Goal: Task Accomplishment & Management: Manage account settings

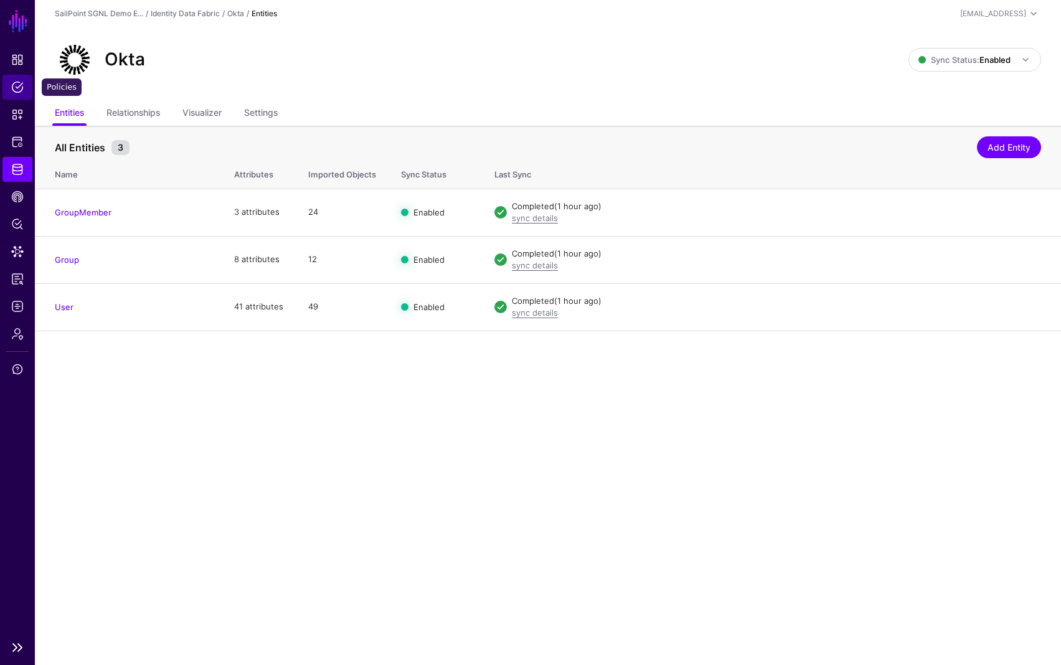
click at [15, 85] on span "Policies" at bounding box center [17, 87] width 12 height 12
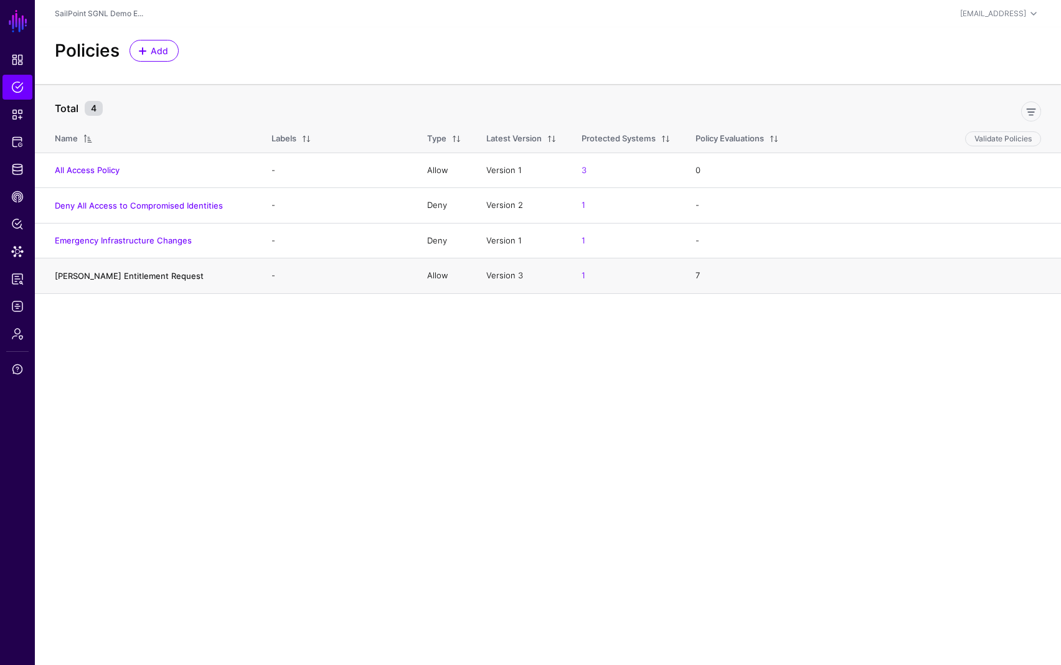
click at [111, 276] on link "[PERSON_NAME] Entitlement Request" at bounding box center [129, 276] width 149 height 10
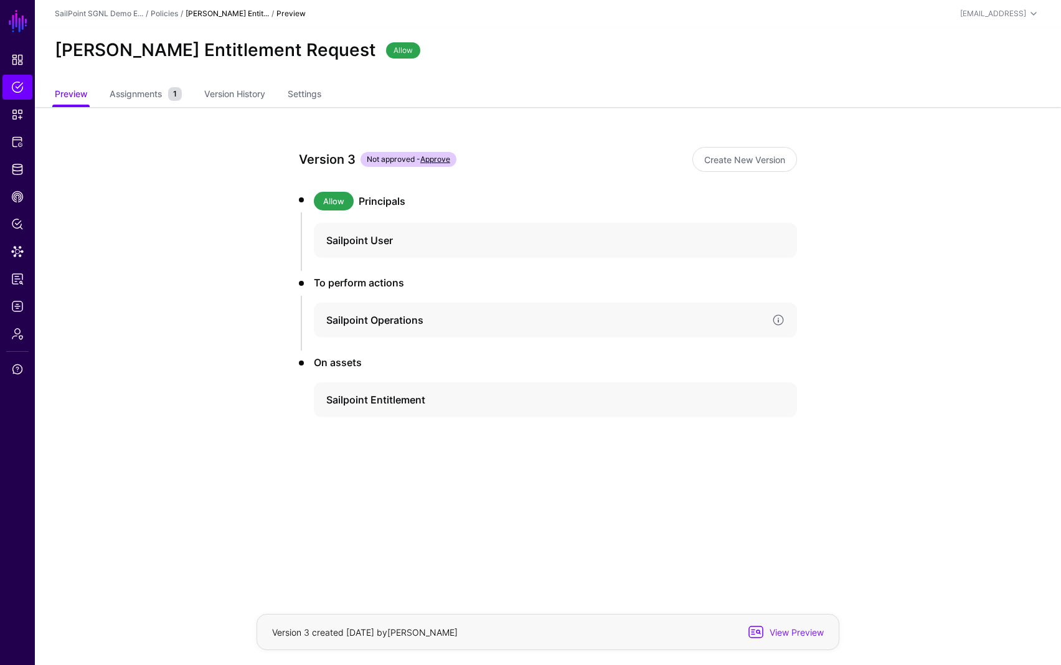
click at [373, 320] on h4 "Sailpoint Operations" at bounding box center [544, 320] width 436 height 15
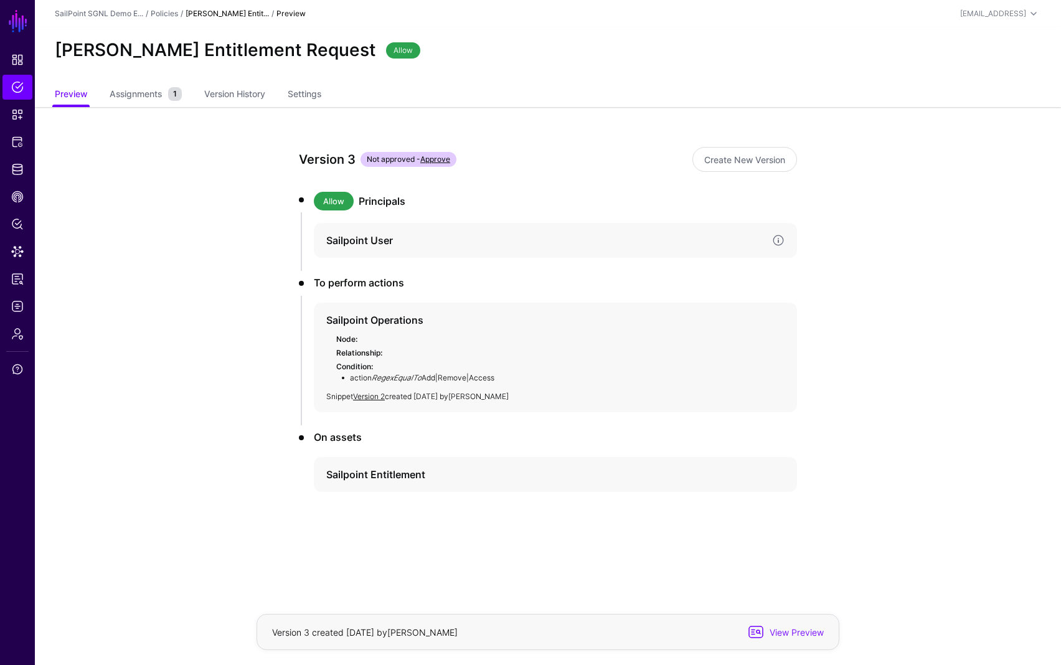
click at [344, 241] on h4 "Sailpoint User" at bounding box center [544, 240] width 436 height 15
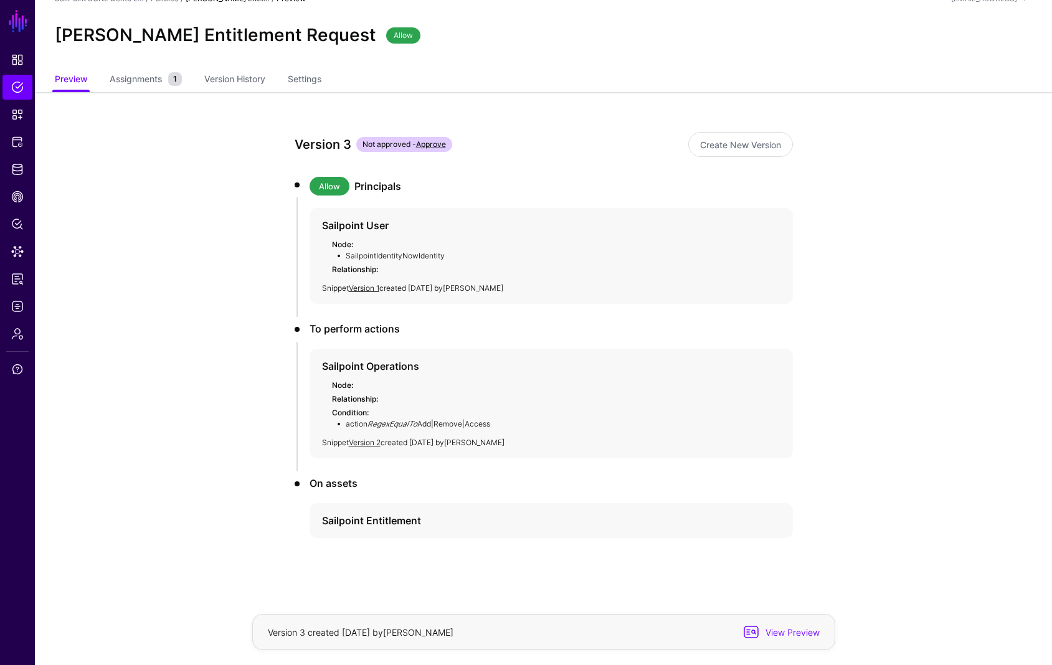
scroll to position [16, 0]
click at [371, 518] on h4 "Sailpoint Entitlement" at bounding box center [540, 519] width 436 height 15
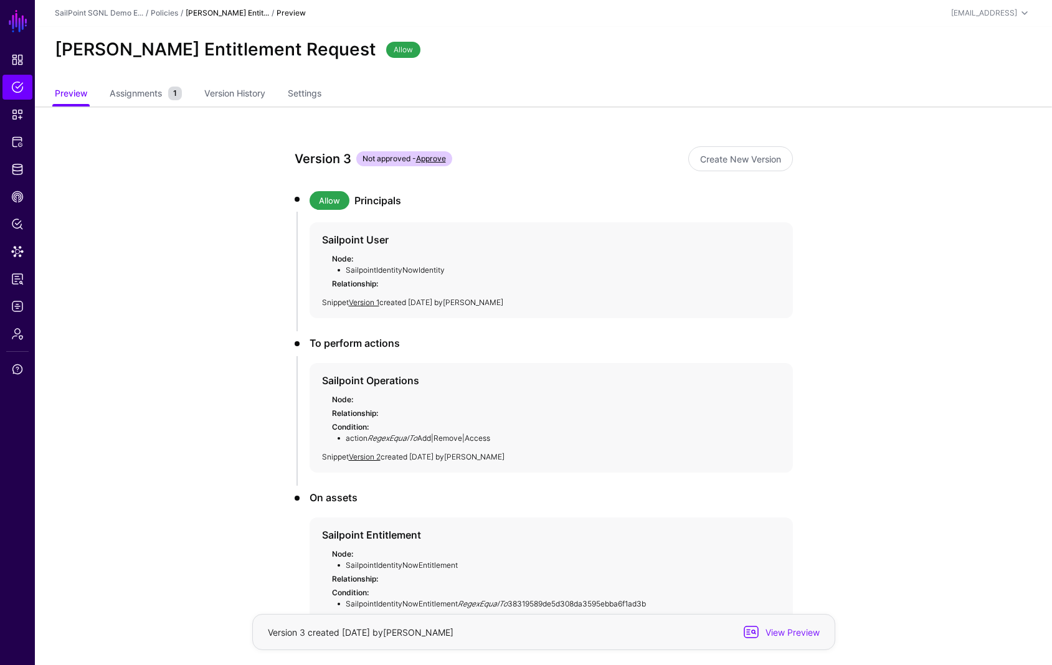
scroll to position [0, 0]
click at [148, 95] on span "Assignments" at bounding box center [135, 93] width 59 height 13
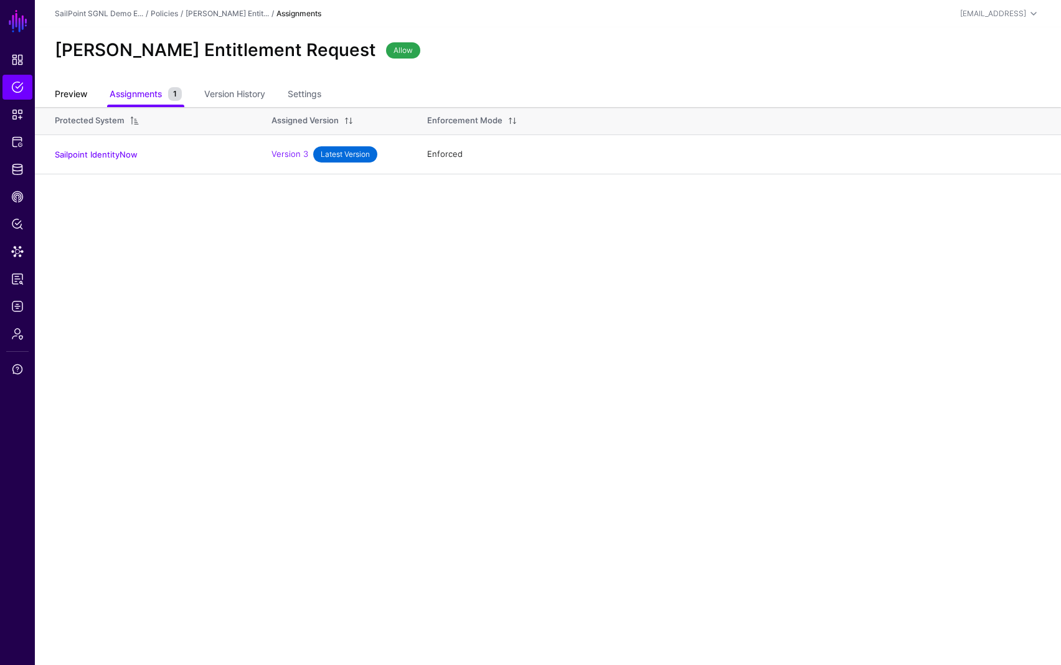
click at [70, 96] on link "Preview" at bounding box center [71, 95] width 32 height 24
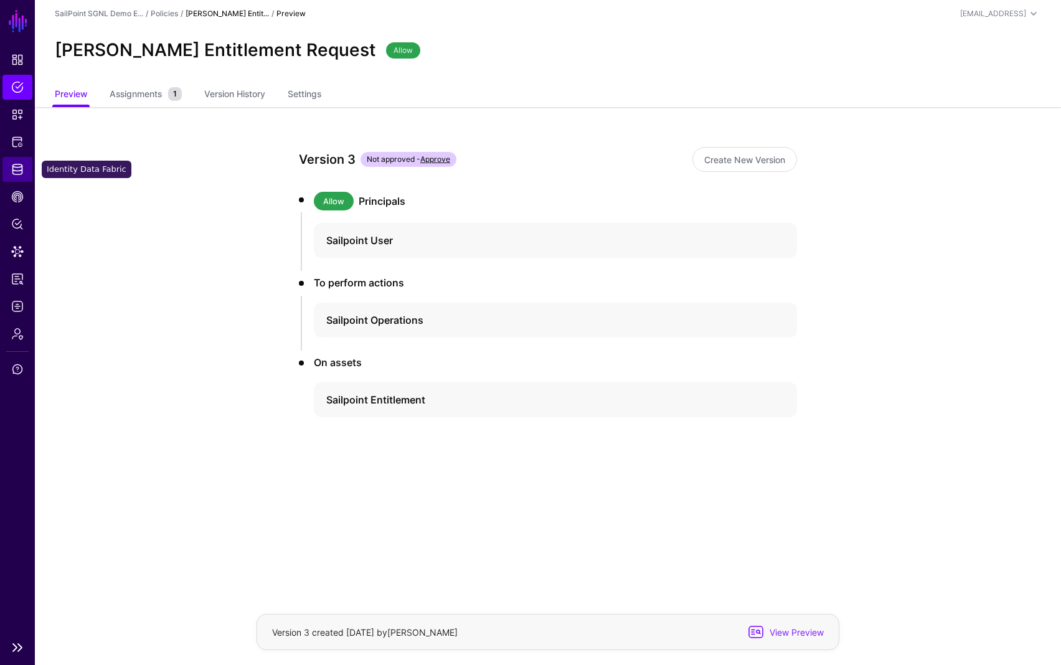
click at [16, 171] on span "Identity Data Fabric" at bounding box center [17, 169] width 12 height 12
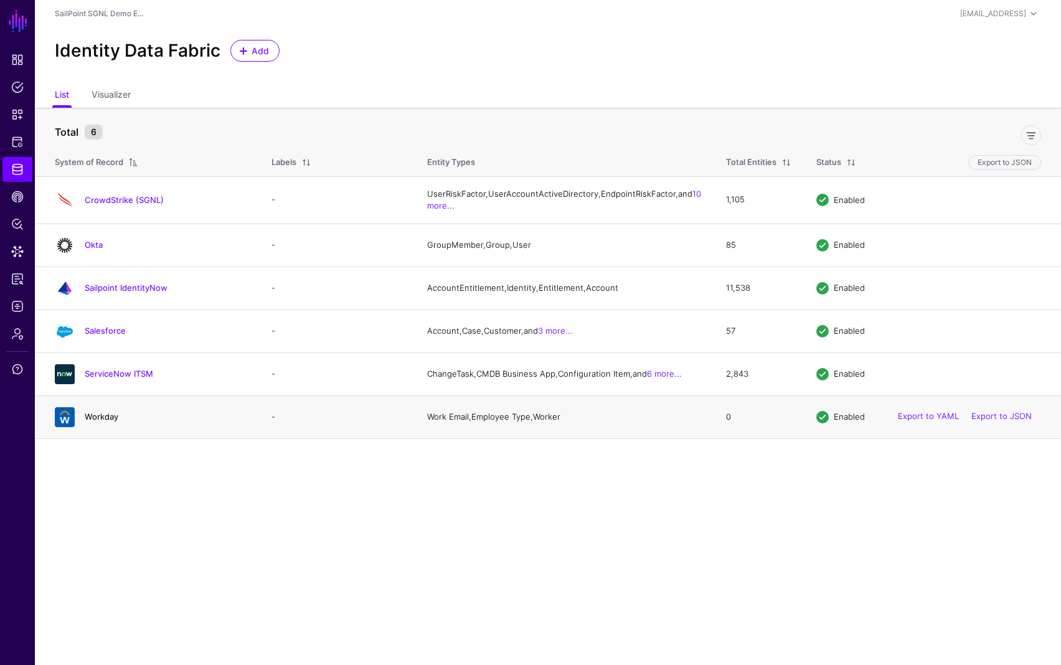
click at [96, 422] on link "Workday" at bounding box center [102, 417] width 34 height 10
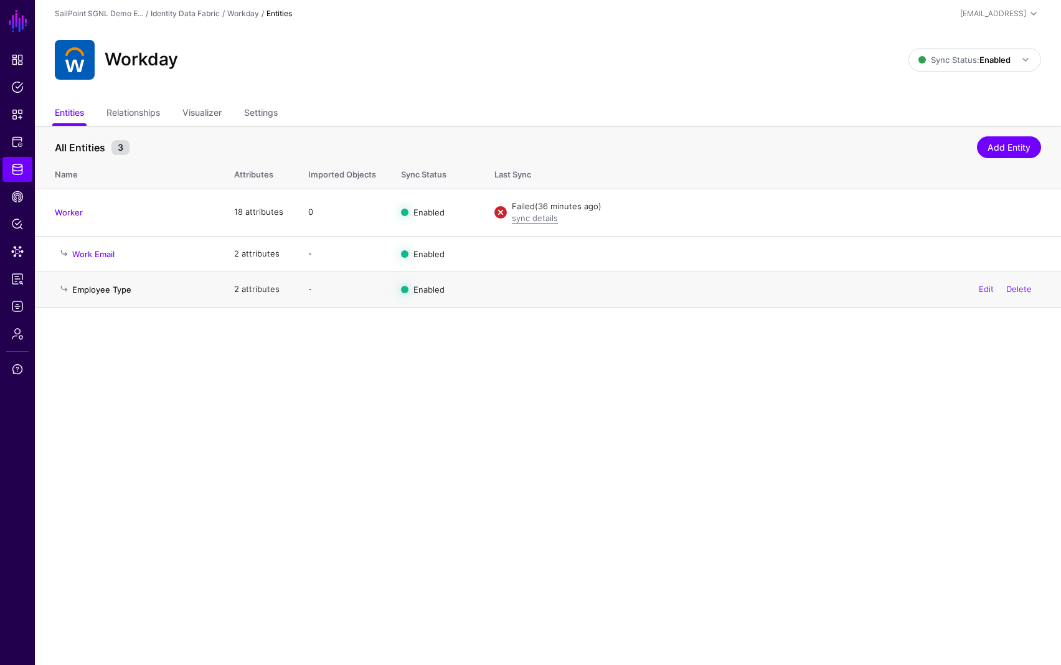
click at [101, 290] on link "Employee Type" at bounding box center [101, 290] width 59 height 10
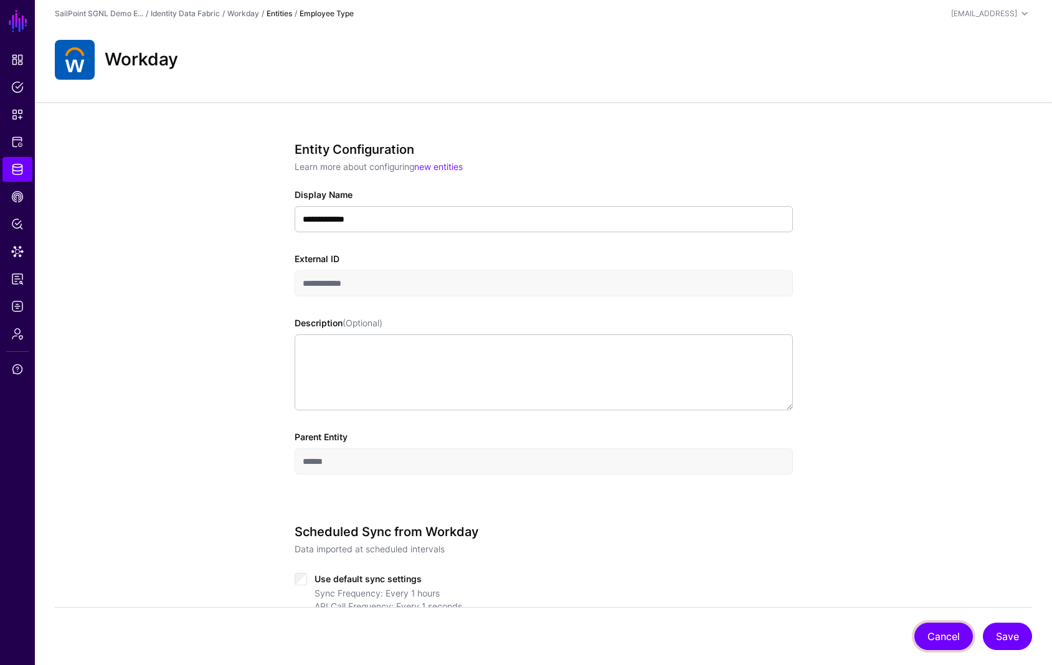
click at [955, 635] on button "Cancel" at bounding box center [943, 636] width 59 height 27
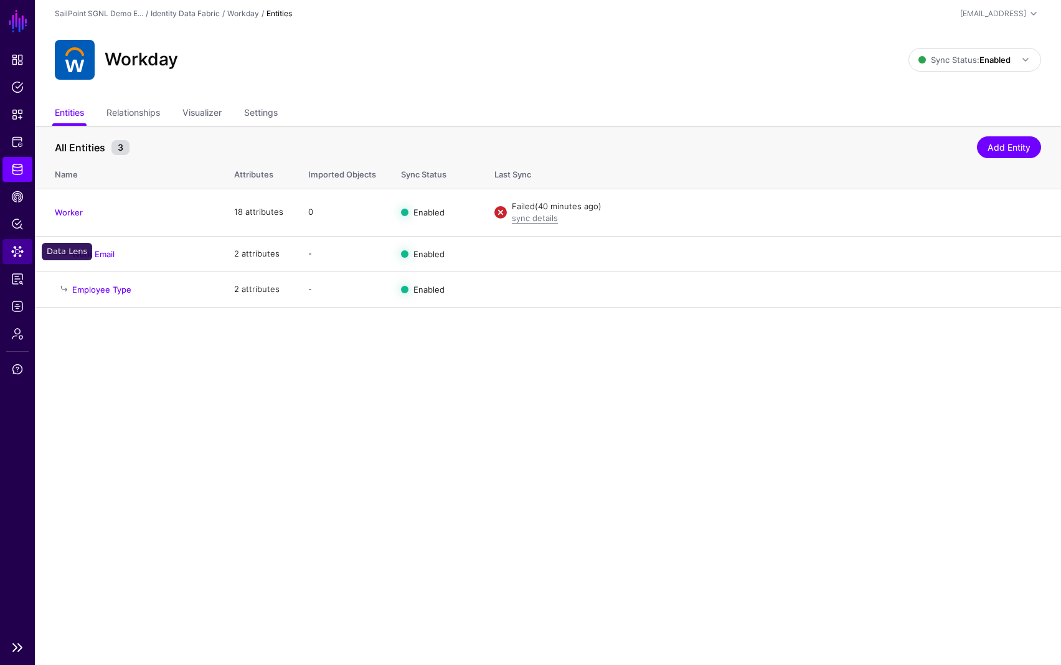
click at [21, 253] on span "Data Lens" at bounding box center [17, 251] width 12 height 12
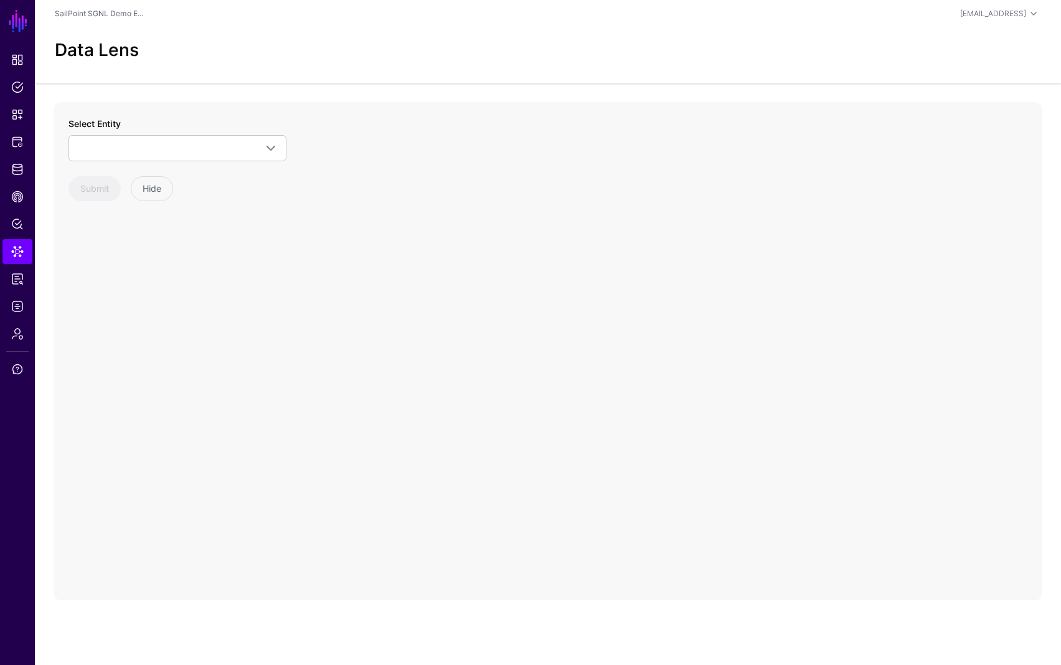
click at [130, 163] on div "Select Entity Salesforce Account Case Customer Group GroupMember User CrowdStri…" at bounding box center [177, 159] width 218 height 84
click at [139, 153] on span at bounding box center [178, 148] width 202 height 15
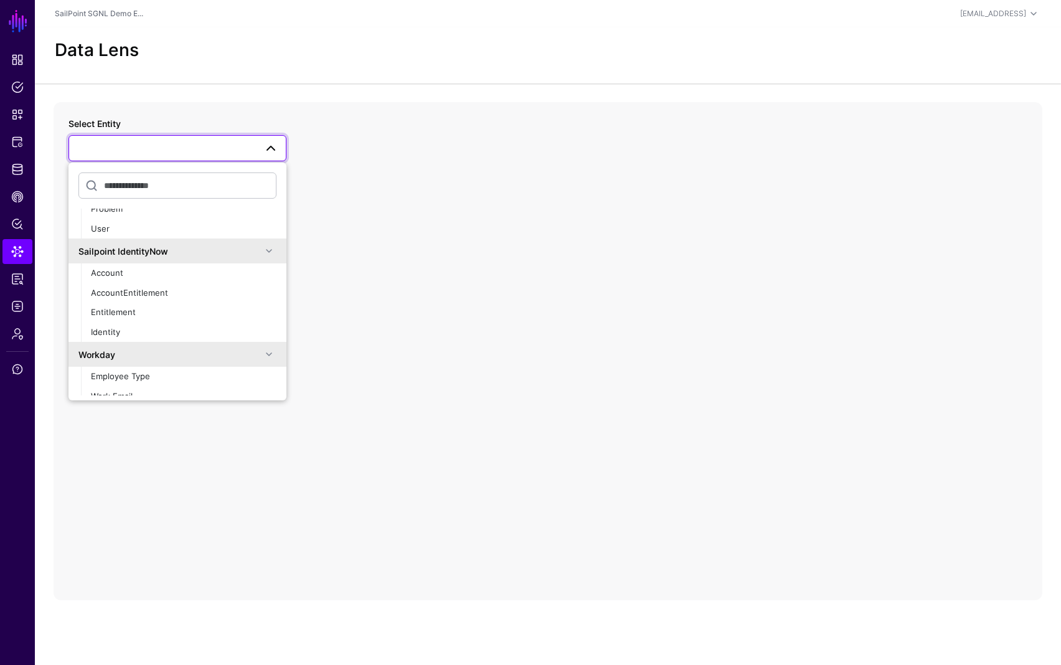
scroll to position [708, 0]
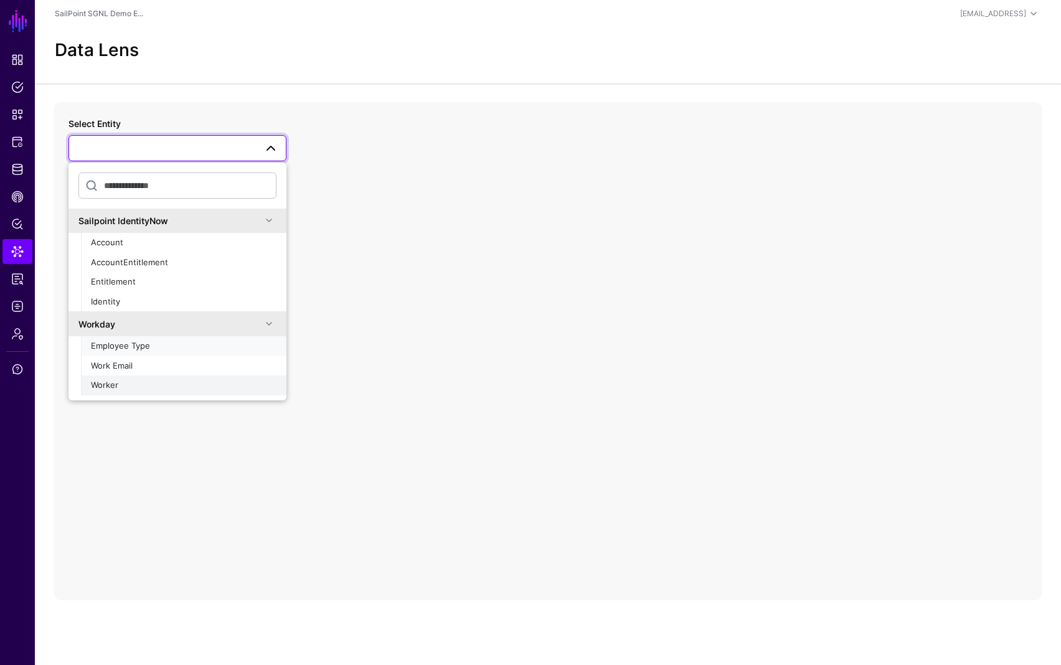
drag, startPoint x: 125, startPoint y: 344, endPoint x: 114, endPoint y: 379, distance: 36.4
click at [114, 379] on ul "Employee Type Work Email Worker" at bounding box center [183, 365] width 205 height 59
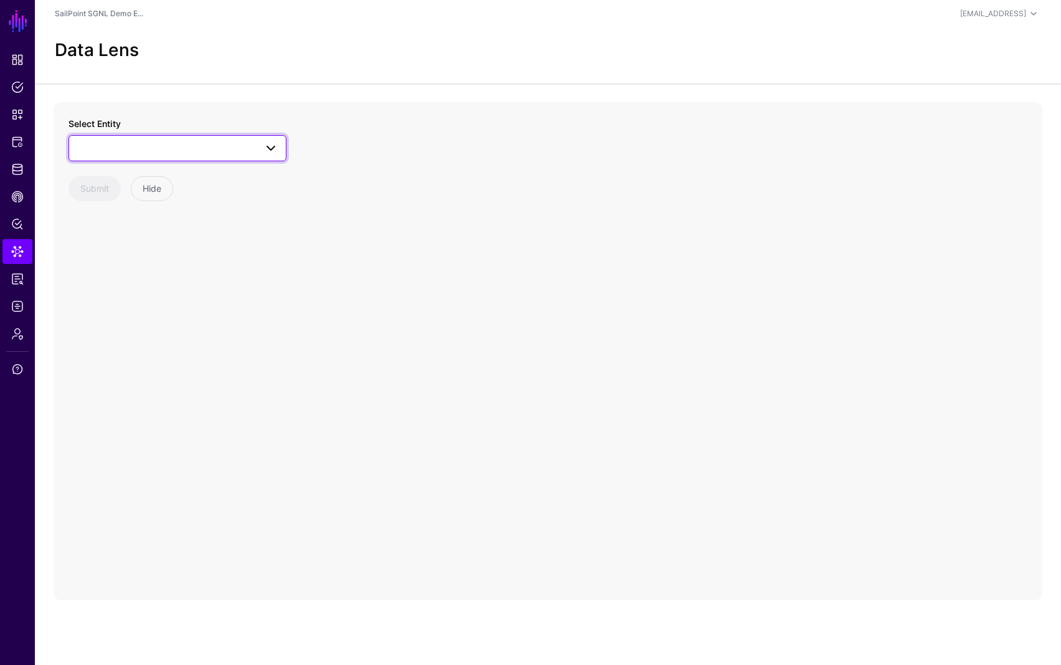
click at [125, 150] on span at bounding box center [178, 148] width 202 height 15
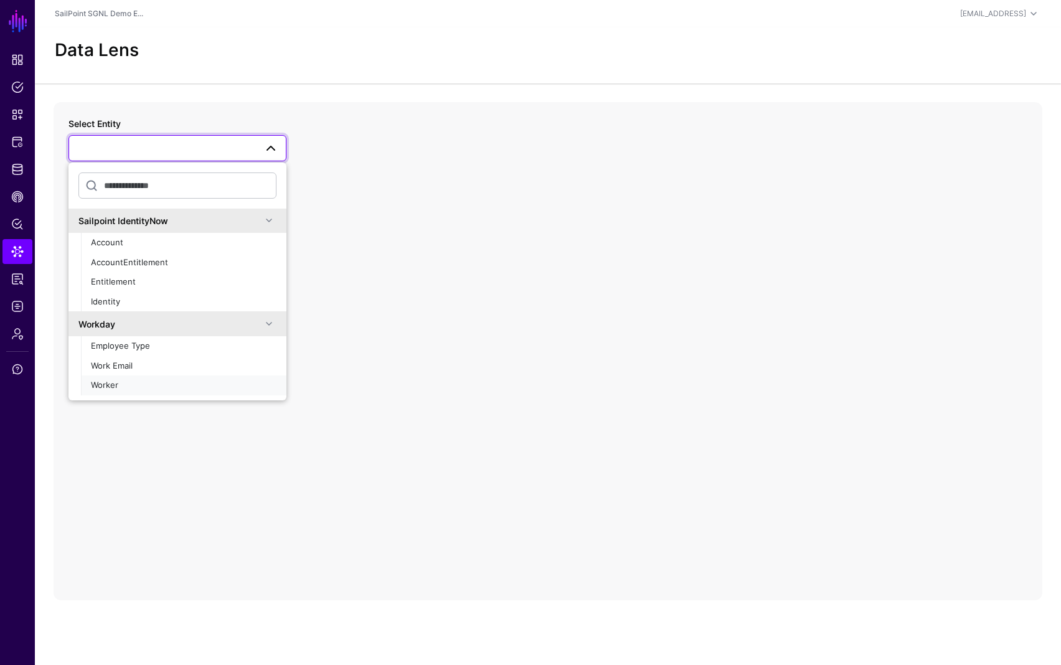
click at [109, 386] on span "Worker" at bounding box center [104, 385] width 27 height 10
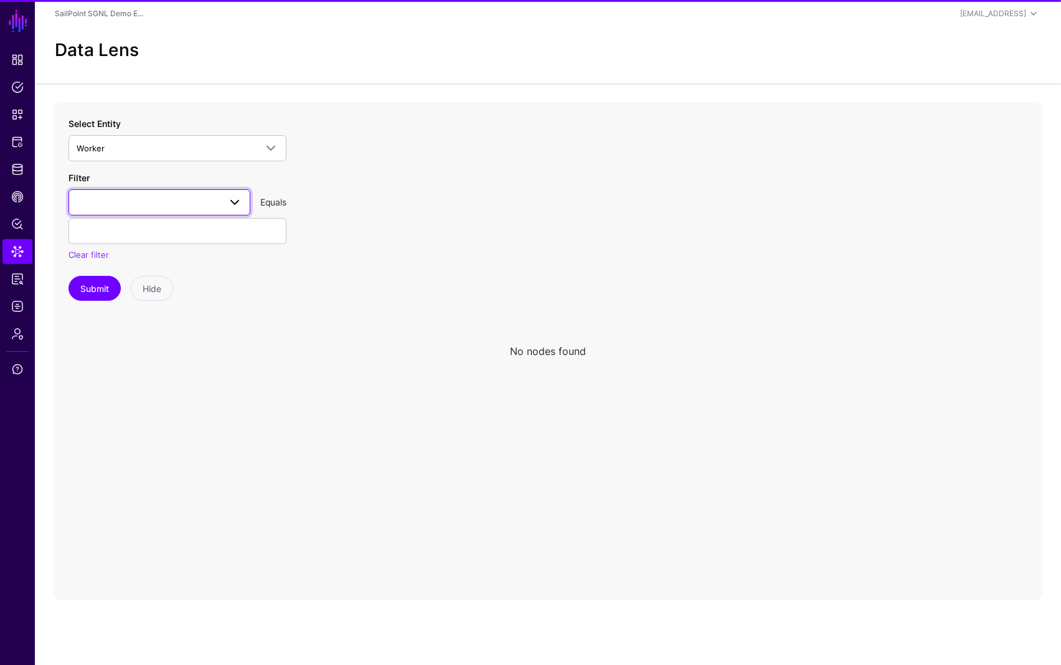
click at [147, 210] on link at bounding box center [159, 202] width 182 height 26
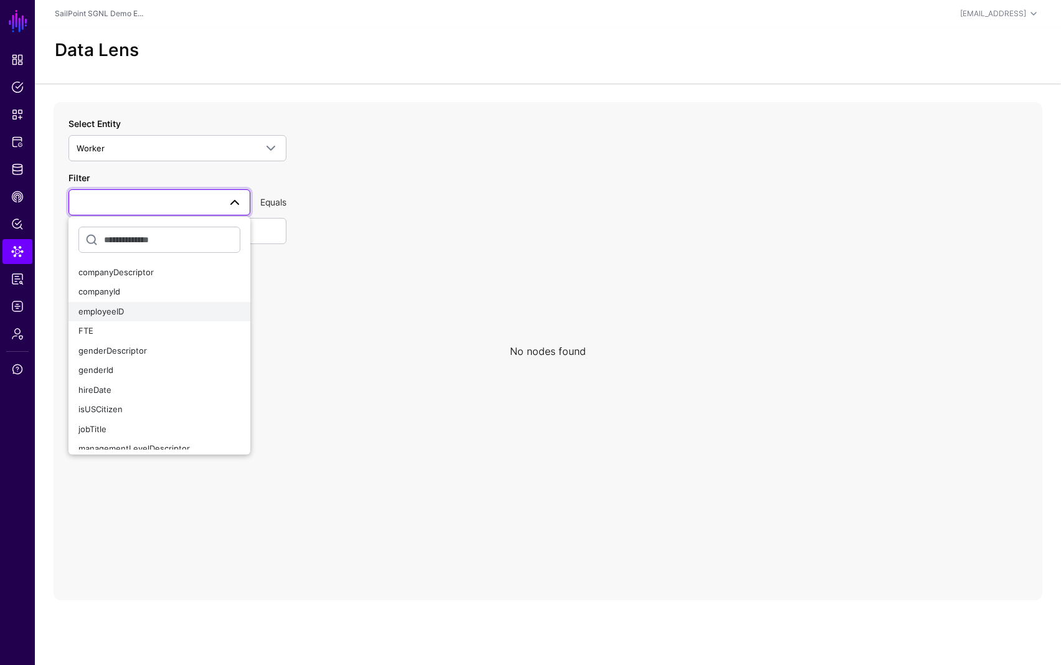
click at [92, 309] on span "employeeID" at bounding box center [100, 311] width 45 height 10
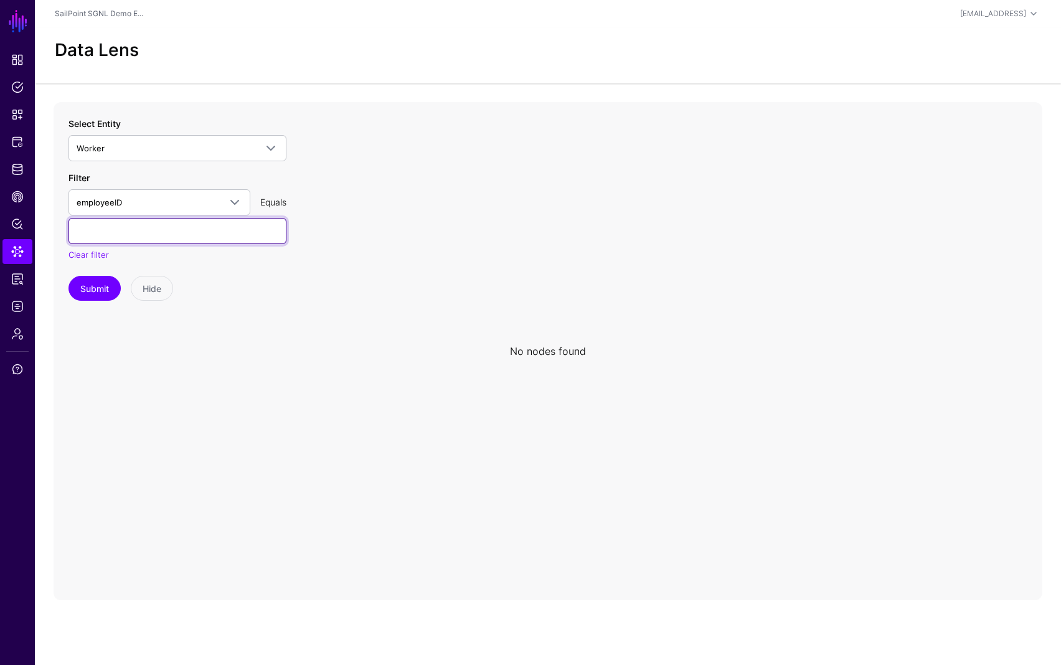
click at [149, 225] on input "text" at bounding box center [177, 231] width 218 height 26
type input "***"
type input "**********"
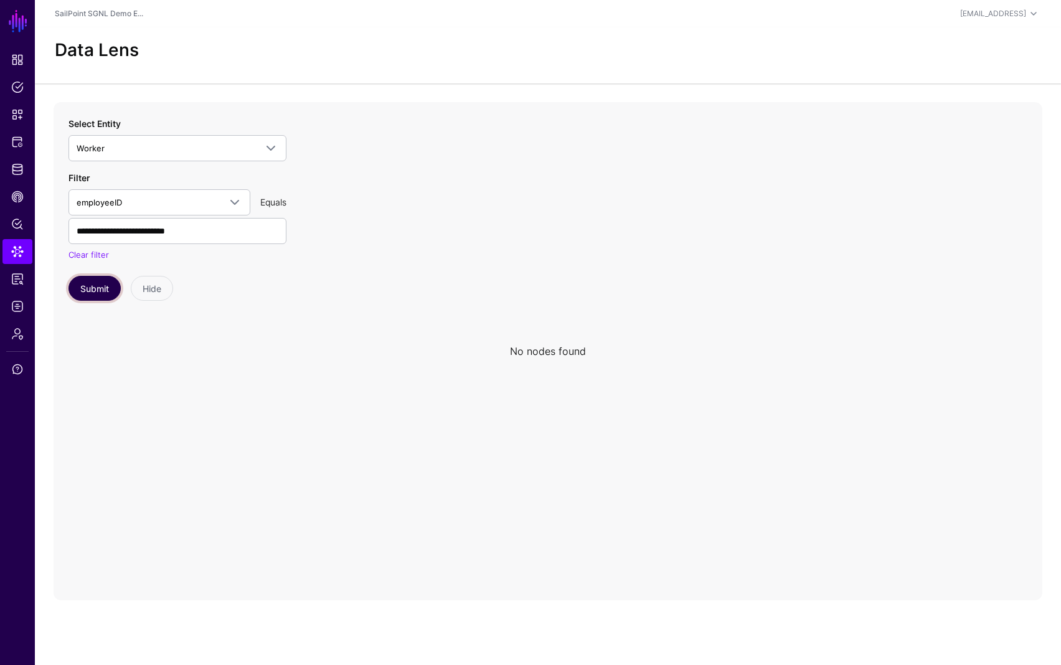
click at [103, 285] on button "Submit" at bounding box center [94, 288] width 52 height 25
click at [301, 379] on icon at bounding box center [548, 351] width 989 height 498
click at [660, 441] on icon at bounding box center [548, 351] width 989 height 498
click at [23, 163] on span "Identity Data Fabric" at bounding box center [17, 169] width 12 height 12
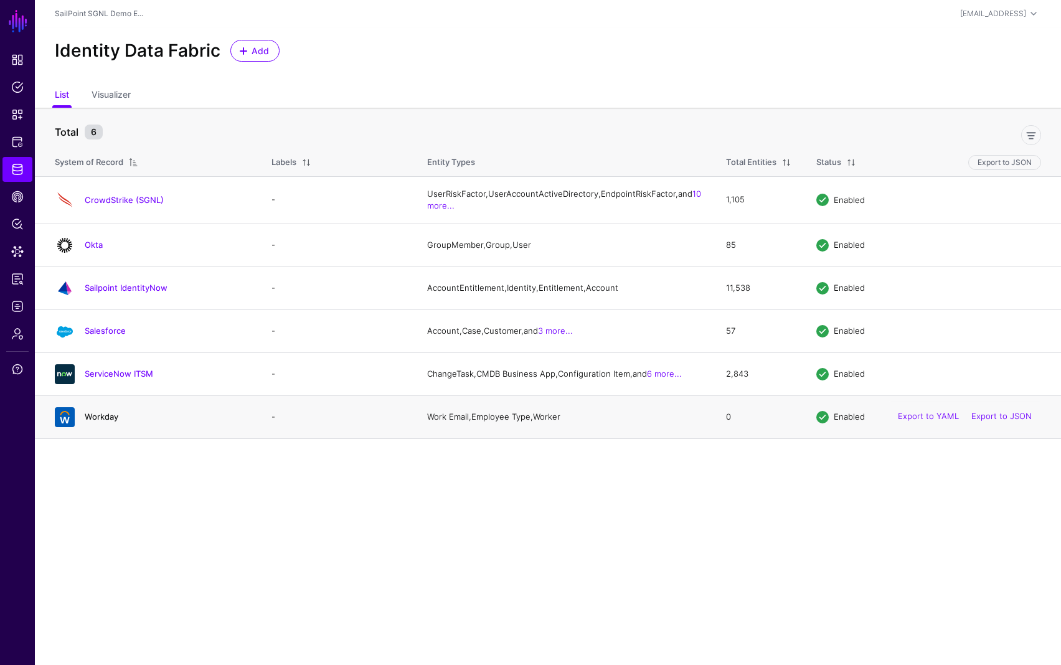
click at [98, 422] on link "Workday" at bounding box center [102, 417] width 34 height 10
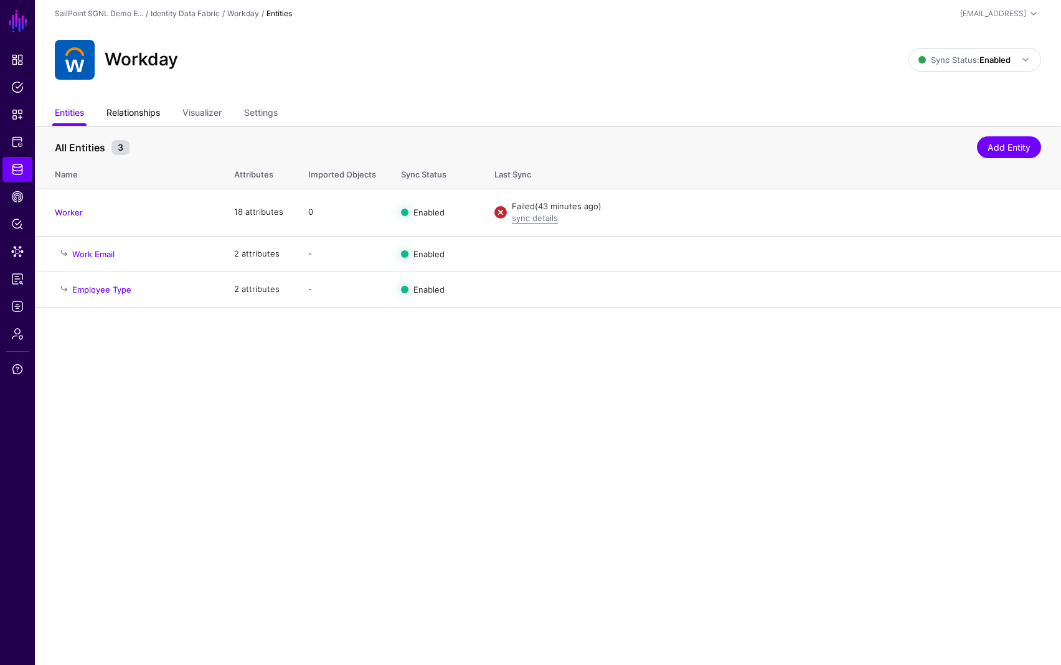
click at [138, 110] on link "Relationships" at bounding box center [133, 114] width 54 height 24
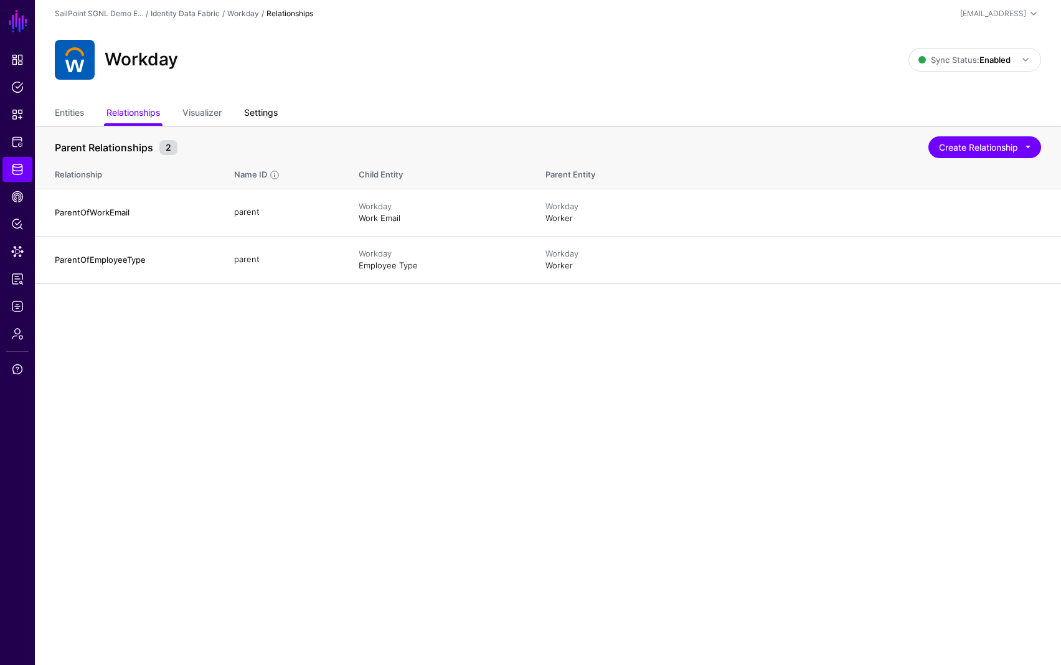
click at [270, 112] on link "Settings" at bounding box center [261, 114] width 34 height 24
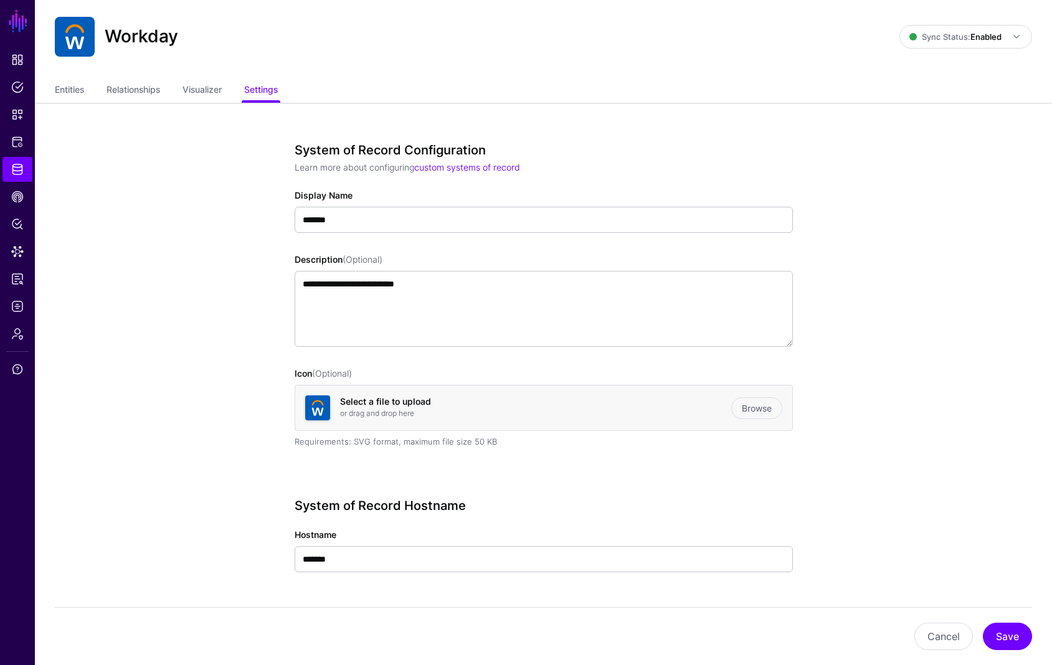
scroll to position [22, 0]
click at [18, 247] on span "Data Lens" at bounding box center [17, 251] width 12 height 12
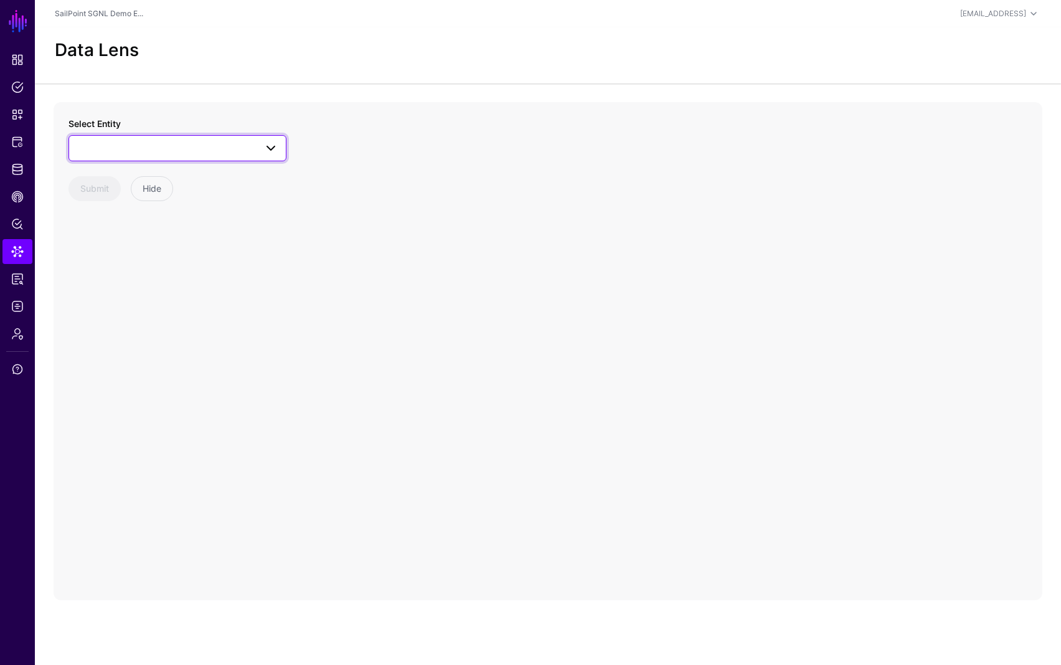
click at [116, 154] on span at bounding box center [178, 148] width 202 height 15
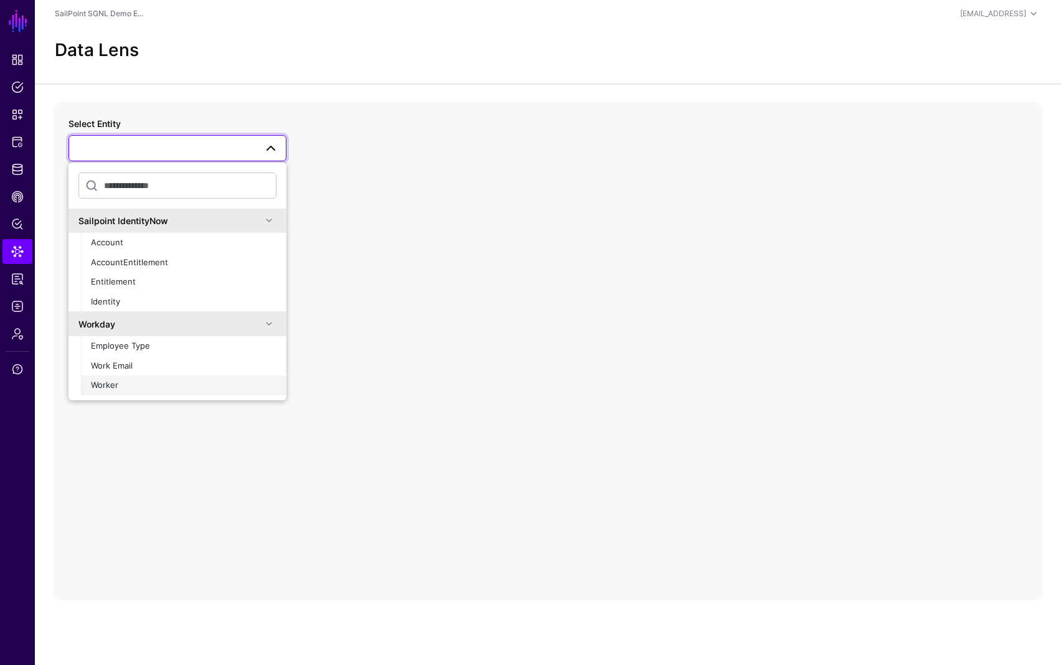
click at [118, 385] on div "Worker" at bounding box center [184, 385] width 186 height 12
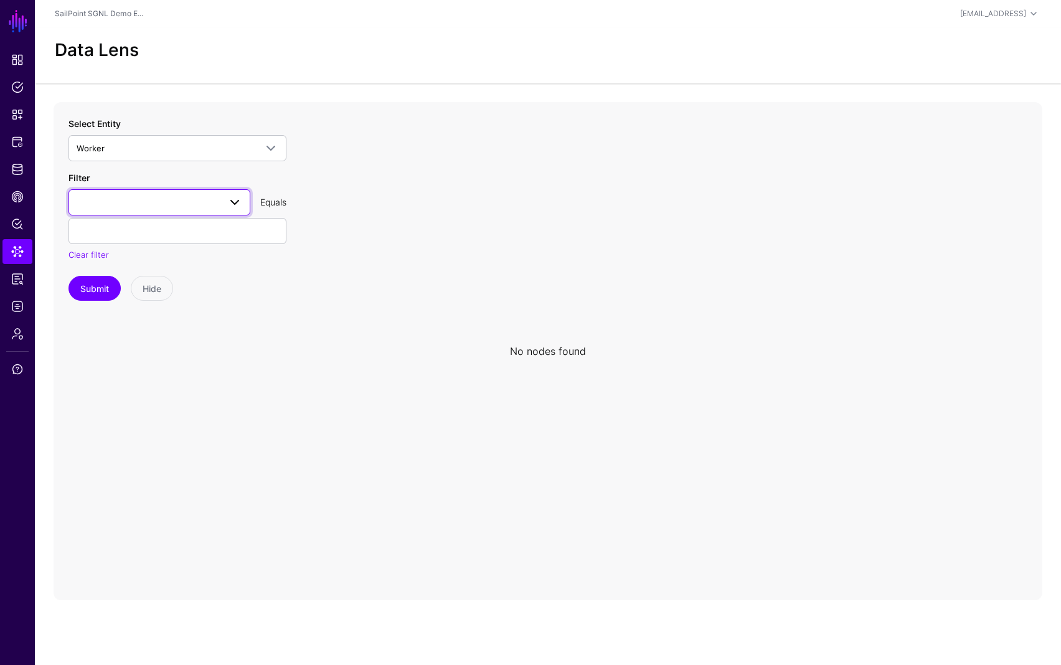
click at [235, 202] on span at bounding box center [234, 202] width 15 height 15
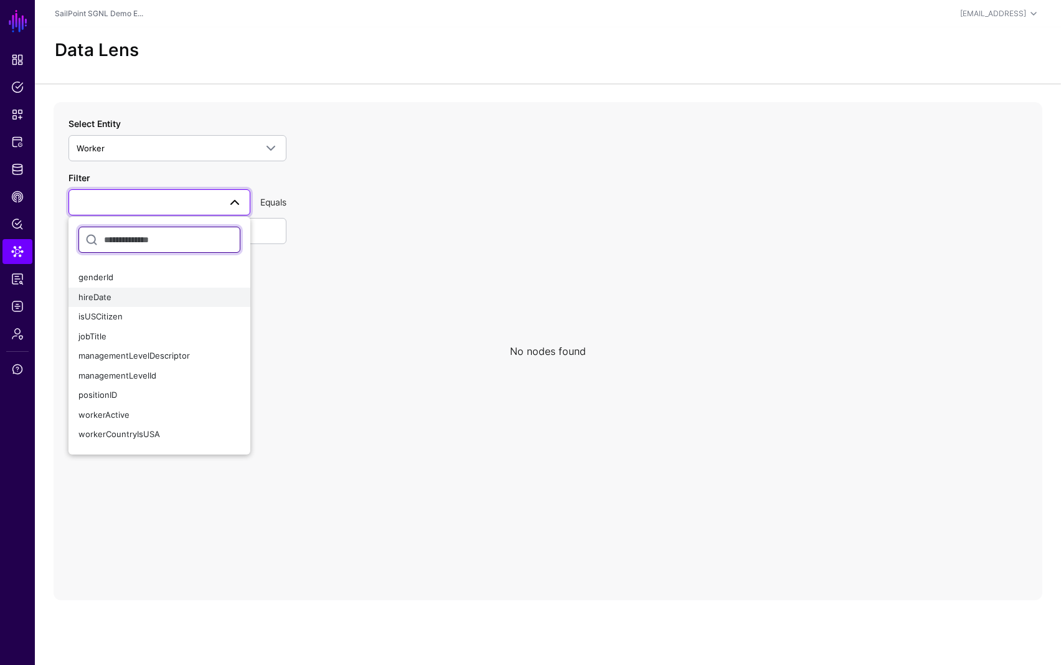
scroll to position [95, 0]
click at [166, 337] on div "jobTitle" at bounding box center [159, 334] width 162 height 12
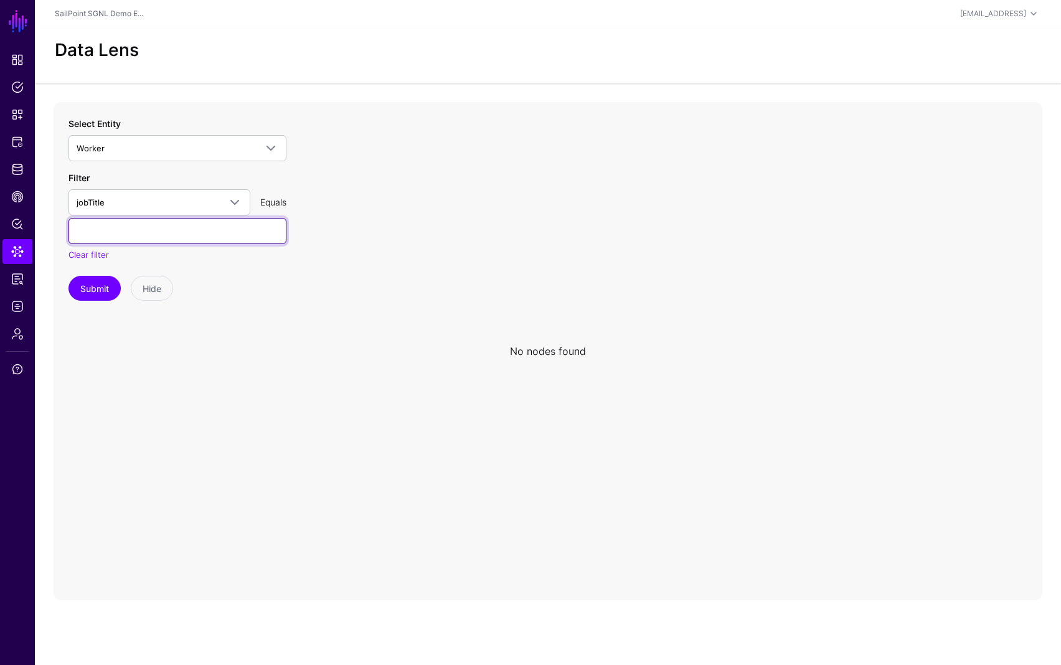
click at [166, 235] on input "text" at bounding box center [177, 231] width 218 height 26
paste input "**********"
type input "**********"
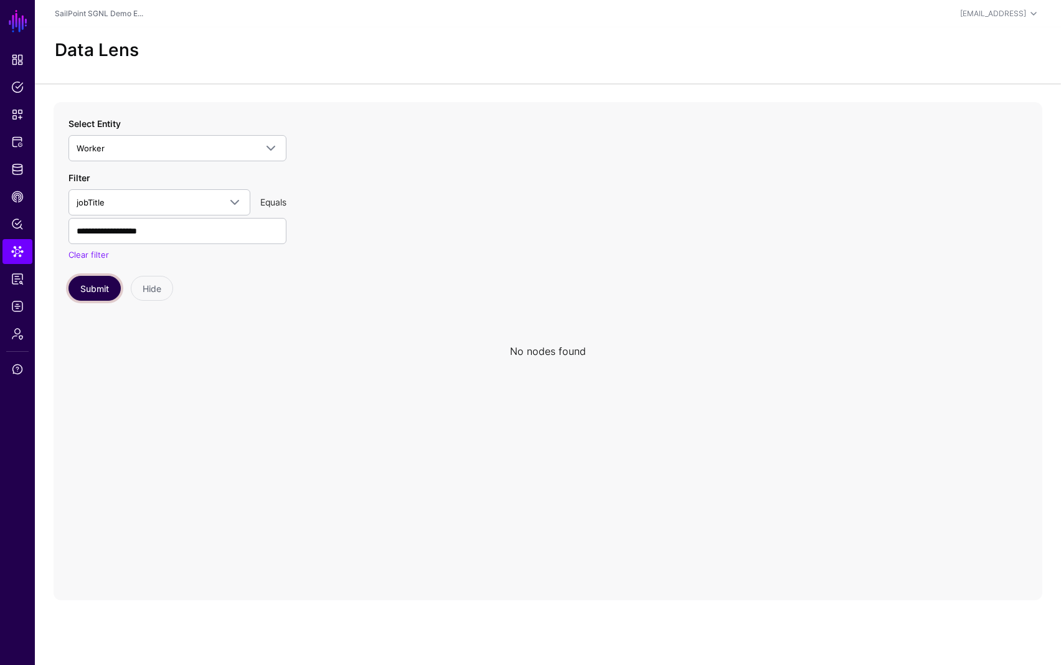
click at [104, 288] on button "Submit" at bounding box center [94, 288] width 52 height 25
click at [100, 288] on button "Submit" at bounding box center [94, 288] width 52 height 25
click at [184, 234] on input "**********" at bounding box center [177, 231] width 218 height 26
click at [22, 253] on span "Data Lens" at bounding box center [17, 251] width 12 height 12
click at [16, 252] on span "Data Lens" at bounding box center [17, 251] width 12 height 12
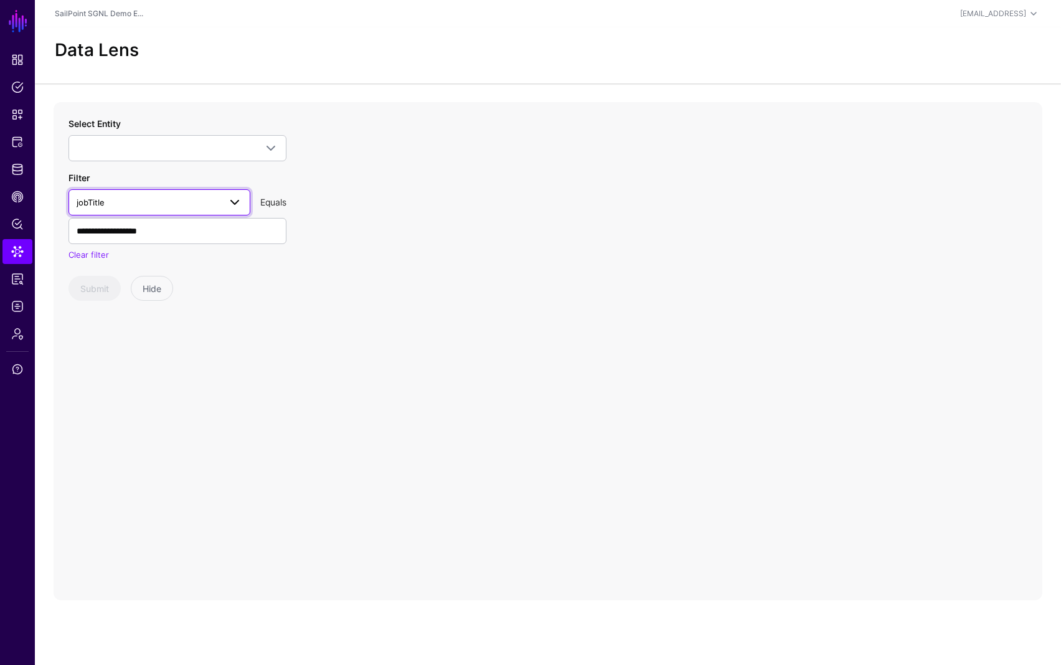
click at [149, 210] on link "jobTitle" at bounding box center [159, 202] width 182 height 26
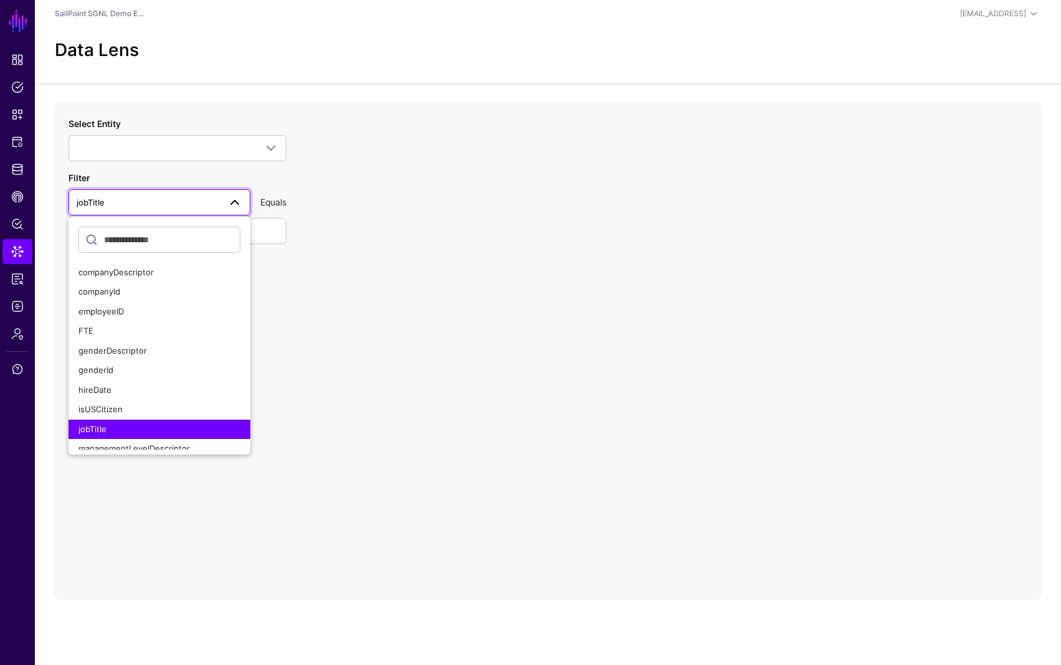
click at [394, 269] on div "**********" at bounding box center [548, 351] width 989 height 498
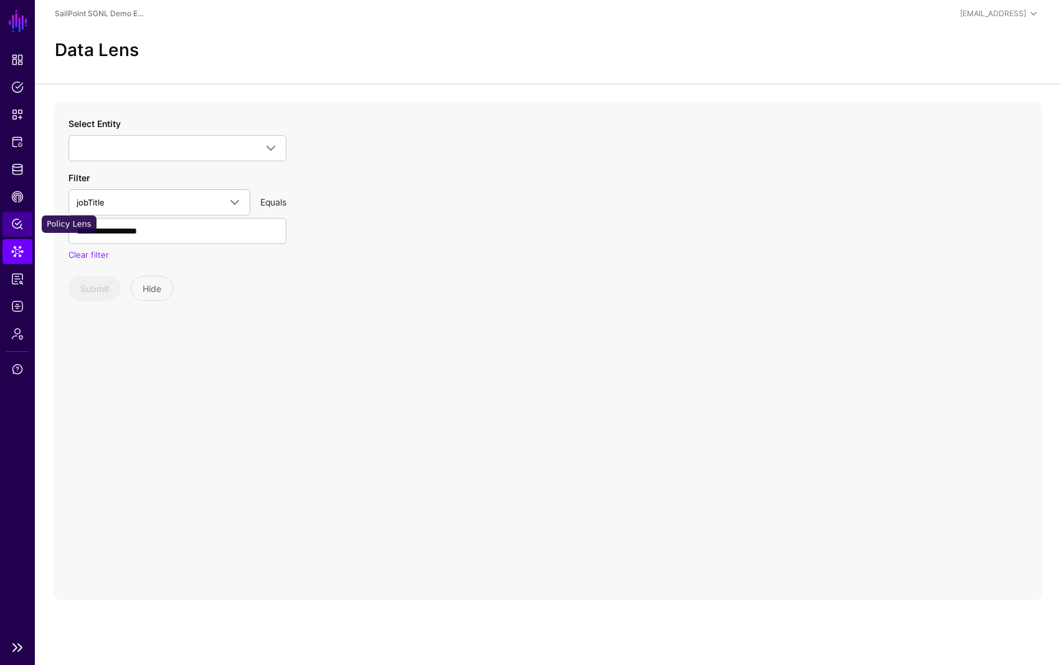
click at [19, 230] on link "Policy Lens" at bounding box center [17, 224] width 30 height 25
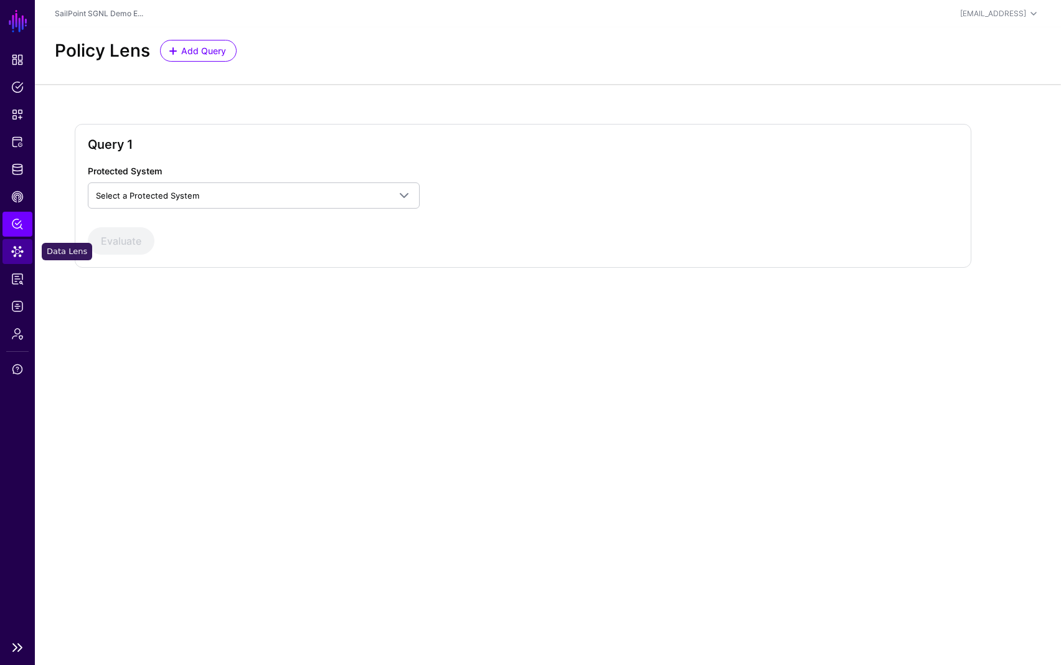
click at [14, 249] on span "Data Lens" at bounding box center [17, 251] width 12 height 12
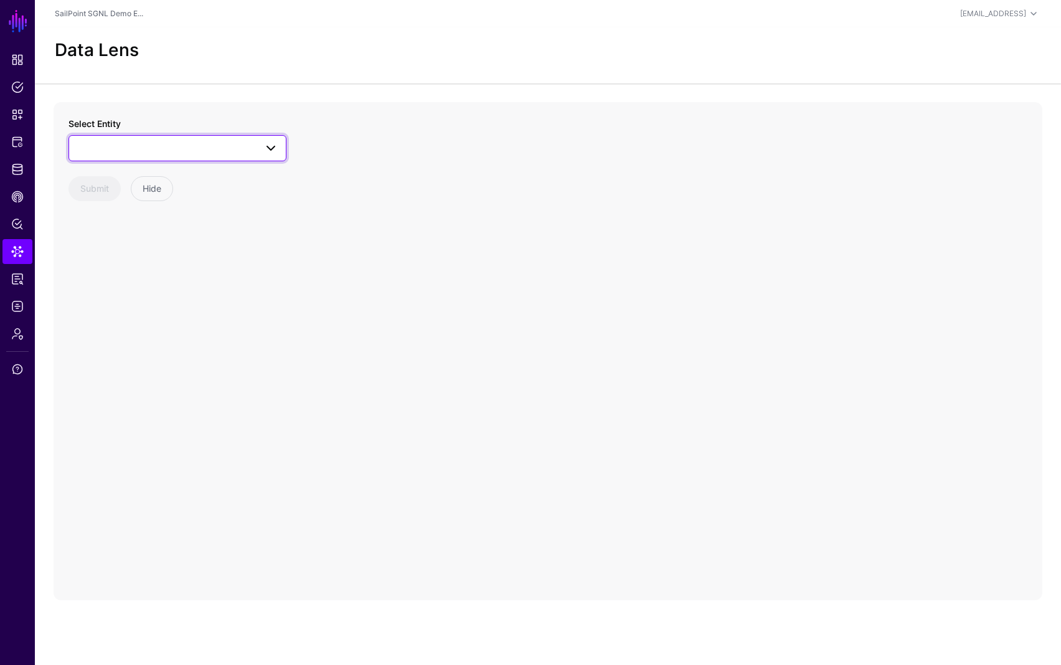
click at [269, 153] on span at bounding box center [270, 148] width 15 height 15
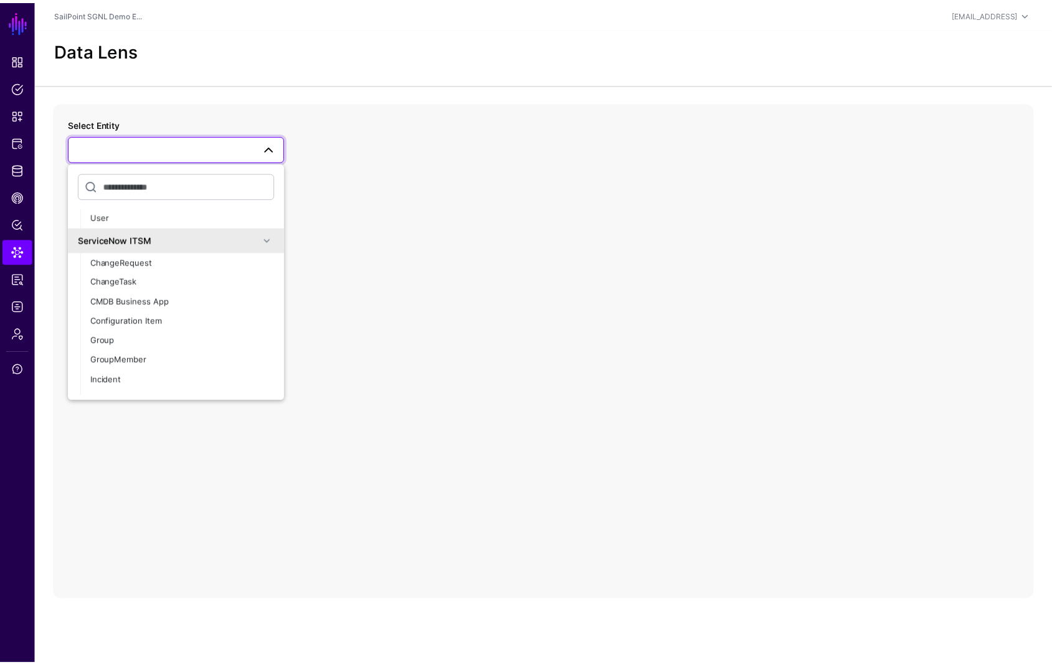
scroll to position [708, 0]
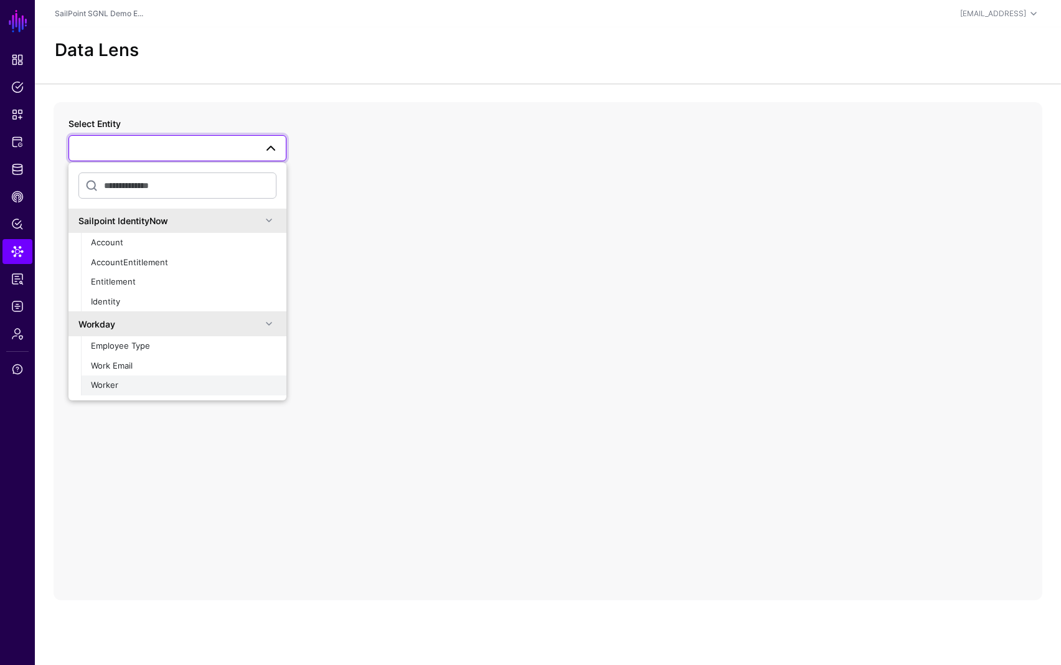
click at [118, 385] on div "Worker" at bounding box center [184, 385] width 186 height 12
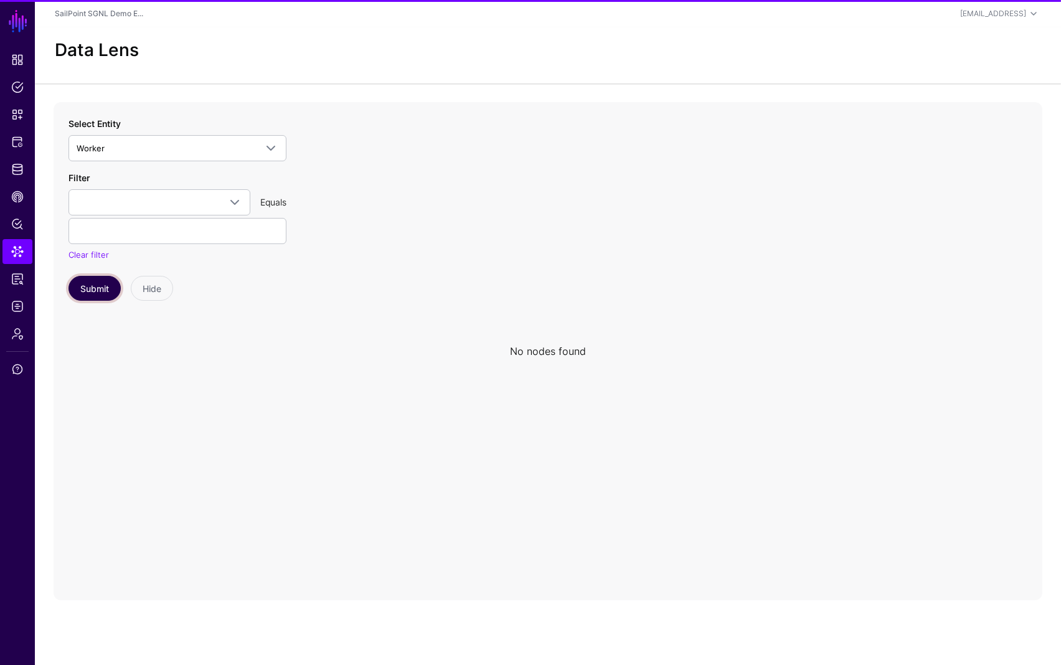
click at [74, 286] on button "Submit" at bounding box center [94, 288] width 52 height 25
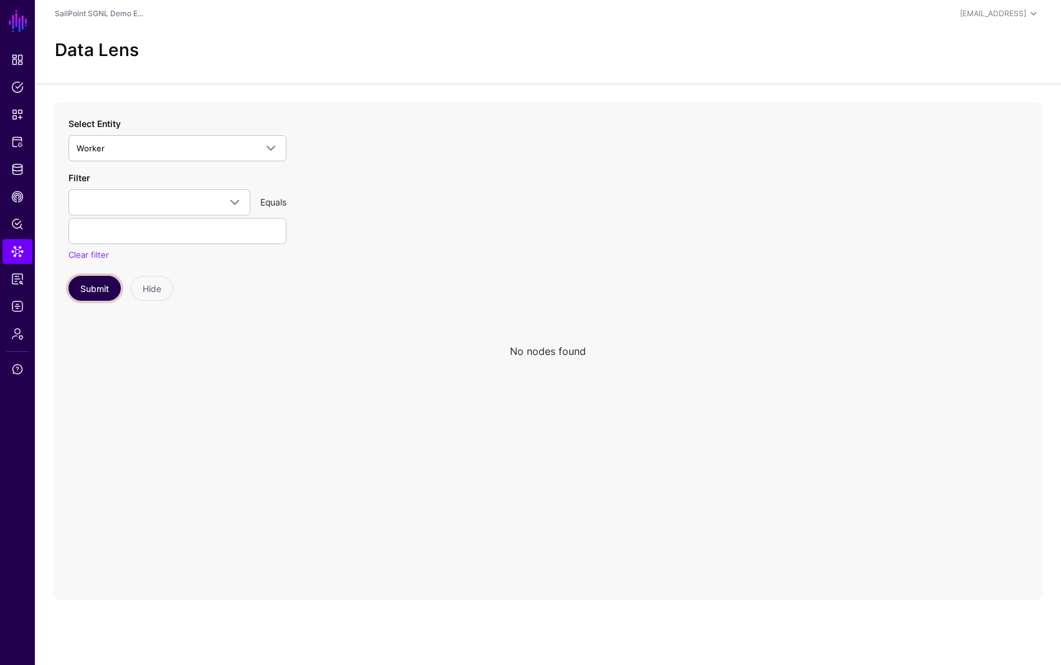
click at [88, 289] on button "Submit" at bounding box center [94, 288] width 52 height 25
click at [16, 170] on span "Identity Data Fabric" at bounding box center [17, 169] width 12 height 12
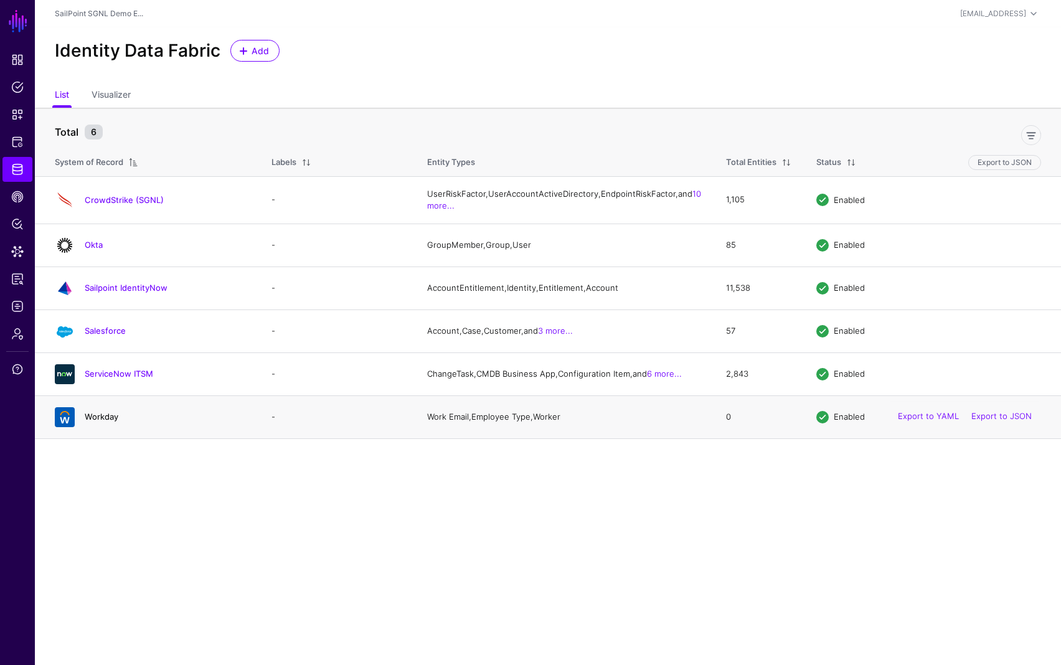
click at [103, 422] on link "Workday" at bounding box center [102, 417] width 34 height 10
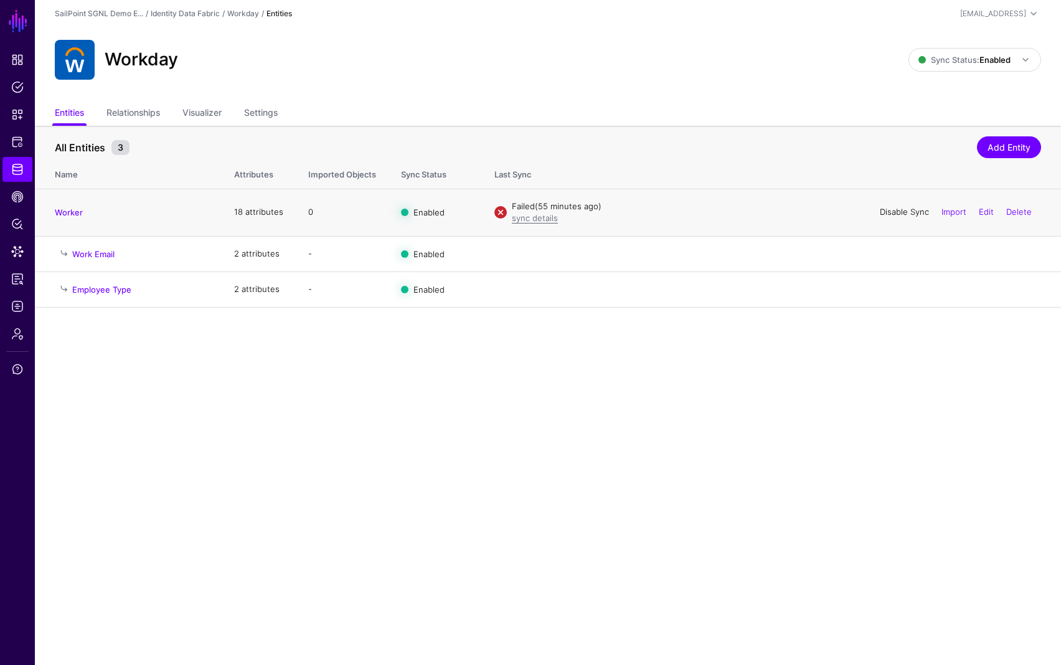
click at [900, 210] on link "Disable Sync" at bounding box center [904, 212] width 49 height 10
click at [885, 212] on link "Enable Sync" at bounding box center [905, 212] width 47 height 10
click at [538, 220] on link "sync details" at bounding box center [535, 218] width 46 height 10
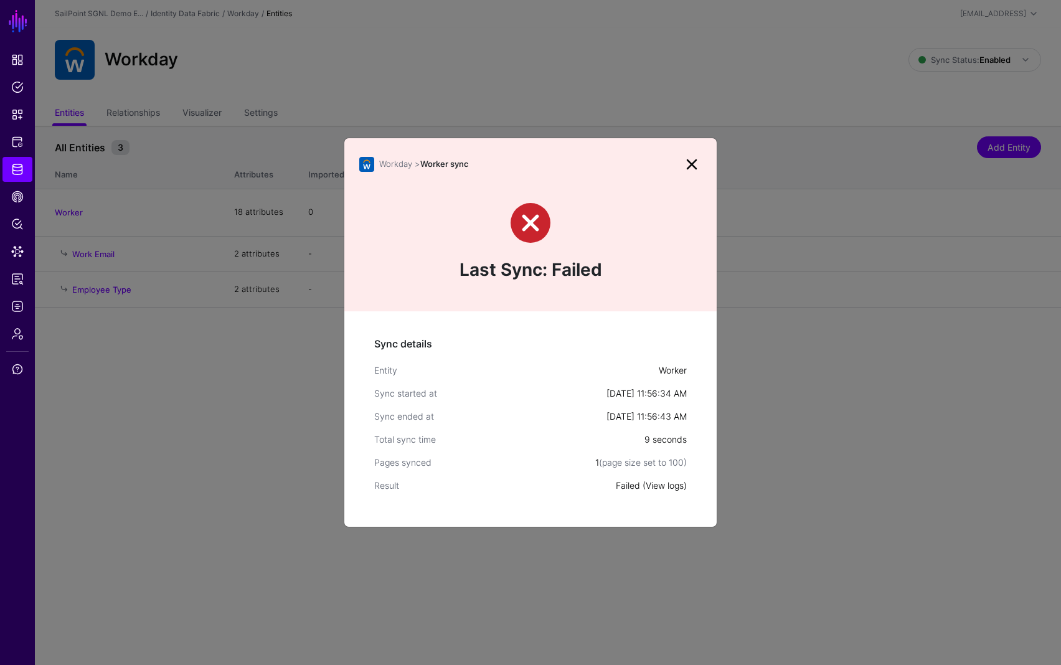
click at [667, 486] on link "View logs" at bounding box center [665, 485] width 38 height 11
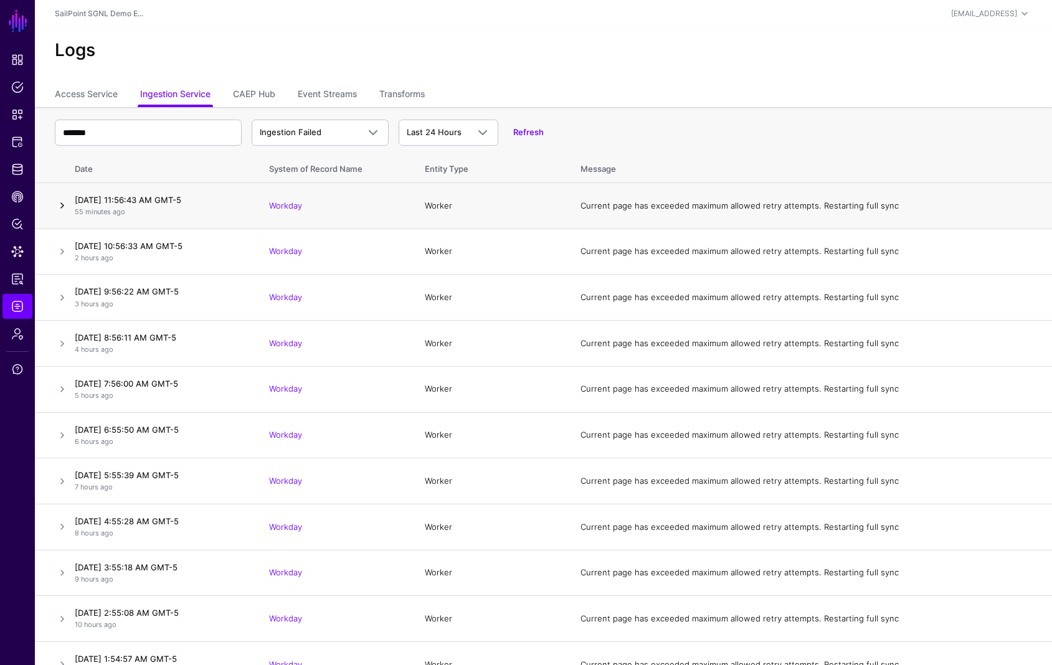
click at [59, 206] on link at bounding box center [62, 205] width 15 height 15
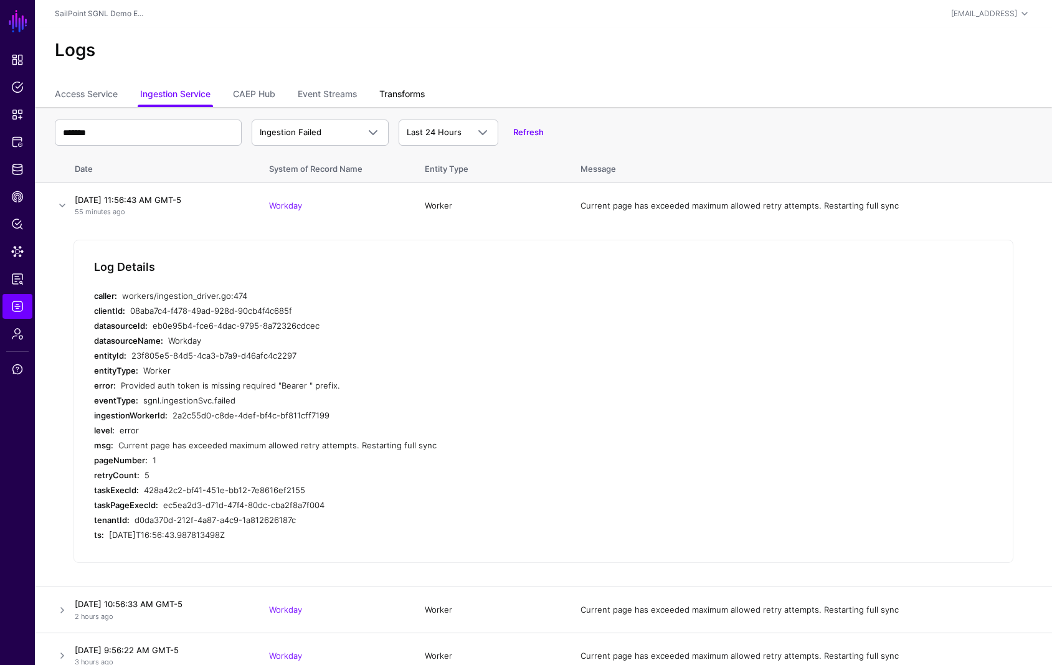
click at [405, 93] on link "Transforms" at bounding box center [401, 95] width 45 height 24
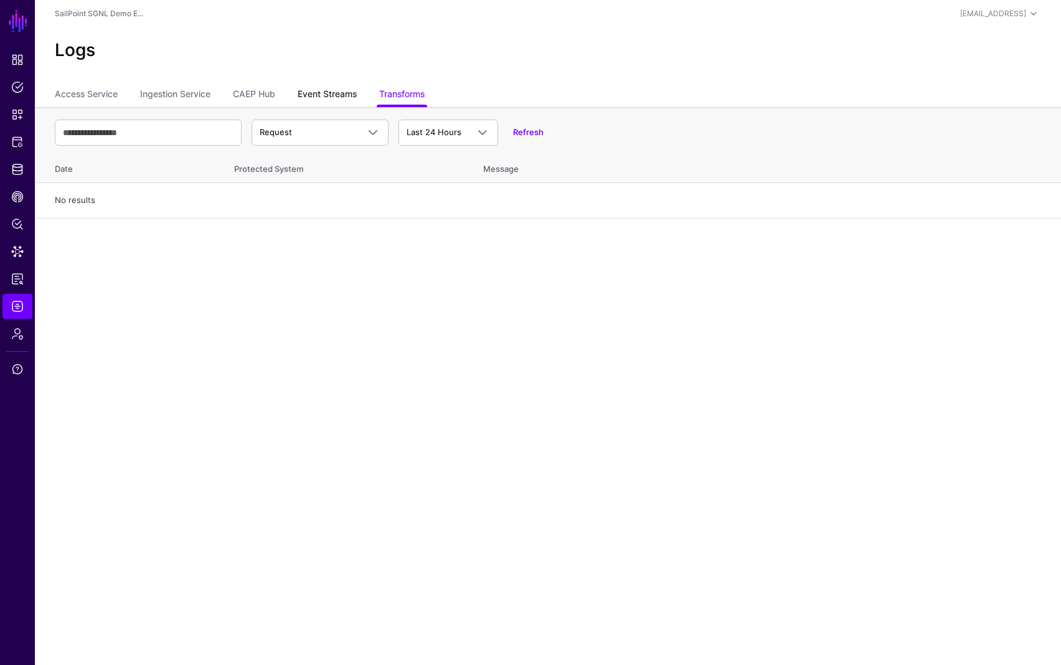
click at [316, 93] on link "Event Streams" at bounding box center [327, 95] width 59 height 24
click at [204, 98] on link "Ingestion Service" at bounding box center [175, 95] width 70 height 24
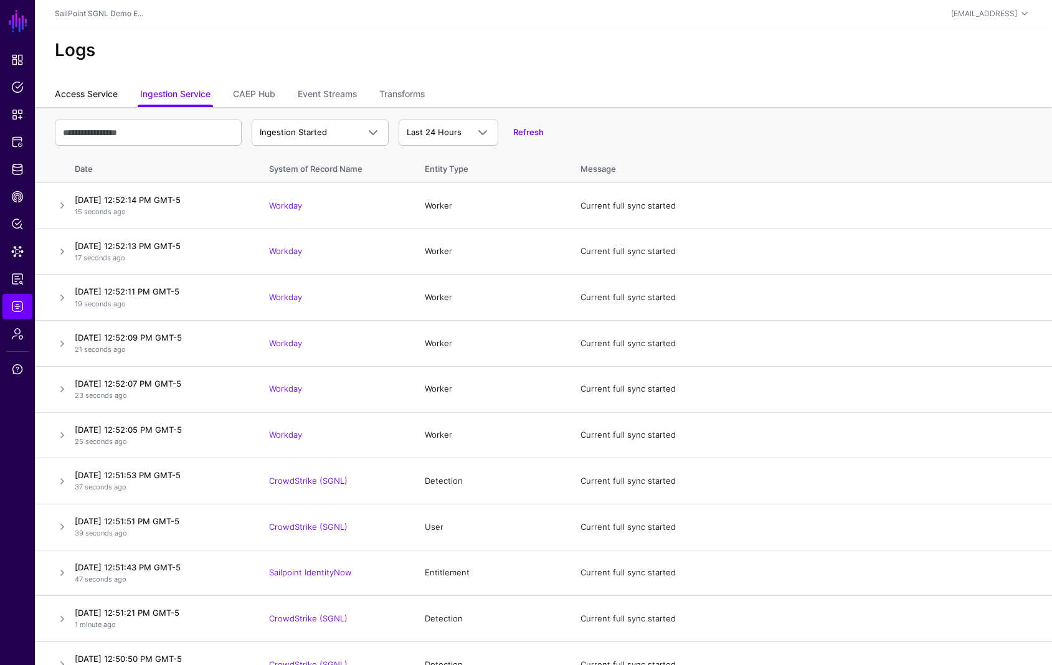
click at [84, 98] on link "Access Service" at bounding box center [86, 95] width 63 height 24
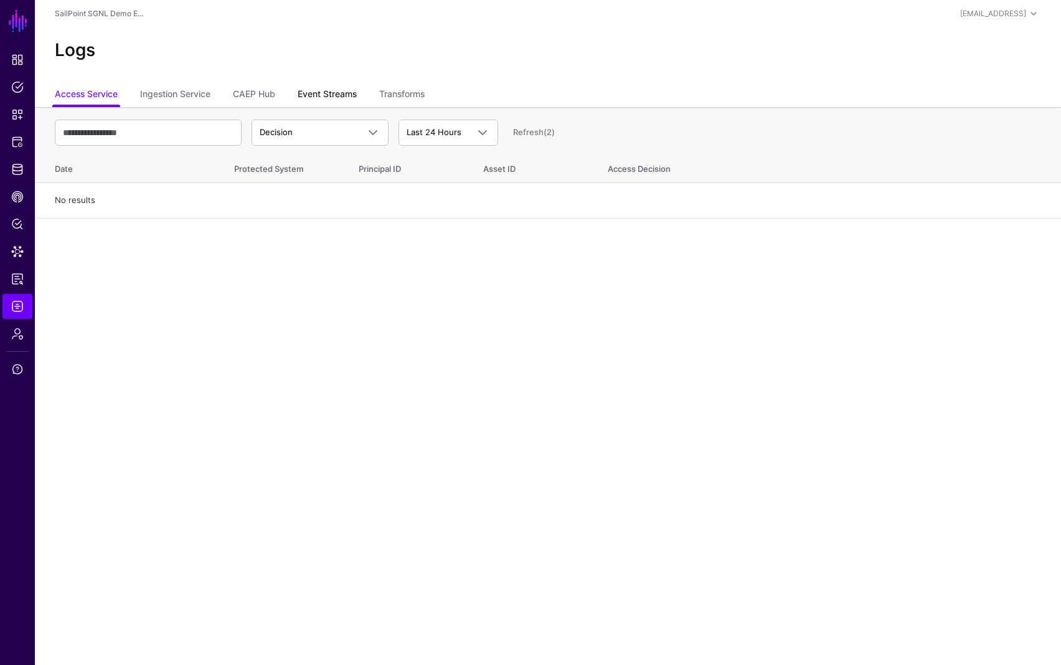
click at [318, 96] on link "Event Streams" at bounding box center [327, 95] width 59 height 24
click at [264, 96] on link "CAEP Hub" at bounding box center [254, 95] width 42 height 24
click at [552, 408] on main "SGNL Dashboard Policies Snippets Protected Systems Identity Data Fabric CAEP Hu…" at bounding box center [530, 332] width 1061 height 665
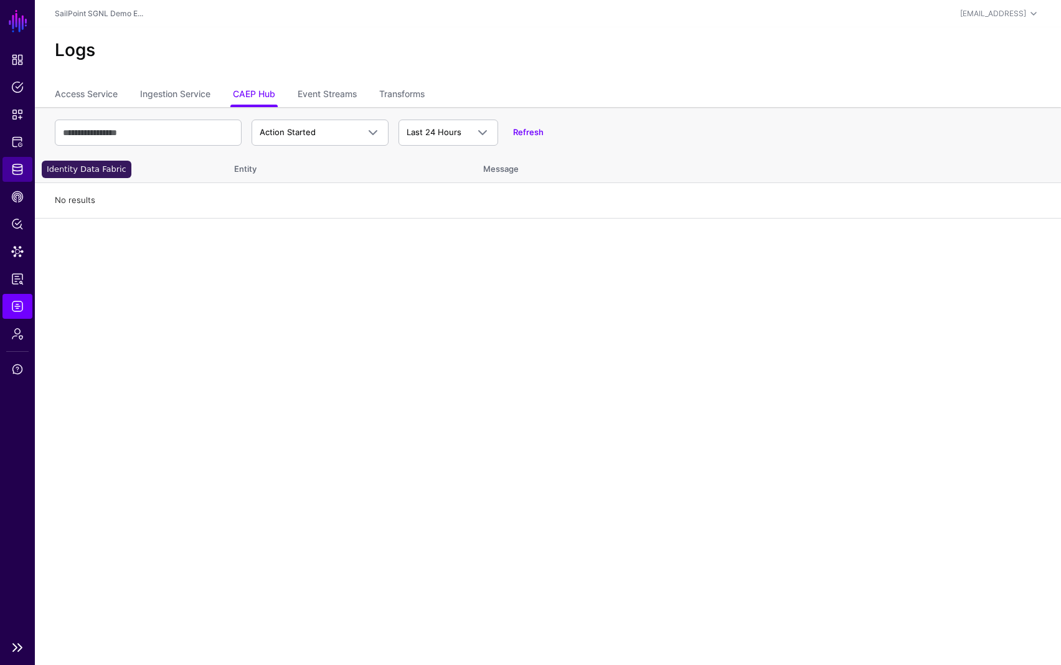
click at [22, 169] on span "Identity Data Fabric" at bounding box center [17, 169] width 12 height 12
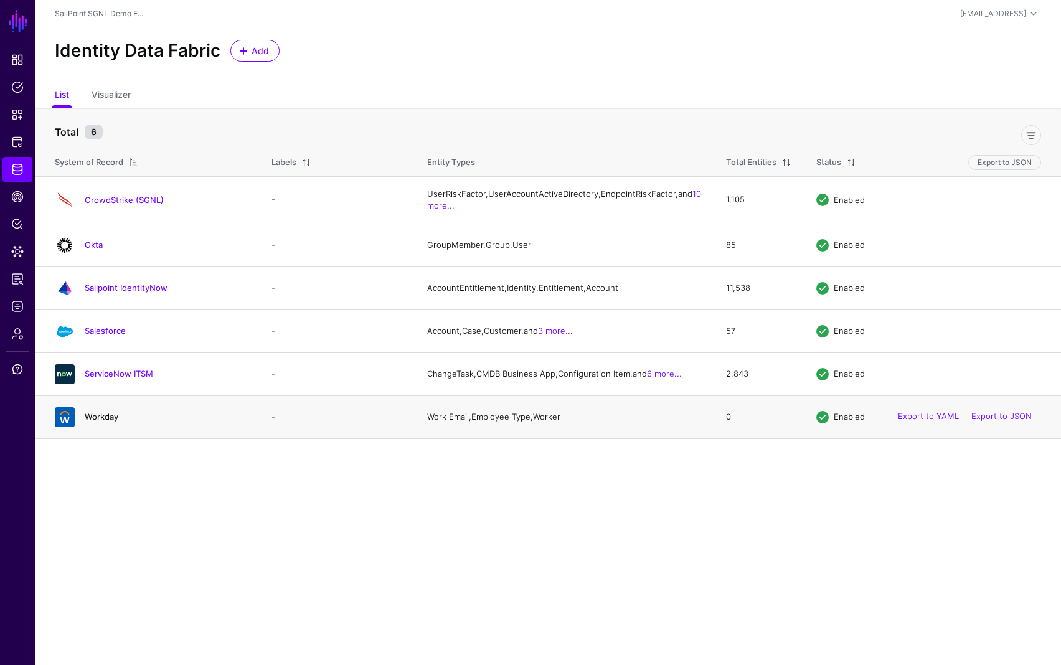
click at [109, 422] on link "Workday" at bounding box center [102, 417] width 34 height 10
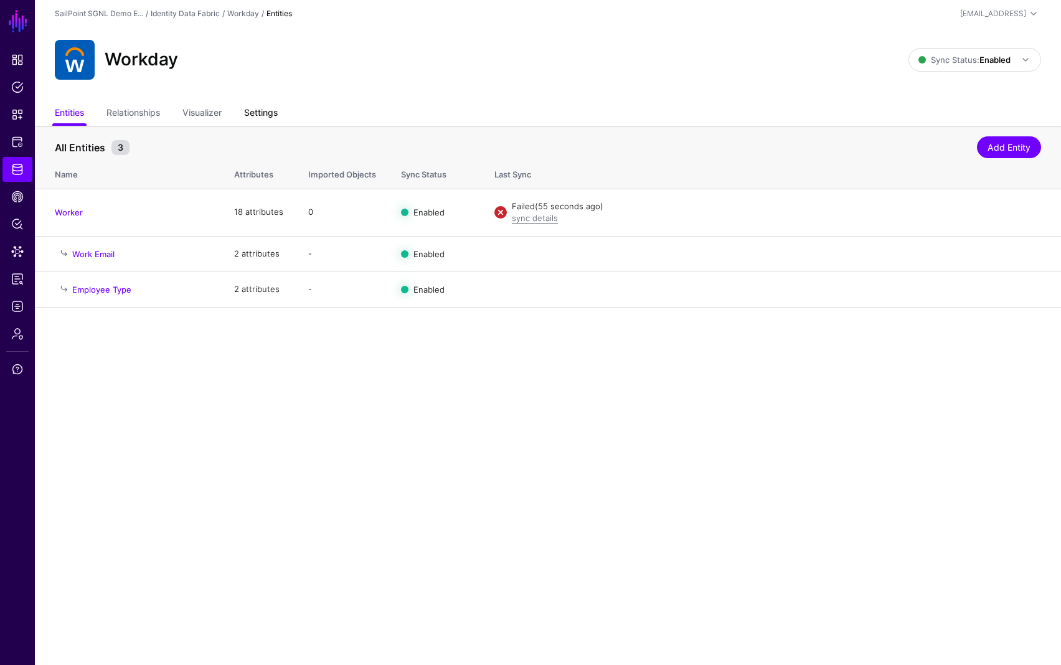
click at [258, 115] on link "Settings" at bounding box center [261, 114] width 34 height 24
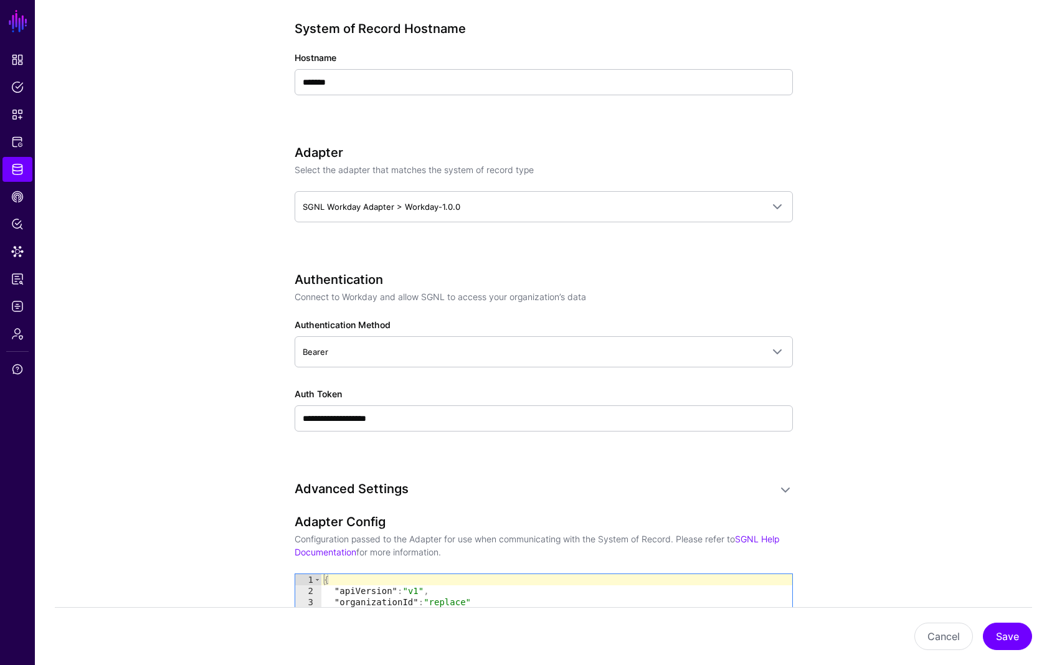
scroll to position [509, 0]
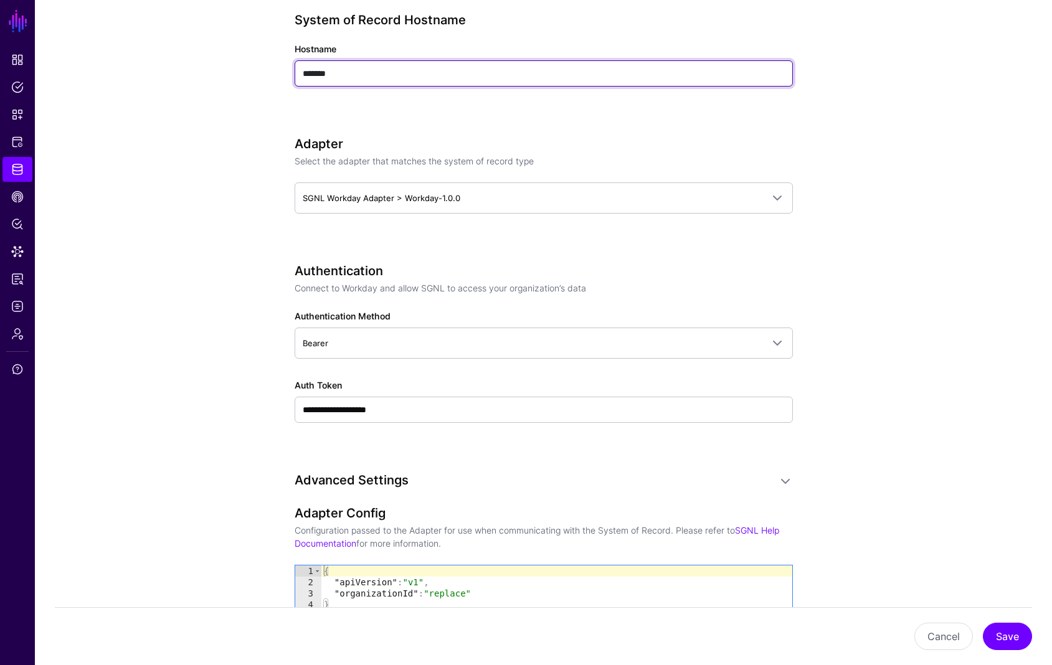
click at [339, 75] on input "*******" at bounding box center [544, 73] width 498 height 26
paste input "**********"
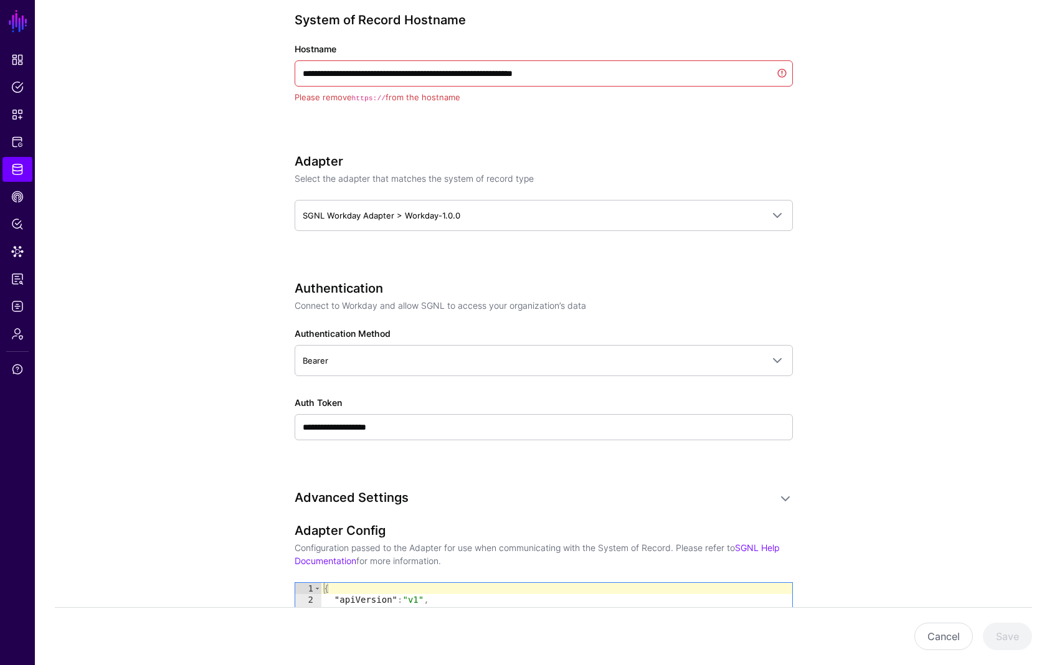
click at [567, 137] on div "**********" at bounding box center [544, 75] width 498 height 126
drag, startPoint x: 331, startPoint y: 75, endPoint x: 294, endPoint y: 73, distance: 37.4
click at [295, 73] on input "**********" at bounding box center [544, 73] width 498 height 26
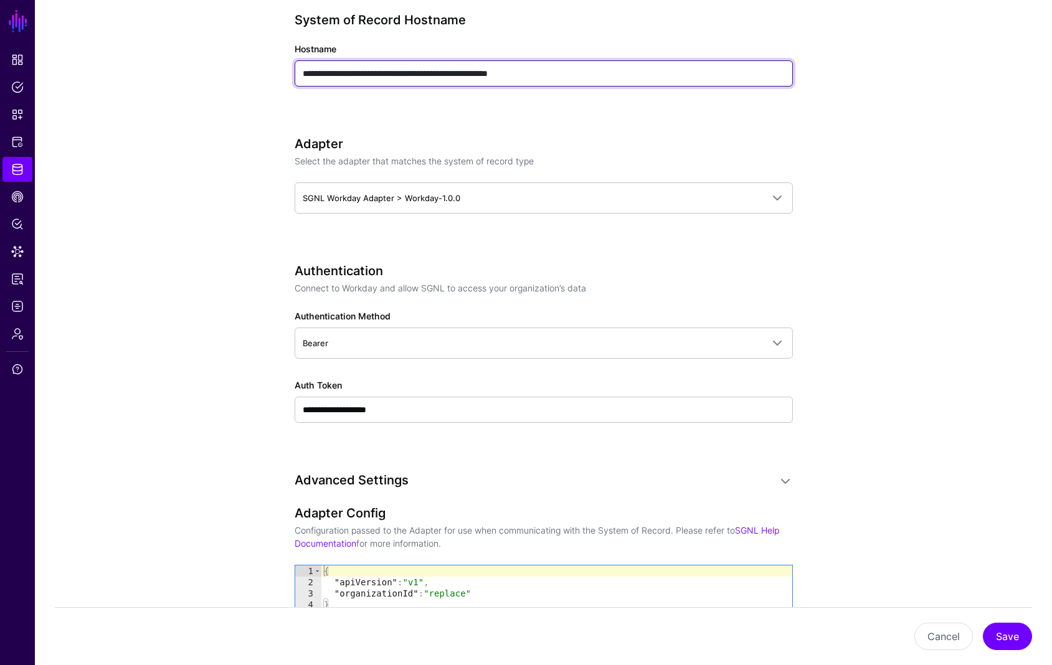
type input "**********"
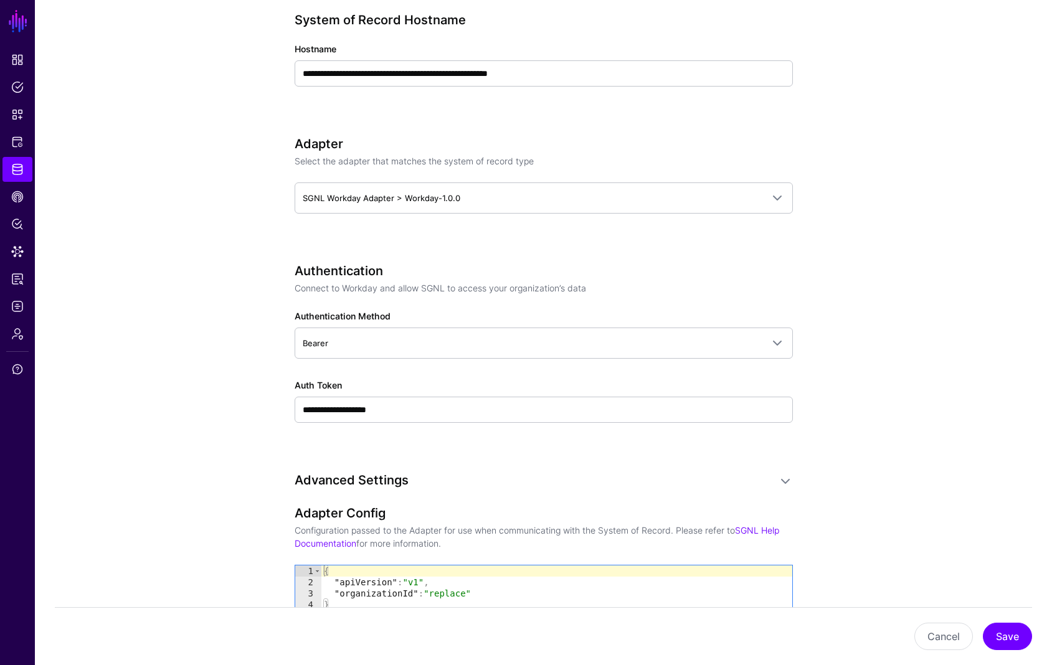
click at [181, 244] on app-datasources-details-form "**********" at bounding box center [543, 437] width 1017 height 1640
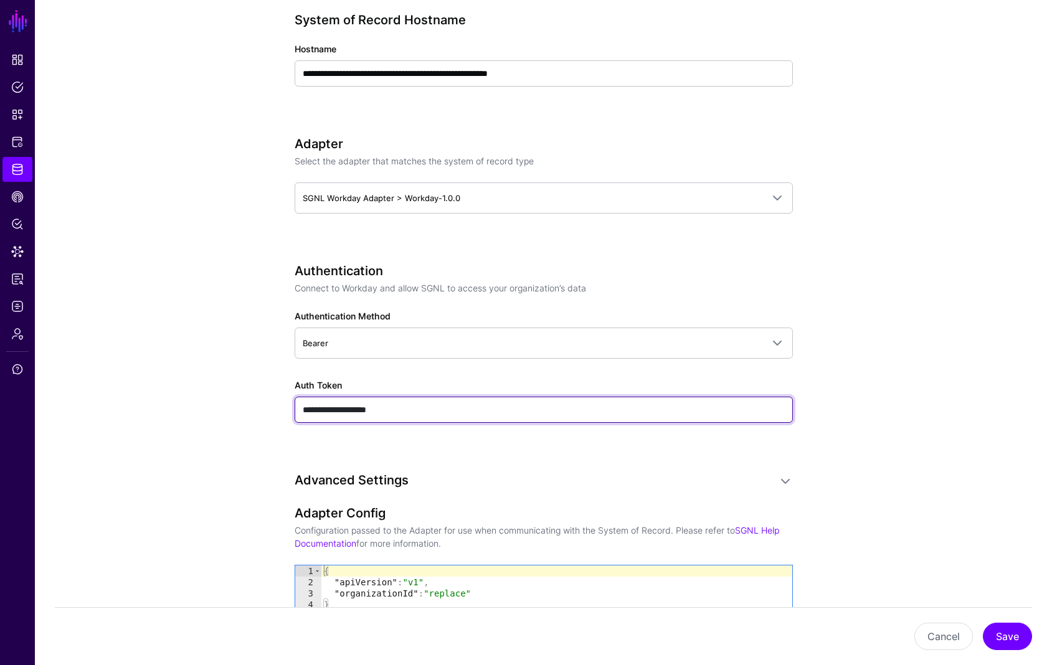
click at [379, 407] on input "**********" at bounding box center [544, 410] width 498 height 26
click at [398, 410] on input "**********" at bounding box center [544, 410] width 498 height 26
click at [397, 410] on input "**********" at bounding box center [544, 410] width 498 height 26
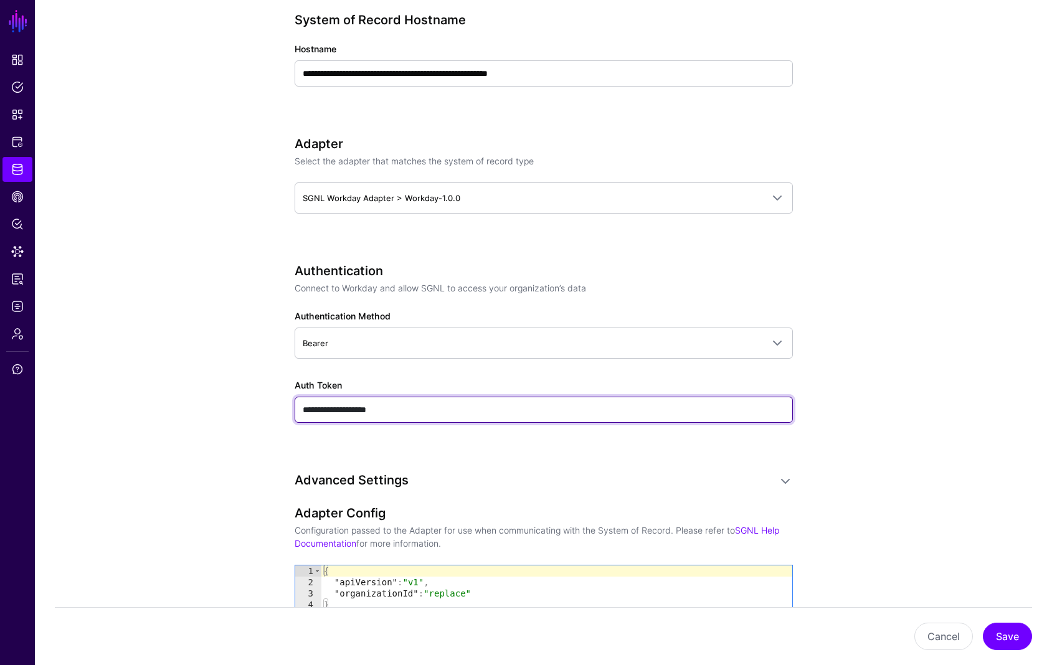
paste input "**********"
type input "**********"
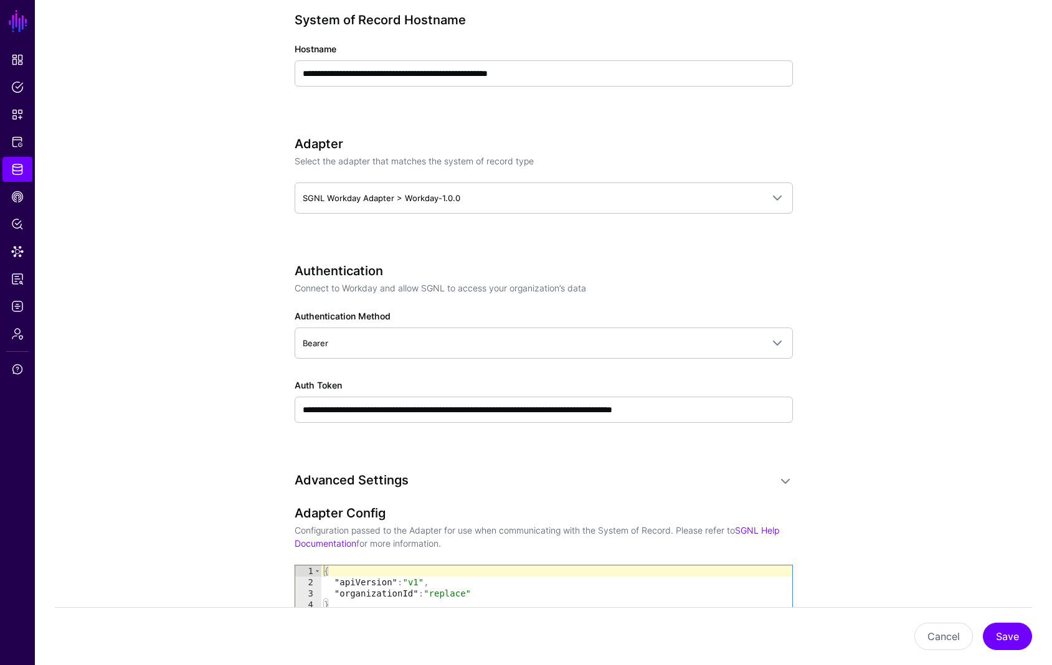
click at [901, 462] on app-datasources-details-form "**********" at bounding box center [543, 437] width 1017 height 1640
click at [1010, 631] on button "Save" at bounding box center [1007, 636] width 49 height 27
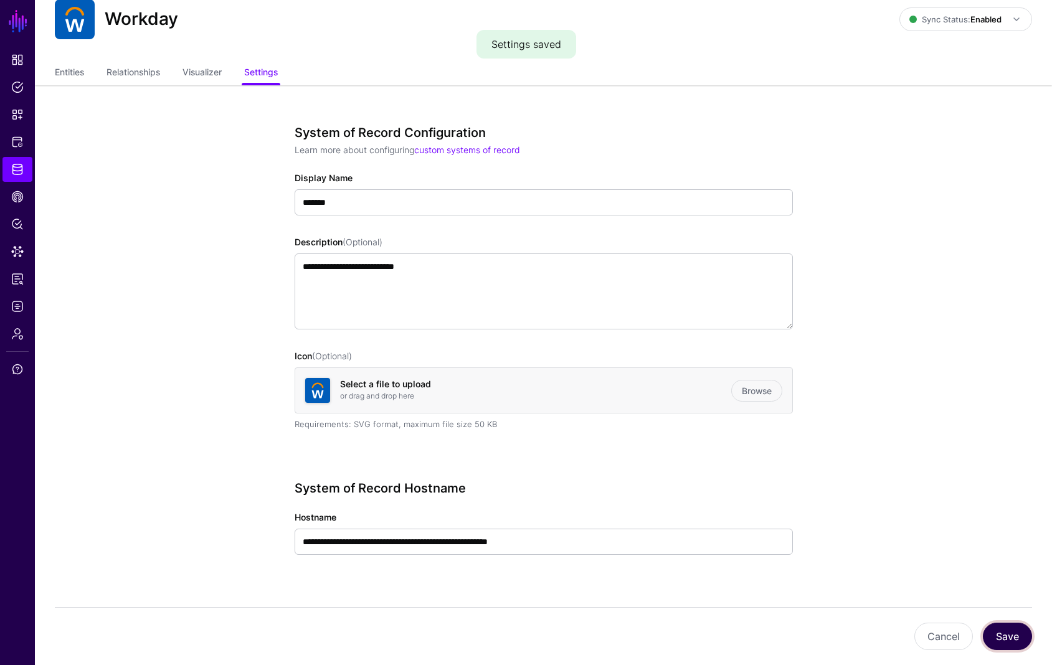
scroll to position [22, 0]
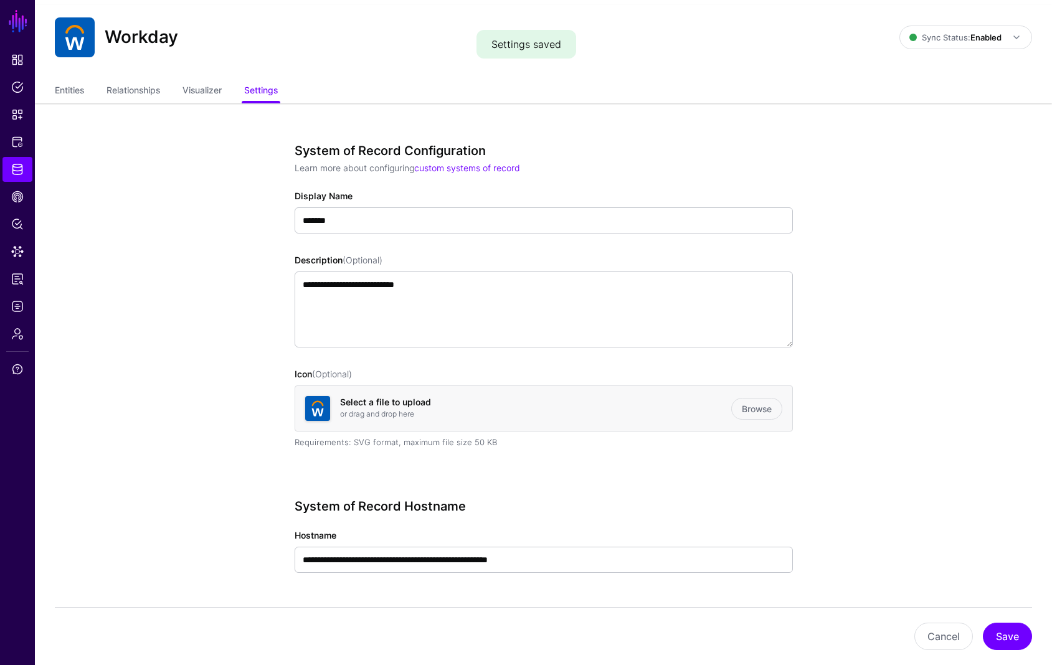
click at [77, 92] on link "Entities" at bounding box center [69, 92] width 29 height 24
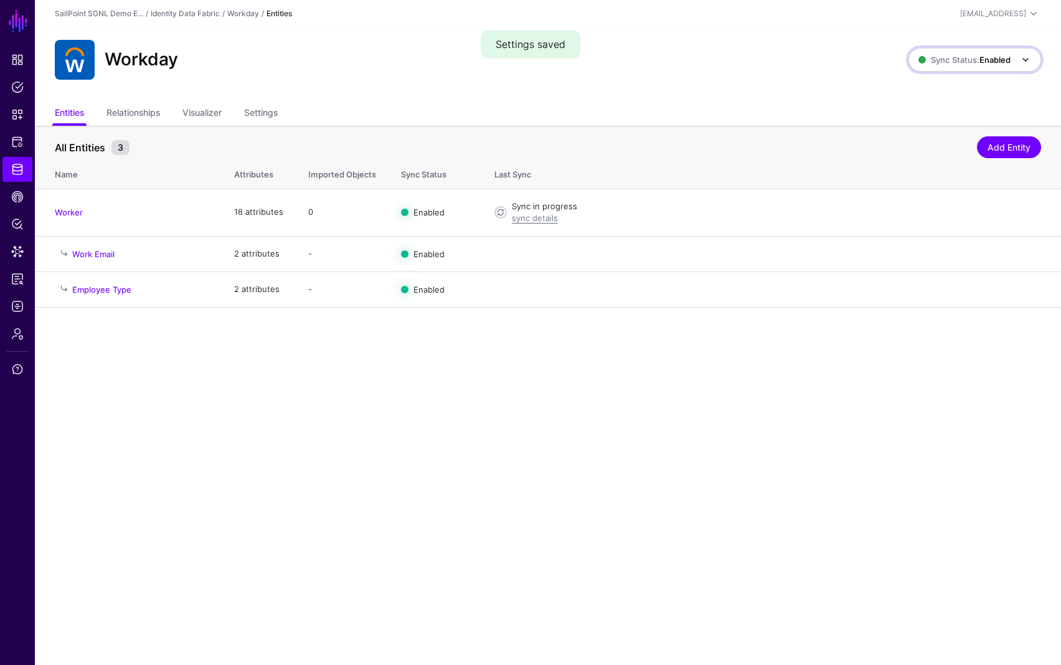
click at [966, 62] on span "Sync Status: Enabled" at bounding box center [964, 60] width 92 height 10
click at [956, 141] on span "Disabled Syncing inactive for all configured entities" at bounding box center [961, 149] width 139 height 40
click at [985, 62] on strong "Disabled" at bounding box center [994, 60] width 33 height 10
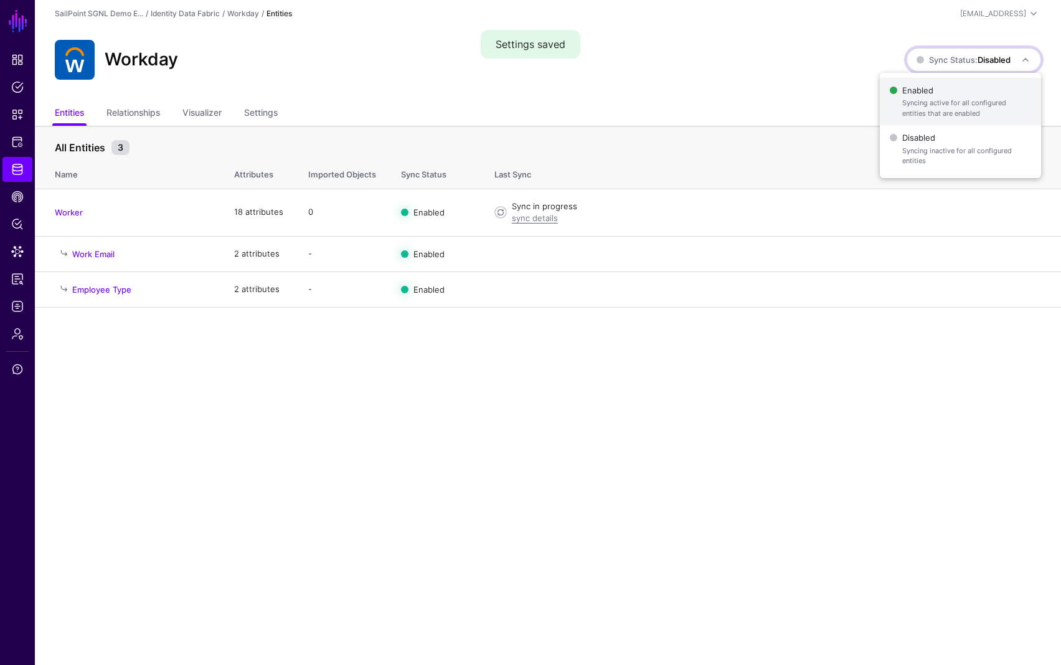
click at [971, 95] on span "Enabled Syncing active for all configured entities that are enabled" at bounding box center [960, 102] width 141 height 40
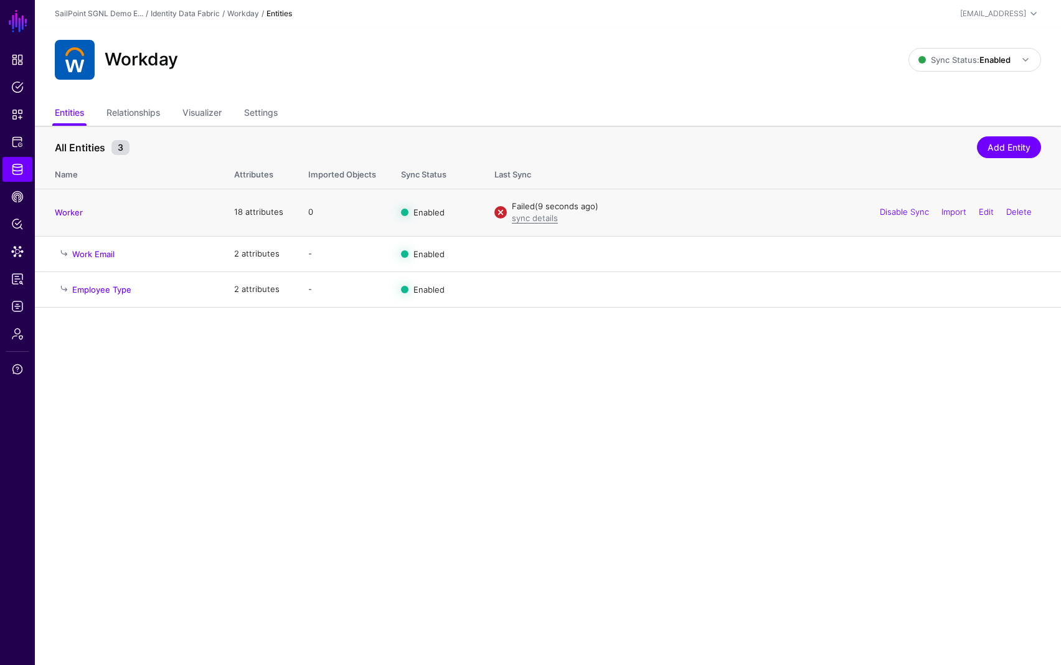
click at [537, 224] on div "sync details" at bounding box center [776, 218] width 529 height 12
click at [538, 222] on link "sync details" at bounding box center [535, 218] width 46 height 10
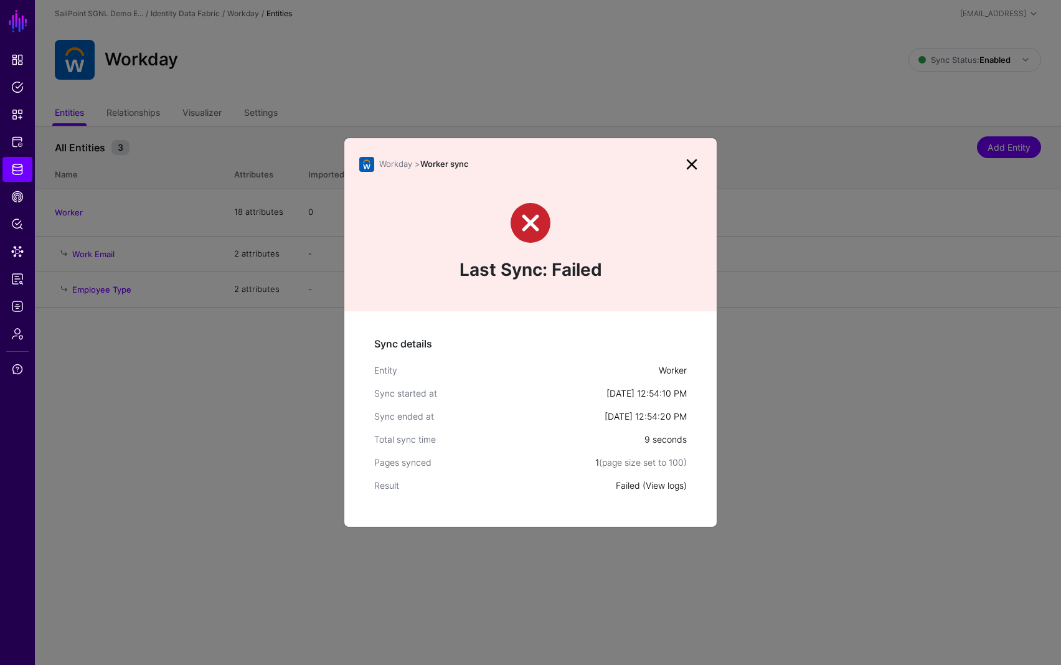
click at [661, 483] on link "View logs" at bounding box center [665, 485] width 38 height 11
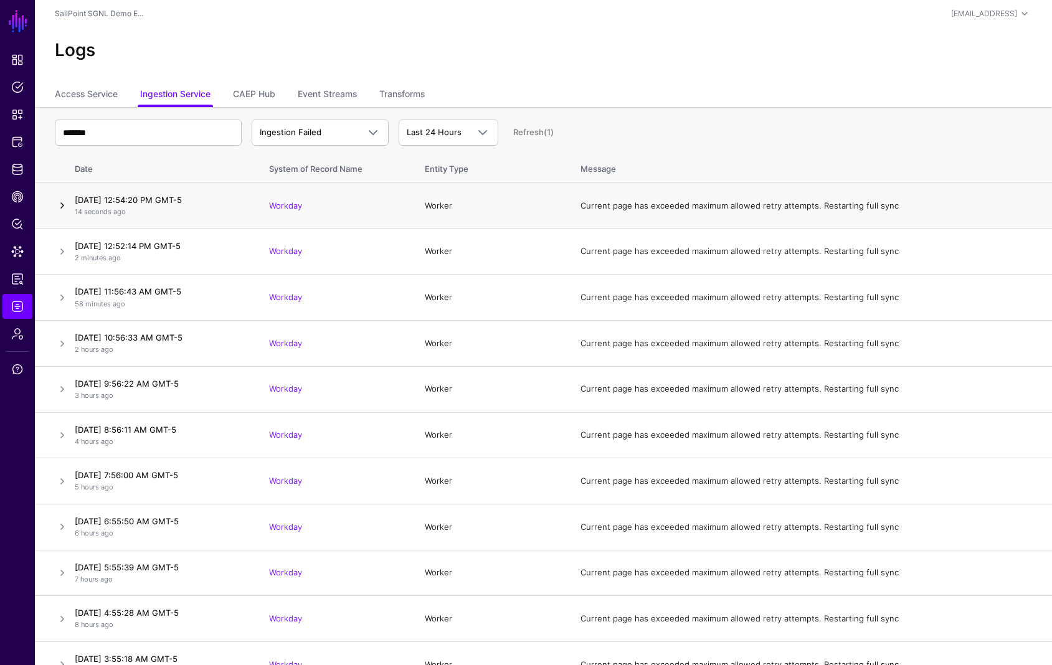
click at [64, 205] on link at bounding box center [62, 205] width 15 height 15
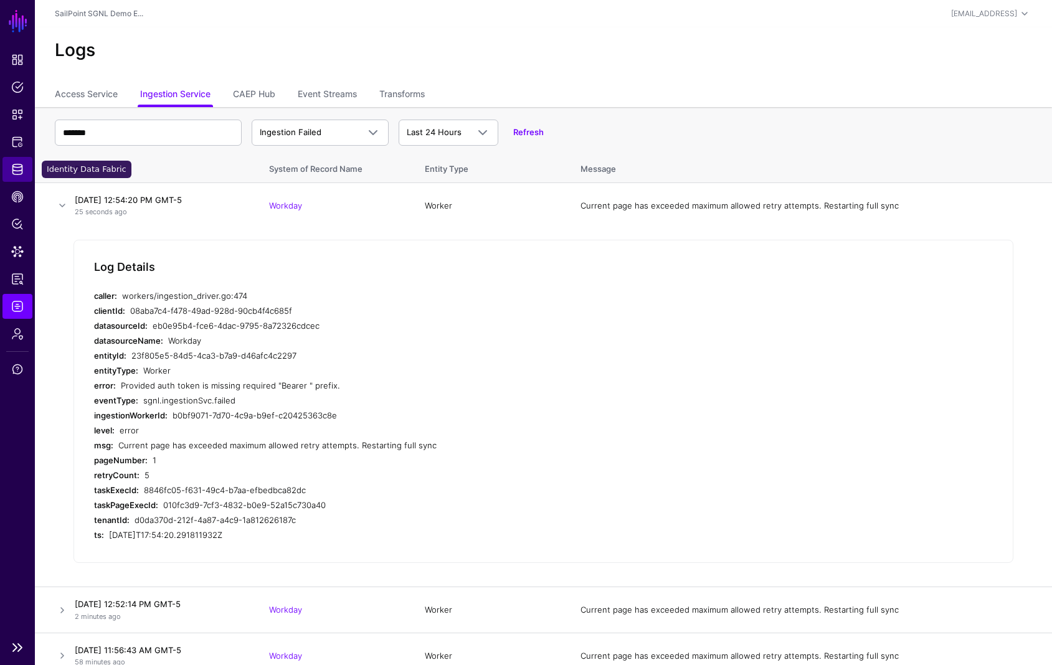
click at [13, 165] on span "Identity Data Fabric" at bounding box center [17, 169] width 12 height 12
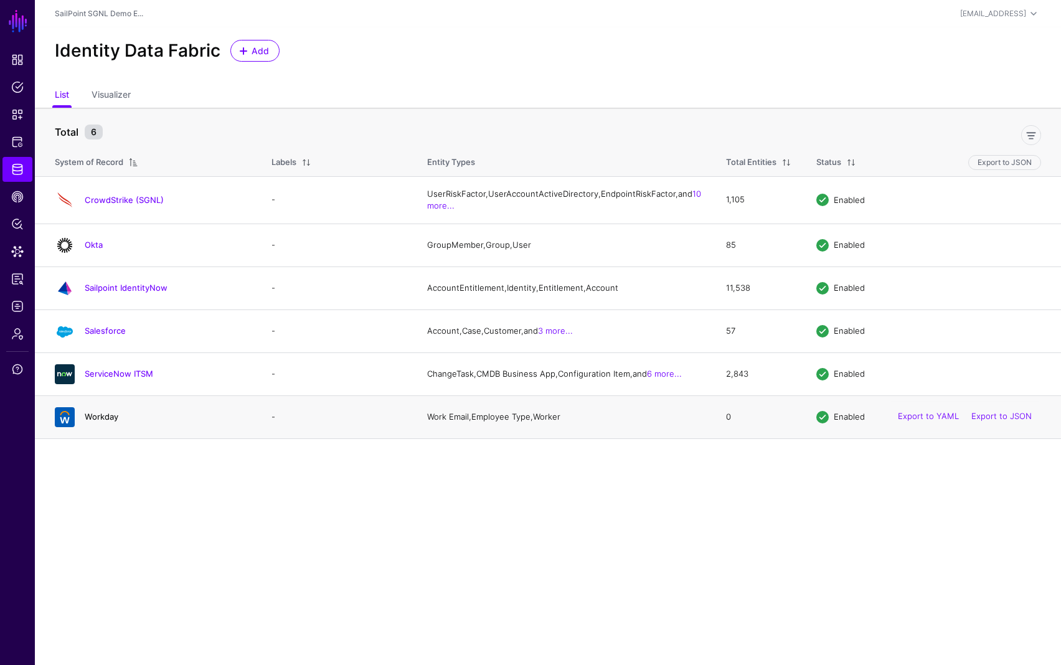
click at [110, 422] on link "Workday" at bounding box center [102, 417] width 34 height 10
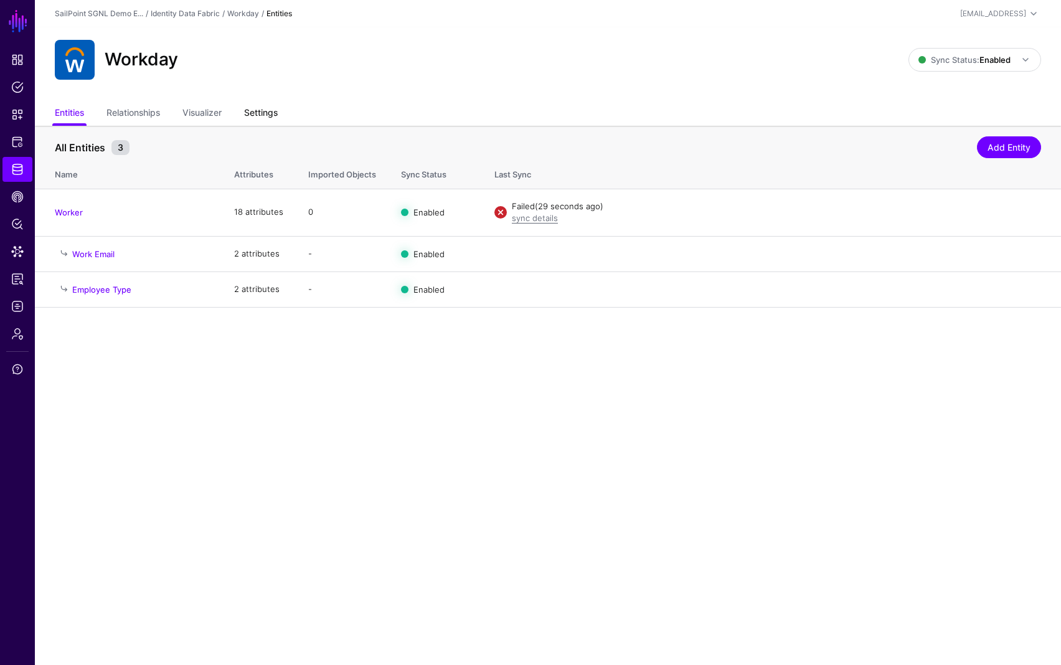
click at [262, 119] on link "Settings" at bounding box center [261, 114] width 34 height 24
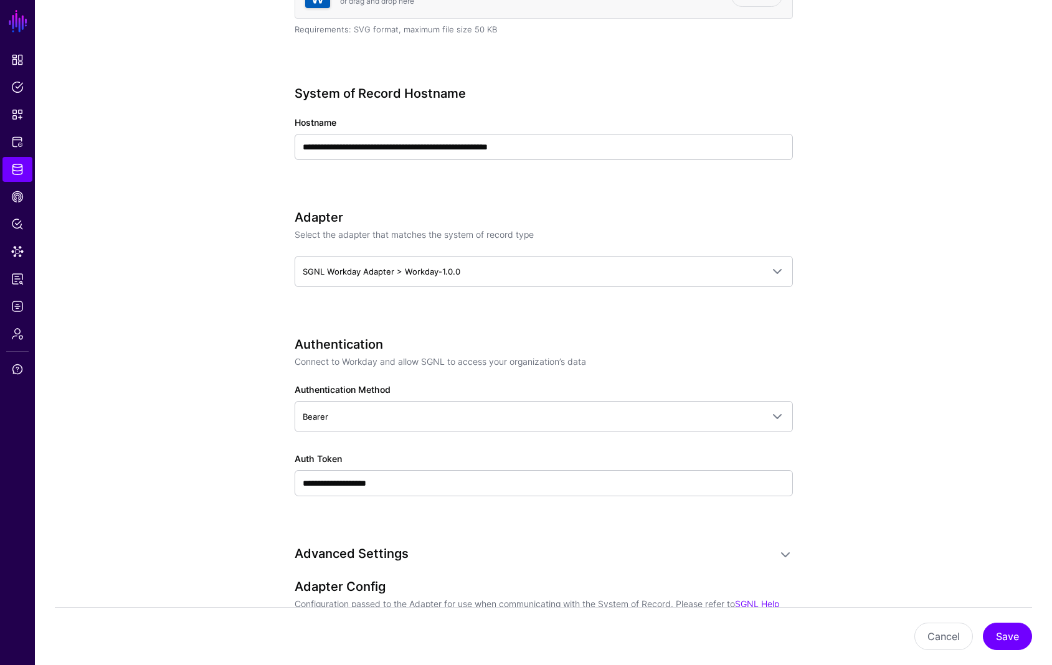
scroll to position [437, 0]
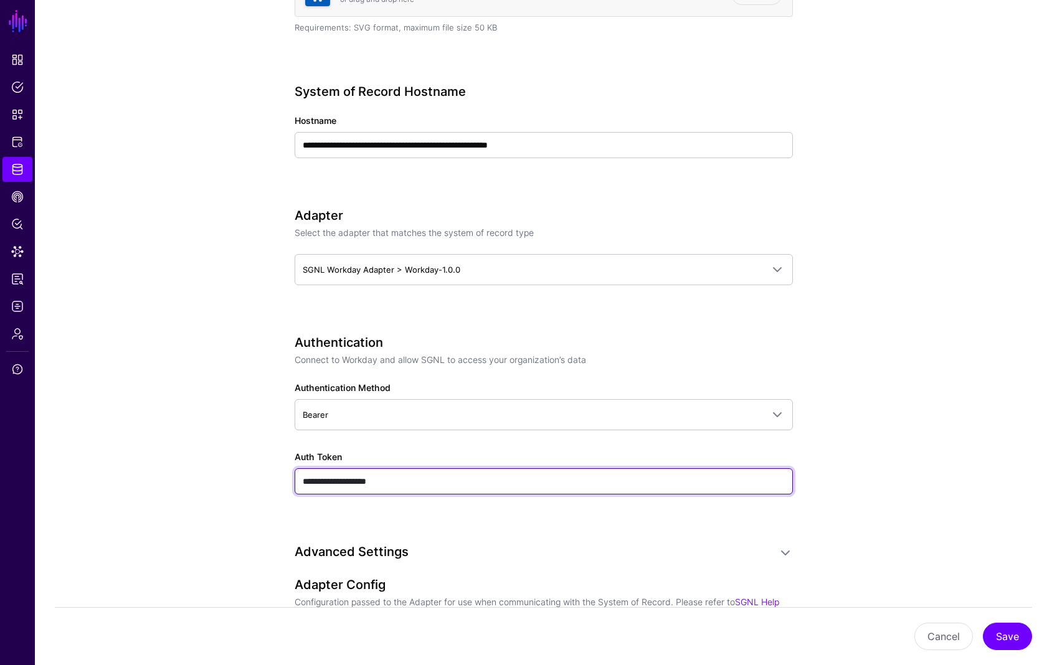
click at [601, 486] on input "**********" at bounding box center [544, 481] width 498 height 26
paste input "**********"
type input "**********"
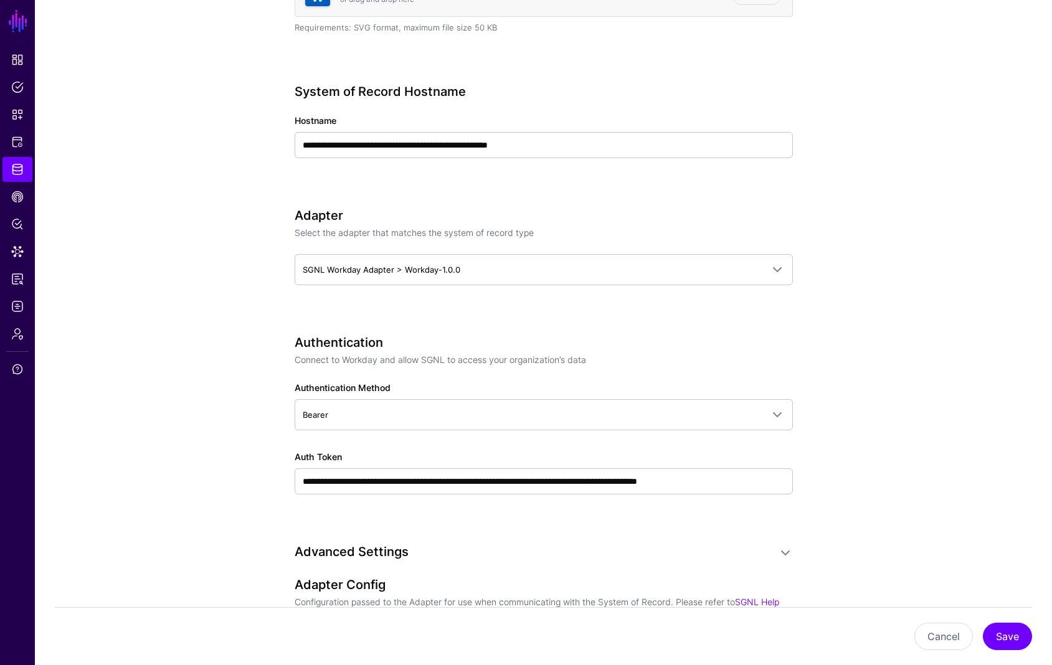
scroll to position [0, 0]
click at [1007, 638] on button "Save" at bounding box center [1007, 636] width 49 height 27
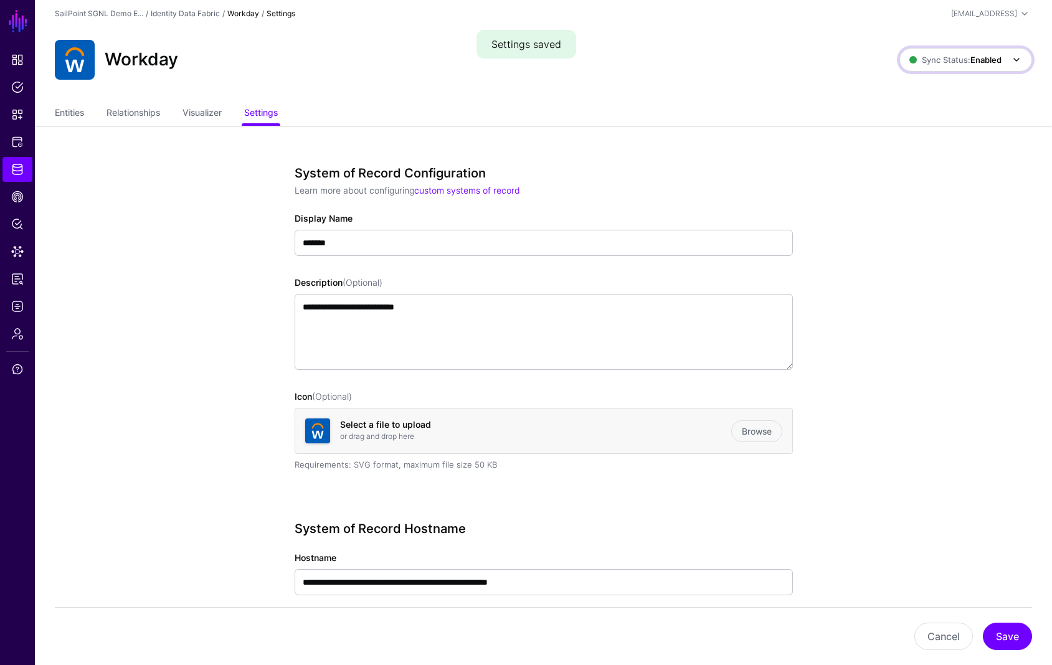
click at [987, 62] on strong "Enabled" at bounding box center [985, 60] width 31 height 10
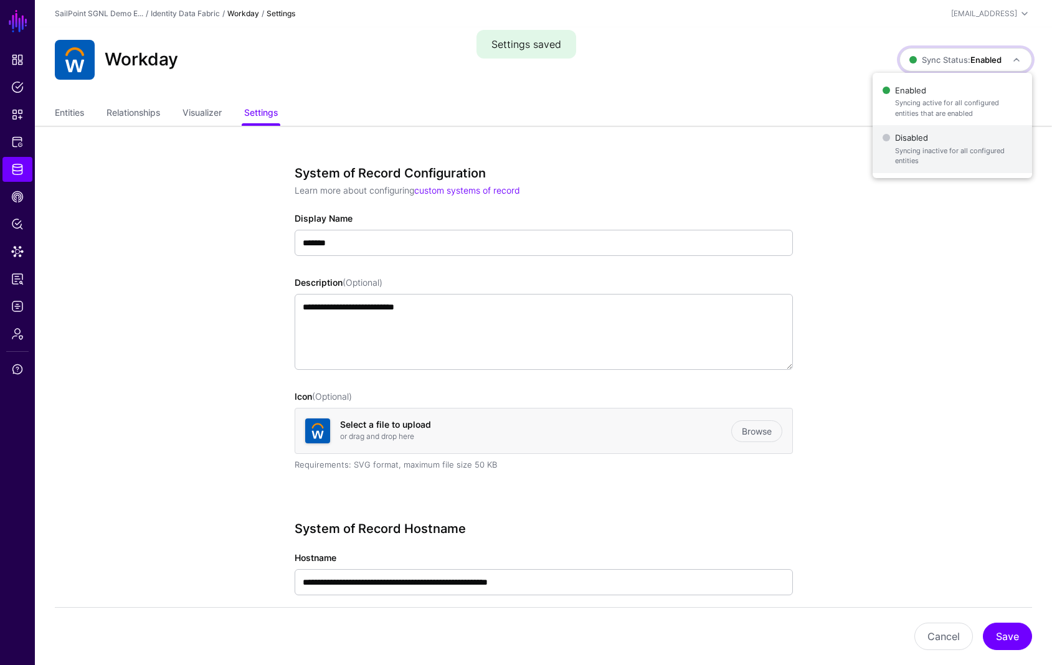
click at [958, 138] on span "Disabled Syncing inactive for all configured entities" at bounding box center [951, 149] width 139 height 40
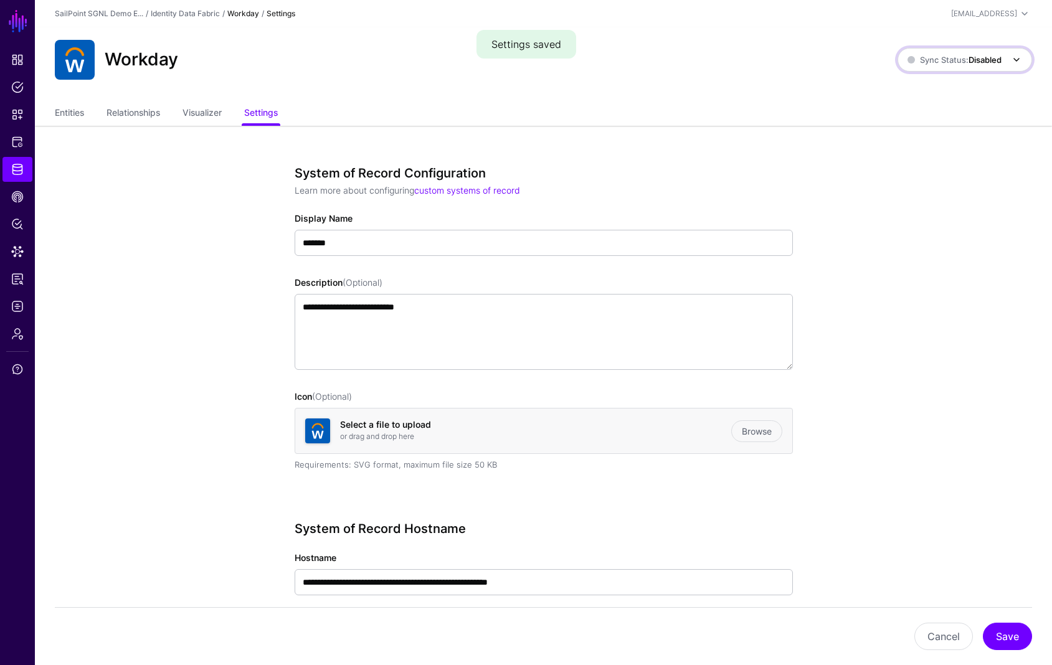
click at [989, 62] on strong "Disabled" at bounding box center [984, 60] width 33 height 10
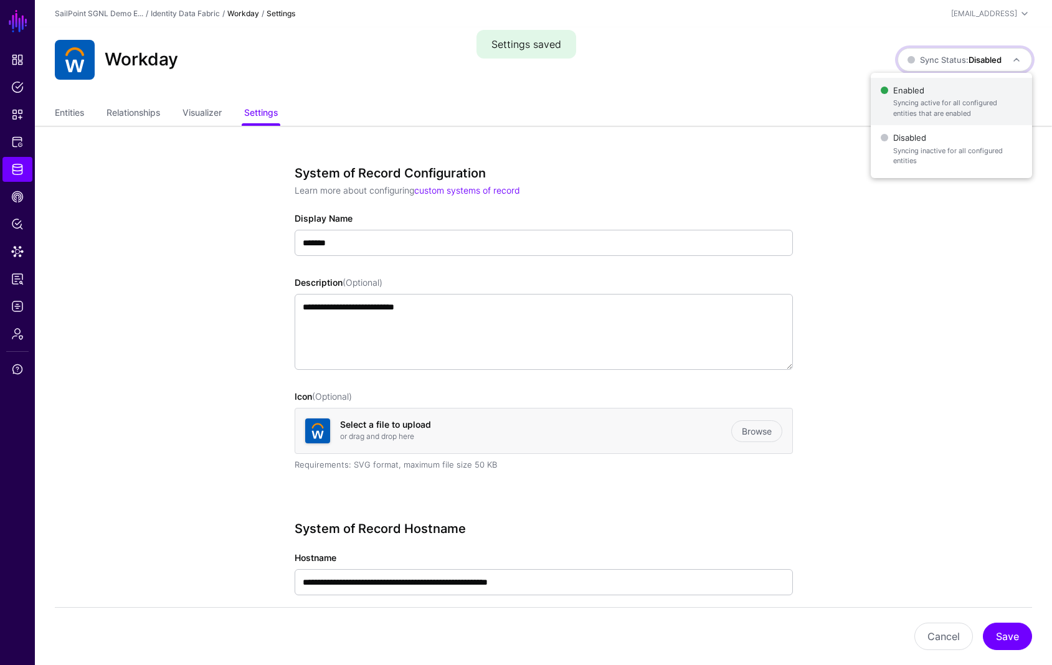
click at [966, 99] on span "Syncing active for all configured entities that are enabled" at bounding box center [957, 108] width 129 height 21
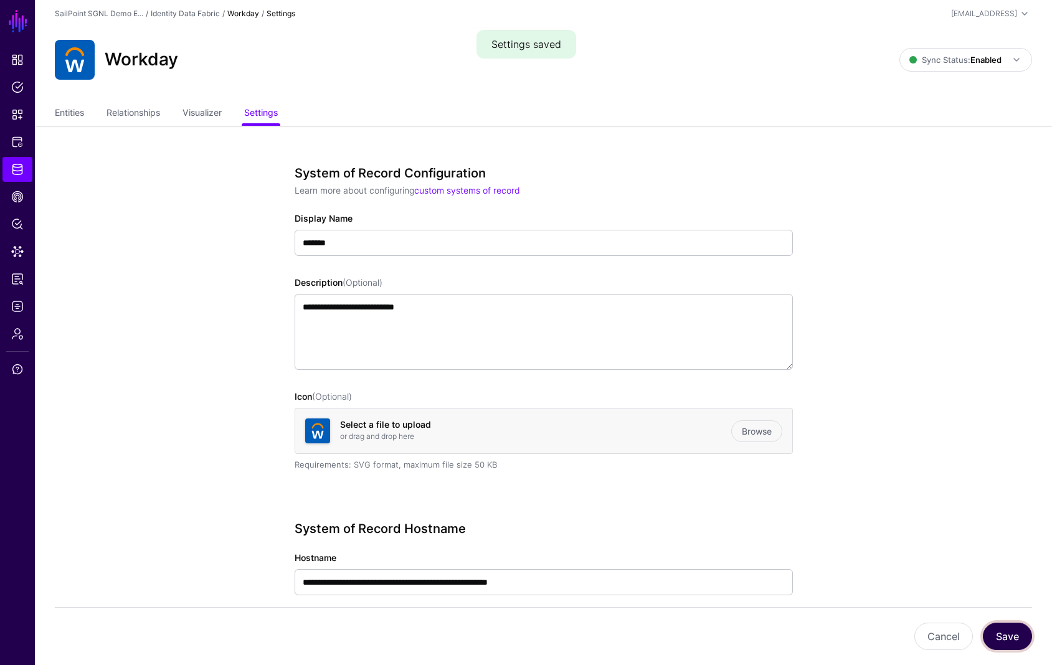
click at [998, 633] on button "Save" at bounding box center [1007, 636] width 49 height 27
click at [70, 116] on link "Entities" at bounding box center [69, 114] width 29 height 24
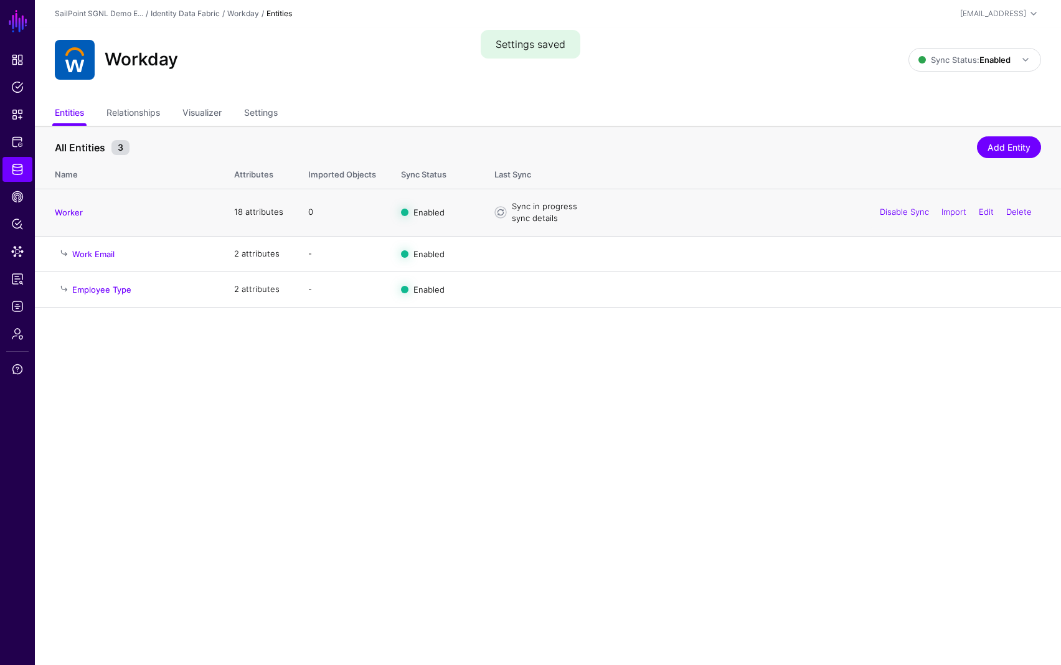
click at [536, 220] on link "sync details" at bounding box center [535, 218] width 46 height 10
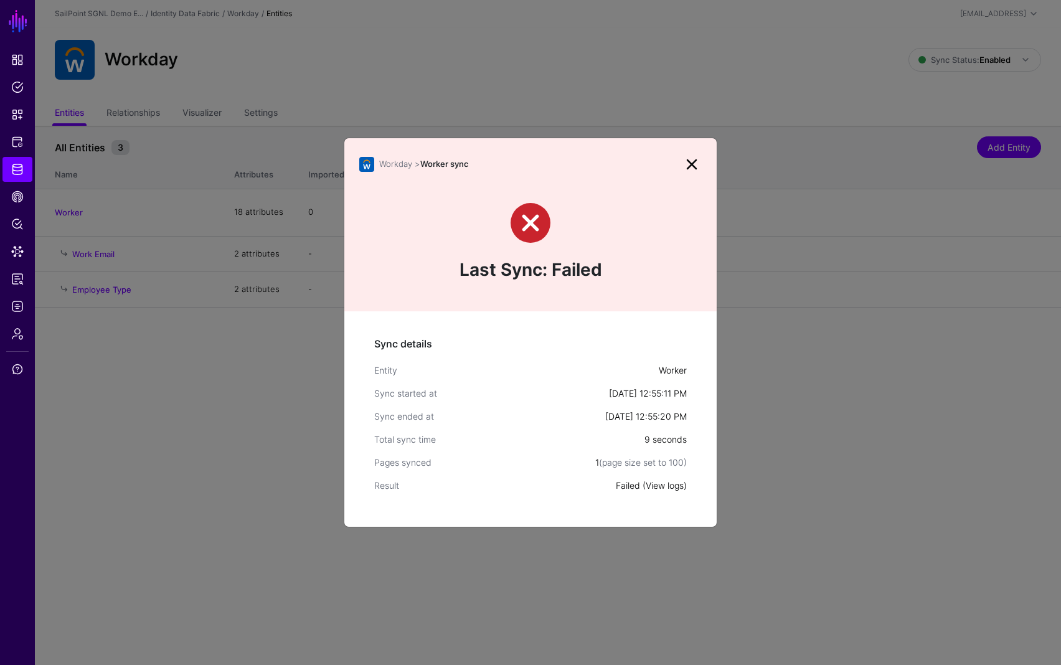
click at [663, 486] on link "View logs" at bounding box center [665, 485] width 38 height 11
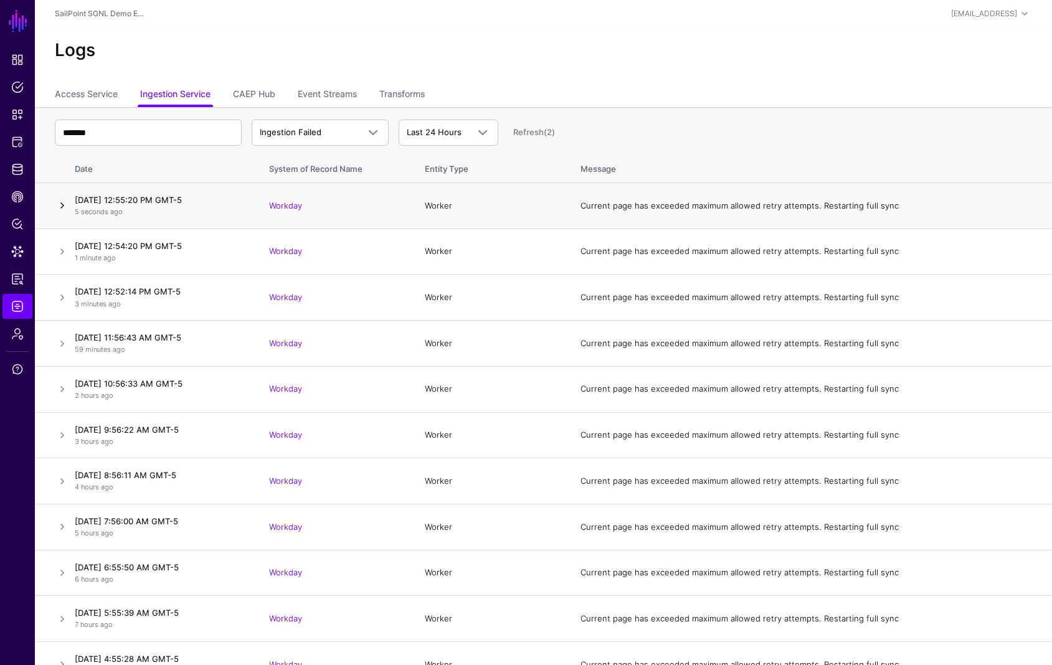
click at [57, 205] on link at bounding box center [62, 205] width 15 height 15
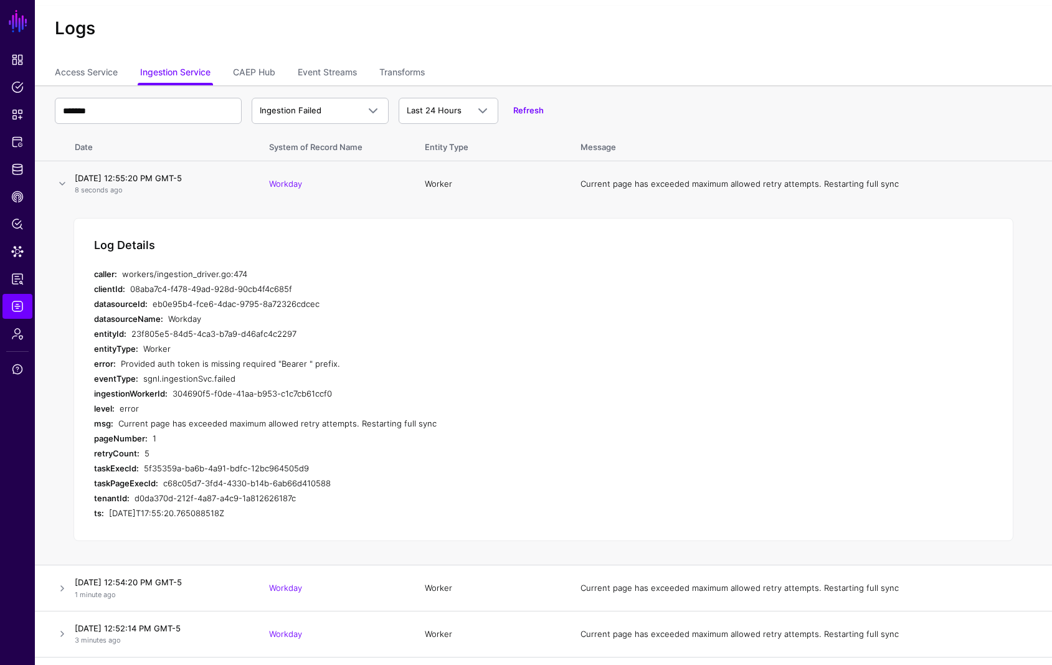
scroll to position [55, 0]
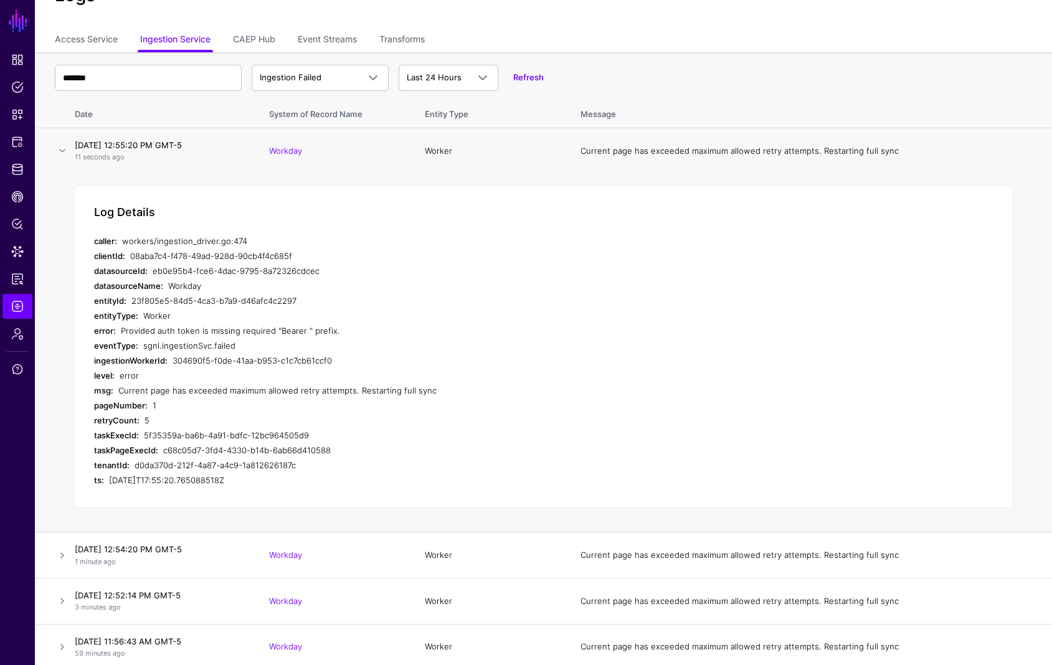
drag, startPoint x: 168, startPoint y: 328, endPoint x: 352, endPoint y: 329, distance: 184.3
click at [351, 329] on div "Provided auth token is missing required "Bearer " prefix." at bounding box center [356, 330] width 471 height 15
click at [356, 327] on div "Provided auth token is missing required "Bearer " prefix." at bounding box center [356, 330] width 471 height 15
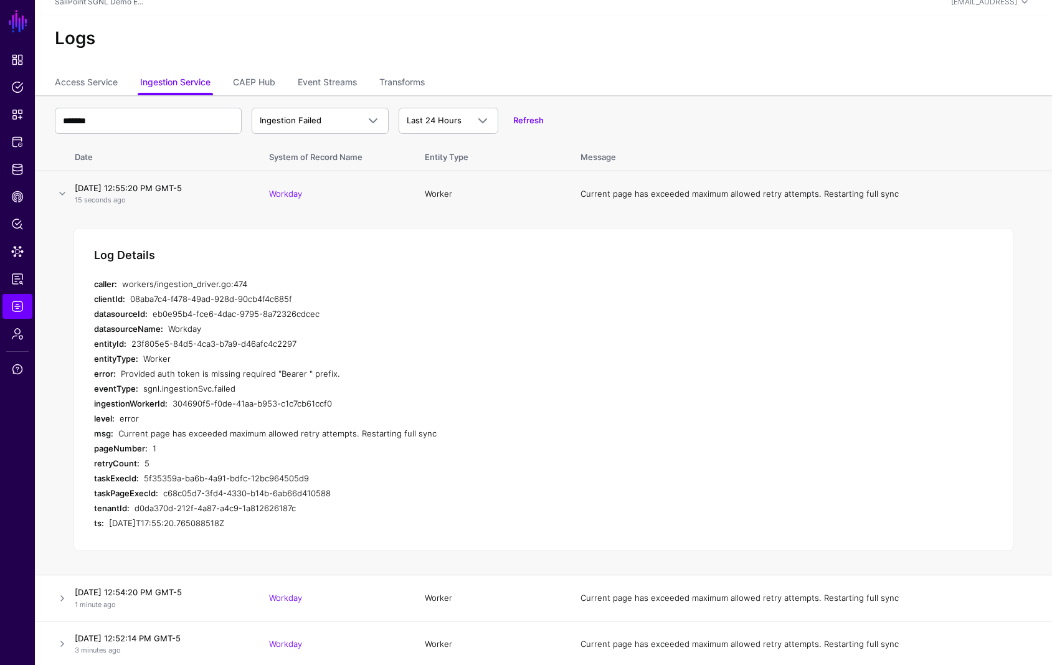
scroll to position [0, 0]
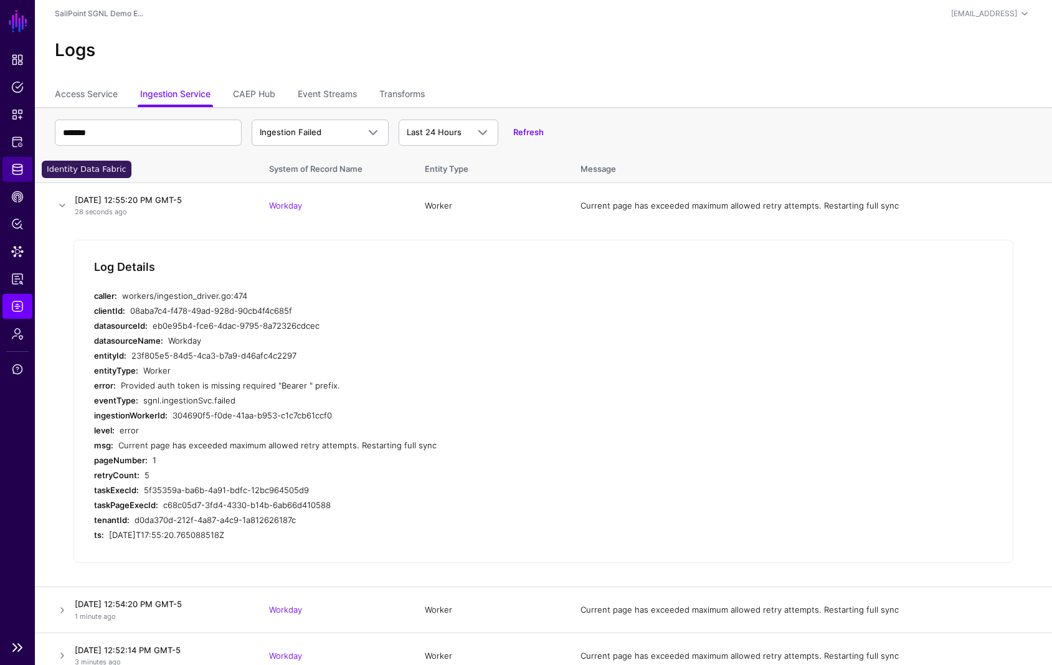
click at [17, 169] on span "Identity Data Fabric" at bounding box center [17, 169] width 12 height 12
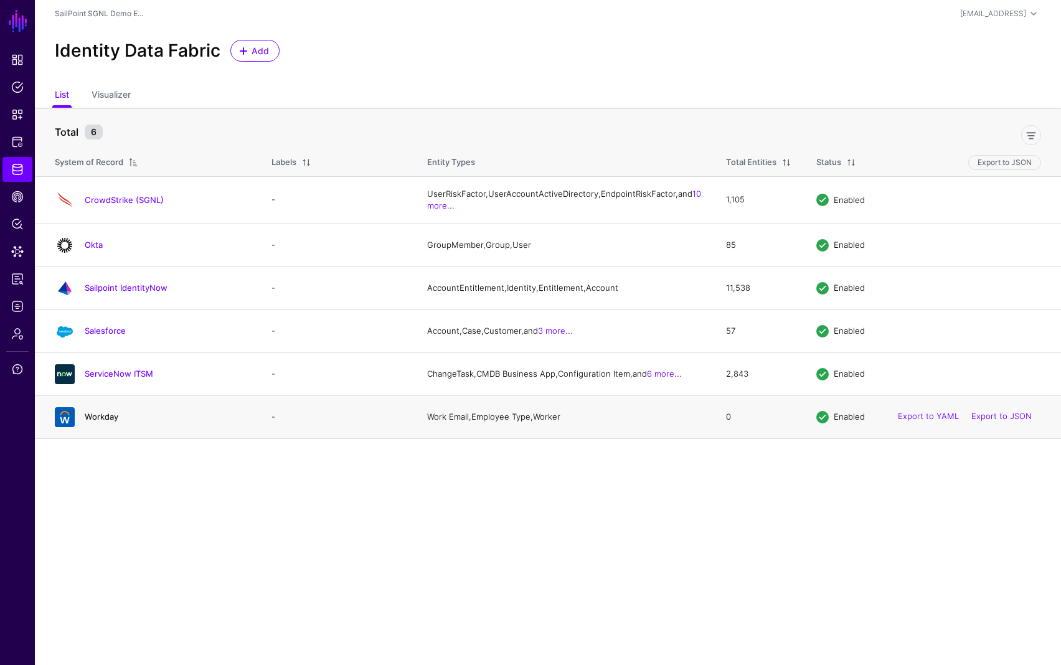
click at [100, 422] on link "Workday" at bounding box center [102, 417] width 34 height 10
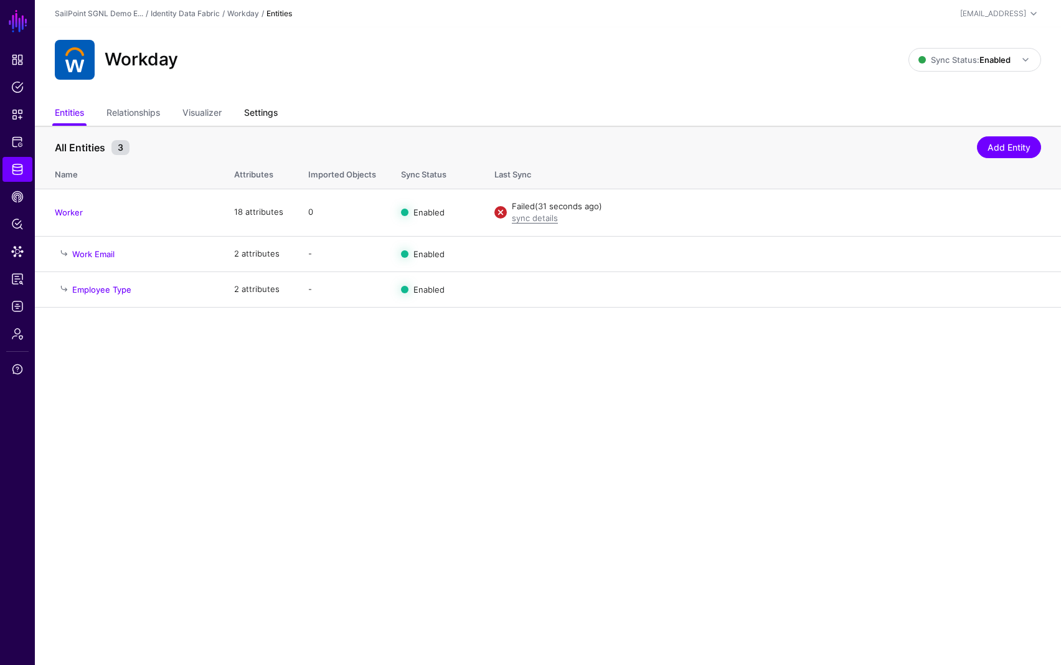
click at [276, 116] on link "Settings" at bounding box center [261, 114] width 34 height 24
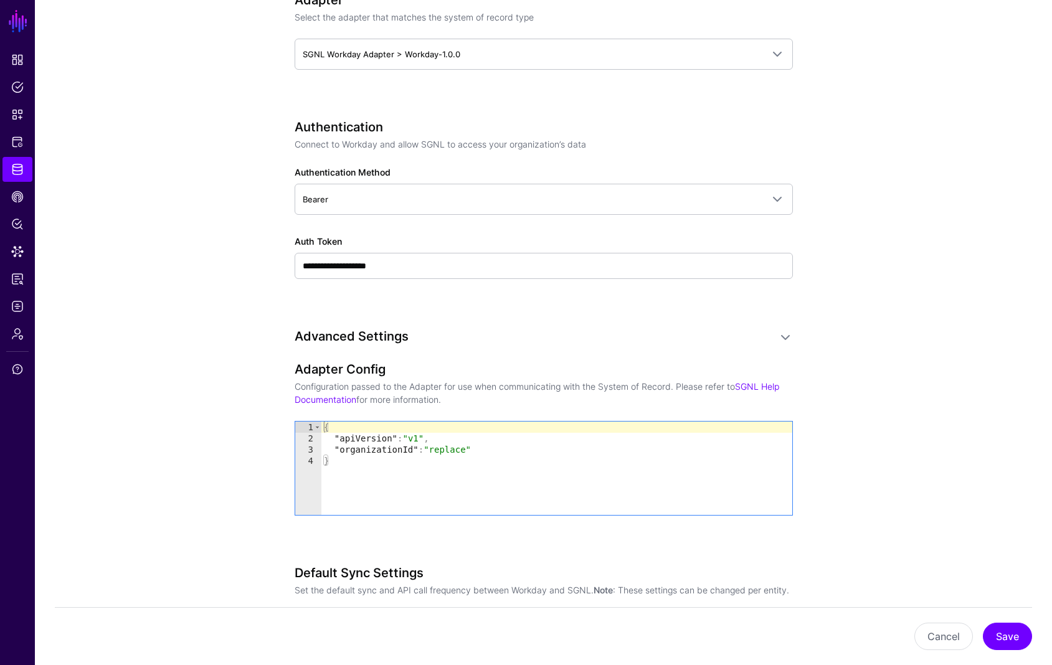
scroll to position [647, 0]
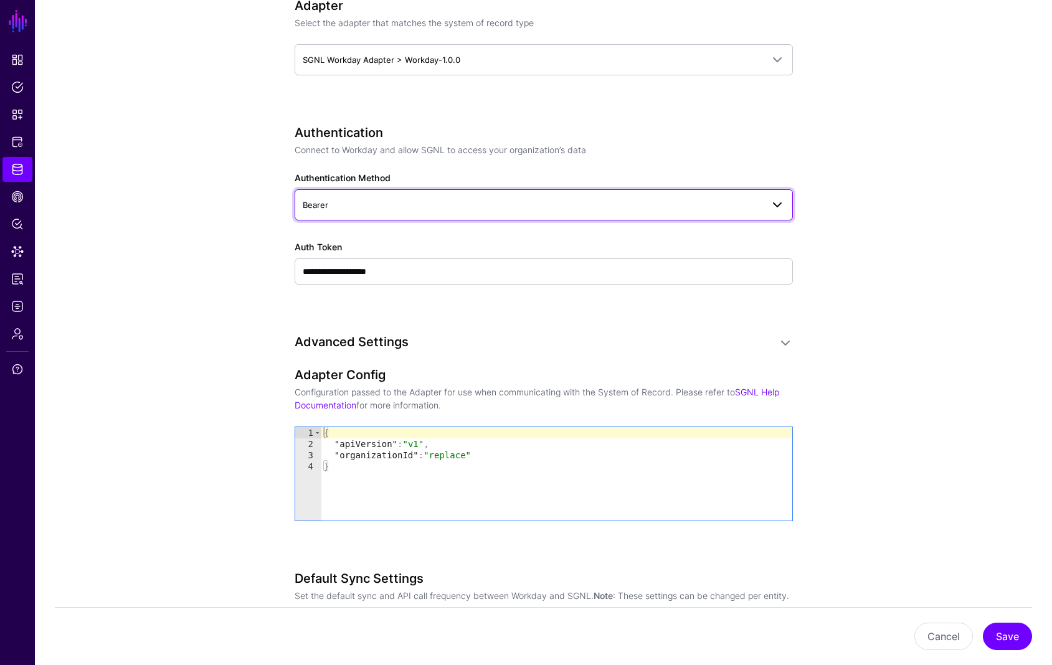
click at [387, 205] on span "Bearer" at bounding box center [533, 205] width 460 height 14
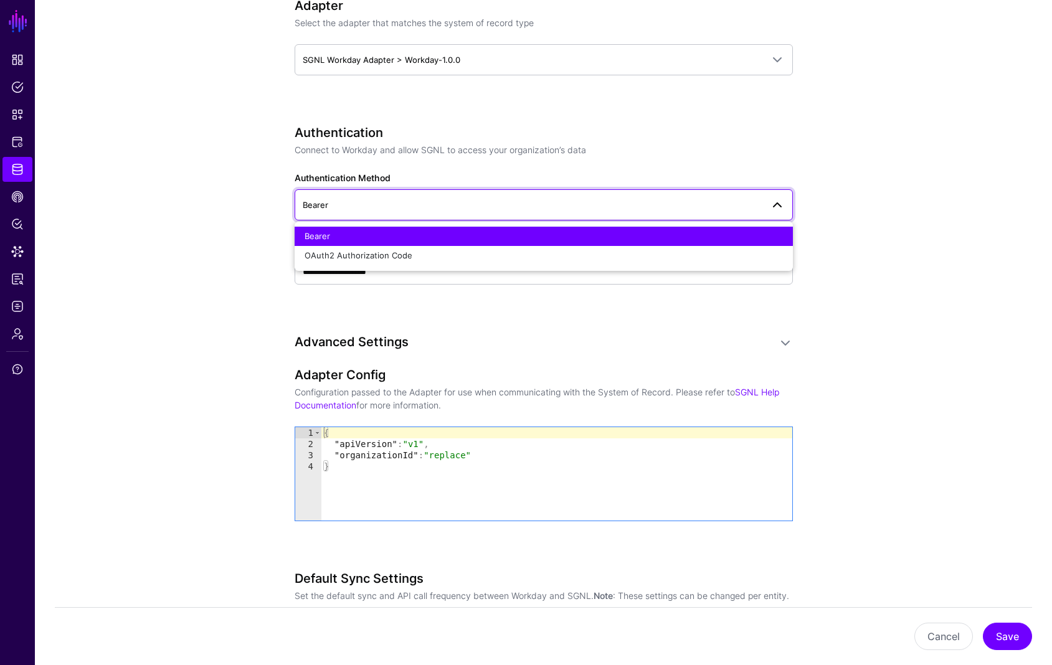
click at [340, 237] on div "Bearer" at bounding box center [543, 236] width 478 height 12
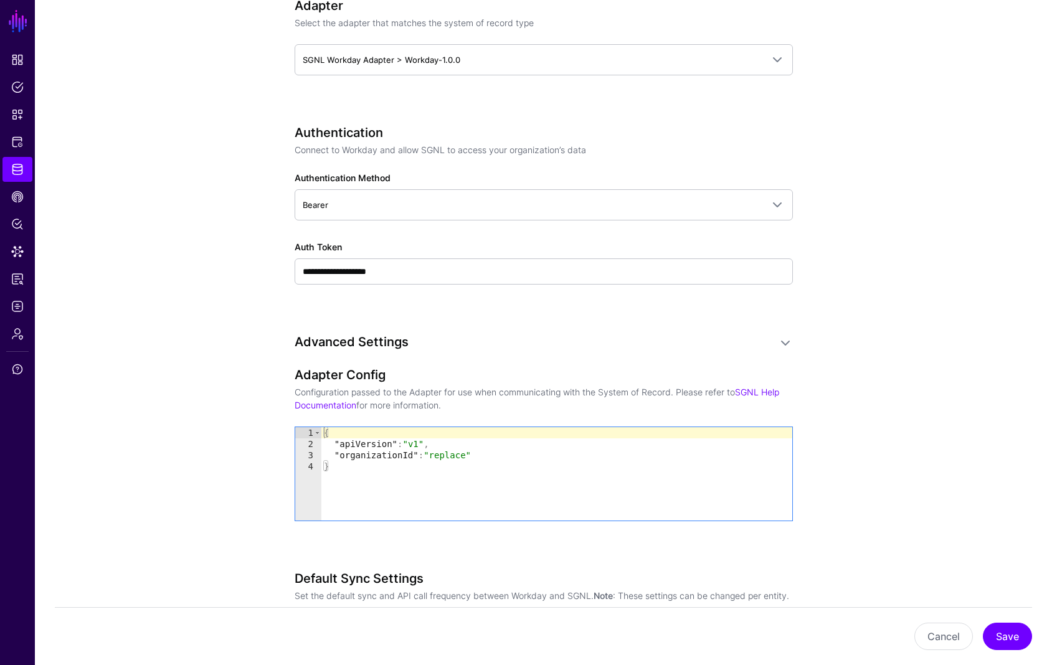
click at [257, 237] on div "**********" at bounding box center [544, 299] width 578 height 1640
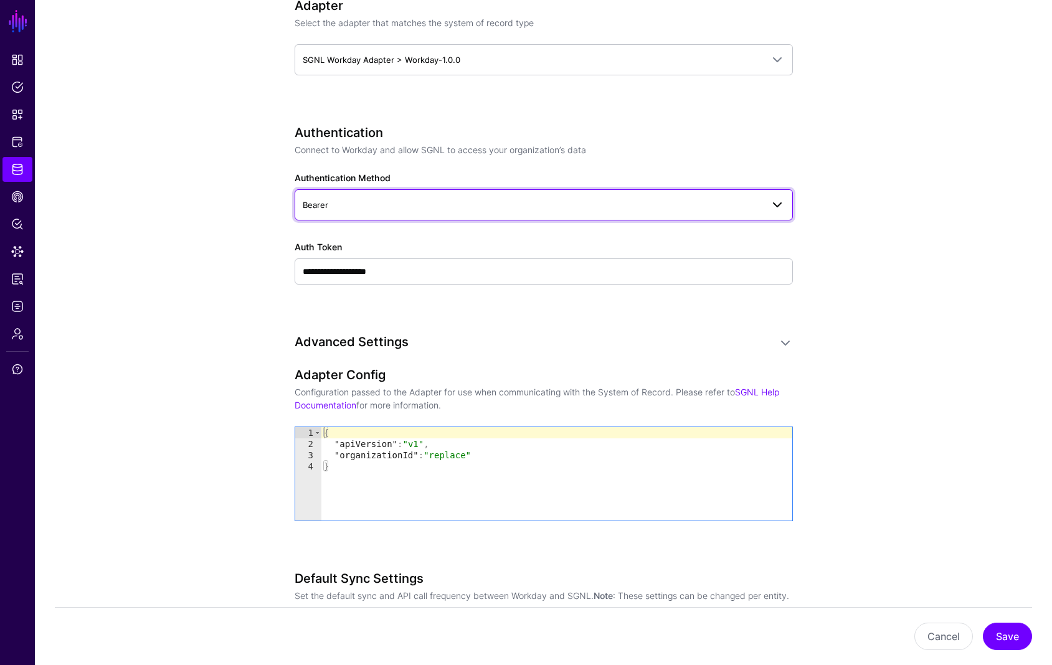
click at [328, 207] on span "Bearer" at bounding box center [533, 205] width 460 height 14
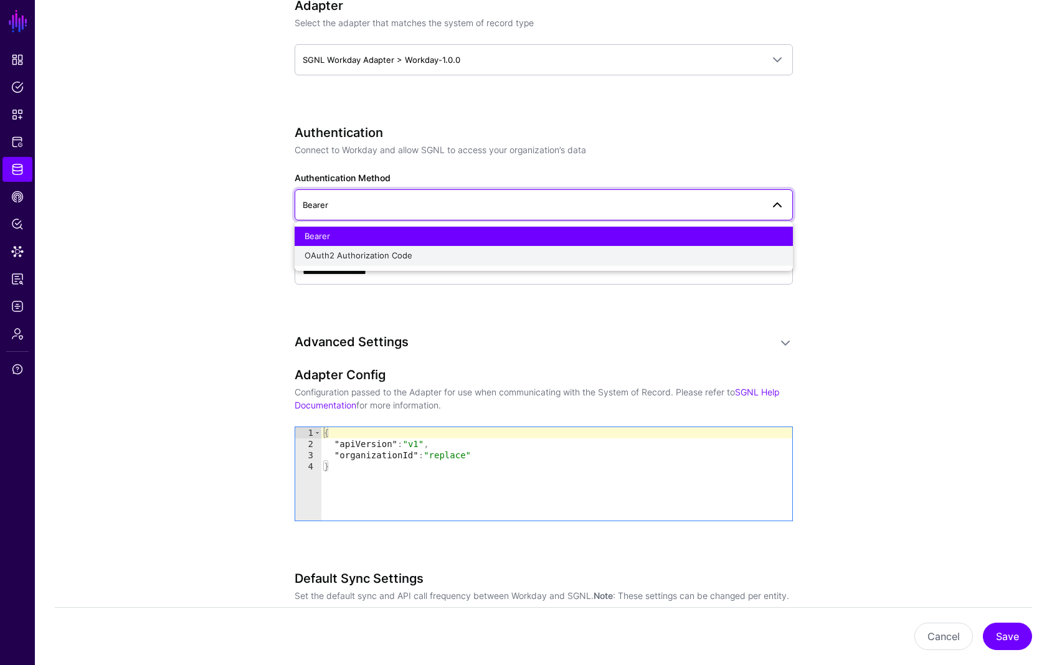
click at [334, 254] on span "OAuth2 Authorization Code" at bounding box center [358, 255] width 108 height 10
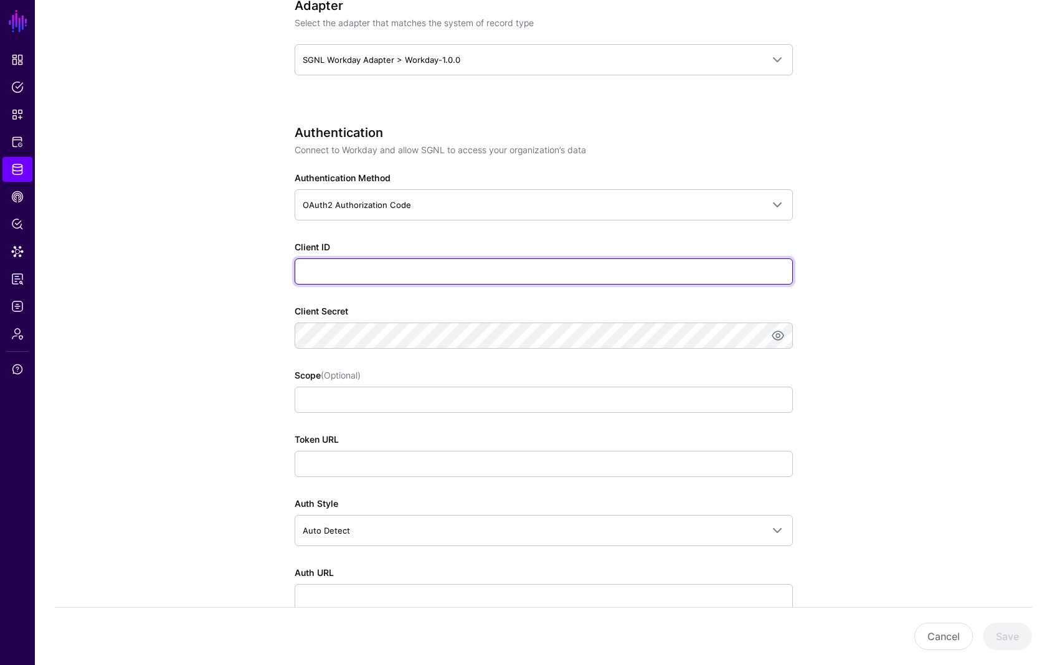
click at [357, 273] on input "Client ID" at bounding box center [544, 271] width 498 height 26
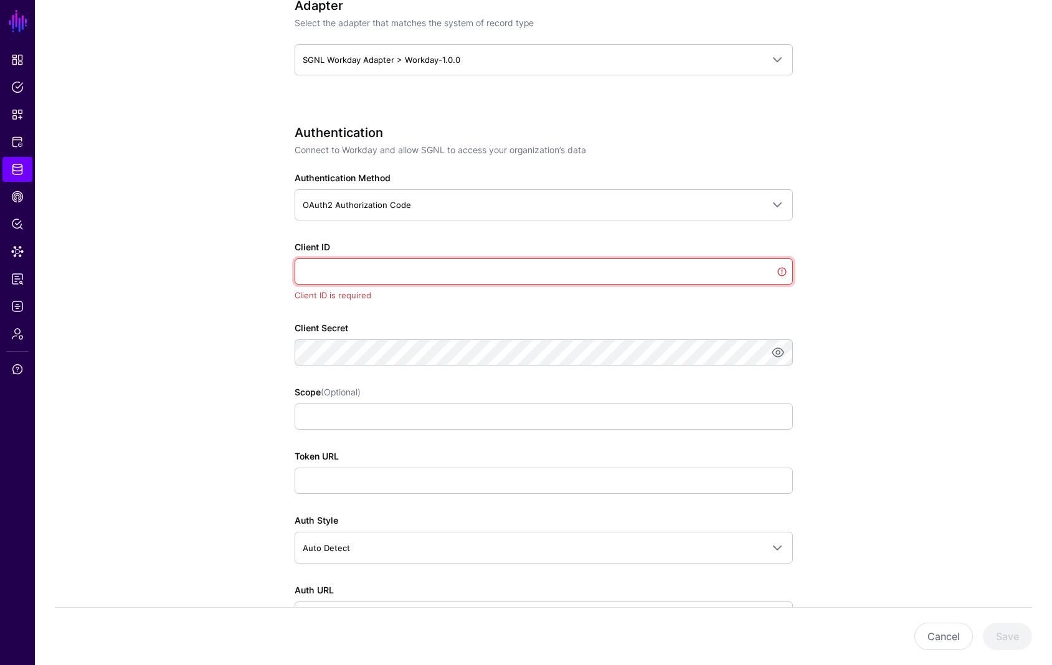
paste input "**********"
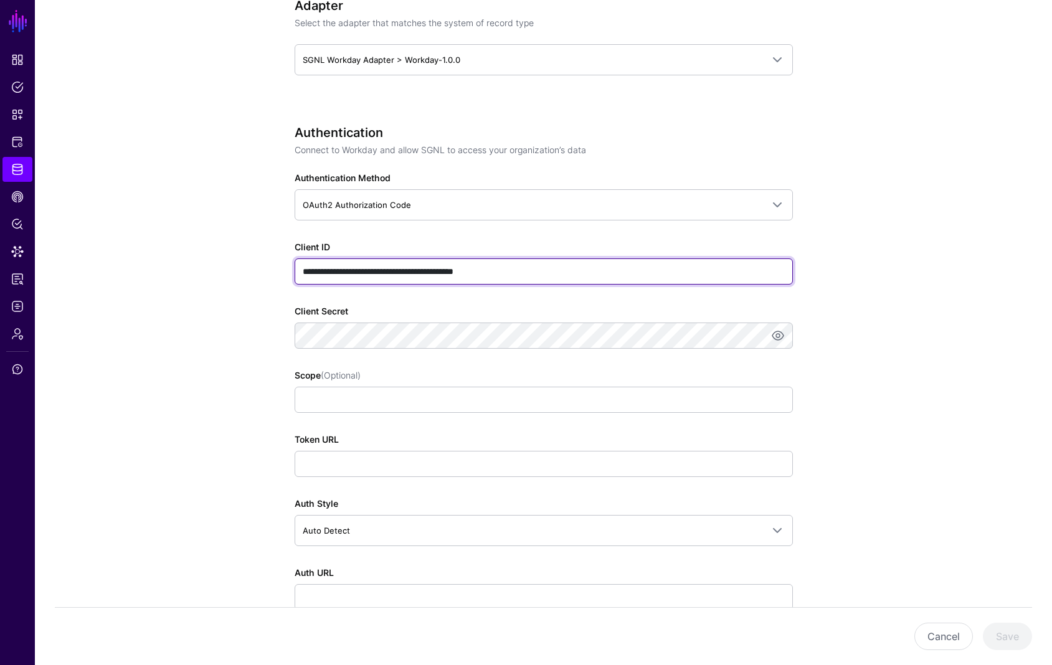
type input "**********"
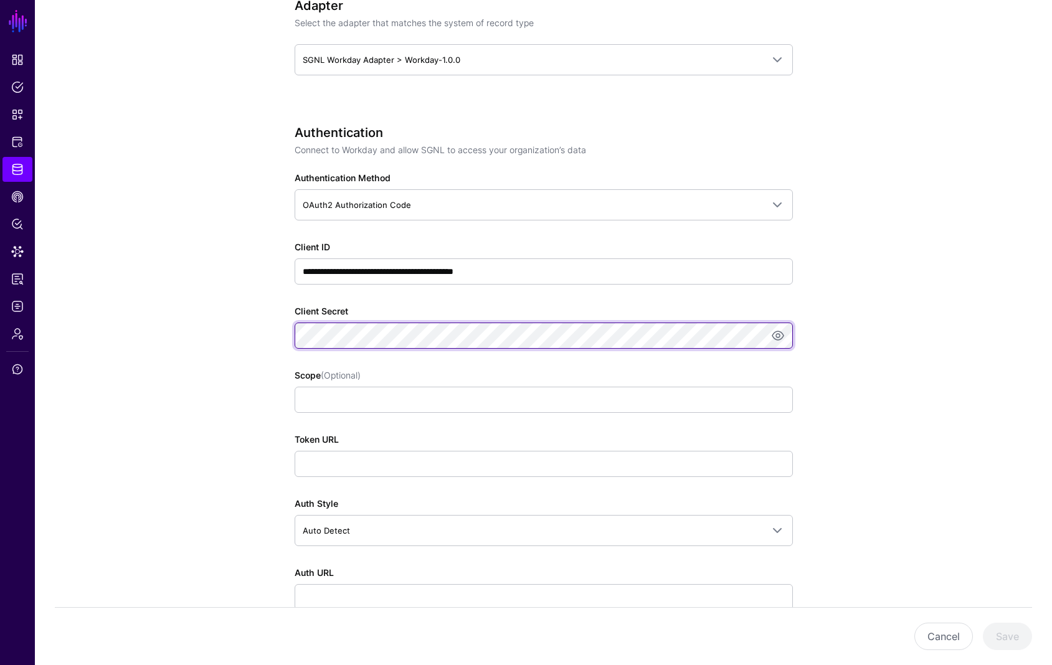
scroll to position [0, 21]
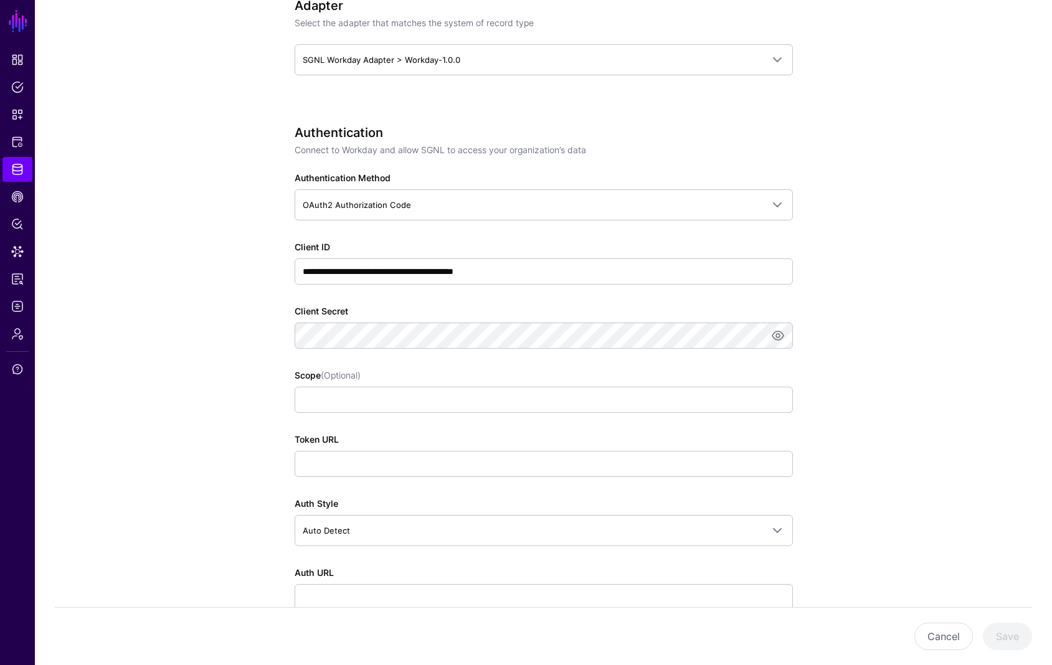
click at [272, 385] on div "**********" at bounding box center [544, 517] width 578 height 2077
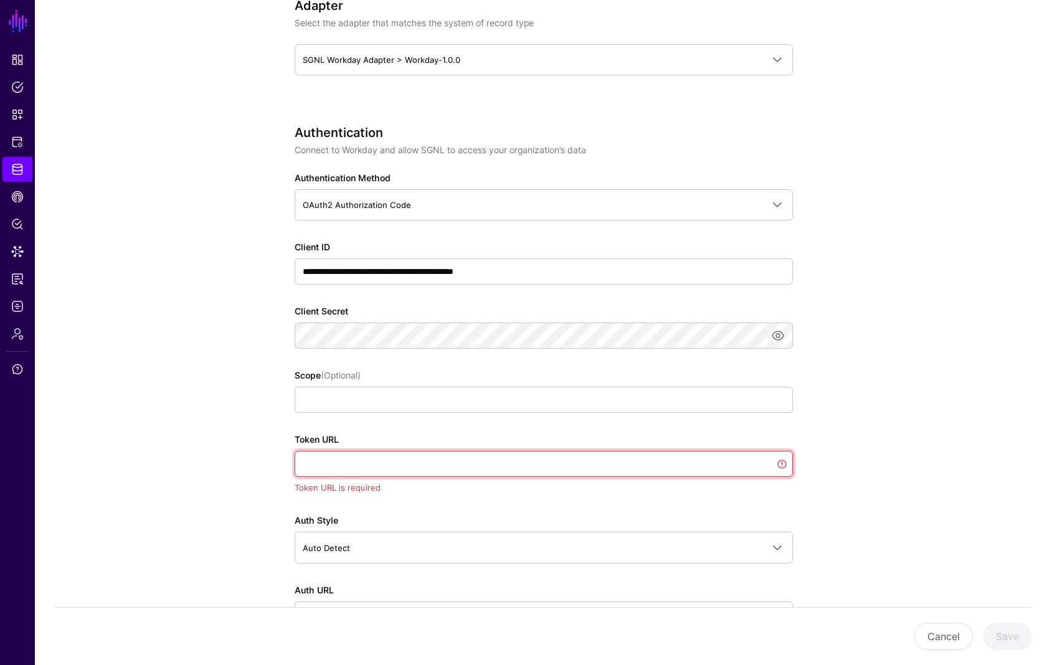
click at [356, 463] on input "Token URL" at bounding box center [544, 464] width 498 height 26
paste input "**********"
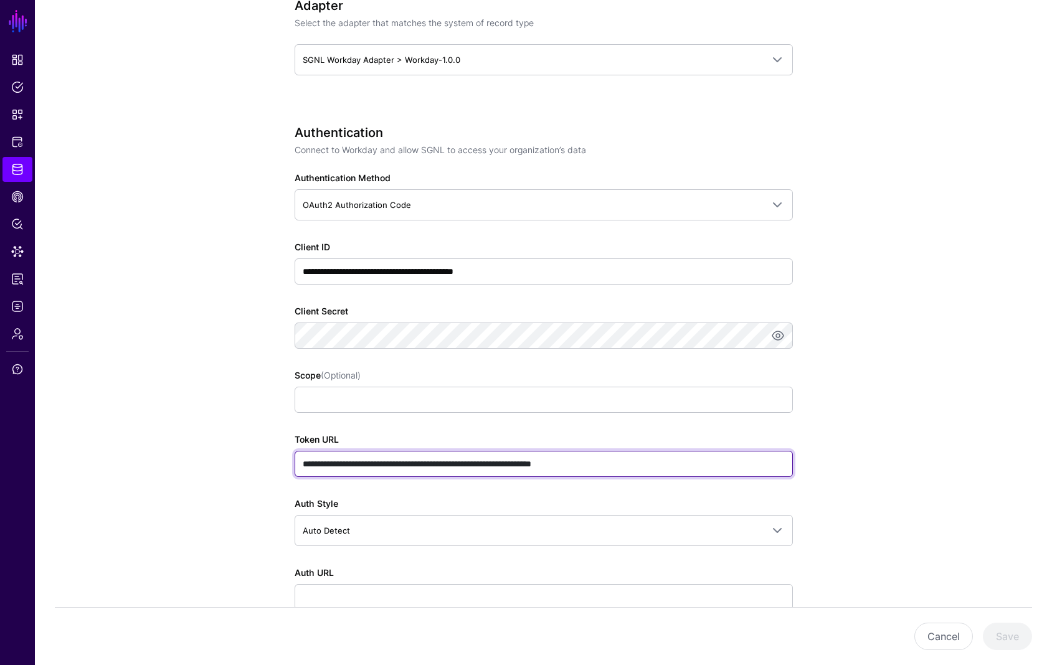
type input "**********"
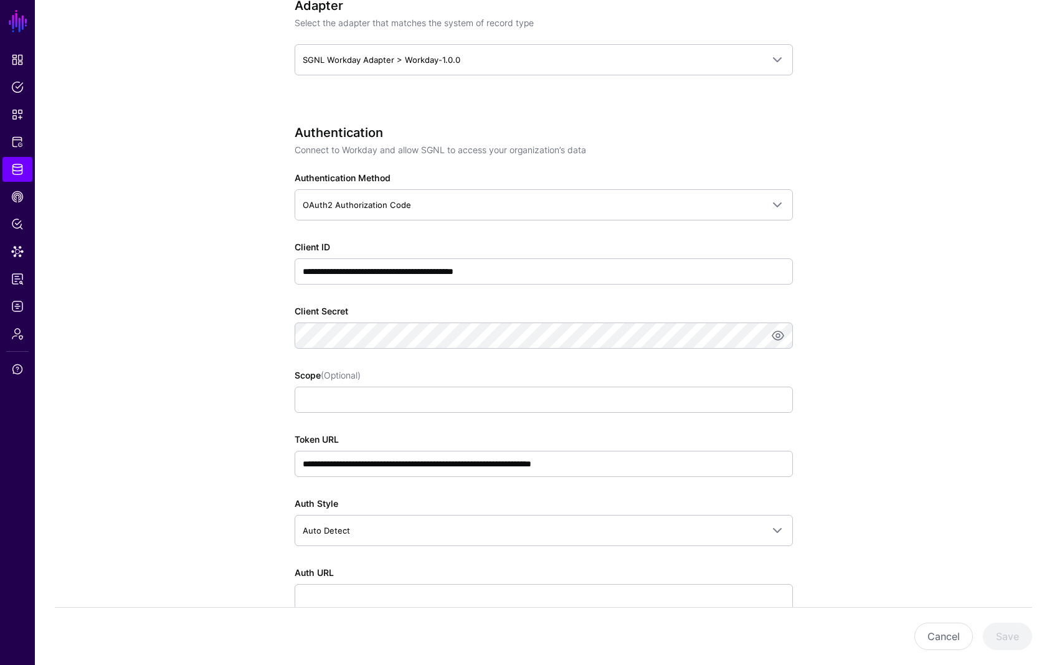
click at [218, 451] on app-datasources-details-form "**********" at bounding box center [543, 517] width 1017 height 2077
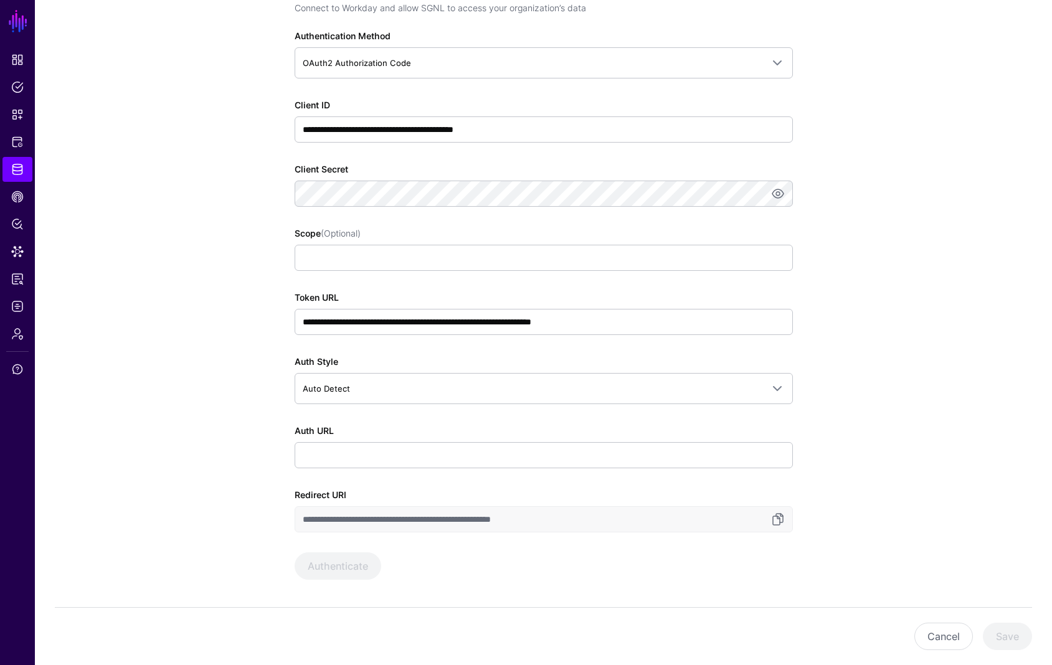
scroll to position [803, 0]
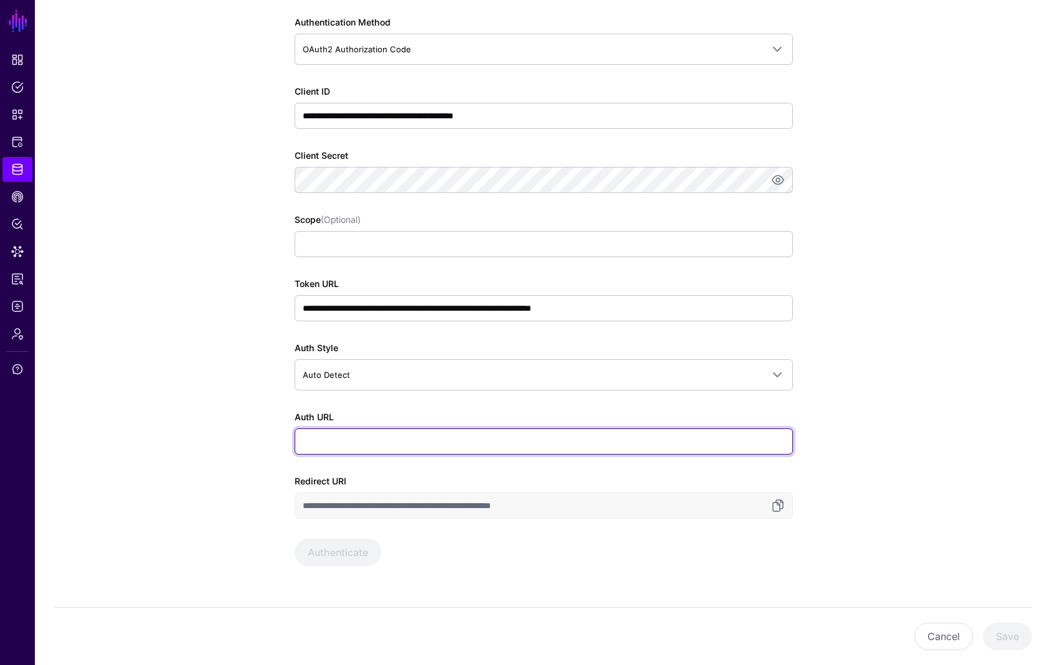
click at [361, 443] on input "Auth URL" at bounding box center [544, 441] width 498 height 26
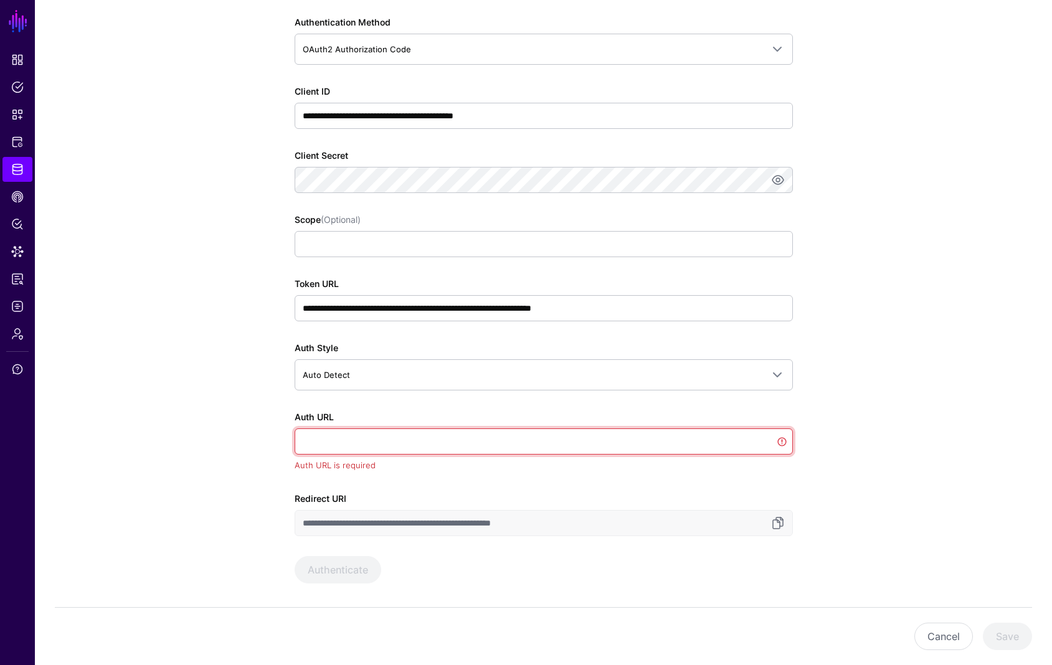
paste input "**********"
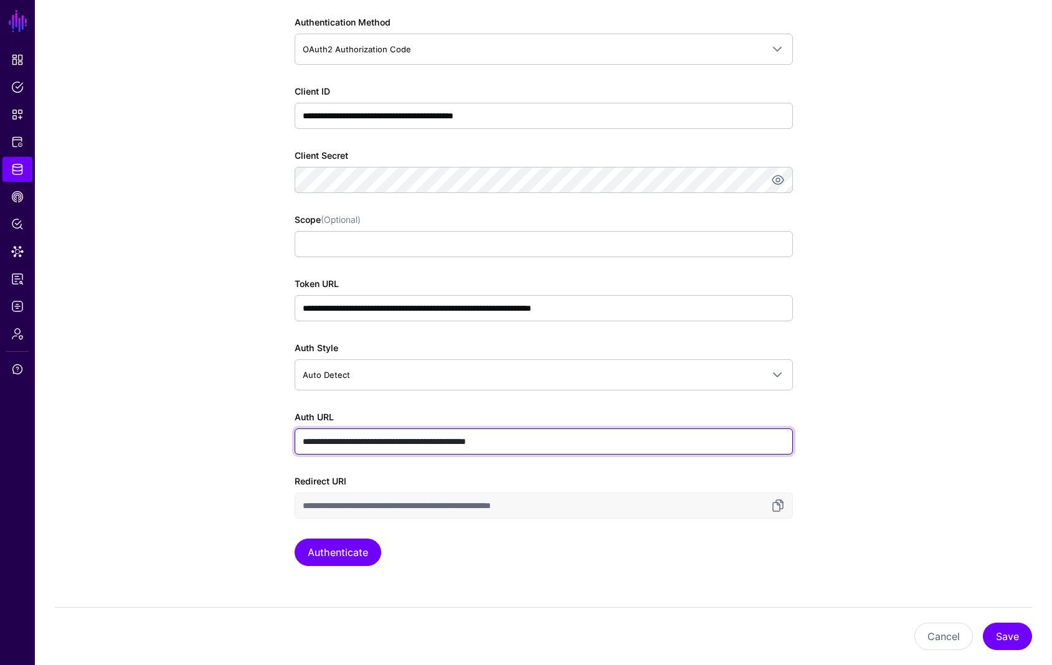
type input "**********"
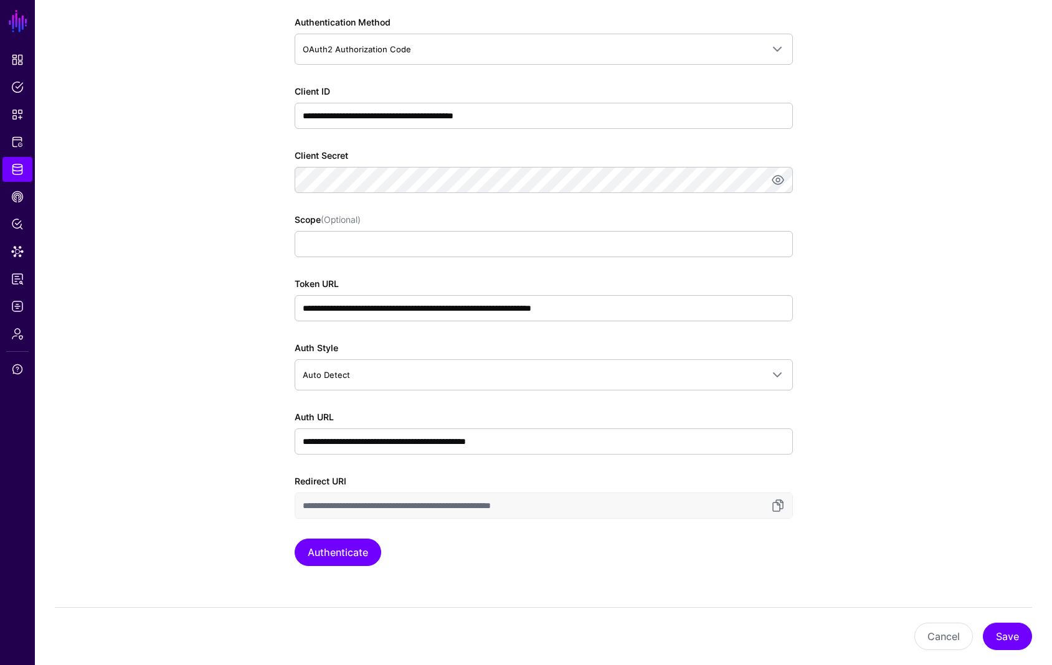
click at [247, 448] on app-datasources-details-form "**********" at bounding box center [543, 361] width 1017 height 2077
click at [329, 552] on button "Authenticate" at bounding box center [338, 552] width 87 height 27
click at [998, 635] on button "Save" at bounding box center [1007, 636] width 49 height 27
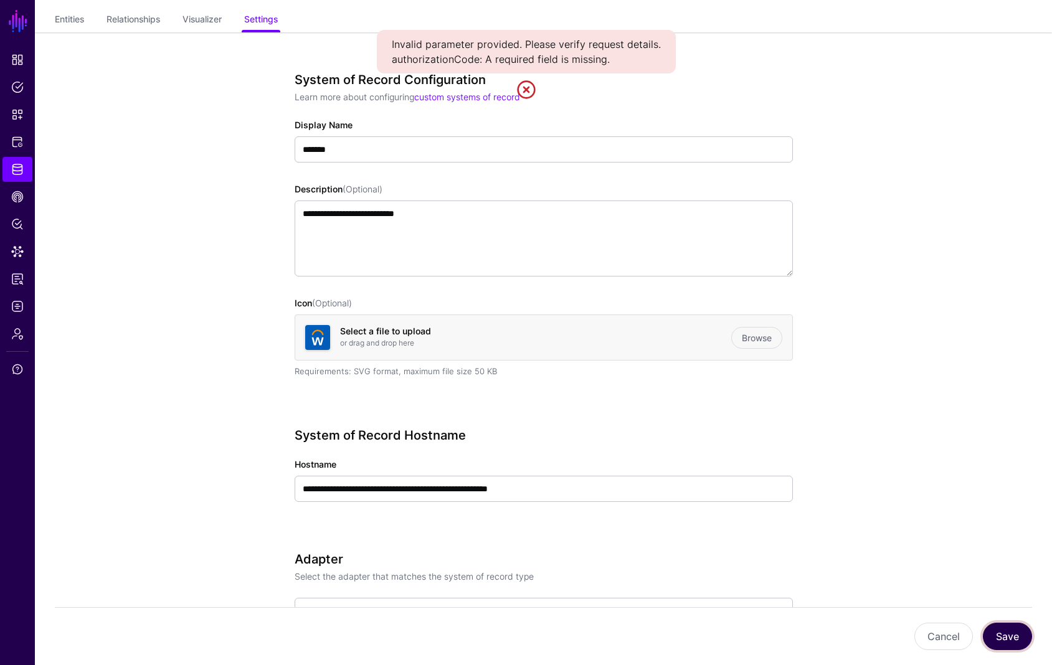
scroll to position [0, 0]
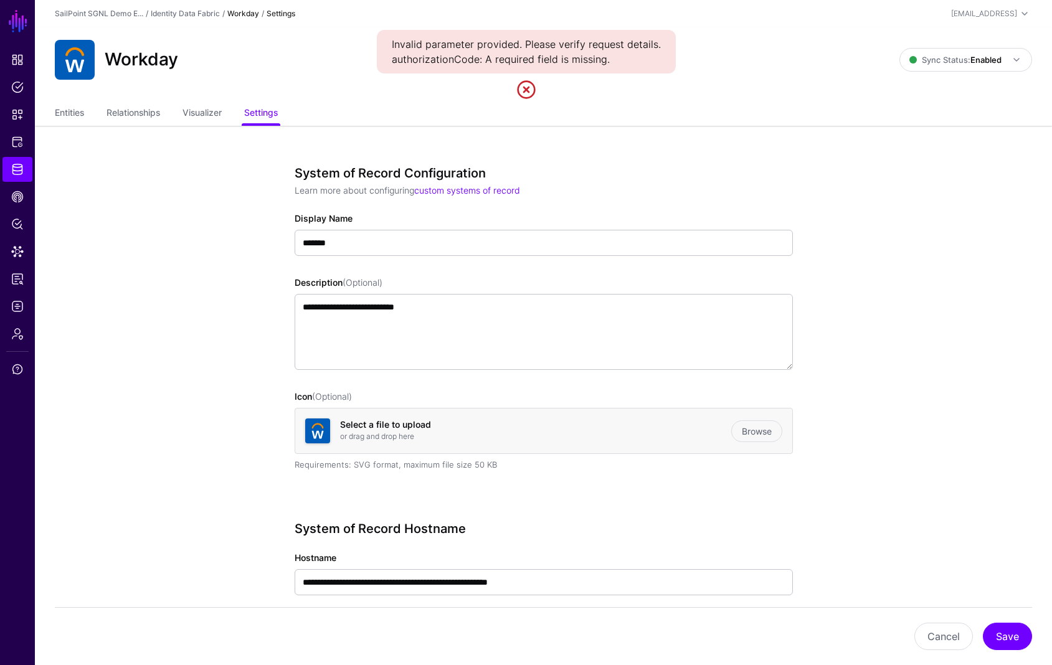
click at [532, 92] on link at bounding box center [526, 90] width 20 height 20
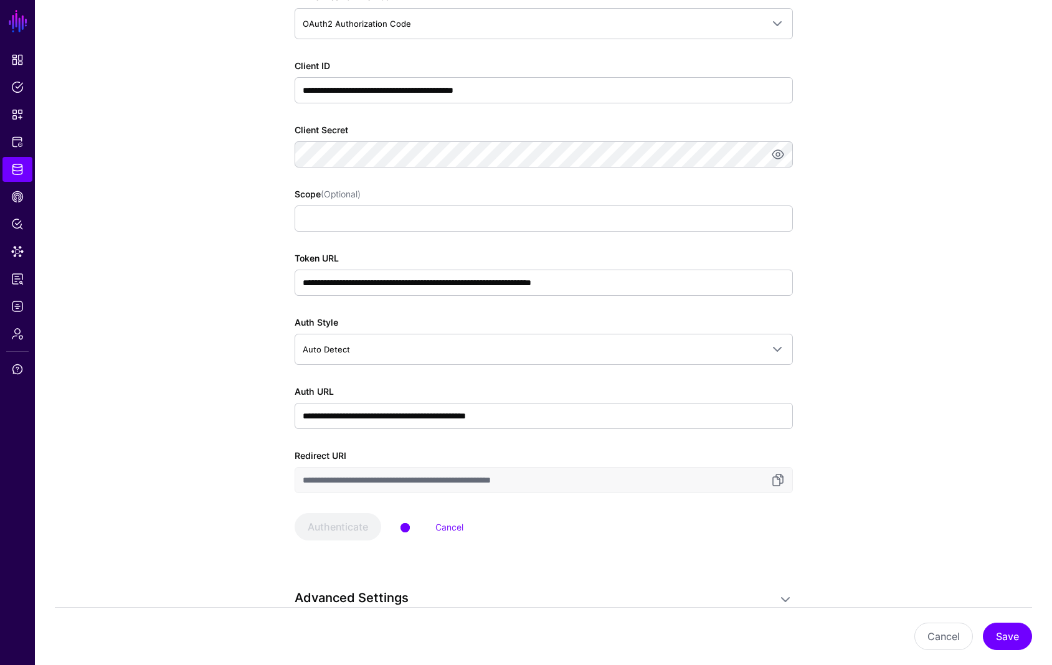
scroll to position [823, 0]
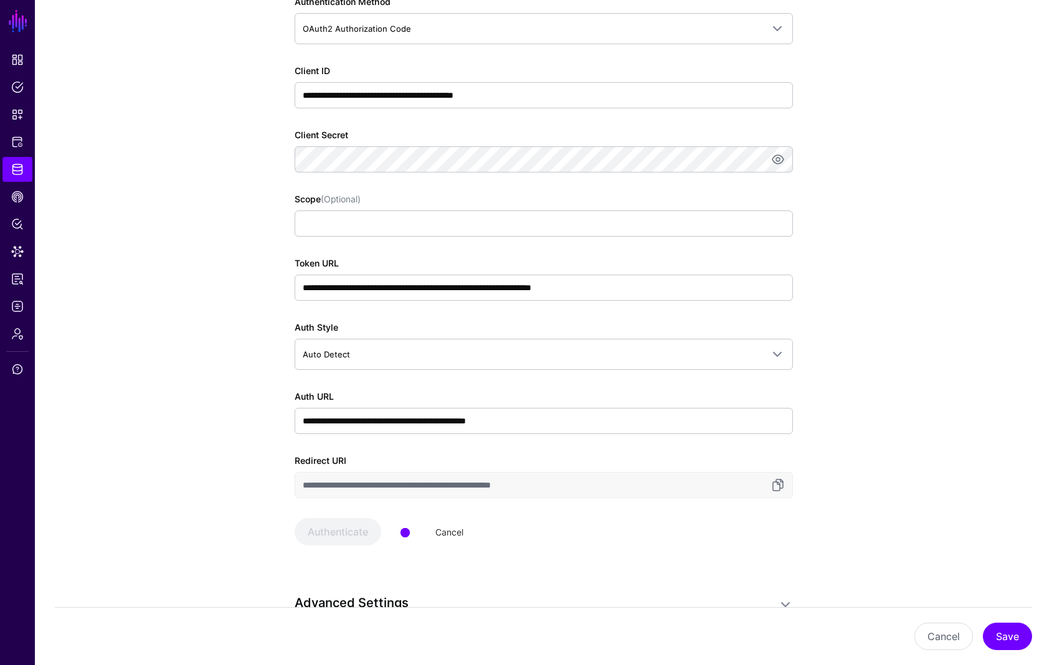
click at [460, 532] on link "Cancel" at bounding box center [449, 532] width 28 height 11
click at [356, 529] on button "Authenticate" at bounding box center [338, 531] width 87 height 27
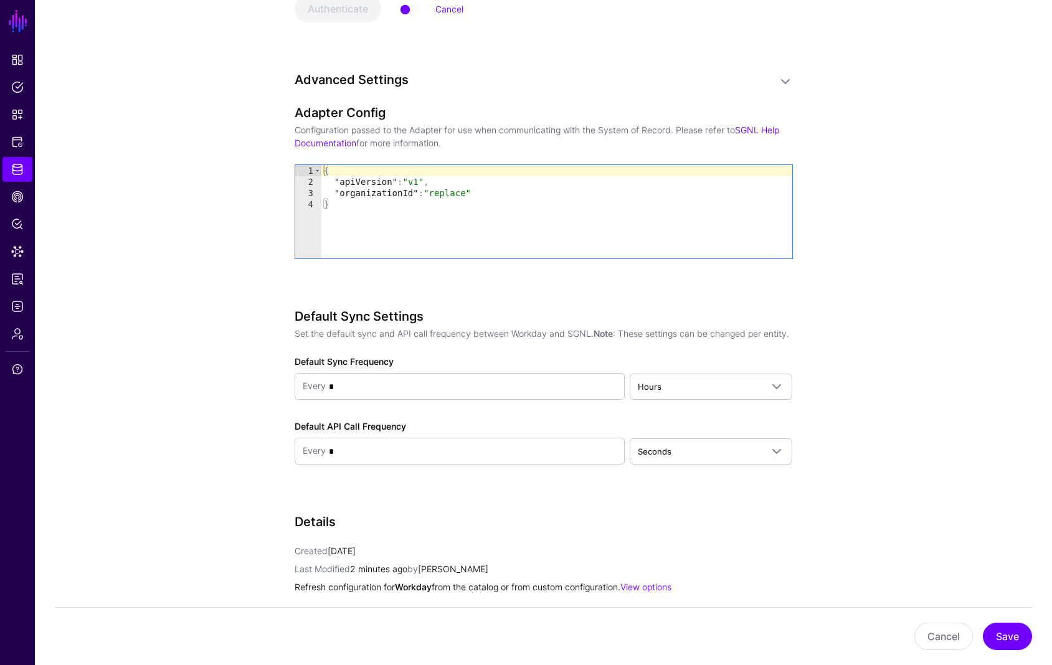
scroll to position [890, 0]
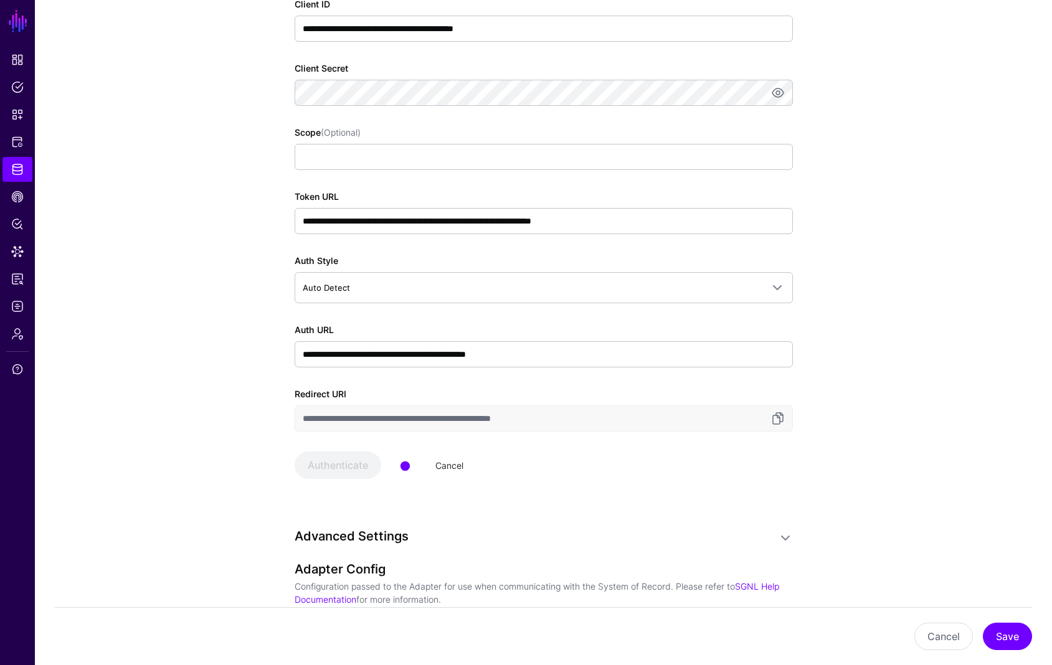
click at [448, 468] on link "Cancel" at bounding box center [449, 465] width 28 height 11
click at [341, 466] on button "Authenticate" at bounding box center [338, 464] width 87 height 27
click at [1007, 636] on button "Save" at bounding box center [1007, 636] width 49 height 27
click at [433, 465] on div "Cancel" at bounding box center [444, 465] width 38 height 13
click at [444, 466] on link "Cancel" at bounding box center [449, 465] width 28 height 11
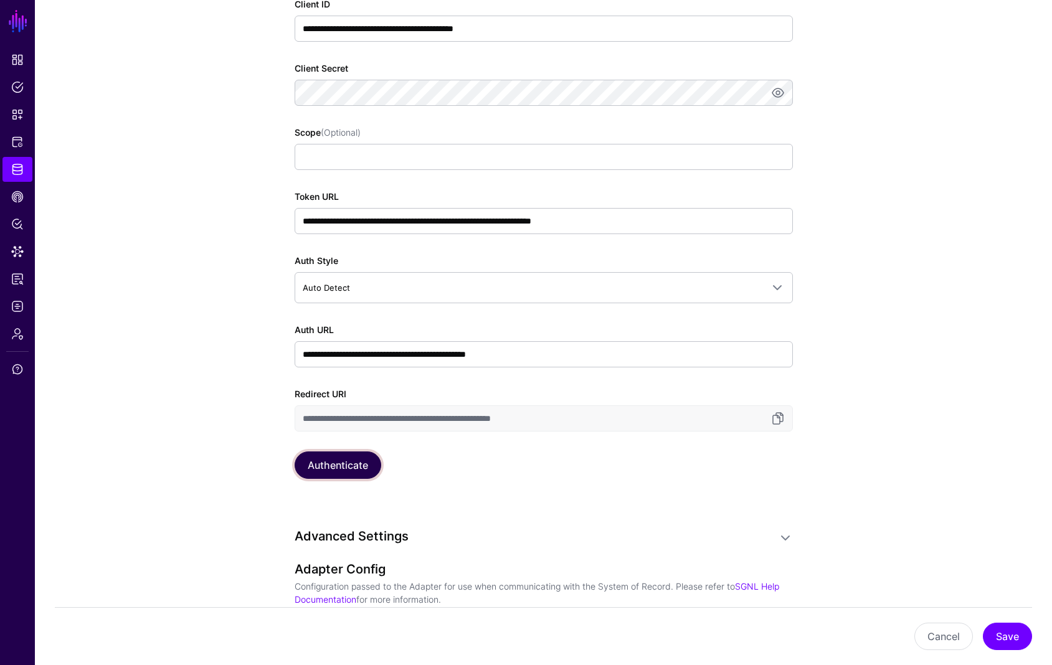
click at [352, 468] on button "Authenticate" at bounding box center [338, 464] width 87 height 27
click at [450, 466] on link "Cancel" at bounding box center [449, 465] width 28 height 11
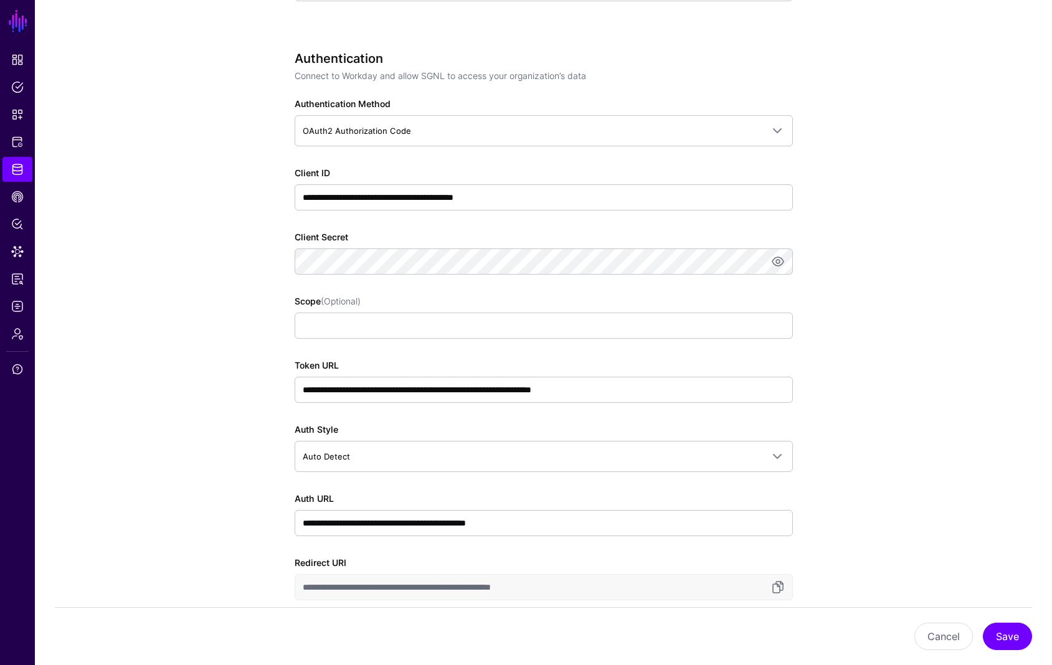
scroll to position [1057, 0]
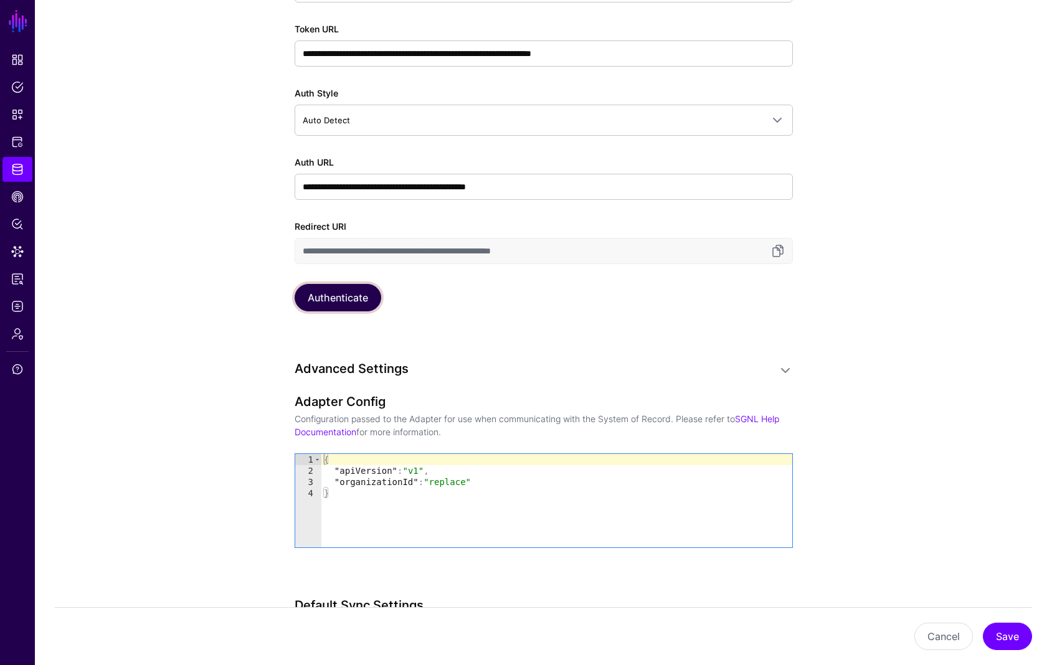
click at [339, 300] on button "Authenticate" at bounding box center [338, 297] width 87 height 27
drag, startPoint x: 594, startPoint y: 351, endPoint x: 467, endPoint y: 292, distance: 139.9
click at [593, 351] on div "**********" at bounding box center [544, 79] width 498 height 1942
click at [441, 296] on link "Cancel" at bounding box center [449, 298] width 28 height 11
click at [906, 472] on app-datasources-details-form "**********" at bounding box center [543, 106] width 1017 height 2077
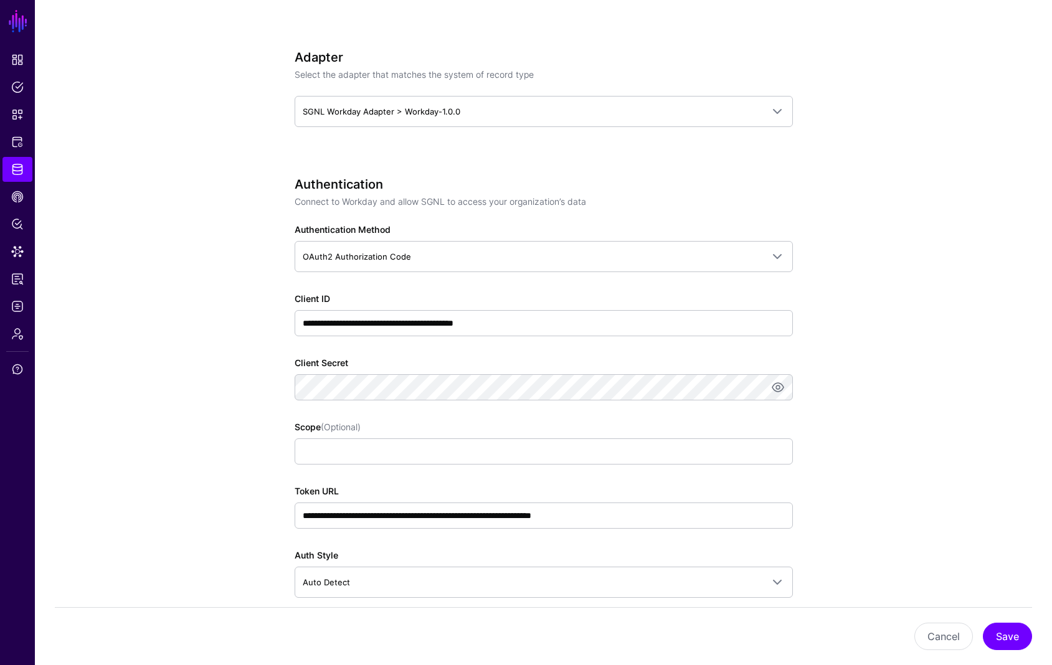
scroll to position [625, 0]
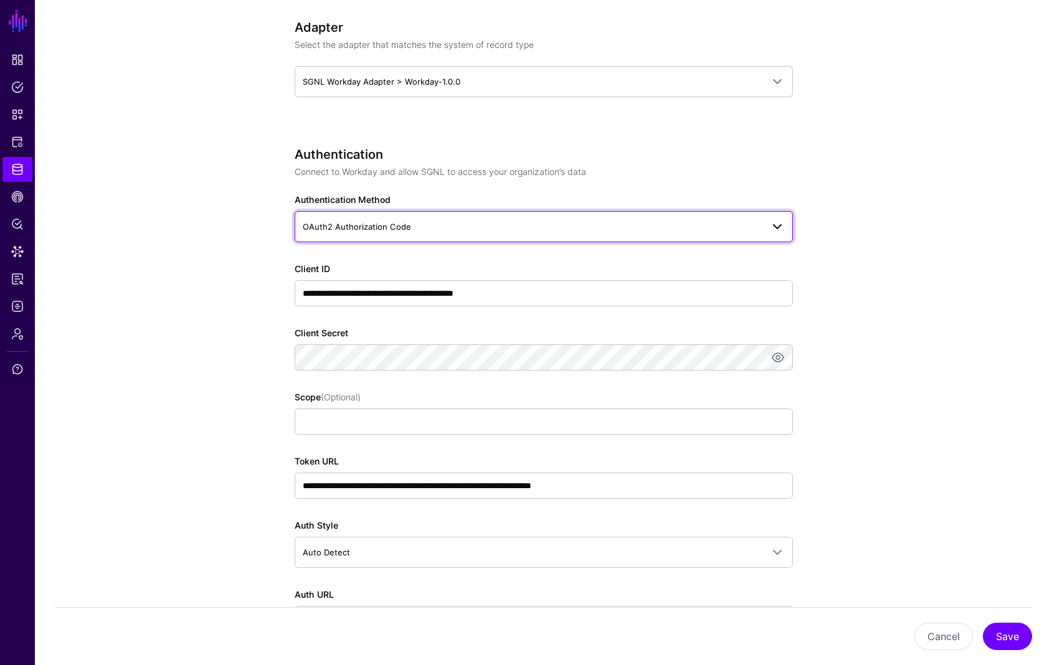
click at [420, 229] on span "OAuth2 Authorization Code" at bounding box center [533, 227] width 460 height 14
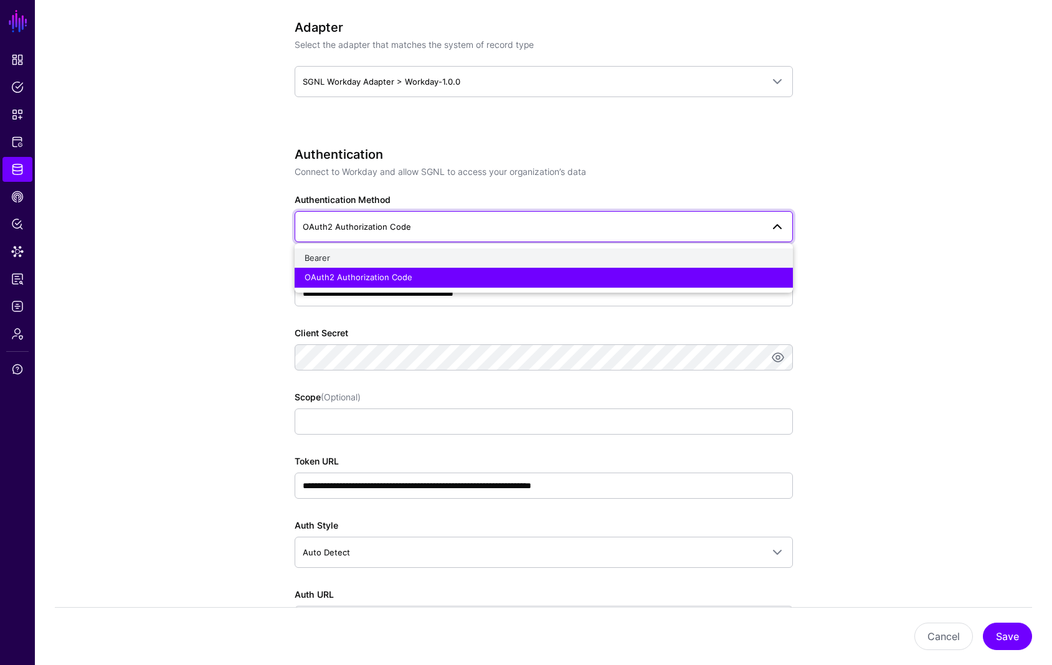
click at [357, 262] on div "Bearer" at bounding box center [543, 258] width 478 height 12
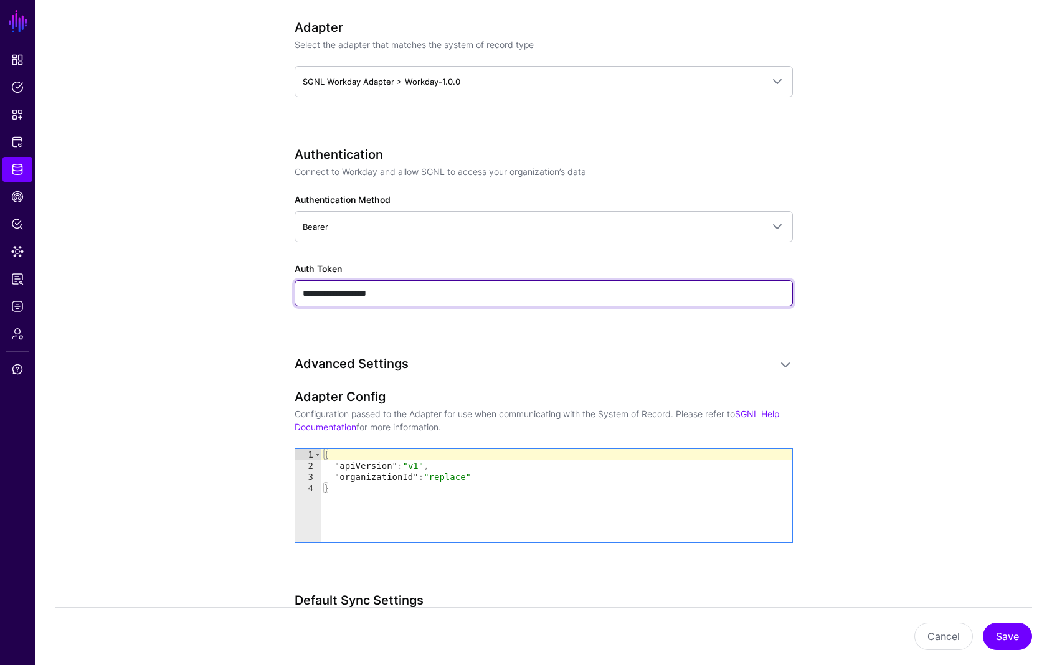
click at [442, 295] on input "**********" at bounding box center [544, 293] width 498 height 26
click at [440, 295] on input "**********" at bounding box center [544, 293] width 498 height 26
click at [439, 295] on input "**********" at bounding box center [544, 293] width 498 height 26
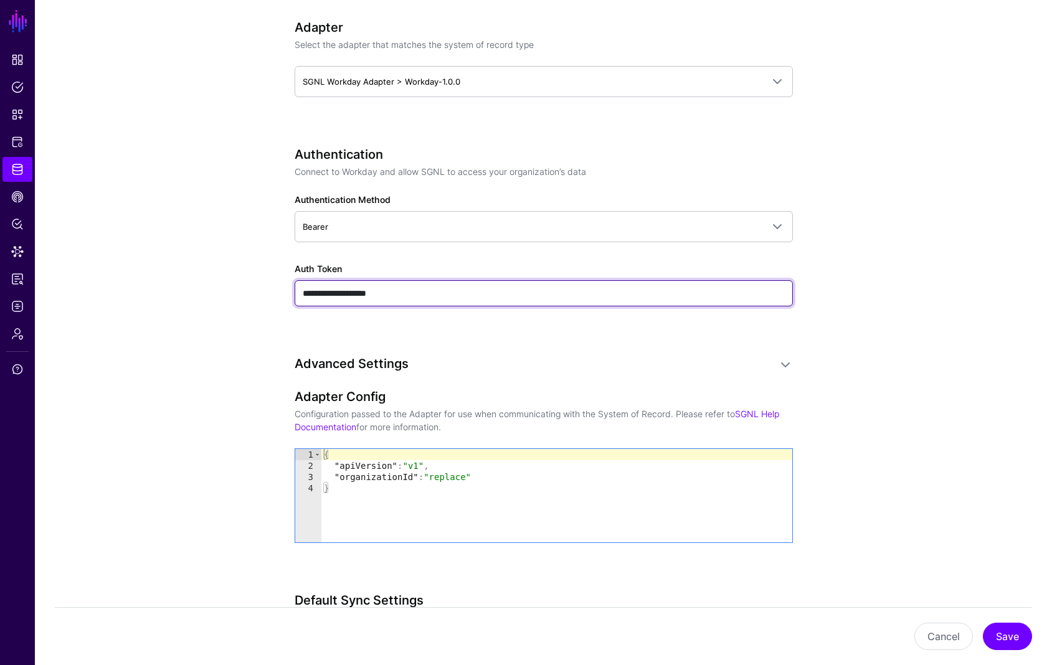
paste input "**********"
type input "**********"
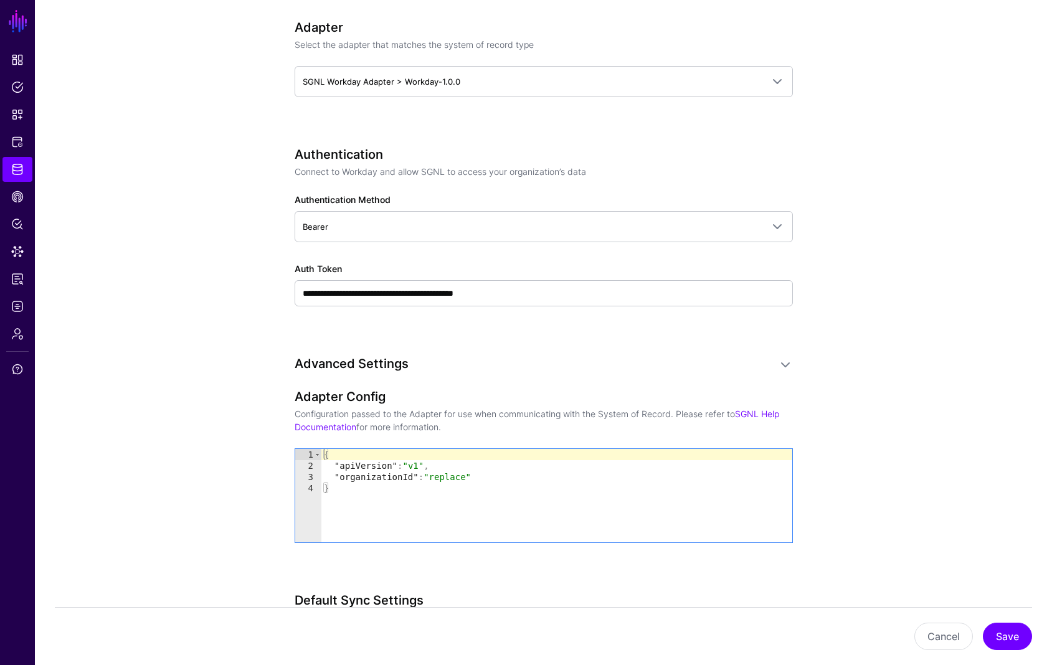
click at [257, 326] on div "**********" at bounding box center [544, 321] width 578 height 1640
click at [993, 630] on button "Save" at bounding box center [1007, 636] width 49 height 27
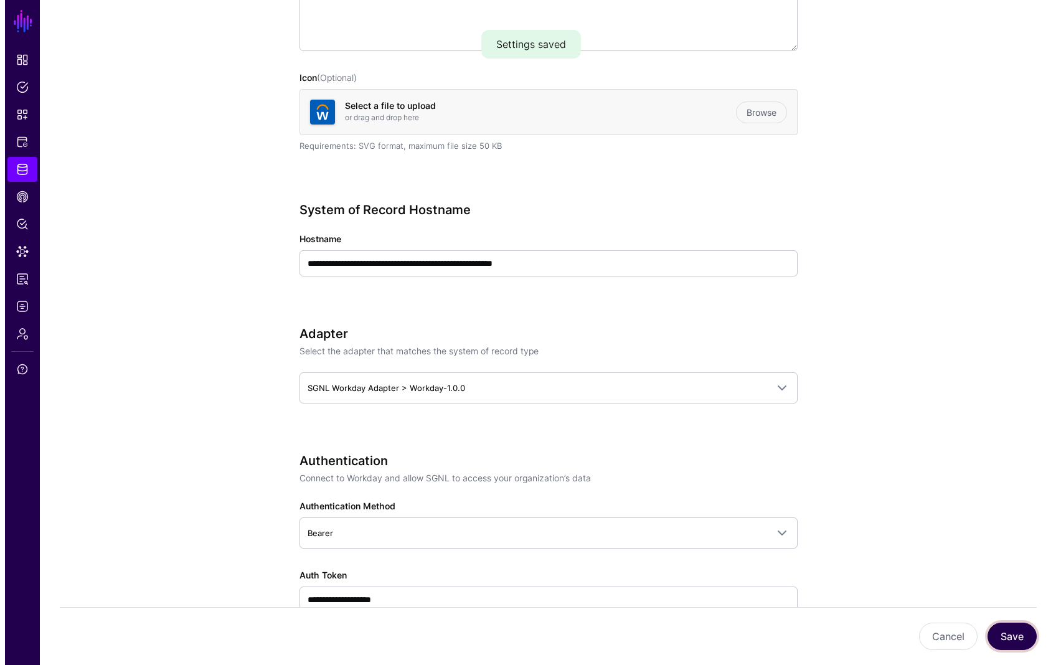
scroll to position [0, 0]
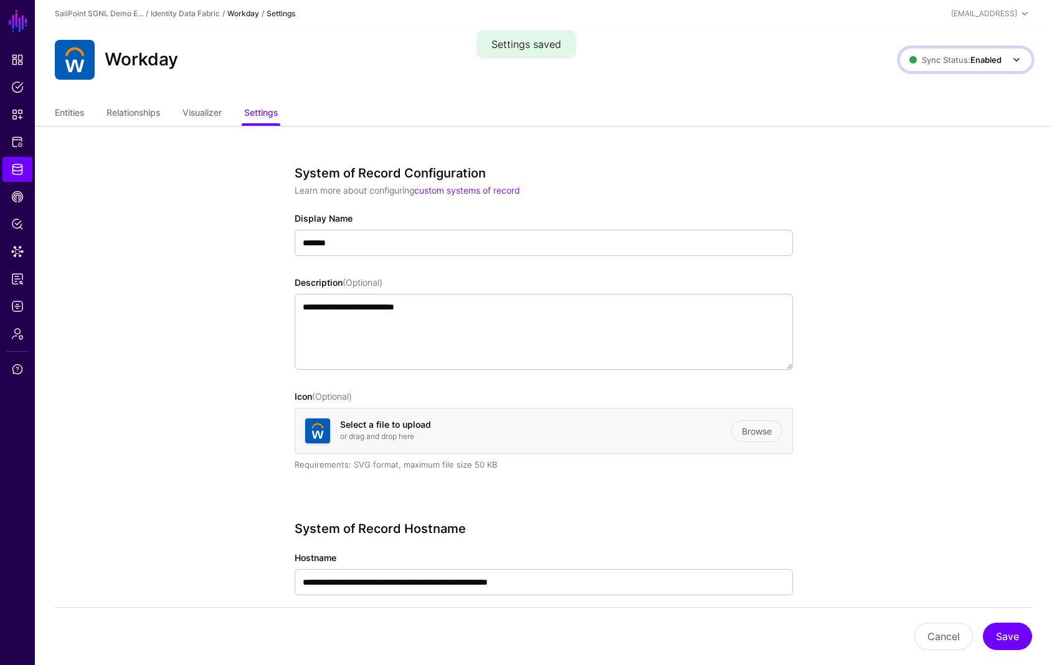
click at [973, 64] on strong "Enabled" at bounding box center [985, 60] width 31 height 10
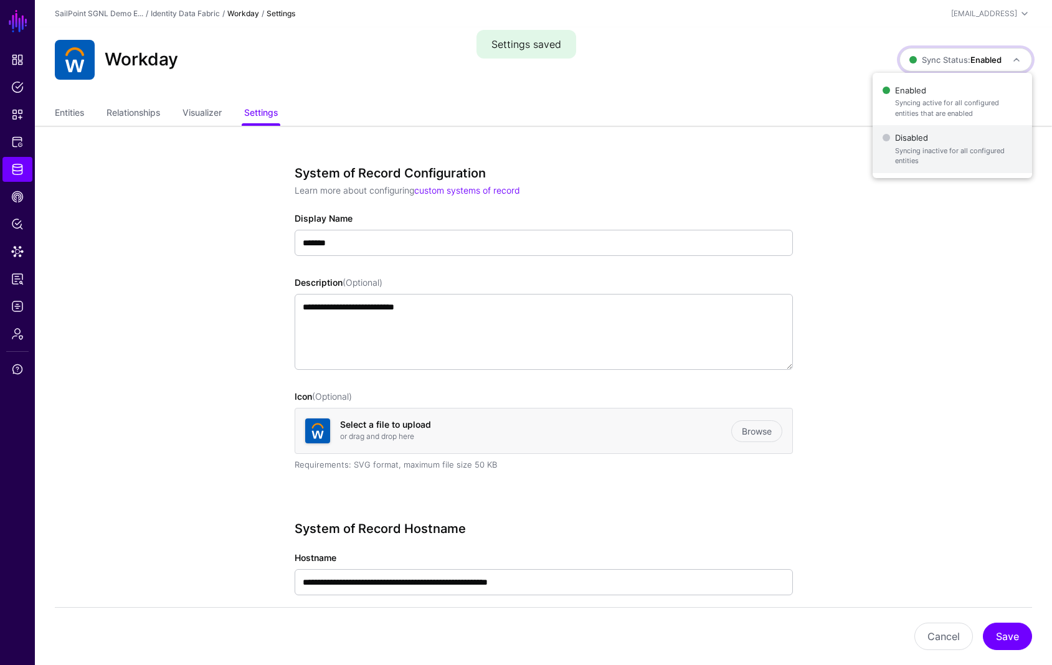
click at [964, 142] on span "Disabled Syncing inactive for all configured entities" at bounding box center [951, 149] width 139 height 40
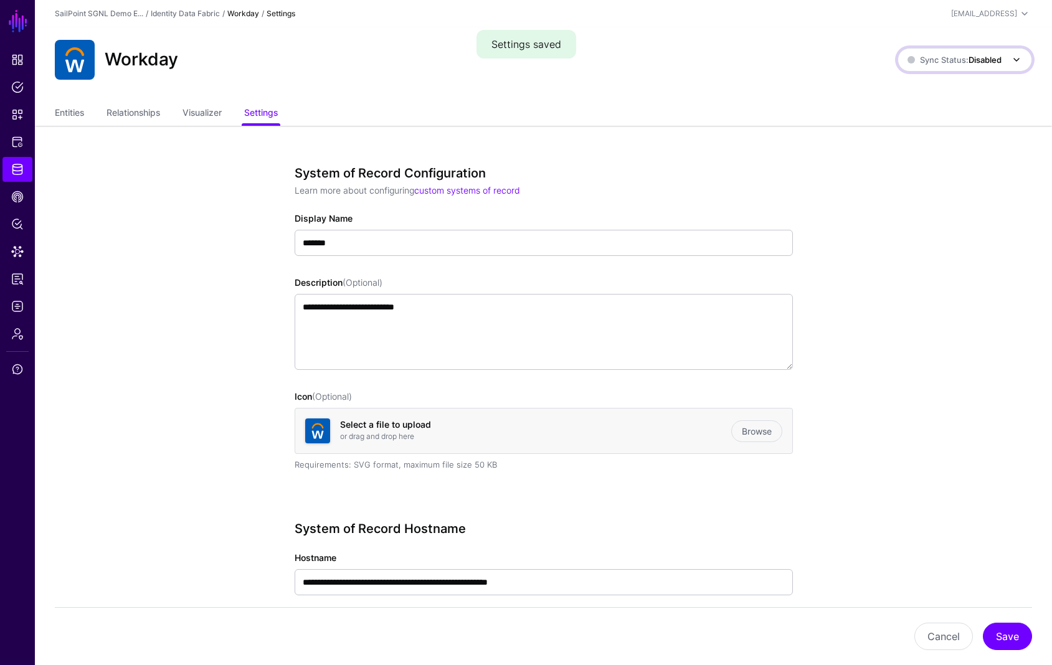
drag, startPoint x: 979, startPoint y: 62, endPoint x: 973, endPoint y: 70, distance: 9.8
click at [979, 63] on strong "Disabled" at bounding box center [984, 60] width 33 height 10
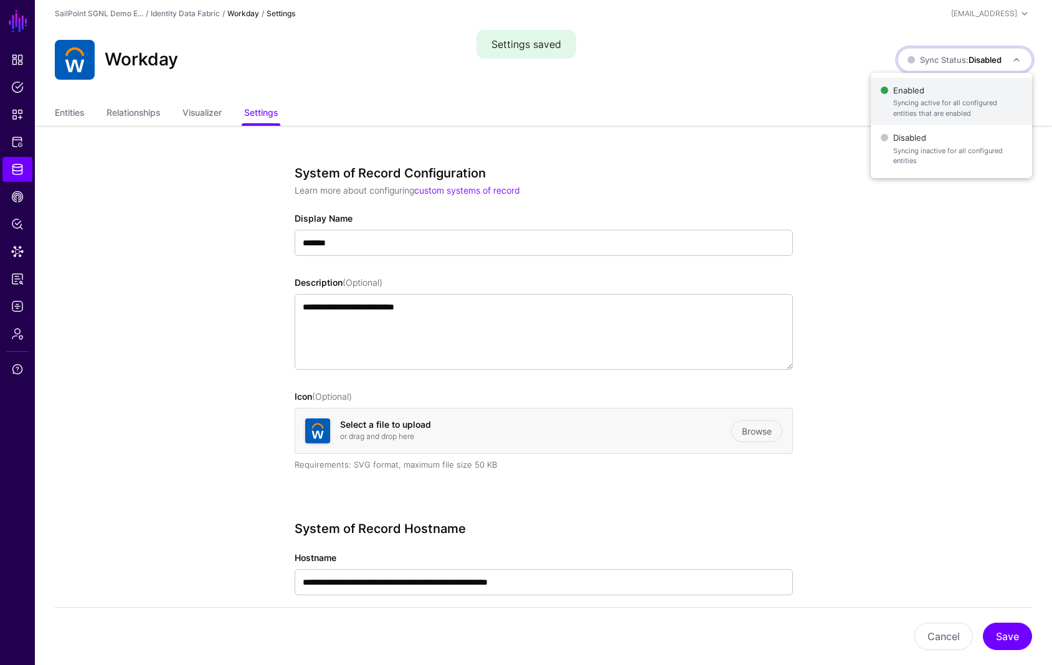
click at [966, 95] on span "Enabled Syncing active for all configured entities that are enabled" at bounding box center [950, 102] width 141 height 40
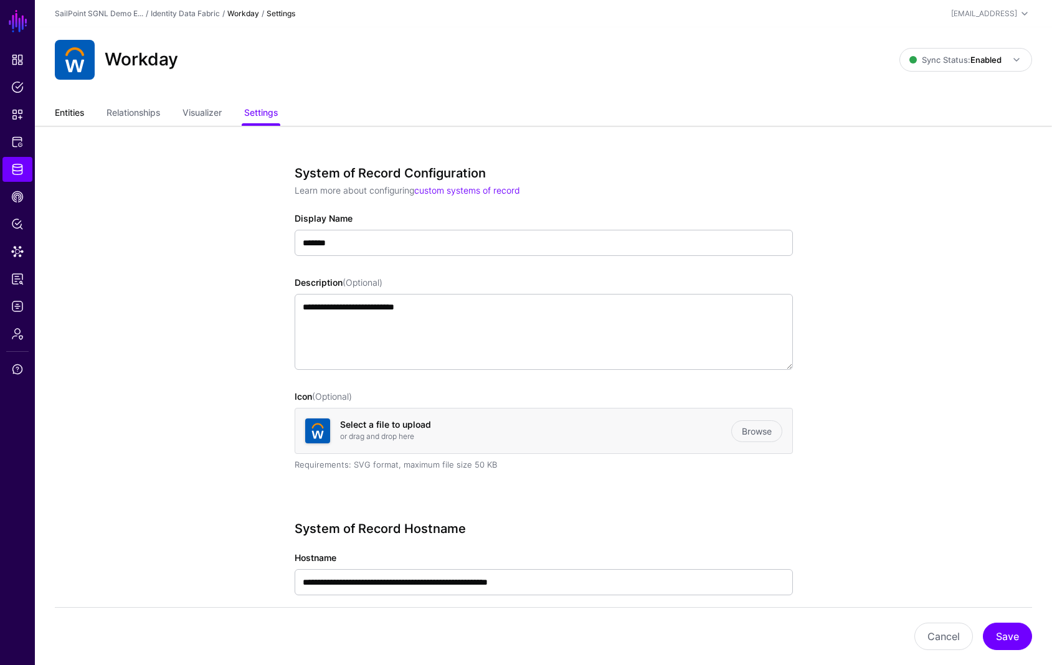
click at [80, 115] on link "Entities" at bounding box center [69, 114] width 29 height 24
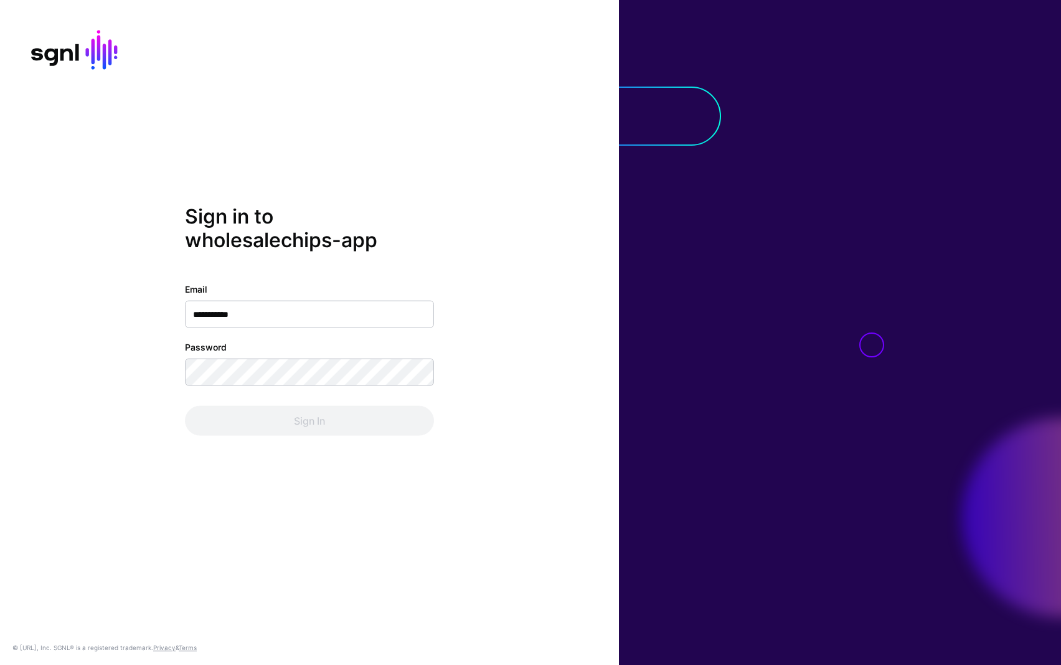
click at [285, 311] on input "**********" at bounding box center [309, 313] width 249 height 27
type input "**********"
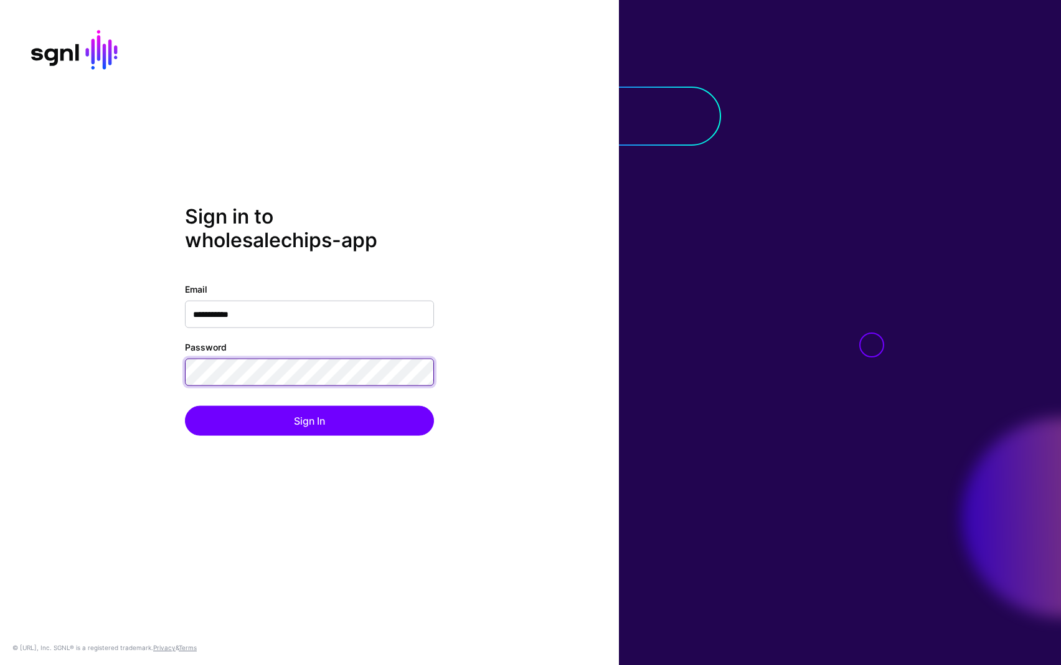
click at [185, 405] on button "Sign In" at bounding box center [309, 420] width 249 height 30
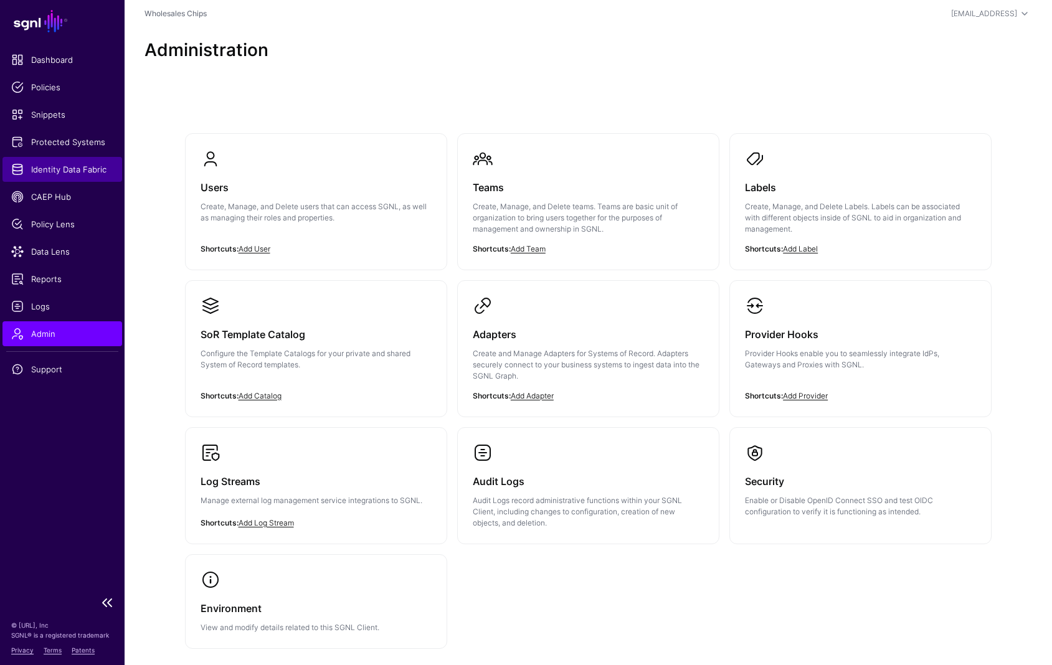
click at [45, 169] on span "Identity Data Fabric" at bounding box center [62, 169] width 102 height 12
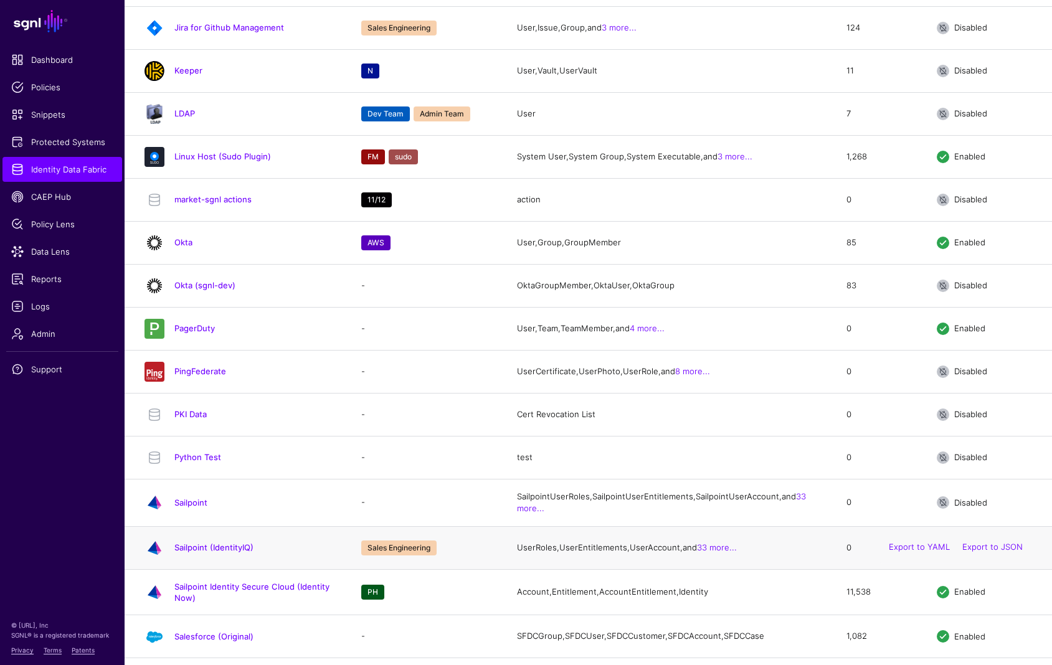
scroll to position [2024, 0]
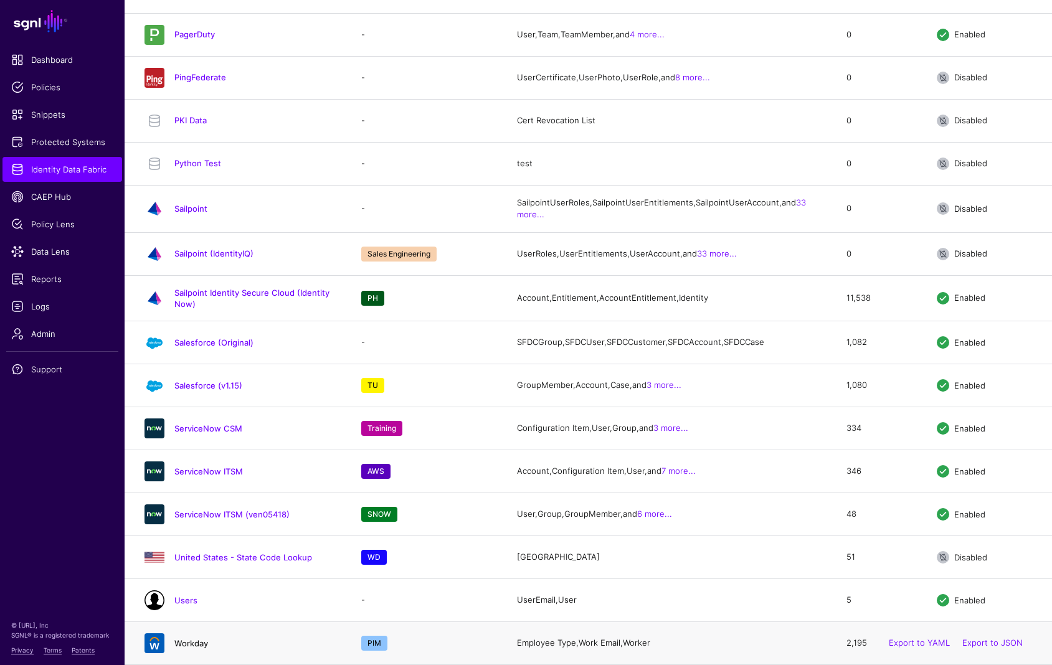
click at [190, 640] on link "Workday" at bounding box center [191, 643] width 34 height 10
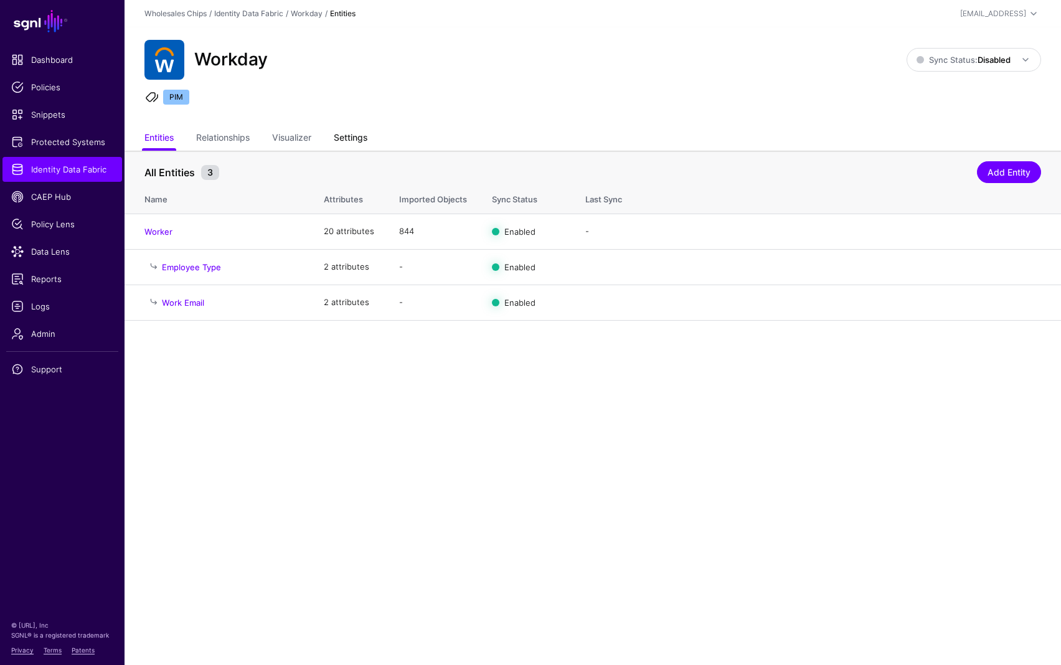
click at [339, 136] on link "Settings" at bounding box center [351, 139] width 34 height 24
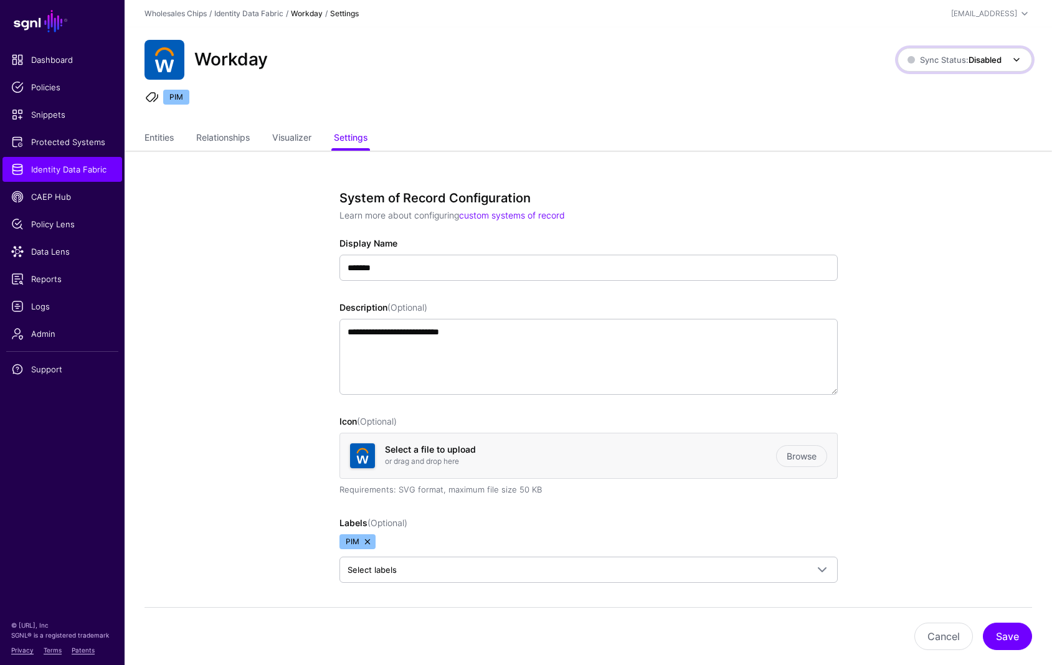
click at [980, 65] on span "Sync Status: Disabled" at bounding box center [954, 60] width 94 height 14
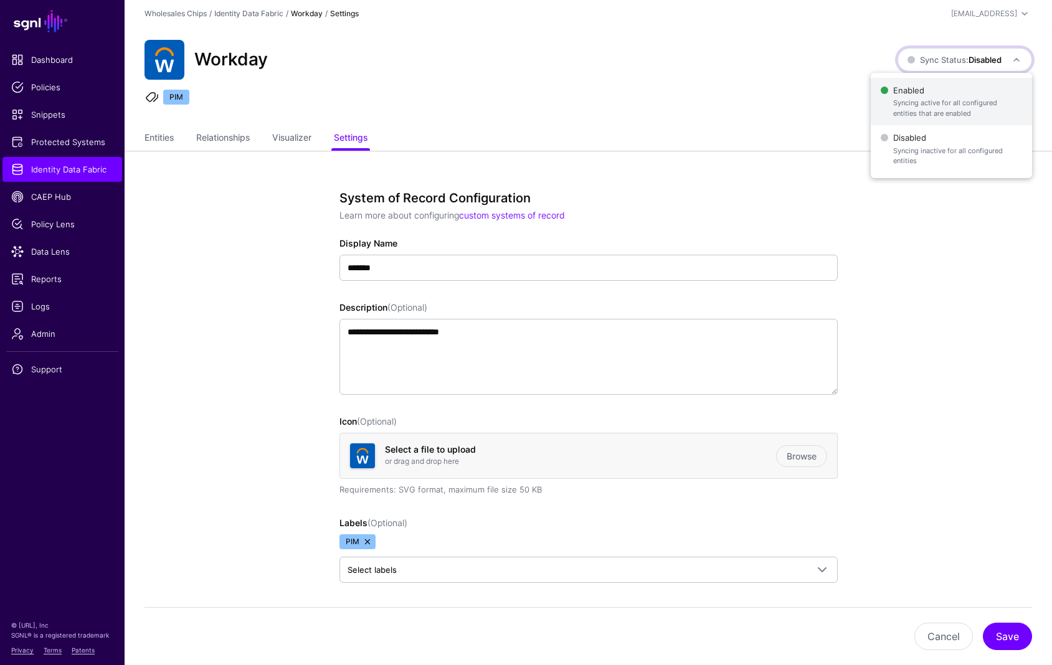
click at [939, 93] on span "Enabled Syncing active for all configured entities that are enabled" at bounding box center [950, 102] width 141 height 40
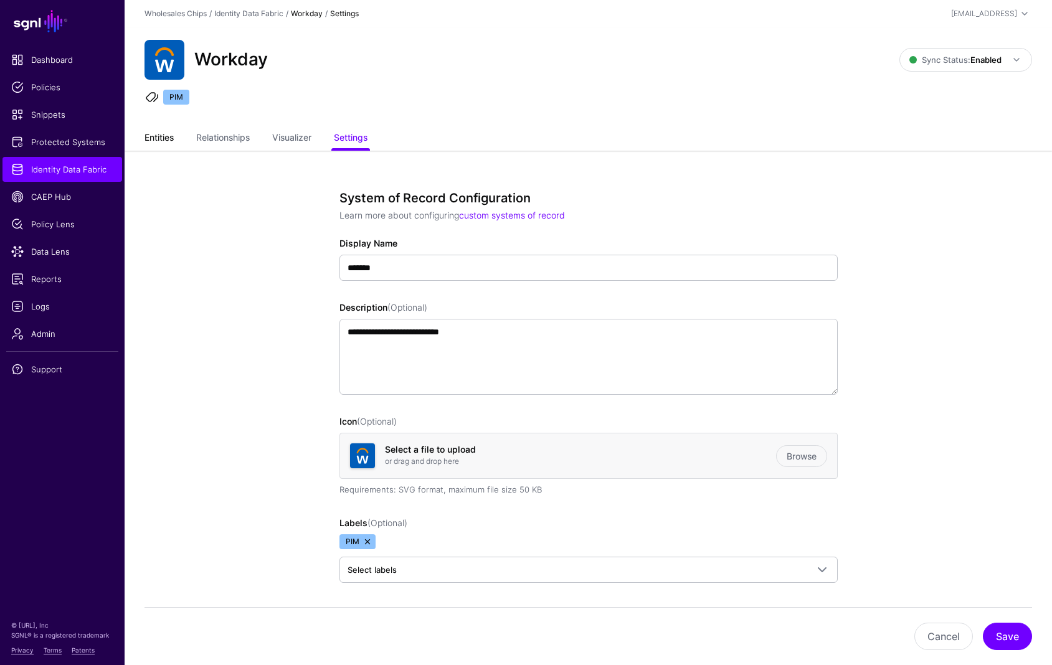
click at [161, 139] on link "Entities" at bounding box center [158, 139] width 29 height 24
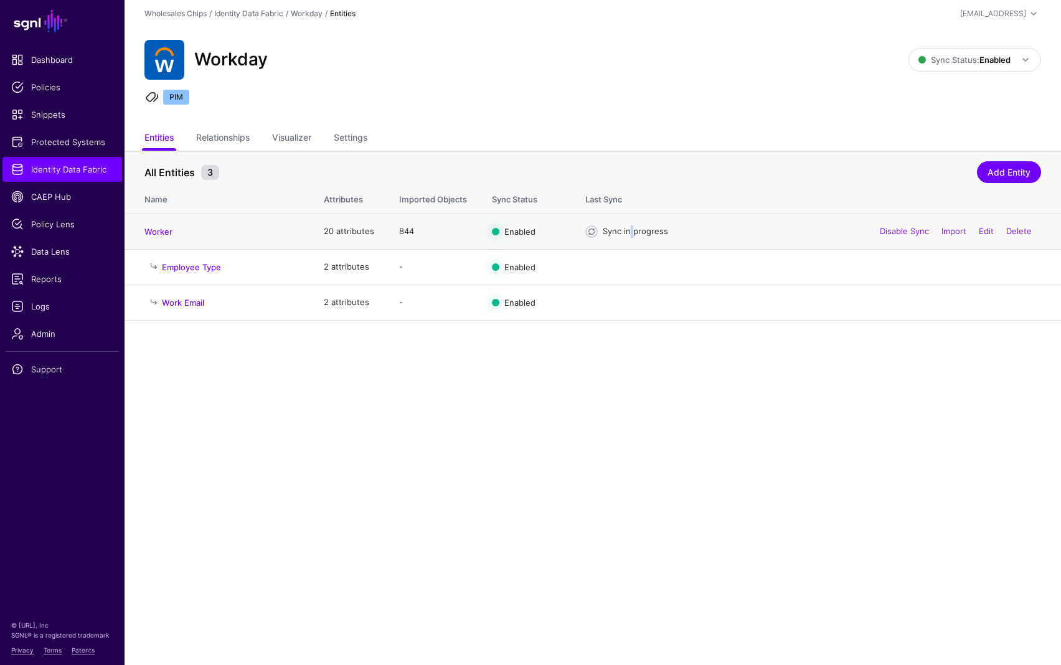
click at [626, 230] on div "Sync in progress" at bounding box center [822, 231] width 438 height 12
click at [590, 231] on span at bounding box center [591, 231] width 12 height 12
click at [588, 230] on span at bounding box center [591, 231] width 12 height 12
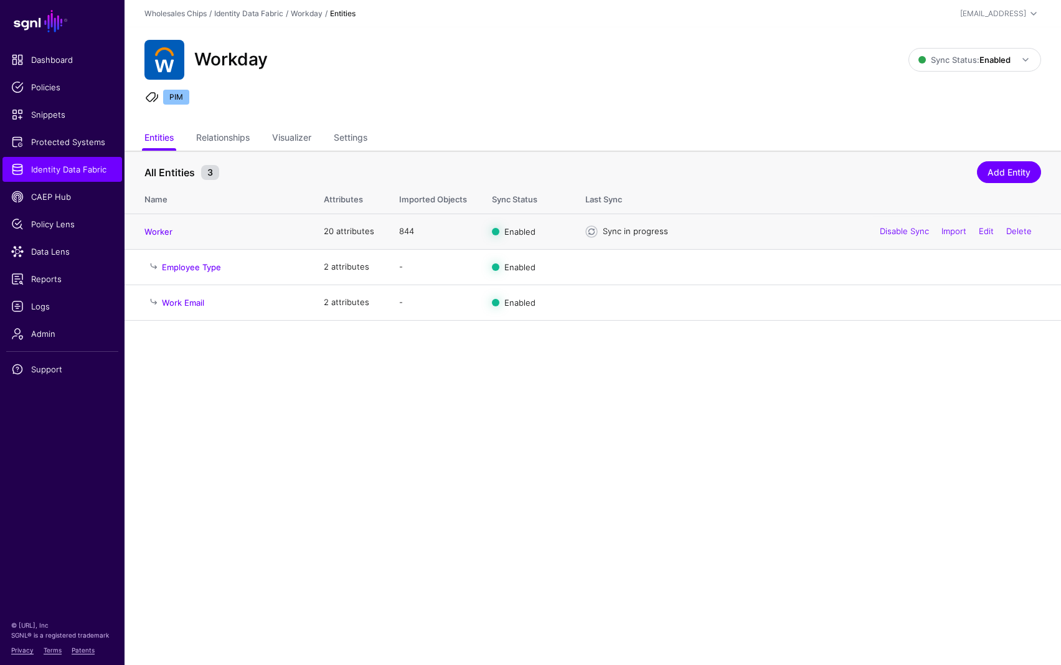
click at [588, 230] on span at bounding box center [591, 231] width 12 height 12
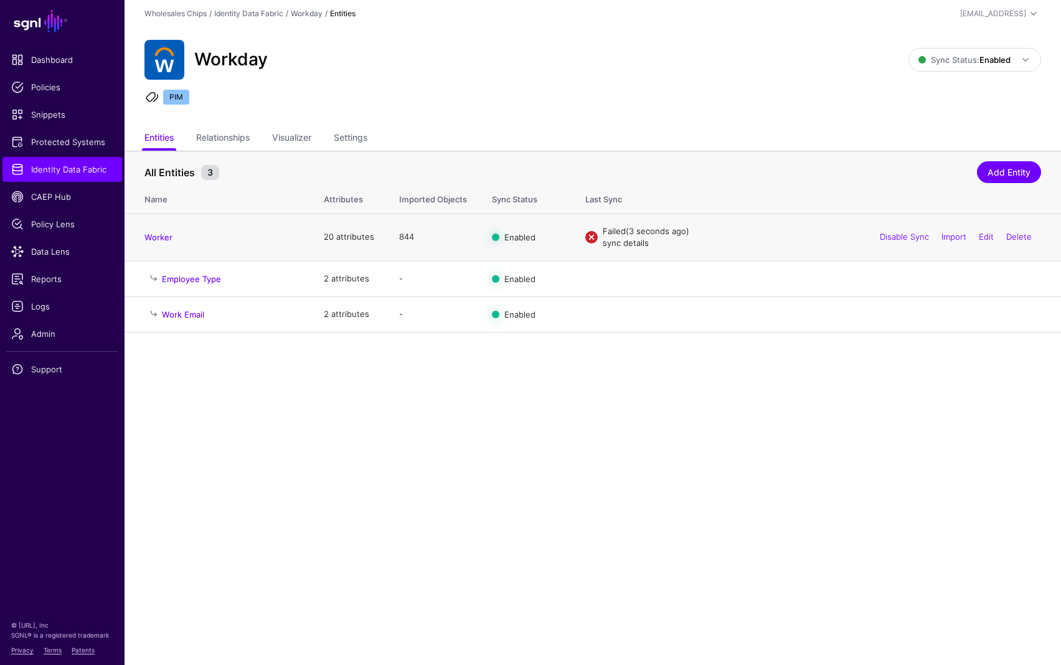
click at [625, 242] on link "sync details" at bounding box center [626, 243] width 46 height 10
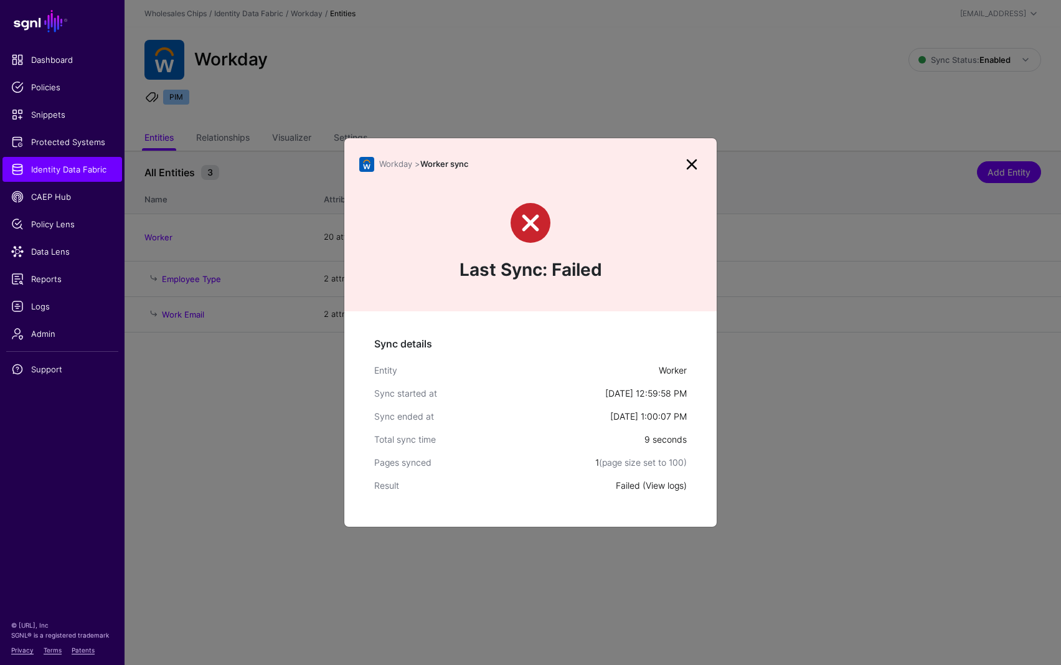
click at [656, 485] on link "View logs" at bounding box center [665, 485] width 38 height 11
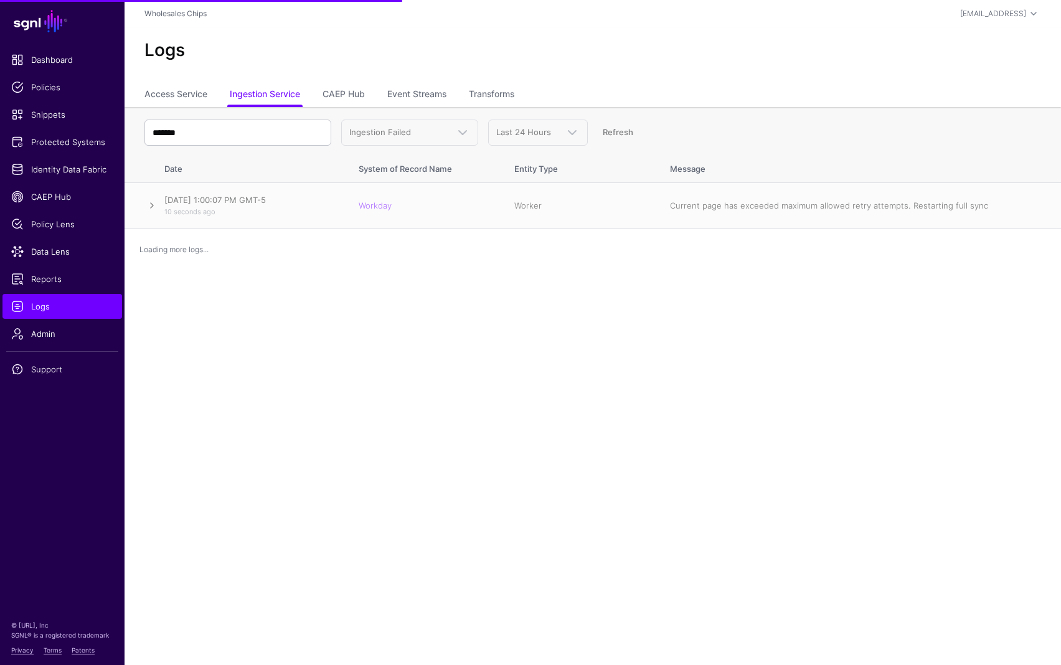
click at [151, 205] on link at bounding box center [151, 205] width 15 height 15
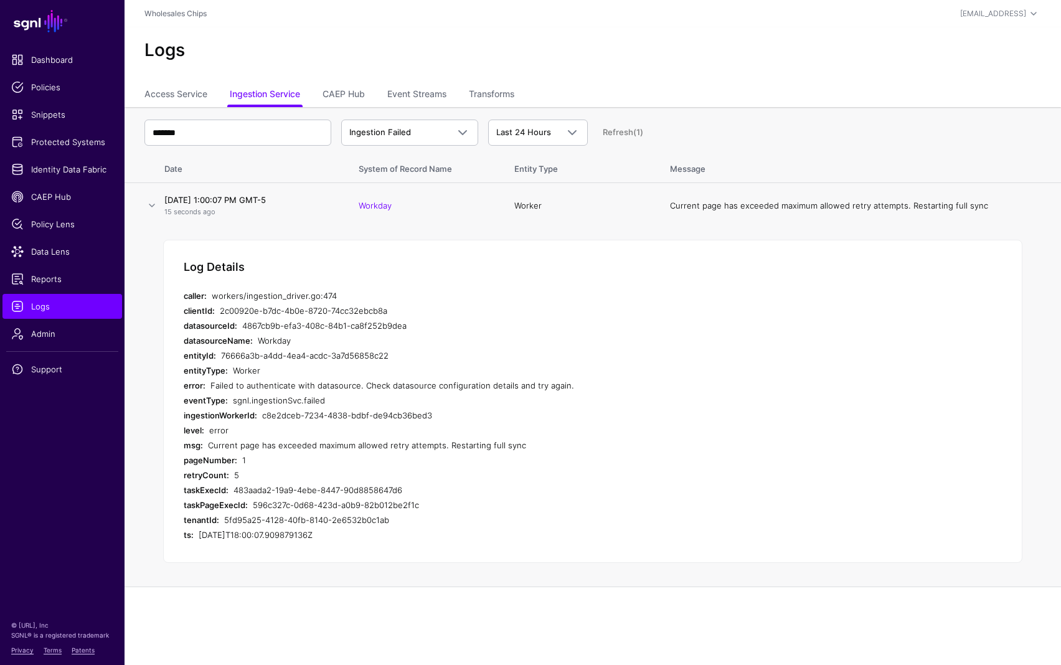
drag, startPoint x: 379, startPoint y: 382, endPoint x: 623, endPoint y: 383, distance: 244.1
click at [623, 383] on div "Failed to authenticate with datasource. Check datasource configuration details …" at bounding box center [445, 385] width 471 height 15
click at [653, 403] on div "sgnl.ingestionSvc.failed" at bounding box center [457, 400] width 449 height 15
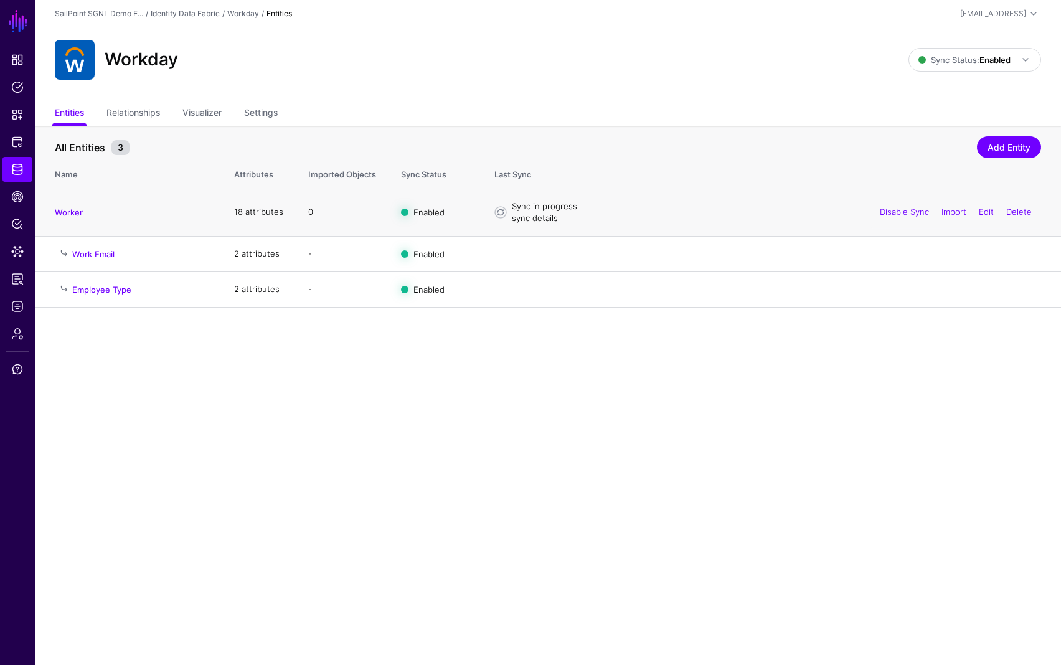
click at [535, 220] on link "sync details" at bounding box center [535, 218] width 46 height 10
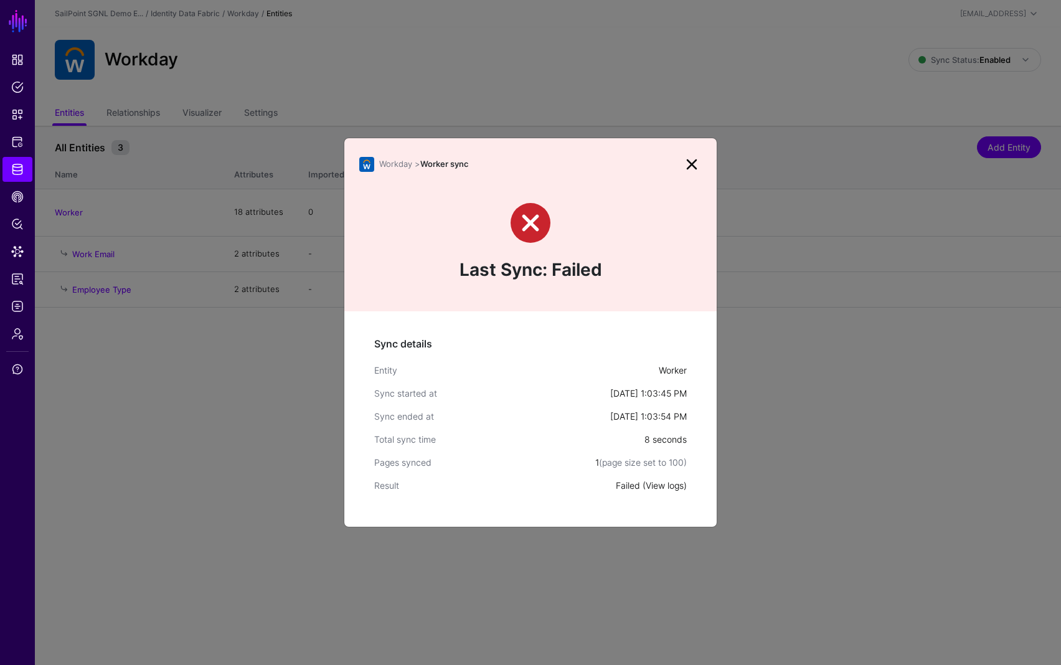
click at [663, 484] on link "View logs" at bounding box center [665, 485] width 38 height 11
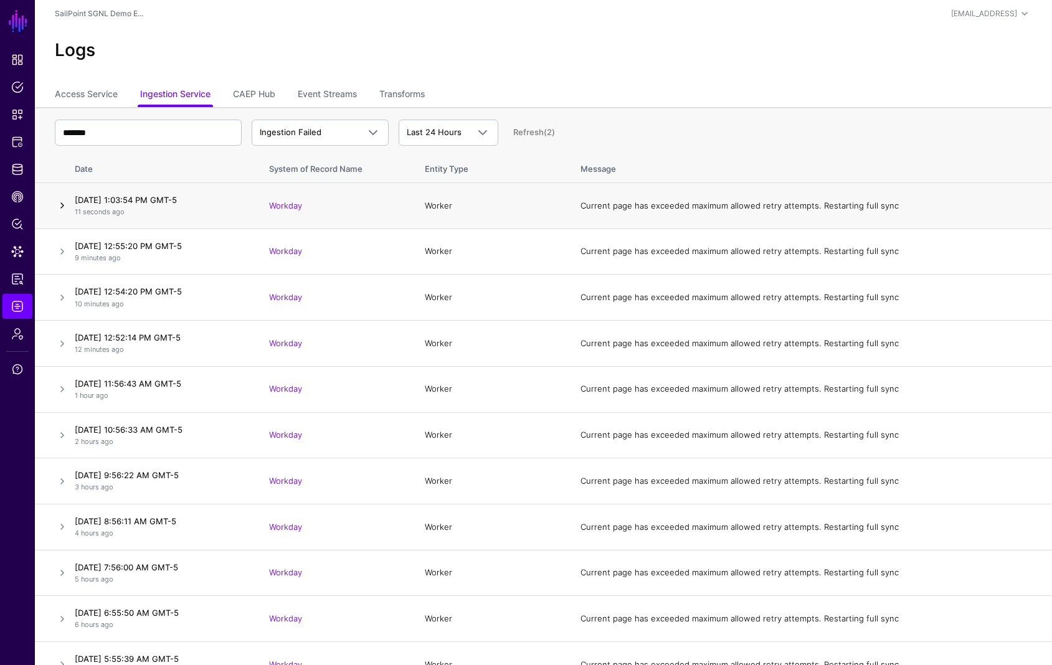
click at [64, 207] on link at bounding box center [62, 205] width 15 height 15
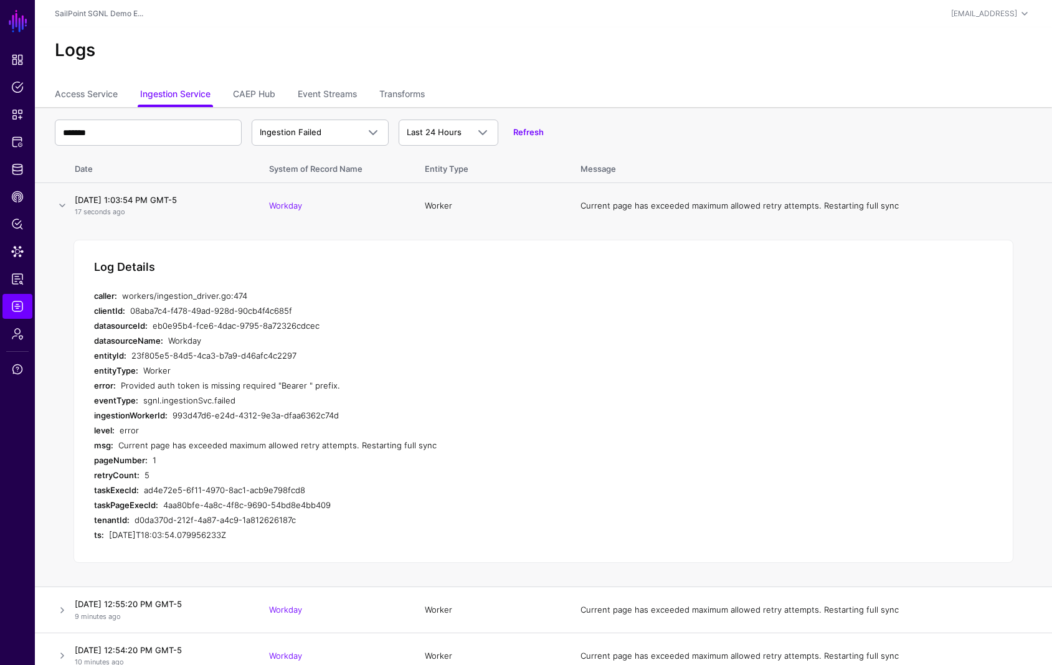
drag, startPoint x: 123, startPoint y: 384, endPoint x: 374, endPoint y: 390, distance: 251.0
click at [335, 387] on div "Provided auth token is missing required "Bearer " prefix." at bounding box center [356, 385] width 471 height 15
click at [433, 393] on div "sgnl.ingestionSvc.failed" at bounding box center [367, 400] width 449 height 15
drag, startPoint x: 121, startPoint y: 383, endPoint x: 328, endPoint y: 385, distance: 207.4
click at [328, 385] on div "Provided auth token is missing required "Bearer " prefix." at bounding box center [356, 385] width 471 height 15
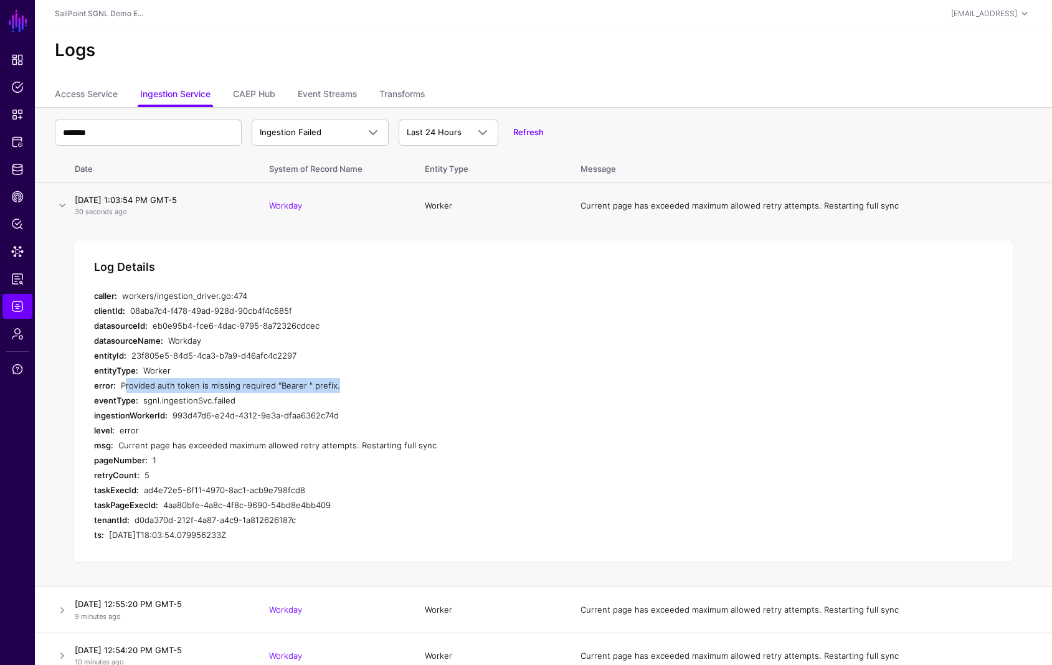
copy div "Provided auth token is missing required "Bearer " prefix"
click at [456, 392] on div "Provided auth token is missing required "Bearer " prefix." at bounding box center [356, 385] width 471 height 15
click at [846, 397] on div "Log Details caller: workers/ingestion_driver.go:474 clientId: 08aba7c4-f478-49a…" at bounding box center [543, 402] width 940 height 324
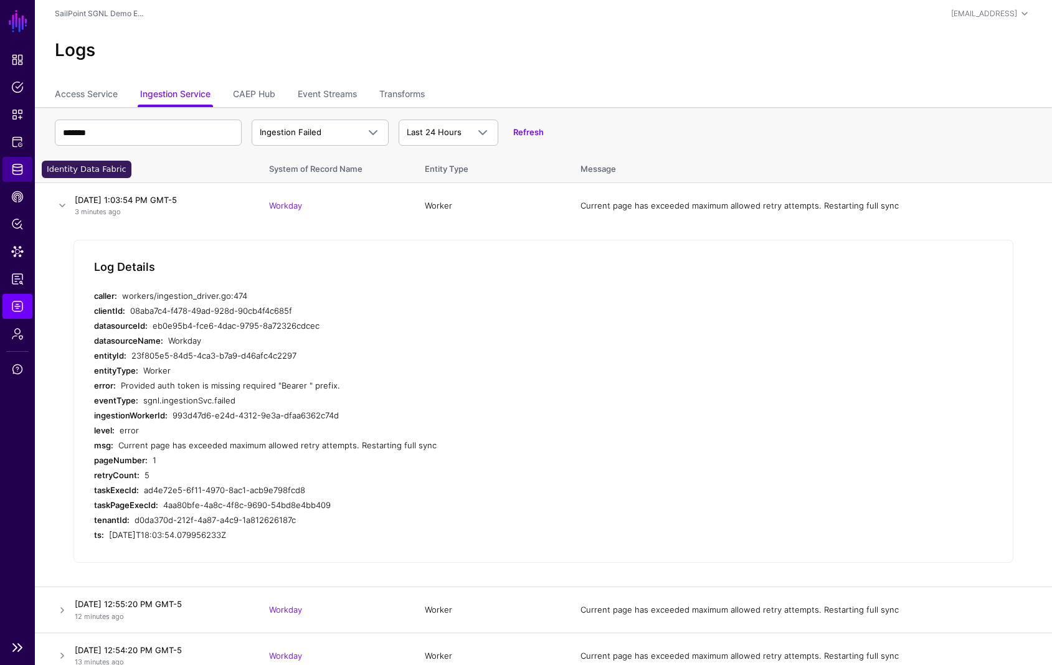
click at [20, 173] on span "Identity Data Fabric" at bounding box center [17, 169] width 12 height 12
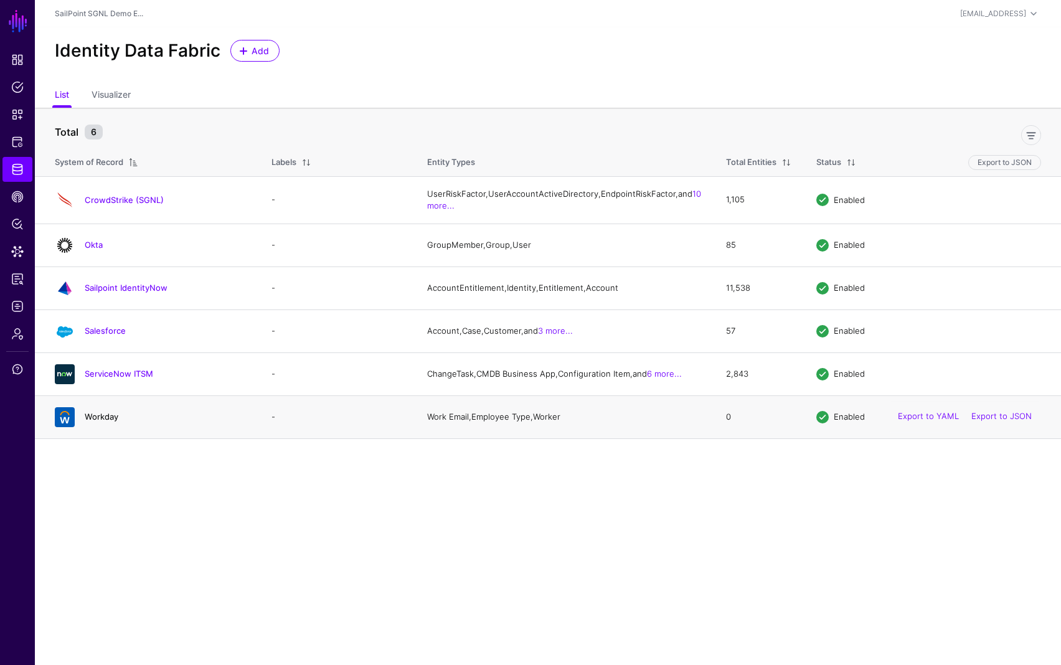
click at [112, 422] on link "Workday" at bounding box center [102, 417] width 34 height 10
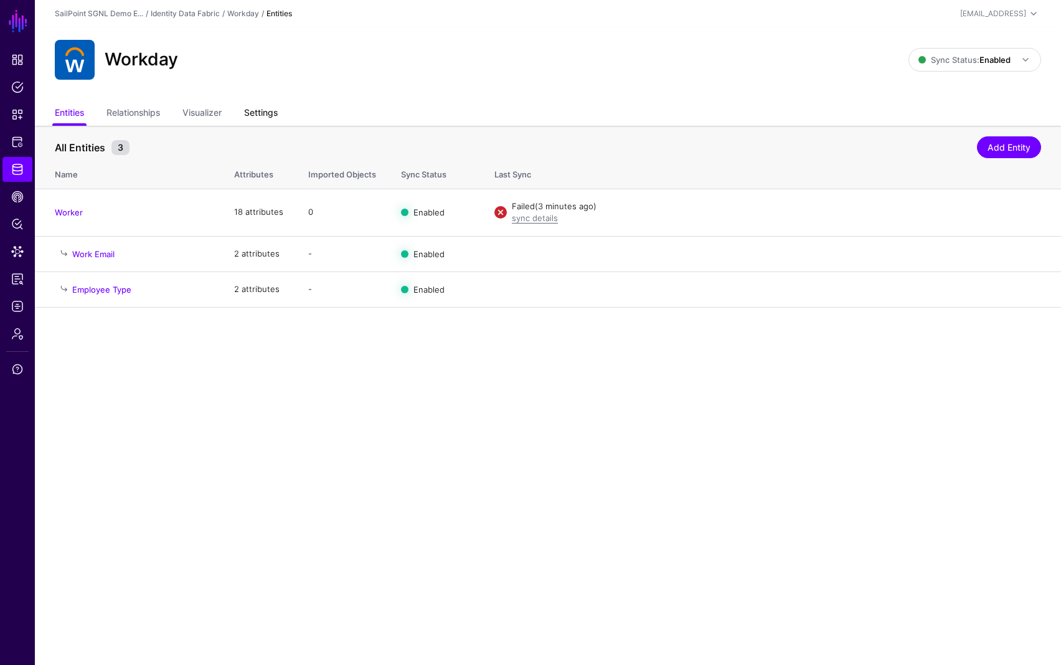
click at [250, 116] on link "Settings" at bounding box center [261, 114] width 34 height 24
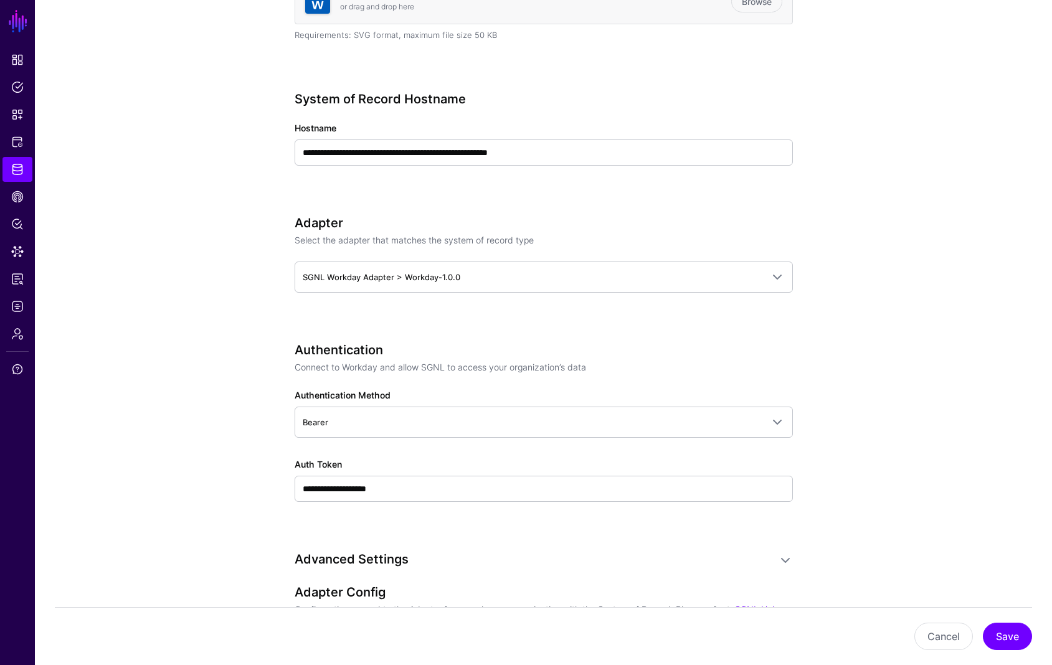
scroll to position [430, 0]
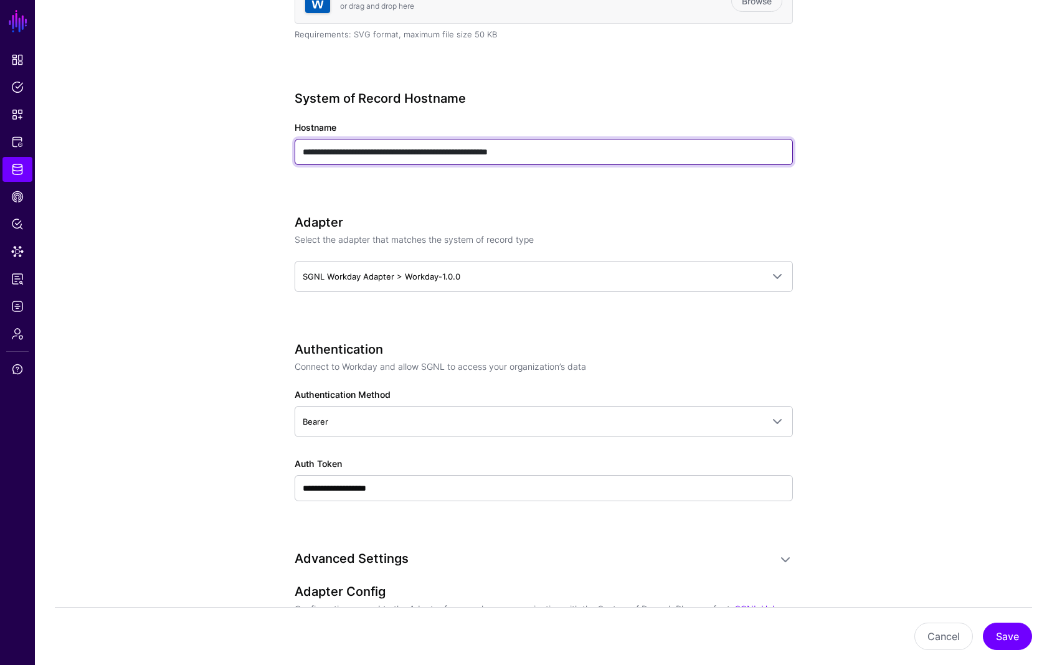
drag, startPoint x: 302, startPoint y: 153, endPoint x: 384, endPoint y: 158, distance: 81.7
click at [384, 158] on input "**********" at bounding box center [544, 152] width 498 height 26
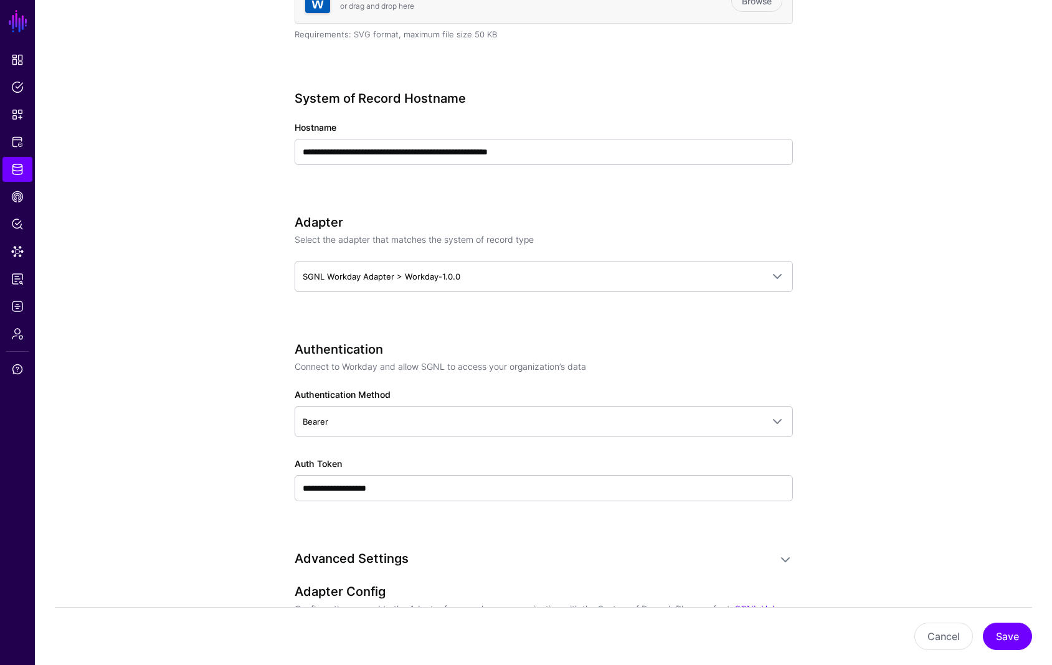
click at [179, 136] on app-datasources-details-form "**********" at bounding box center [543, 516] width 1017 height 1640
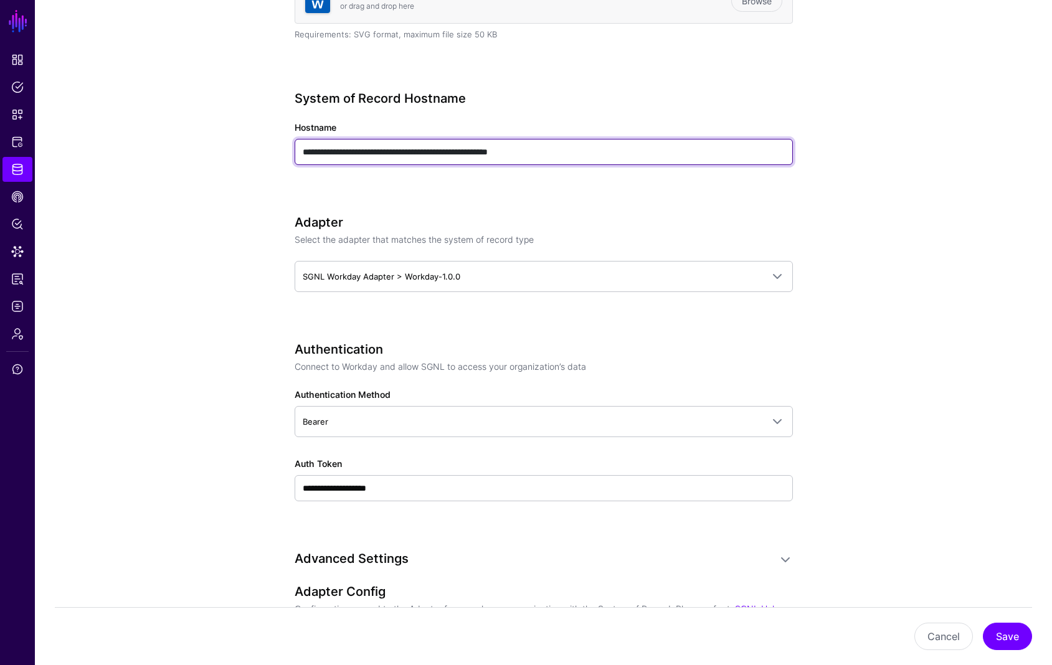
drag, startPoint x: 303, startPoint y: 153, endPoint x: 384, endPoint y: 166, distance: 81.3
click at [381, 153] on input "**********" at bounding box center [544, 152] width 498 height 26
click at [510, 152] on input "**********" at bounding box center [544, 152] width 498 height 26
drag, startPoint x: 486, startPoint y: 152, endPoint x: 563, endPoint y: 154, distance: 76.6
click at [563, 154] on input "**********" at bounding box center [544, 152] width 498 height 26
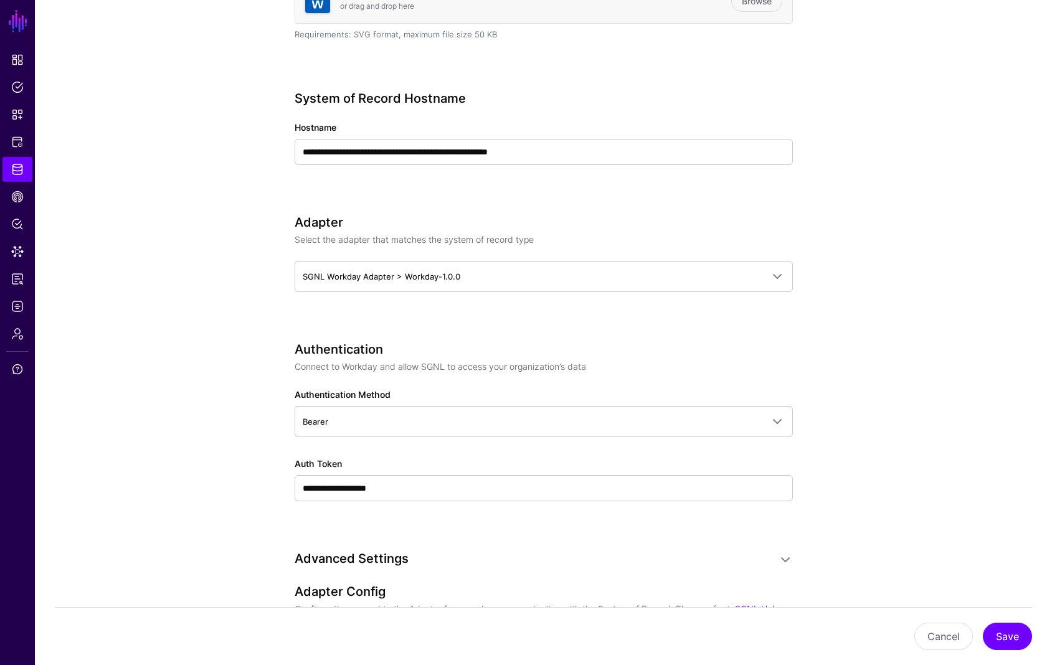
click at [554, 215] on h3 "Adapter" at bounding box center [544, 222] width 498 height 15
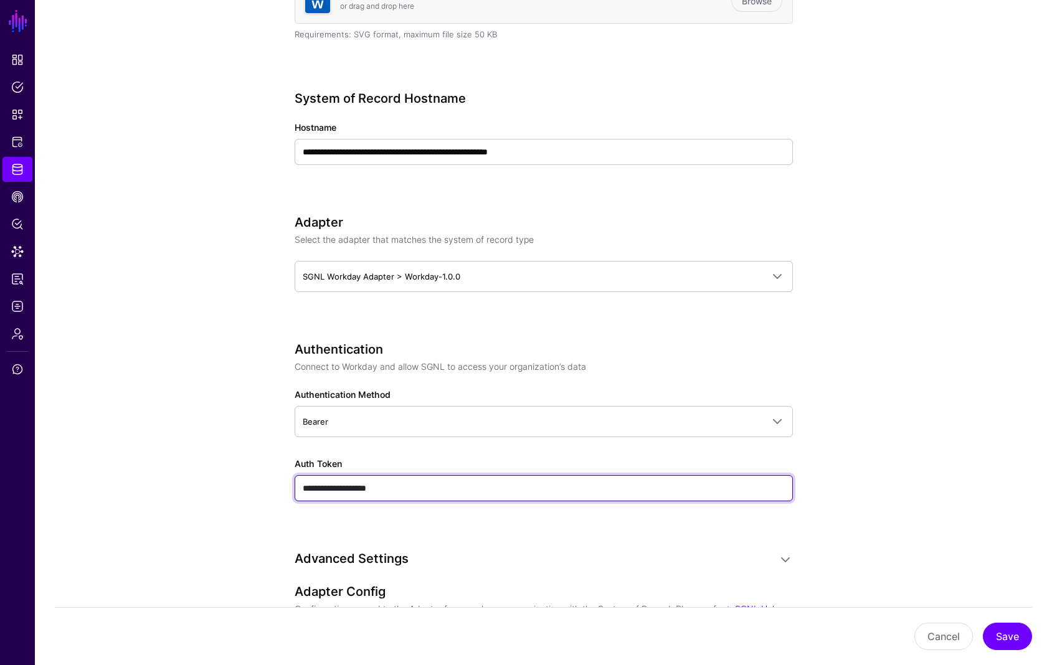
click at [427, 483] on input "**********" at bounding box center [544, 488] width 498 height 26
paste input "**********"
type input "**********"
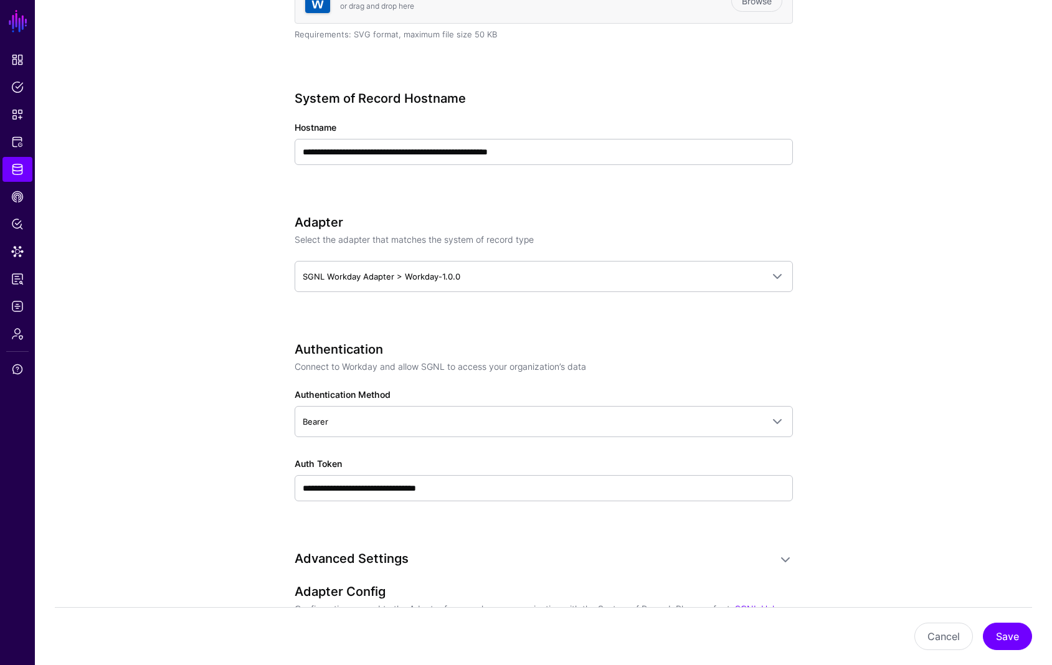
click at [881, 457] on app-datasources-details-form "**********" at bounding box center [543, 516] width 1017 height 1640
click at [991, 635] on button "Save" at bounding box center [1007, 636] width 49 height 27
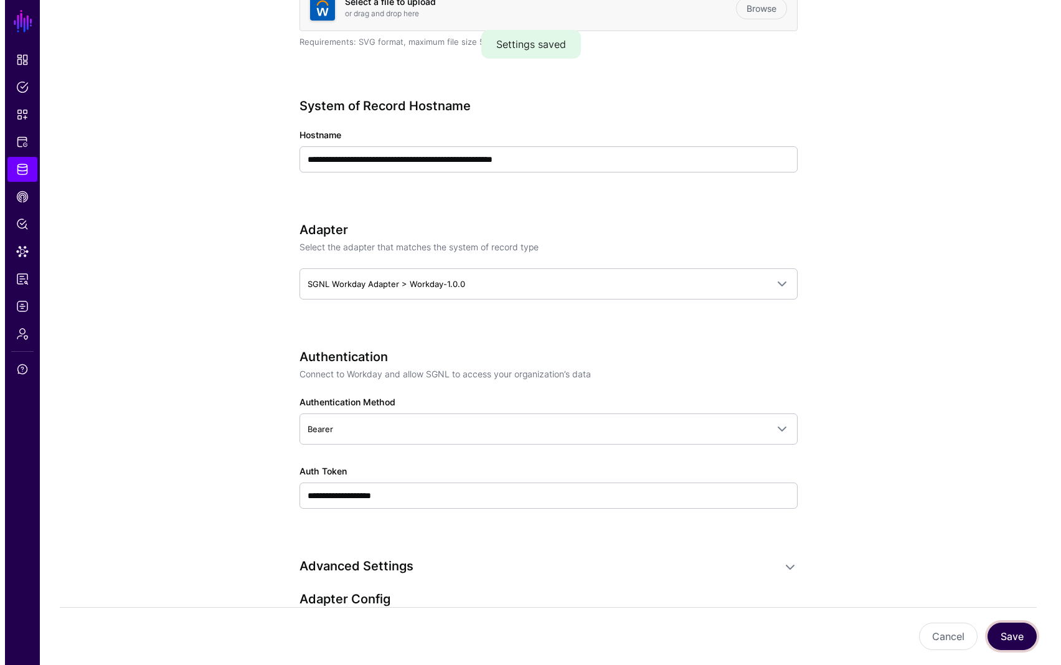
scroll to position [0, 0]
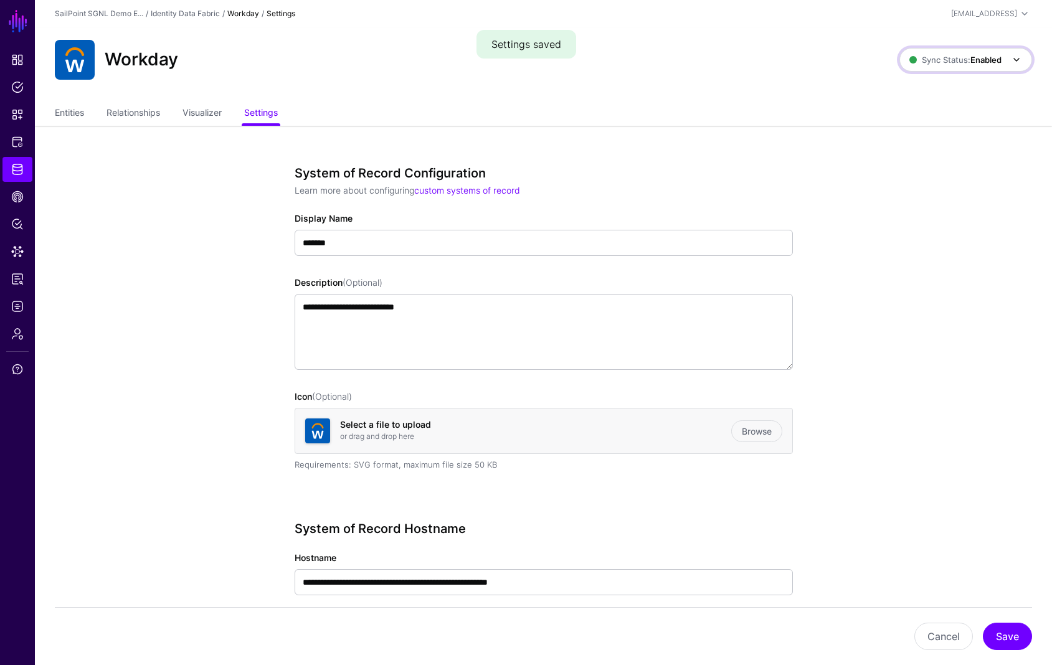
click at [951, 59] on span "Sync Status: Enabled" at bounding box center [955, 60] width 92 height 10
drag, startPoint x: 938, startPoint y: 140, endPoint x: 939, endPoint y: 128, distance: 12.5
click at [938, 140] on span "Disabled Syncing inactive for all configured entities" at bounding box center [951, 149] width 139 height 40
click at [945, 62] on span "Sync Status: Disabled" at bounding box center [954, 60] width 94 height 10
click at [945, 98] on span "Syncing active for all configured entities that are enabled" at bounding box center [957, 108] width 129 height 21
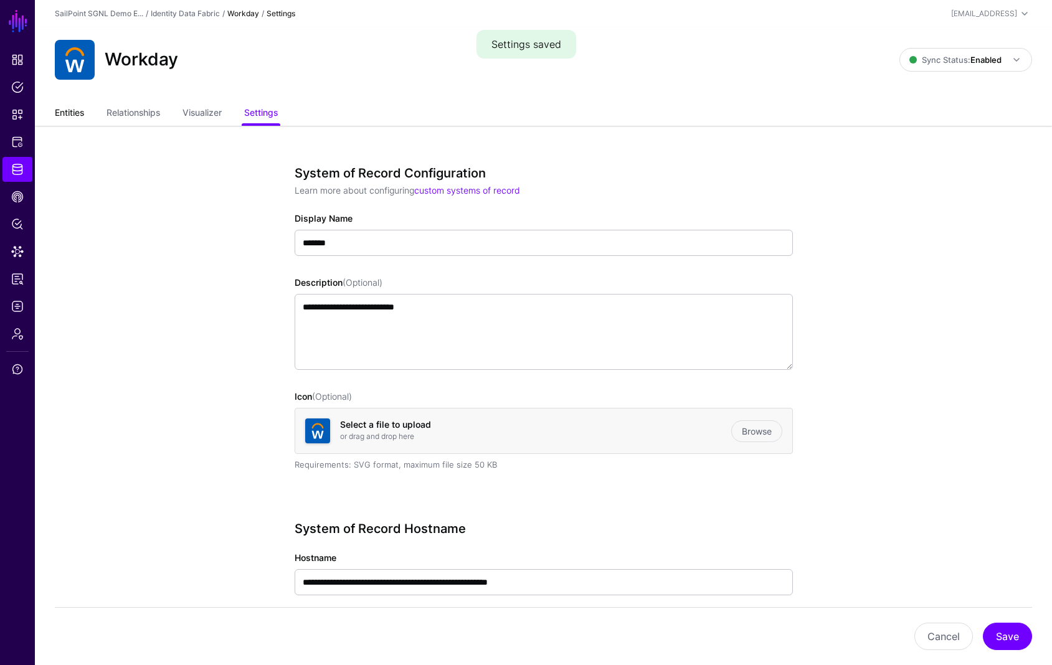
click at [70, 114] on link "Entities" at bounding box center [69, 114] width 29 height 24
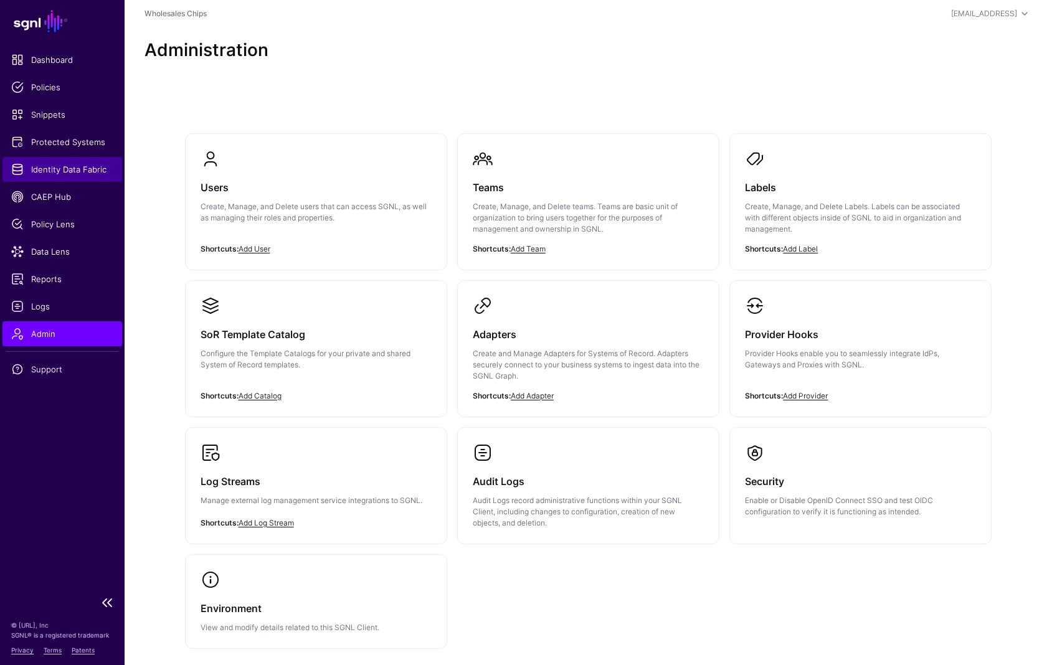
click at [51, 166] on span "Identity Data Fabric" at bounding box center [62, 169] width 102 height 12
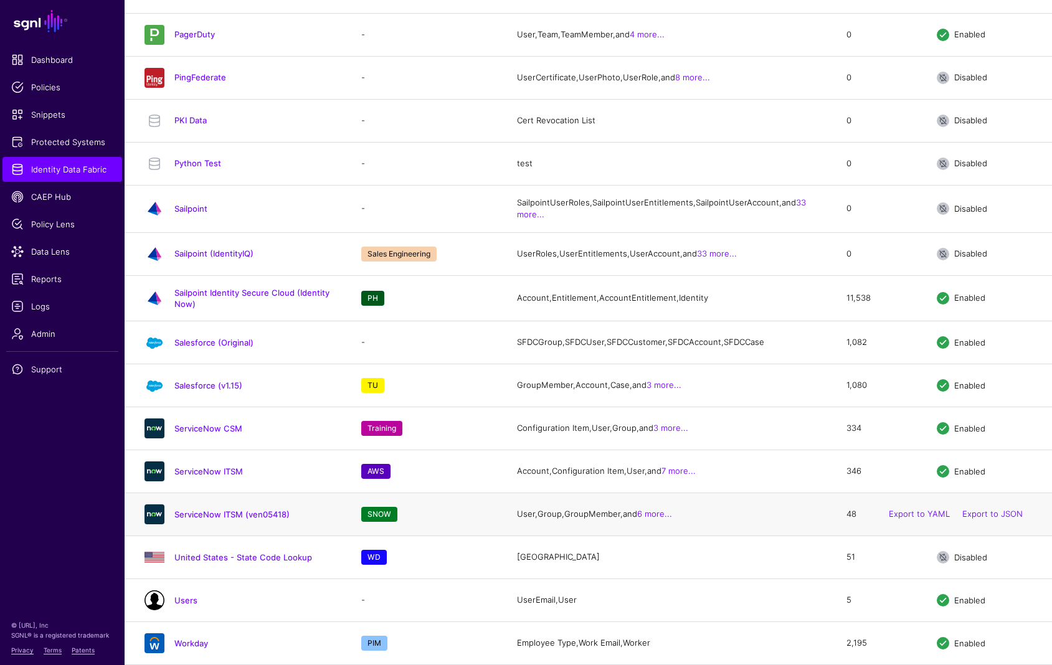
scroll to position [2024, 0]
click at [189, 640] on link "Workday" at bounding box center [191, 643] width 34 height 10
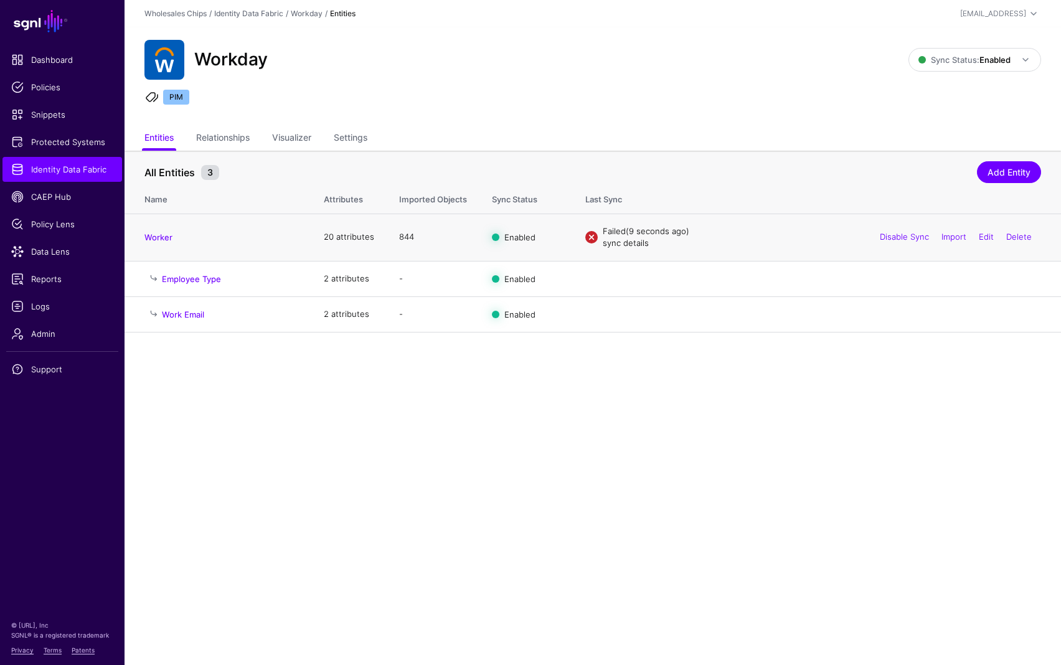
click at [617, 247] on link "sync details" at bounding box center [626, 243] width 46 height 10
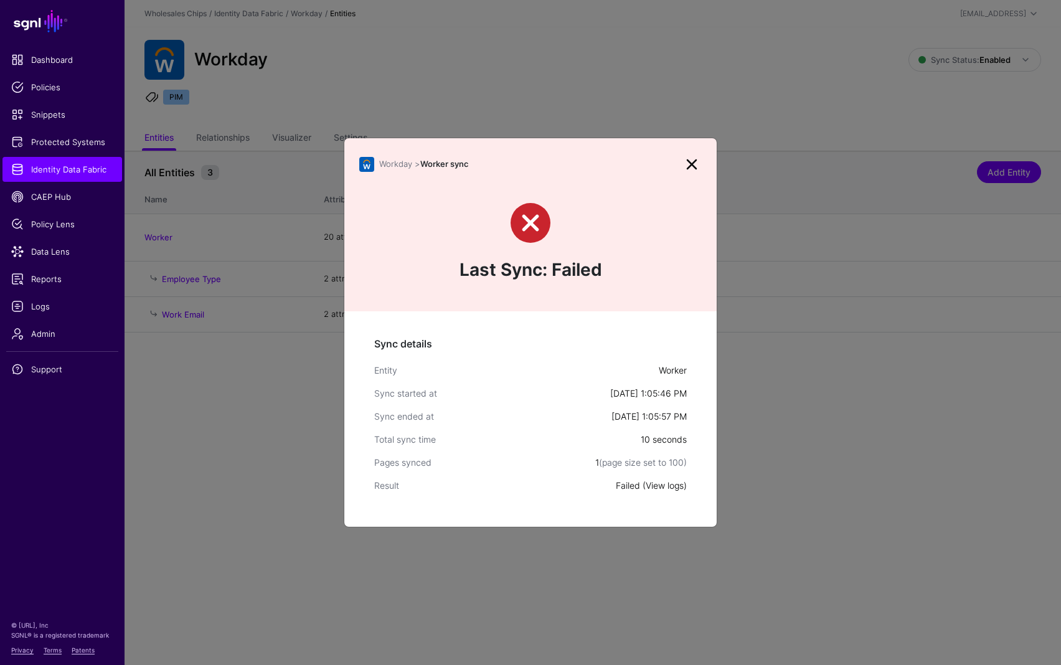
click at [676, 488] on link "View logs" at bounding box center [665, 485] width 38 height 11
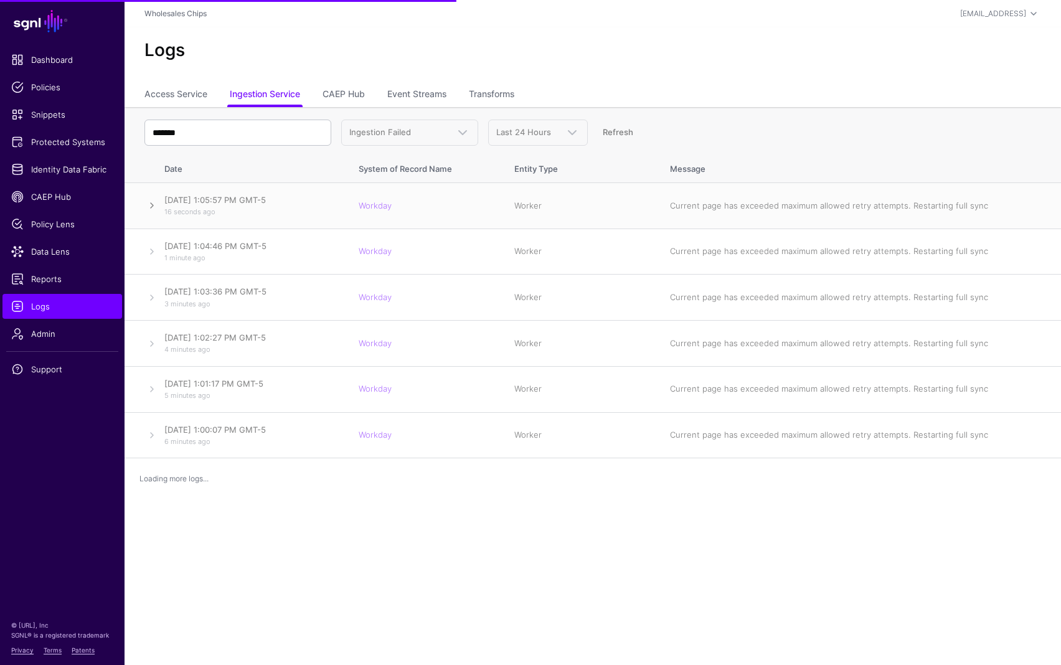
click at [153, 205] on link at bounding box center [151, 205] width 15 height 15
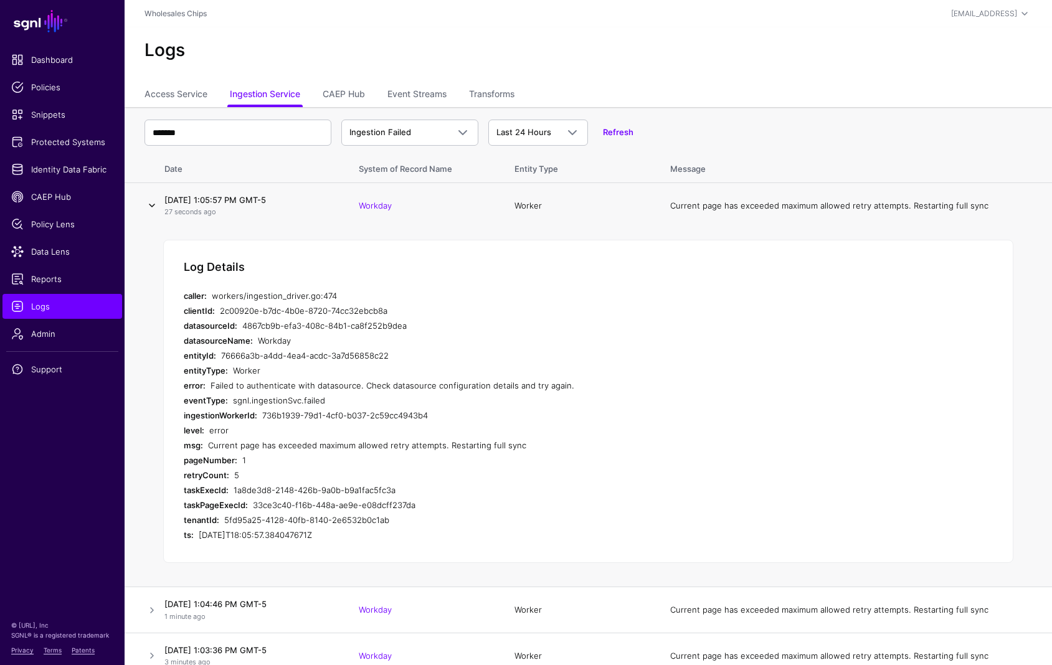
click at [153, 206] on link at bounding box center [151, 205] width 15 height 15
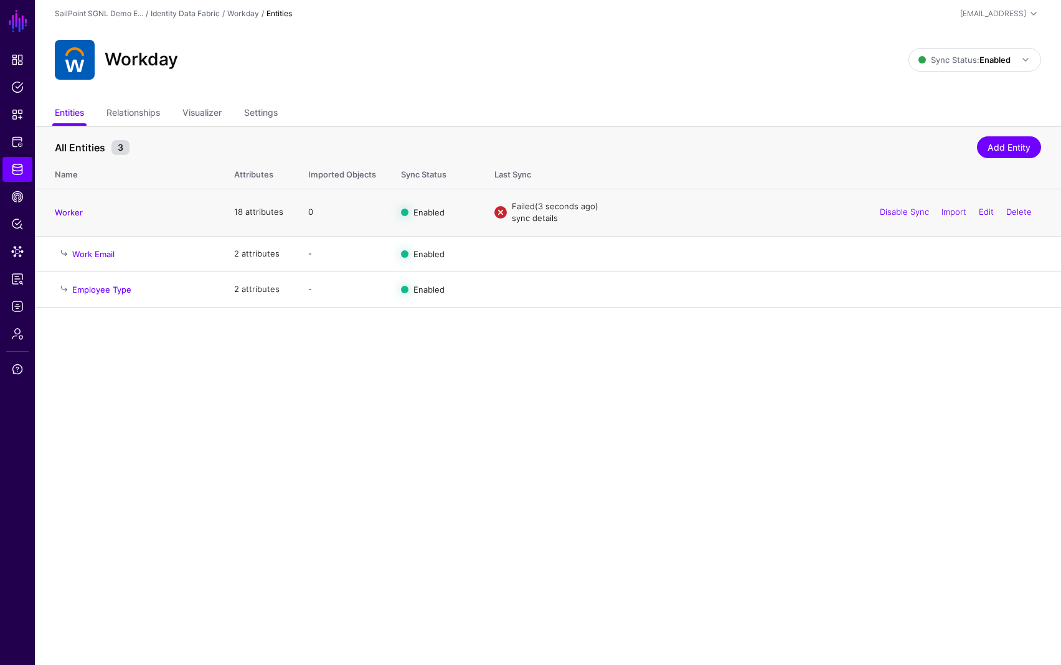
click at [545, 220] on link "sync details" at bounding box center [535, 218] width 46 height 10
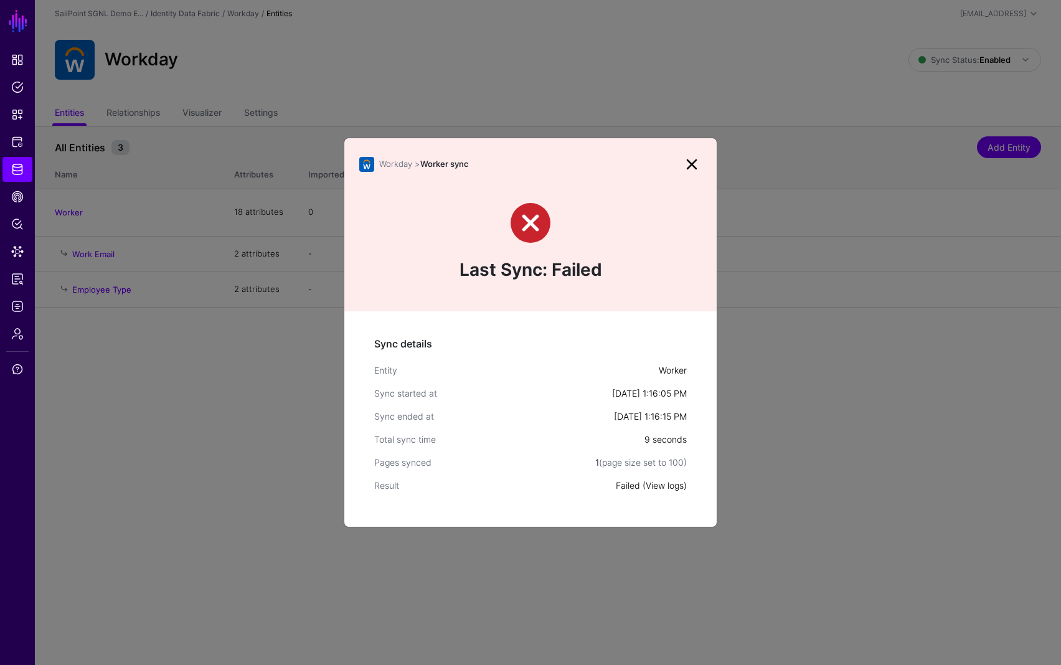
click at [668, 489] on link "View logs" at bounding box center [665, 485] width 38 height 11
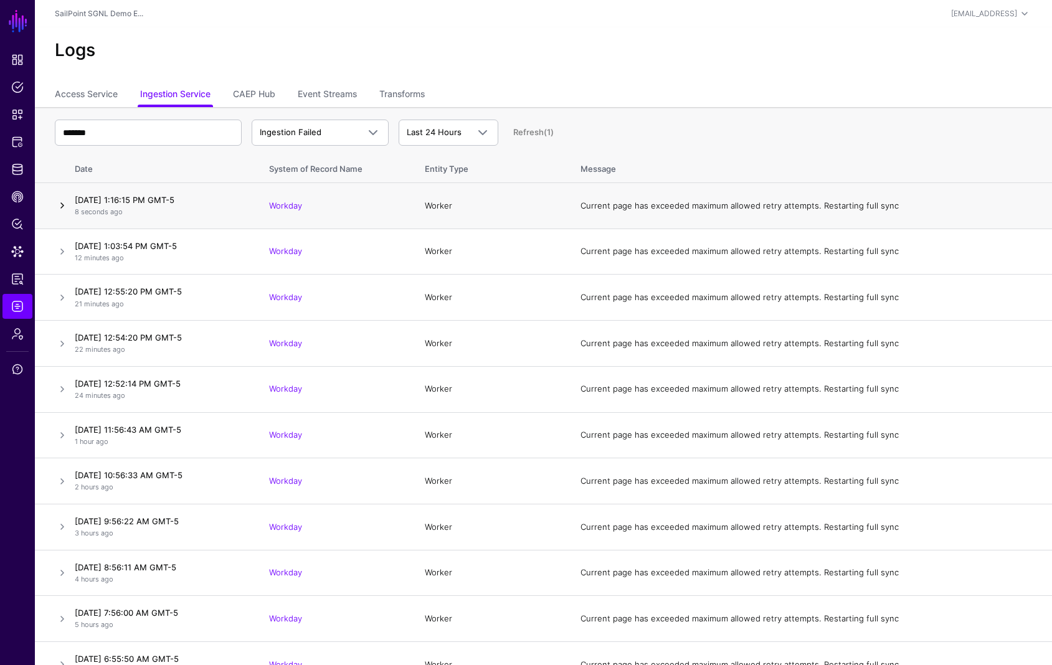
click at [62, 206] on link at bounding box center [62, 205] width 15 height 15
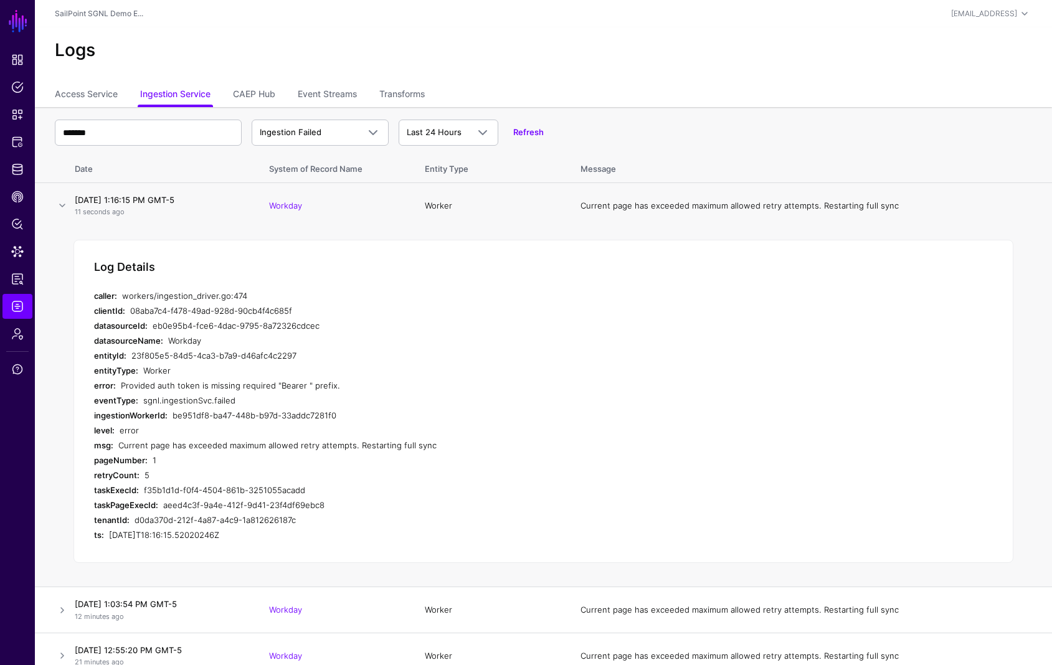
drag, startPoint x: 156, startPoint y: 387, endPoint x: 351, endPoint y: 391, distance: 194.3
click at [339, 392] on div "Provided auth token is missing required "Bearer " prefix." at bounding box center [356, 385] width 471 height 15
click at [366, 391] on div "Provided auth token is missing required "Bearer " prefix." at bounding box center [356, 385] width 471 height 15
click at [16, 173] on span "Identity Data Fabric" at bounding box center [17, 169] width 12 height 12
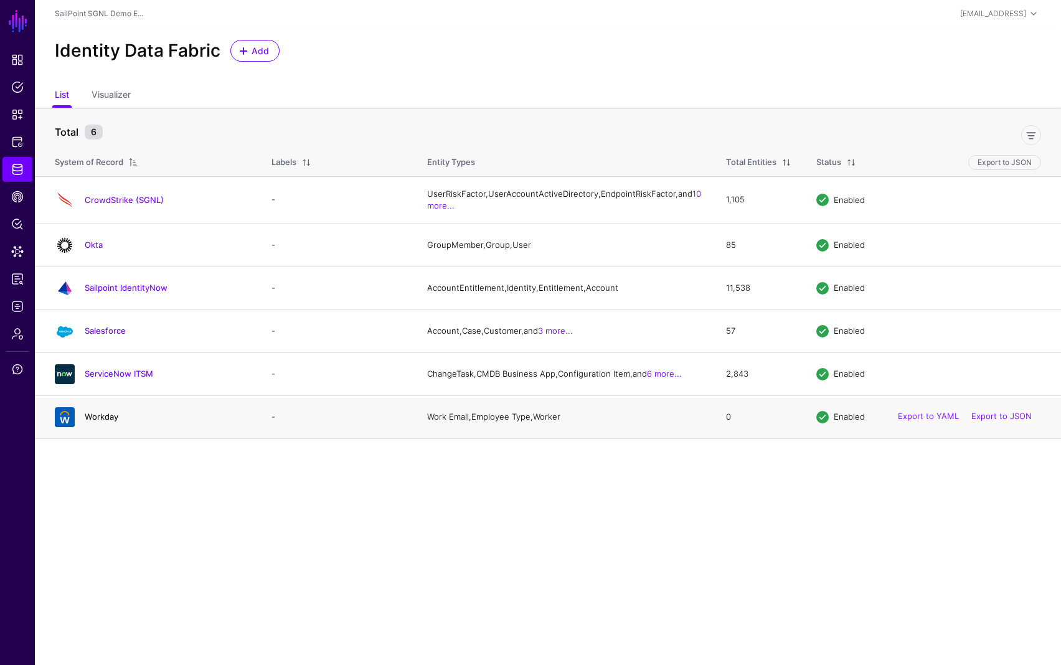
click at [98, 422] on link "Workday" at bounding box center [102, 417] width 34 height 10
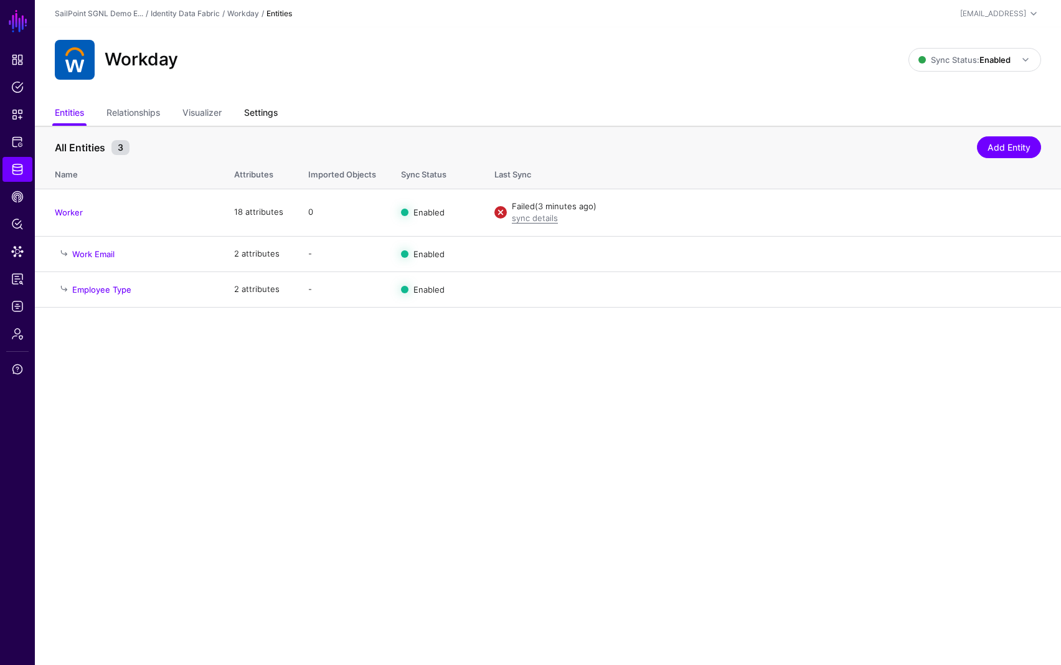
click at [252, 111] on link "Settings" at bounding box center [261, 114] width 34 height 24
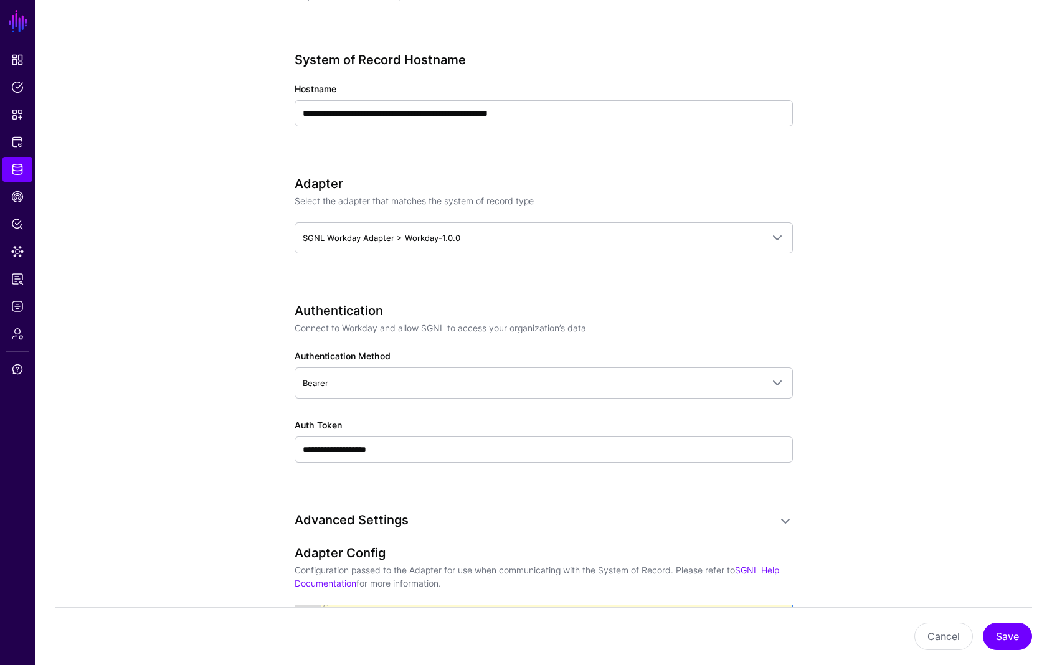
scroll to position [494, 0]
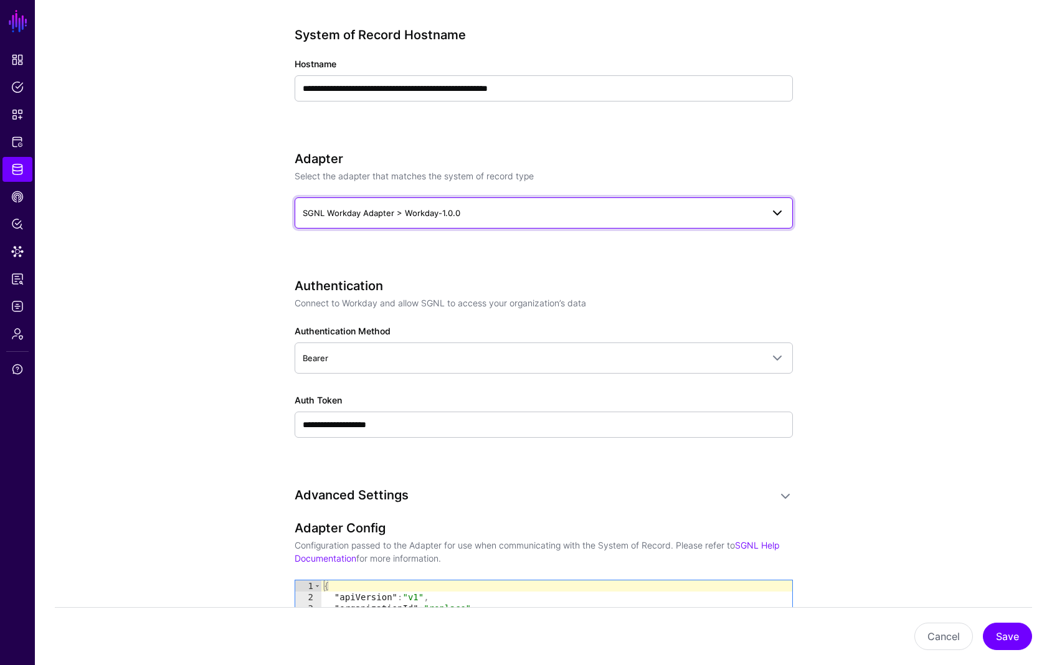
click at [766, 217] on span at bounding box center [773, 212] width 22 height 15
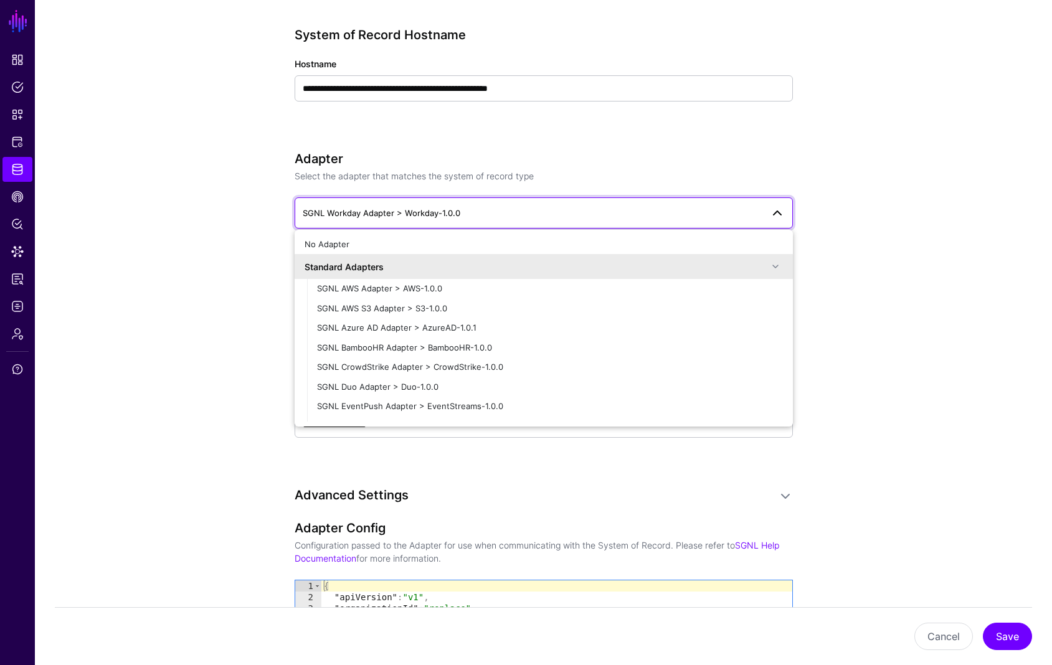
click at [783, 215] on span at bounding box center [777, 212] width 15 height 15
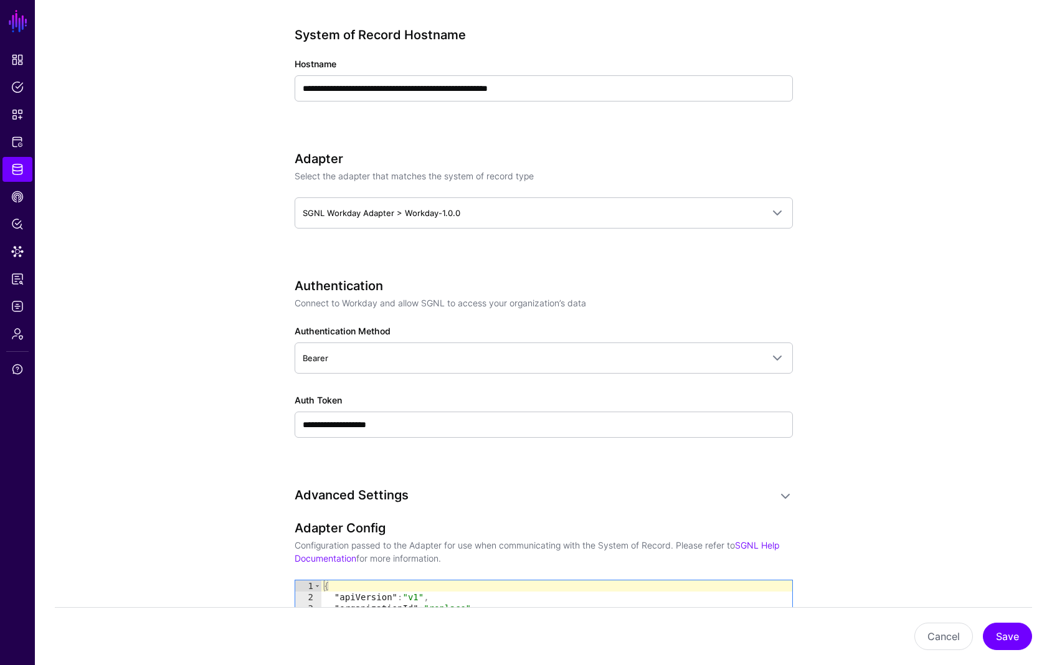
click at [851, 224] on app-datasources-details-form "**********" at bounding box center [543, 452] width 1017 height 1640
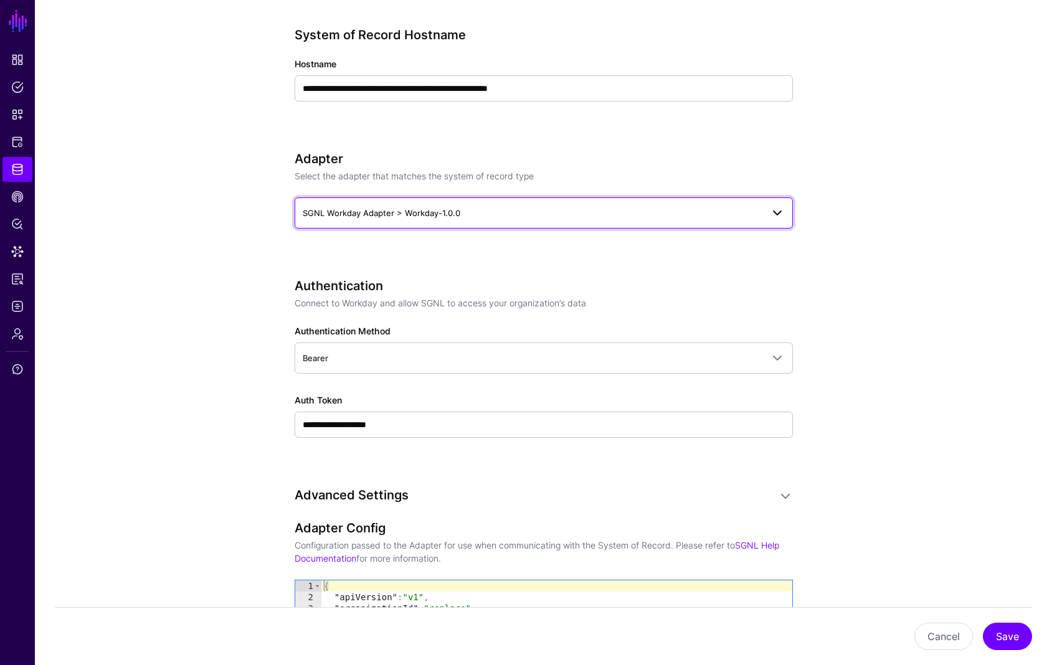
click at [765, 215] on span at bounding box center [773, 212] width 22 height 15
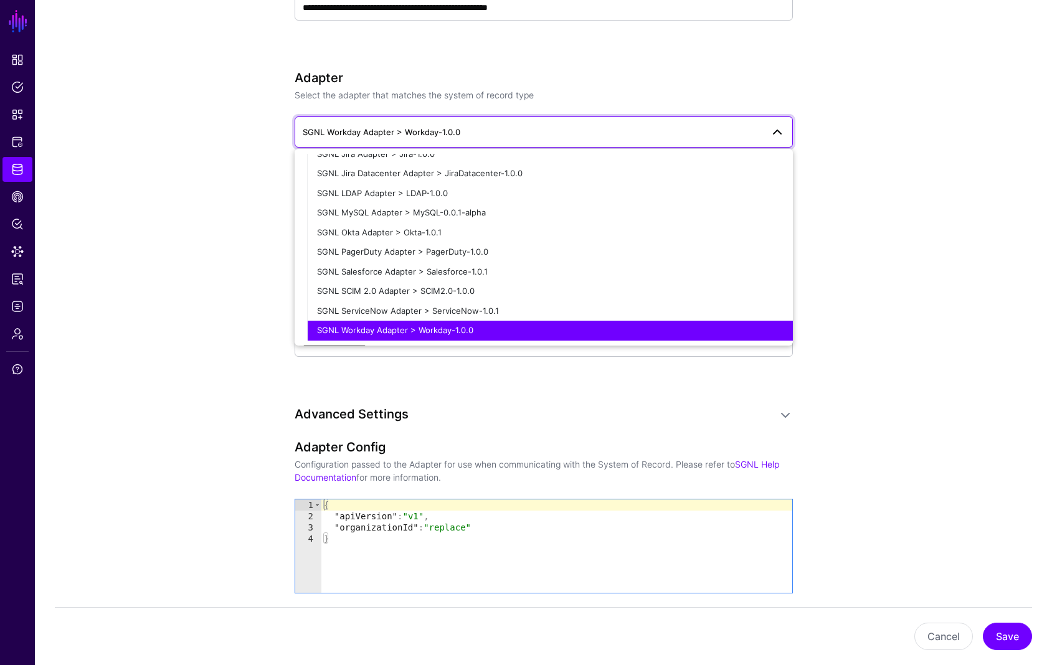
scroll to position [493, 0]
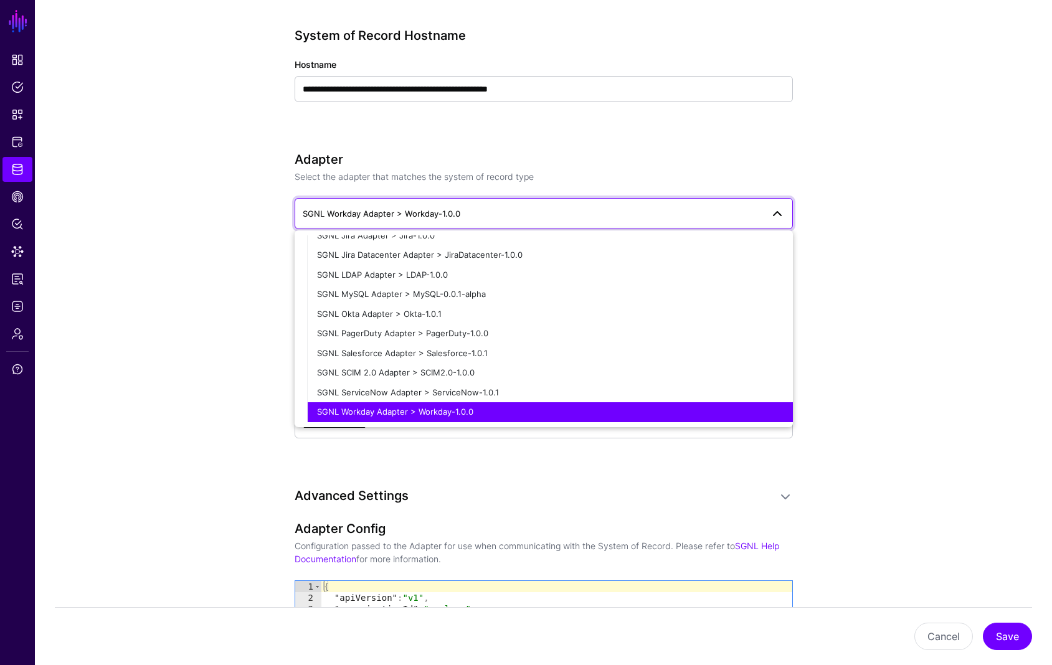
click at [876, 289] on app-datasources-details-form "**********" at bounding box center [543, 453] width 1017 height 1640
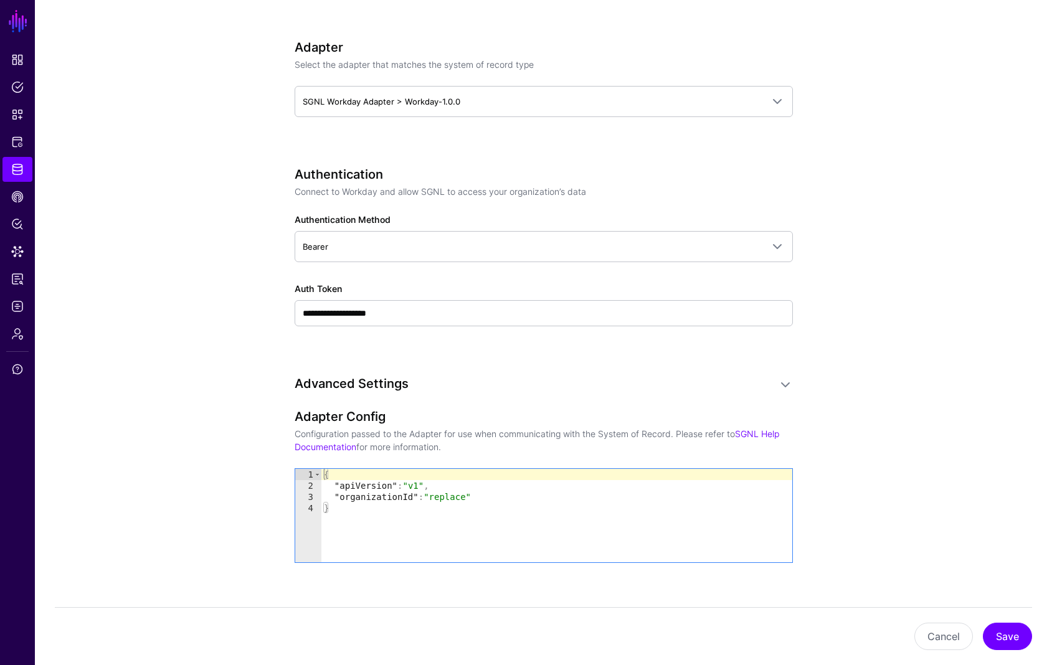
scroll to position [627, 0]
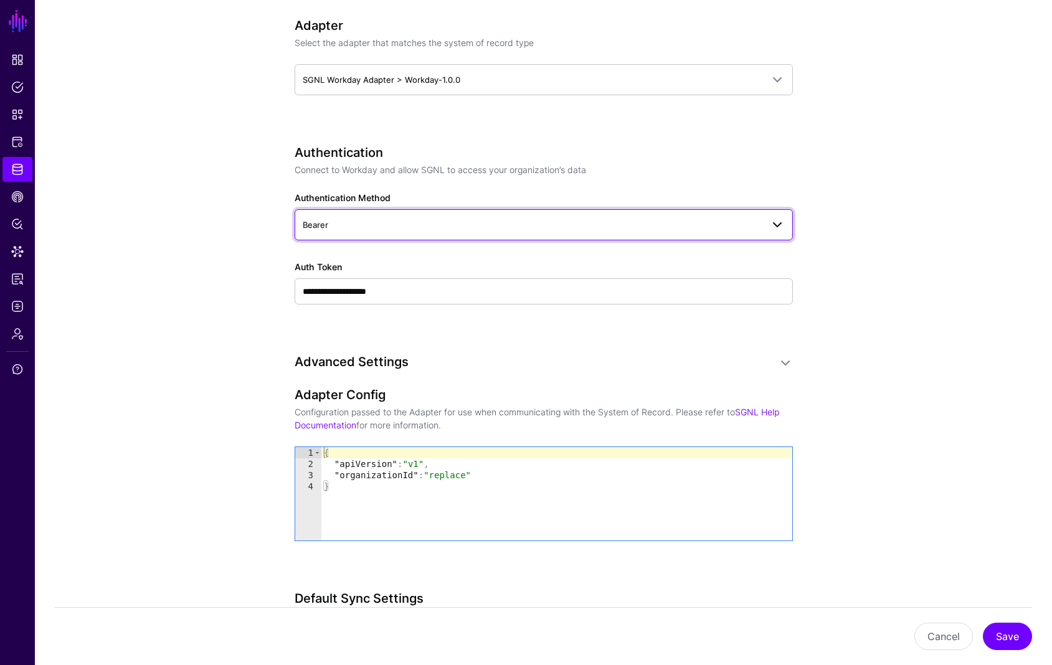
click at [786, 225] on link "Bearer" at bounding box center [544, 224] width 498 height 31
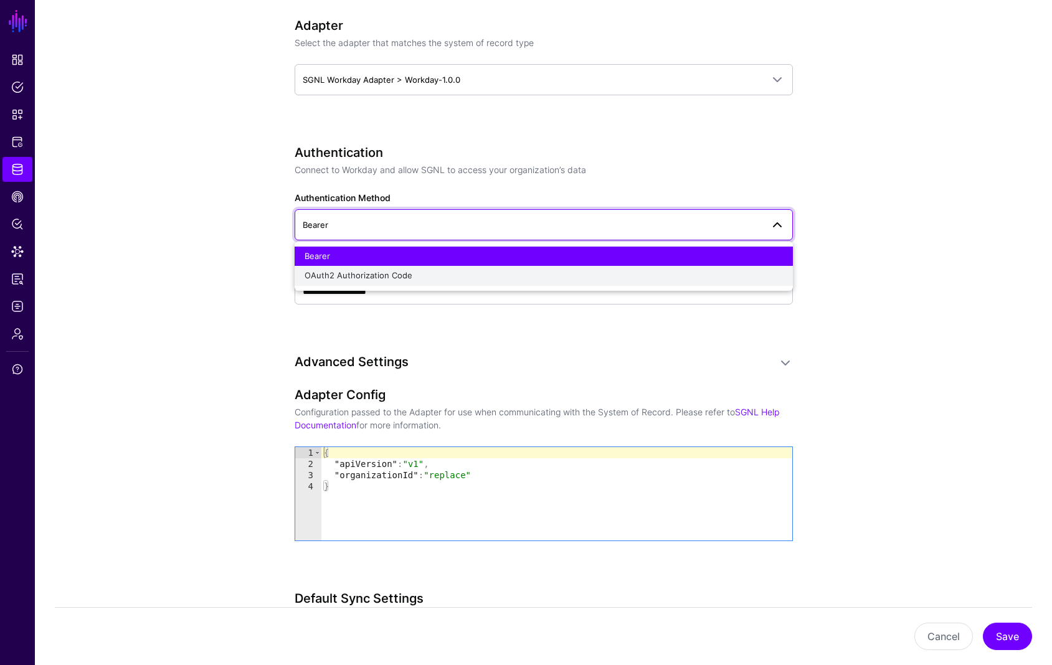
click at [468, 273] on div "OAuth2 Authorization Code" at bounding box center [543, 276] width 478 height 12
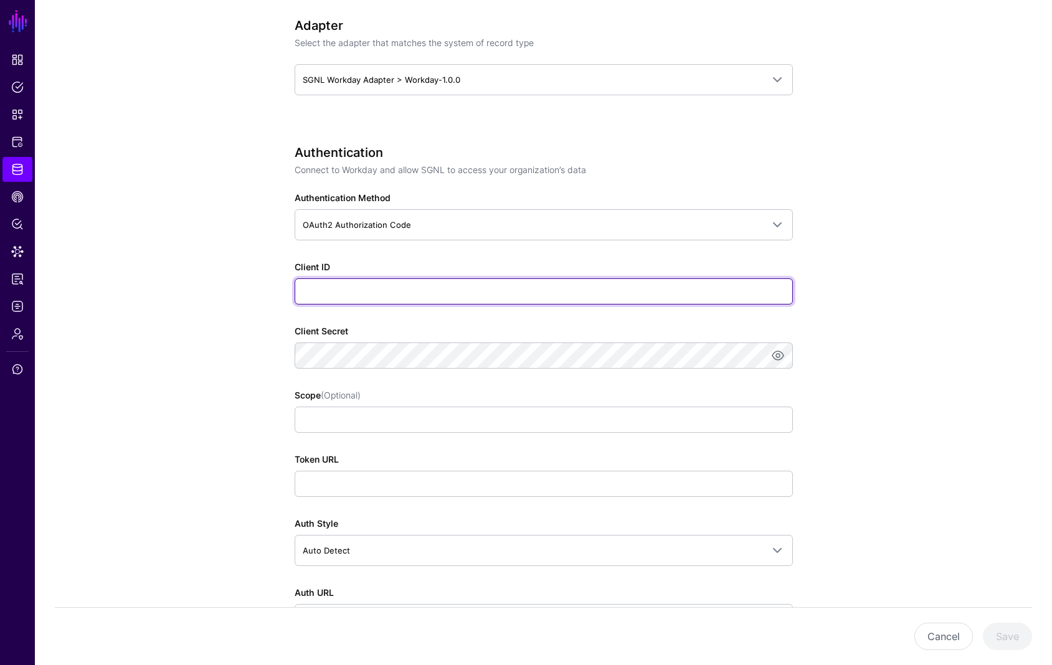
click at [424, 286] on input "Client ID" at bounding box center [544, 291] width 498 height 26
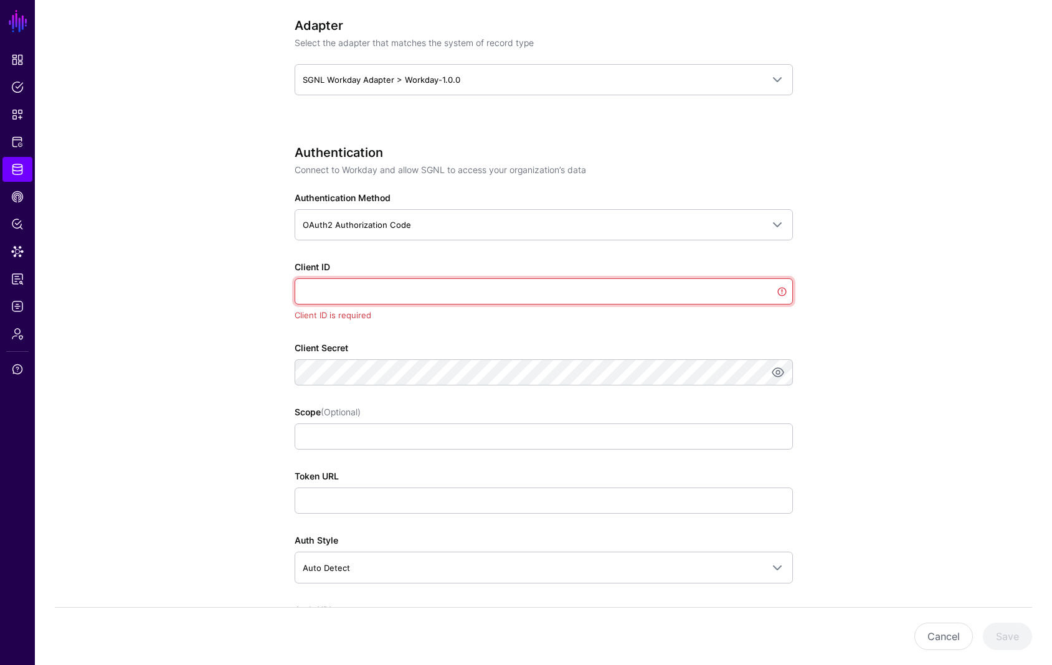
paste input "**********"
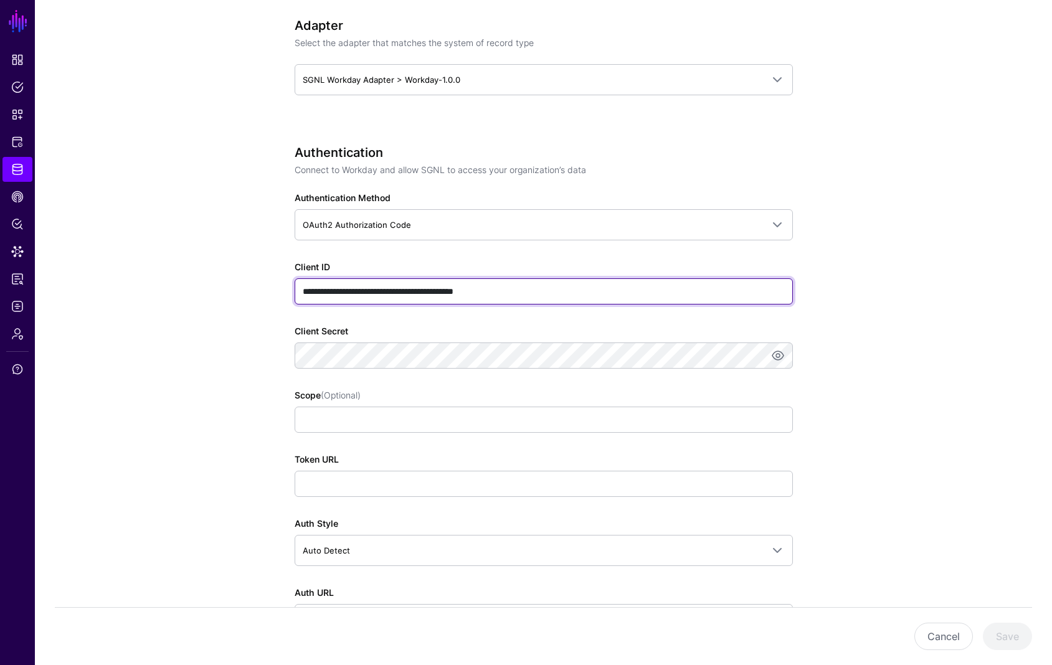
type input "**********"
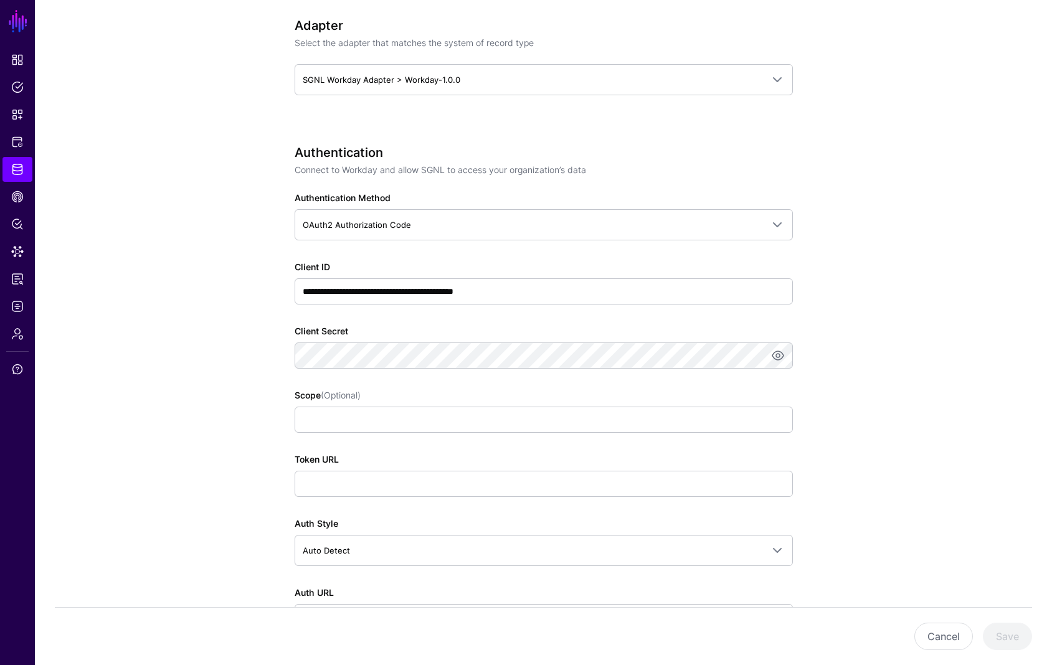
click at [516, 326] on div "Client Secret" at bounding box center [544, 346] width 498 height 44
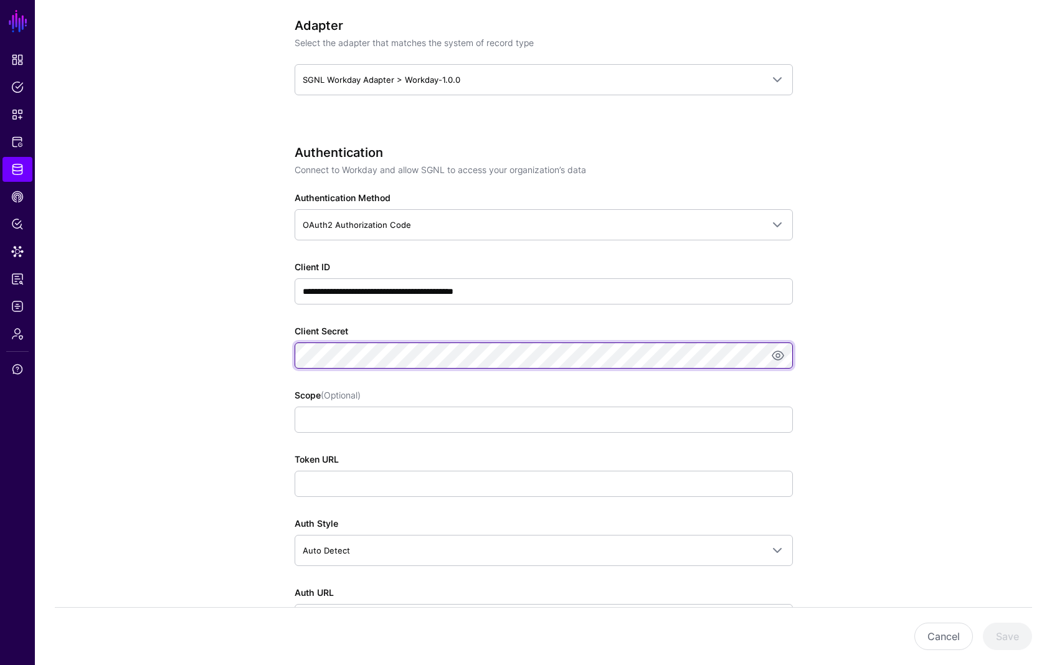
scroll to position [0, 21]
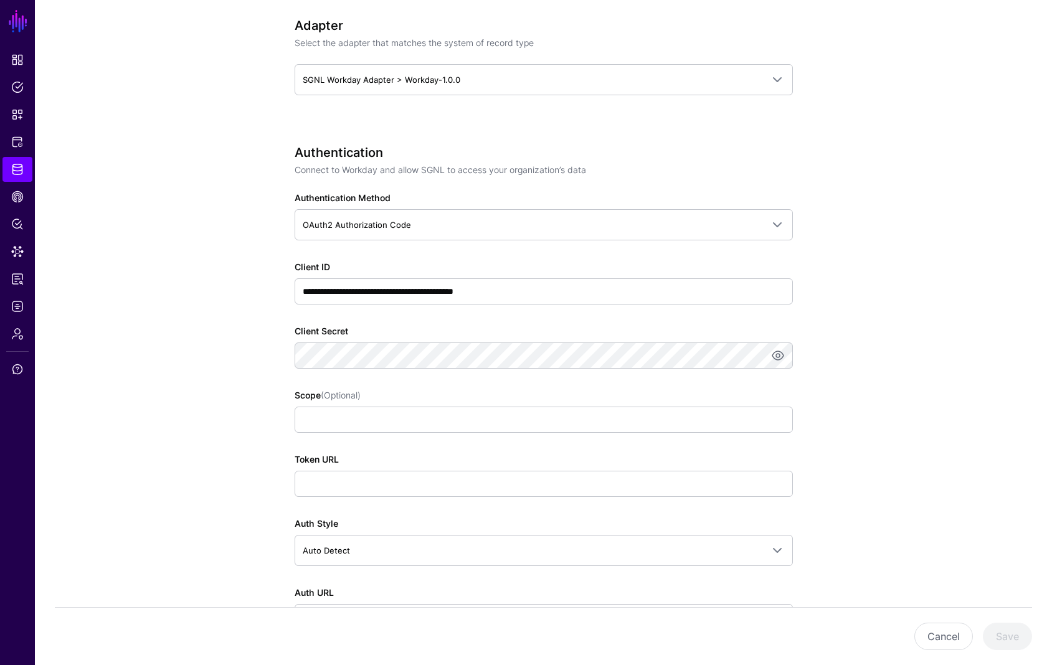
click at [269, 411] on div "**********" at bounding box center [544, 537] width 578 height 2077
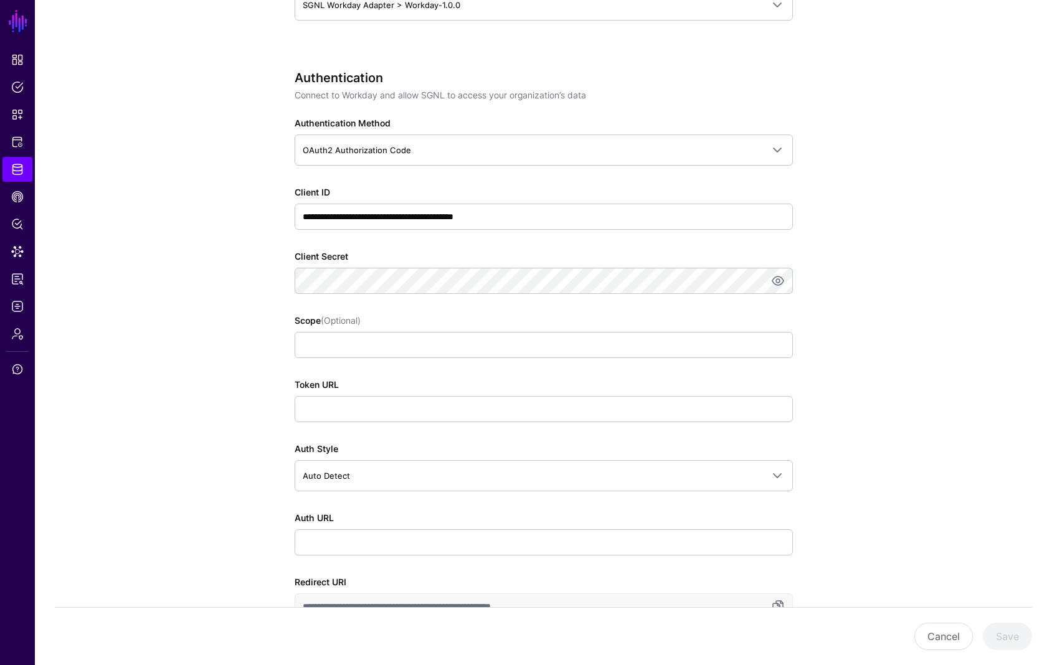
scroll to position [819, 0]
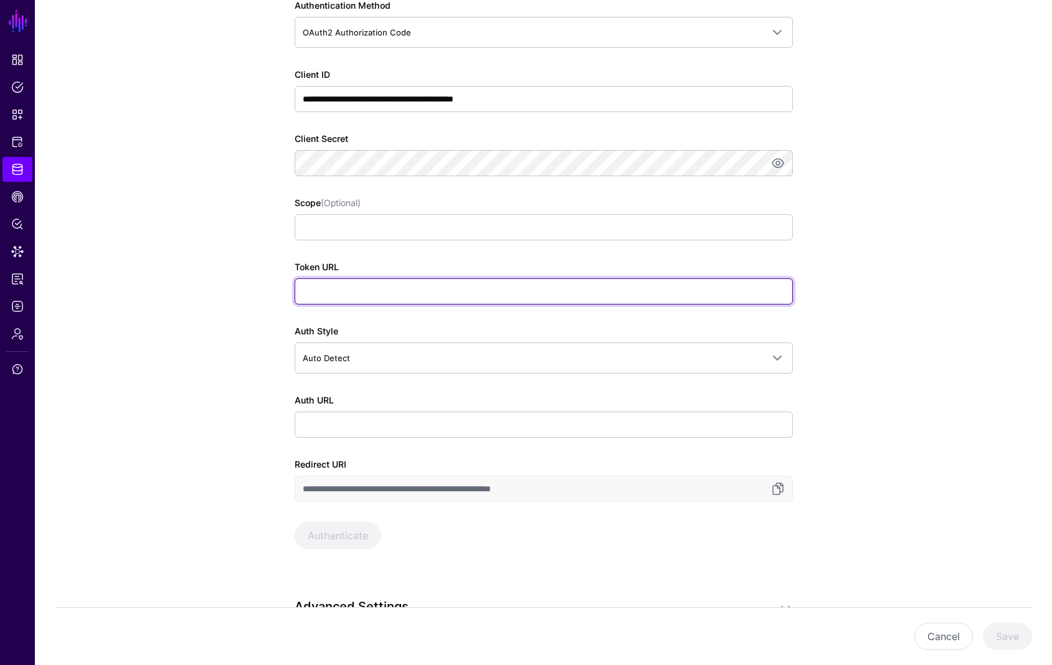
click at [341, 299] on input "Token URL" at bounding box center [544, 291] width 498 height 26
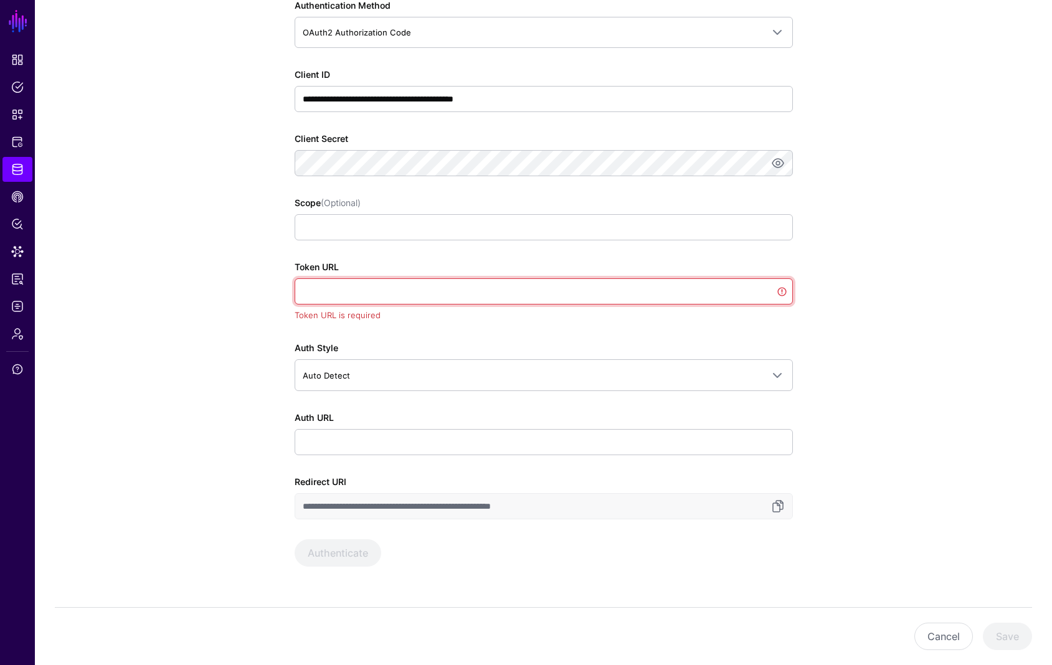
paste input "**********"
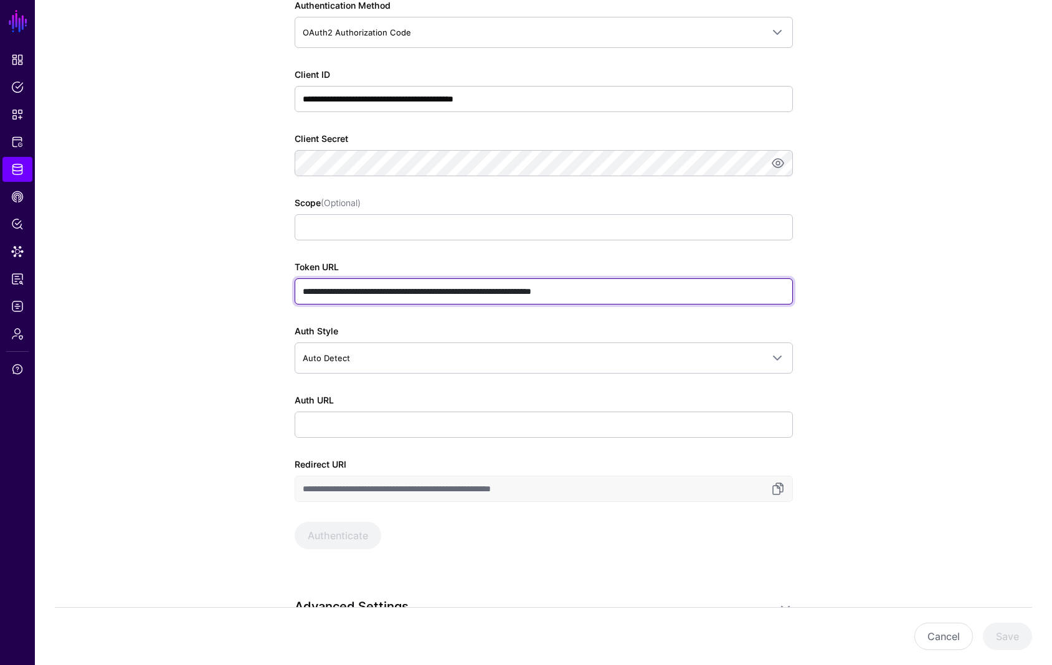
type input "**********"
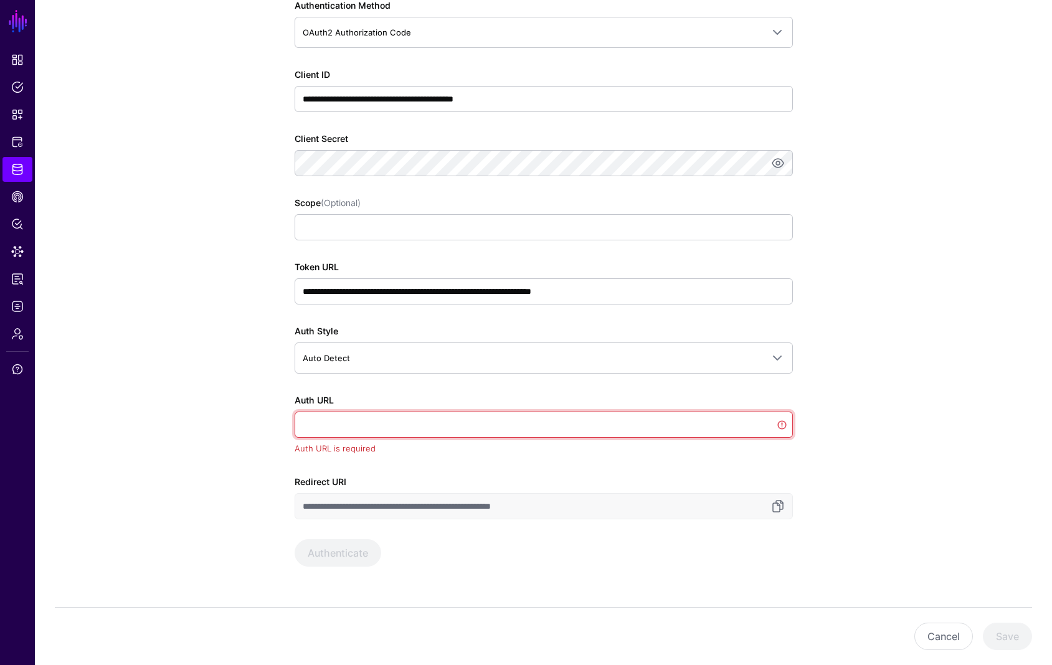
click at [379, 428] on input "Auth URL" at bounding box center [544, 425] width 498 height 26
paste input "**********"
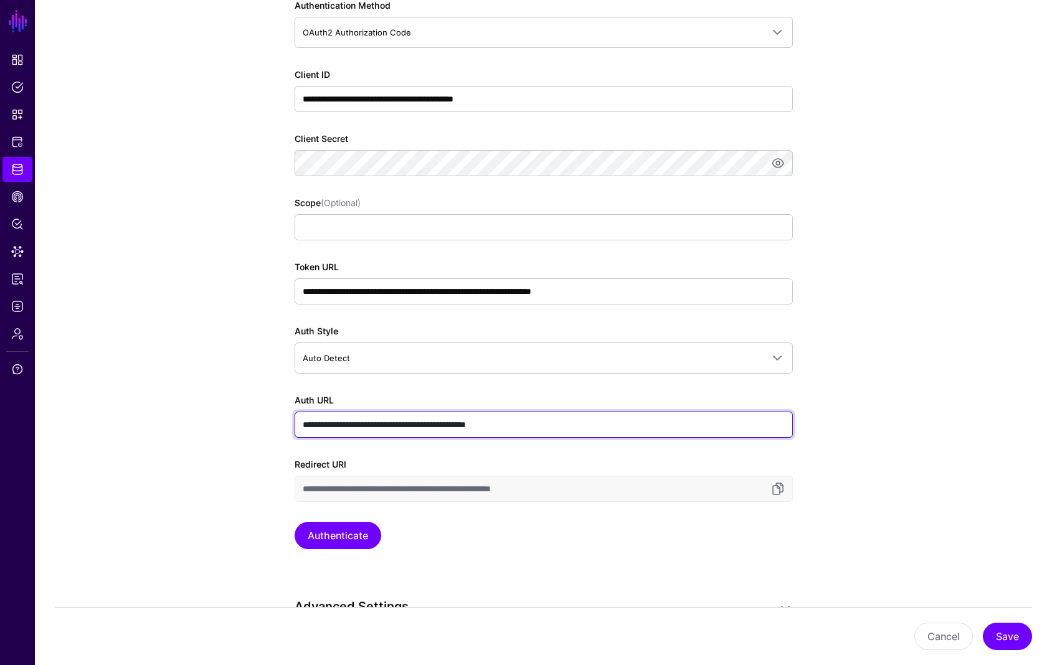
type input "**********"
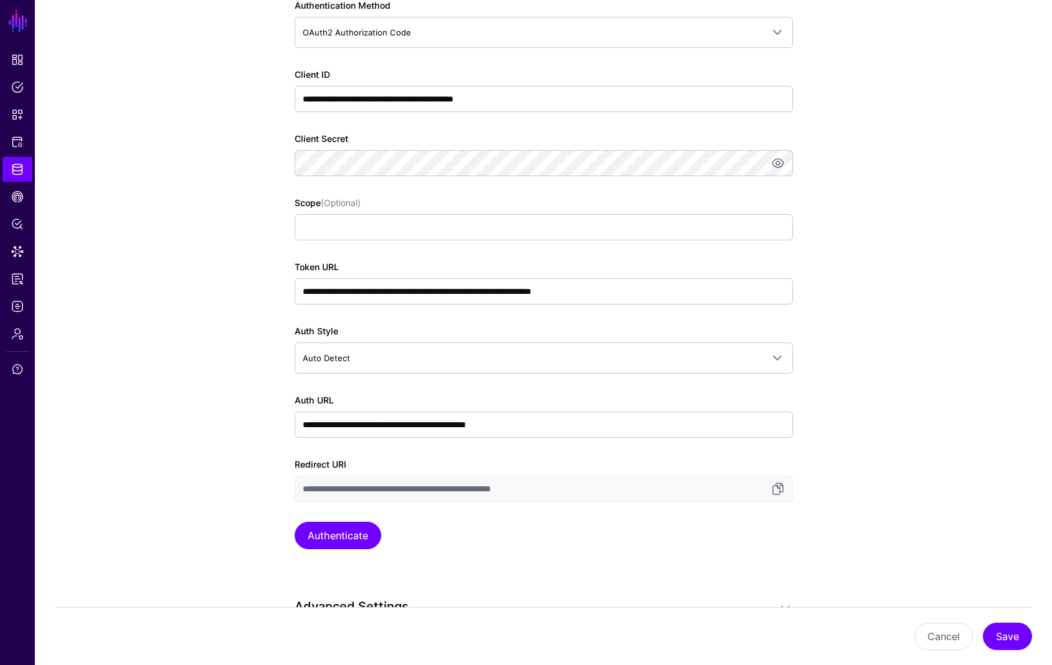
click at [854, 432] on app-datasources-details-form "**********" at bounding box center [543, 344] width 1017 height 2077
click at [360, 535] on button "Authenticate" at bounding box center [338, 535] width 87 height 27
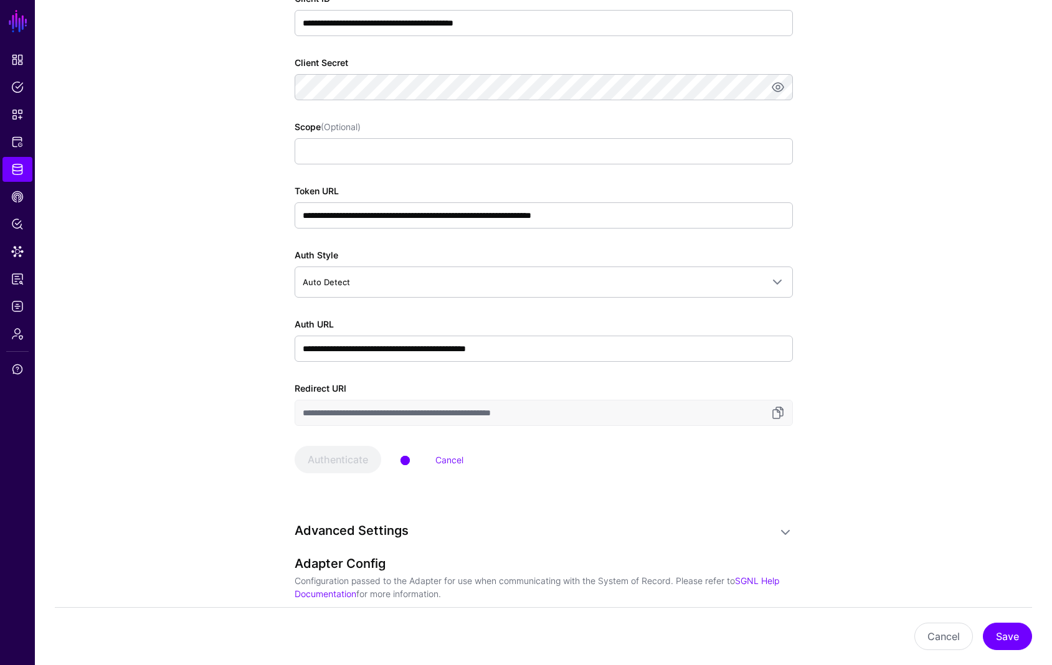
scroll to position [1006, 0]
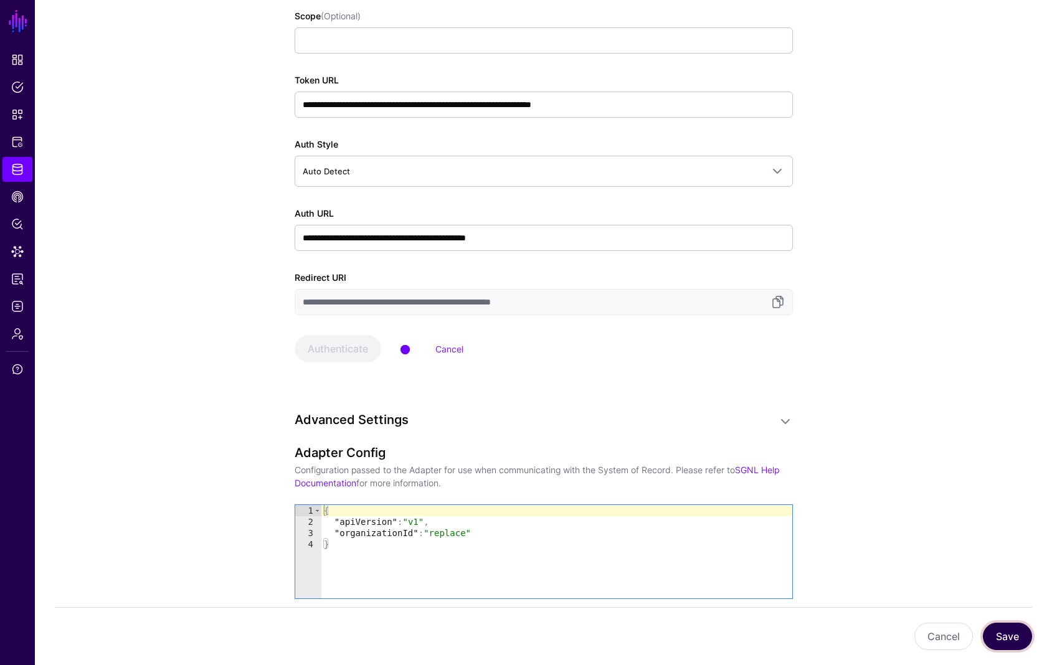
click at [1018, 637] on button "Save" at bounding box center [1007, 636] width 49 height 27
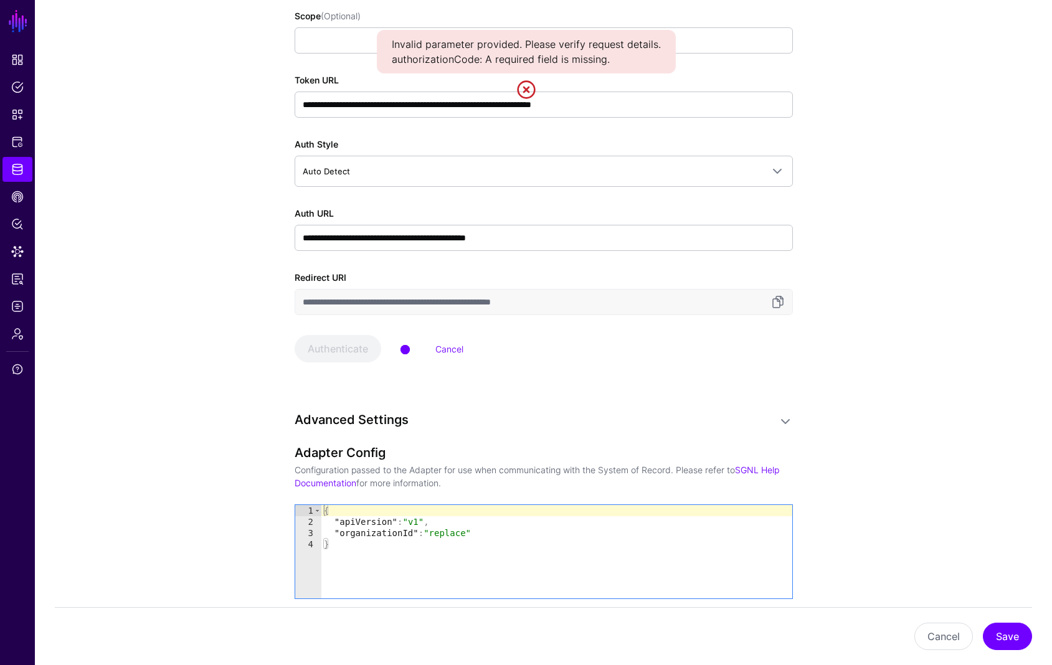
click at [525, 62] on div "Invalid parameter provided. Please verify request details. authorizationCode: A…" at bounding box center [526, 52] width 299 height 44
click at [526, 92] on link at bounding box center [526, 90] width 20 height 20
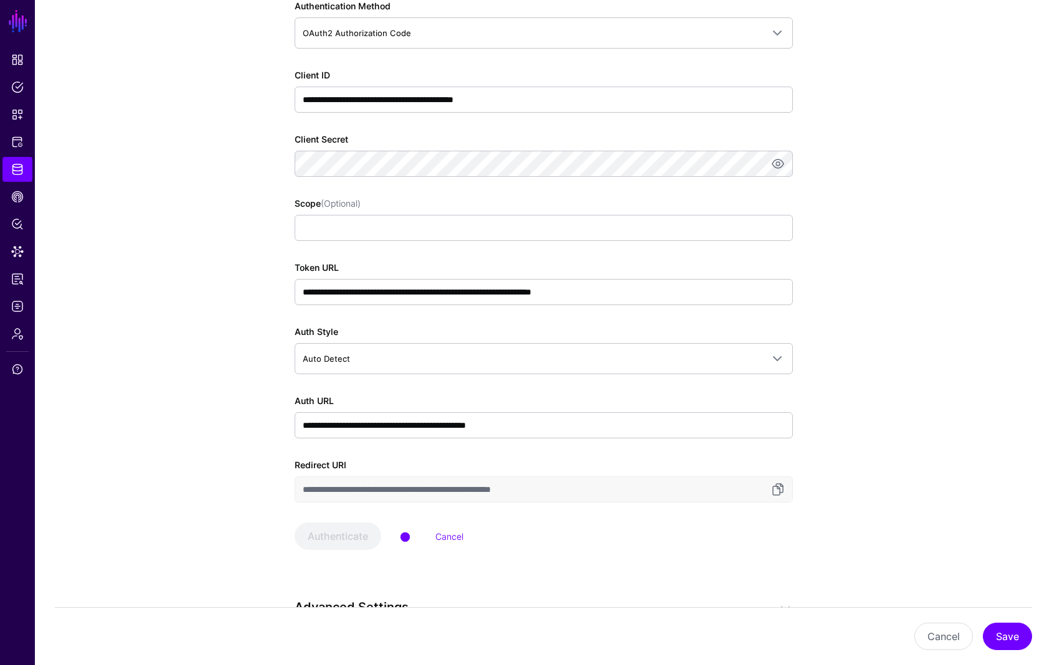
scroll to position [855, 0]
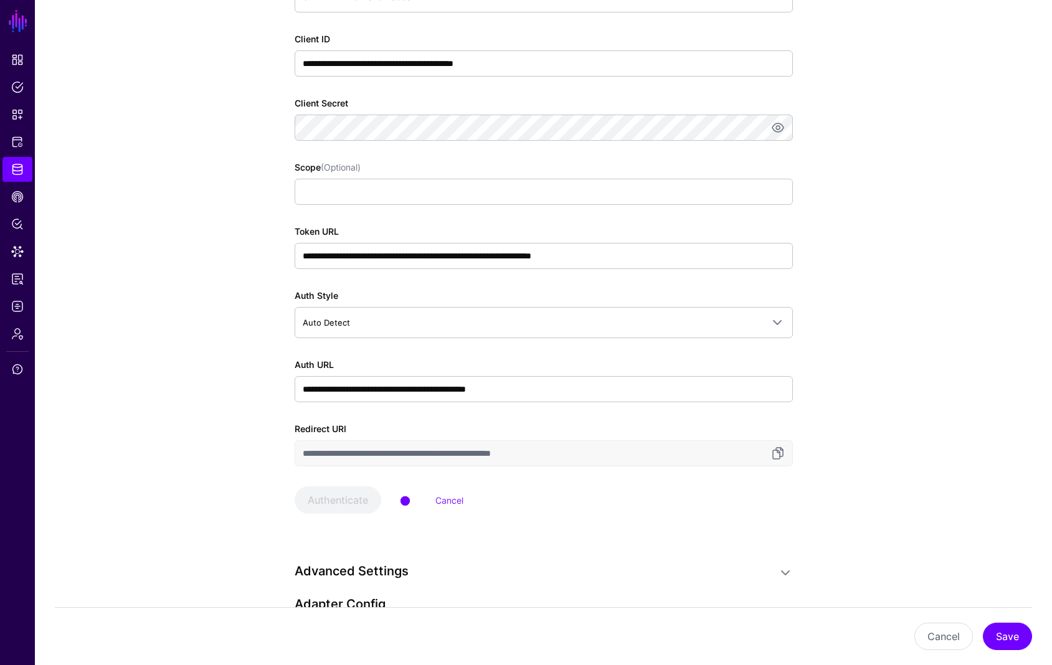
click at [443, 501] on link "Cancel" at bounding box center [449, 500] width 28 height 11
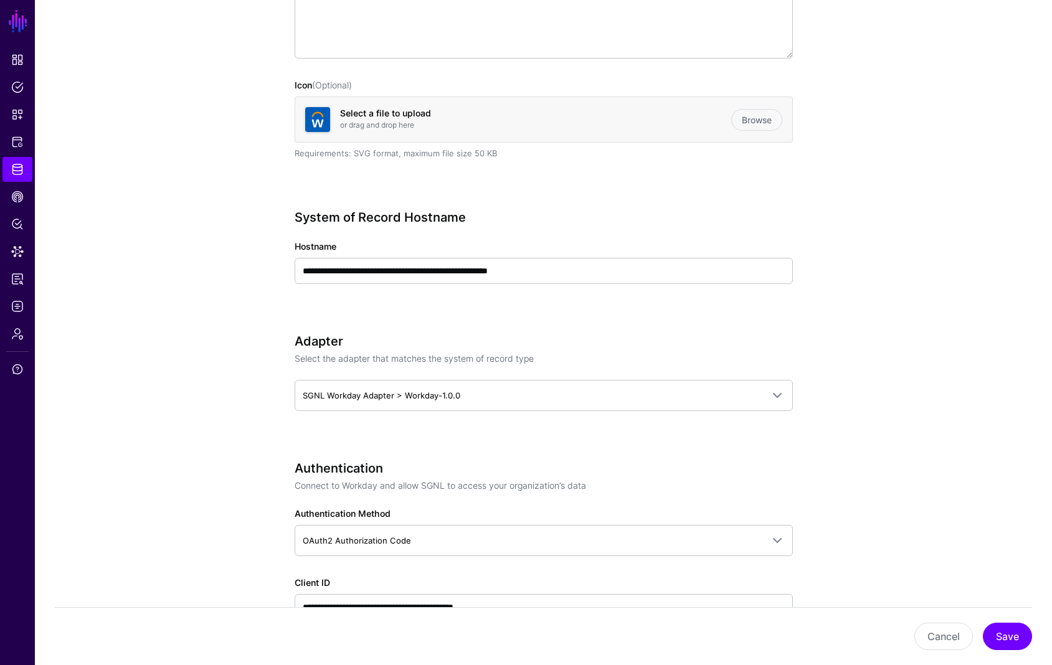
scroll to position [341, 0]
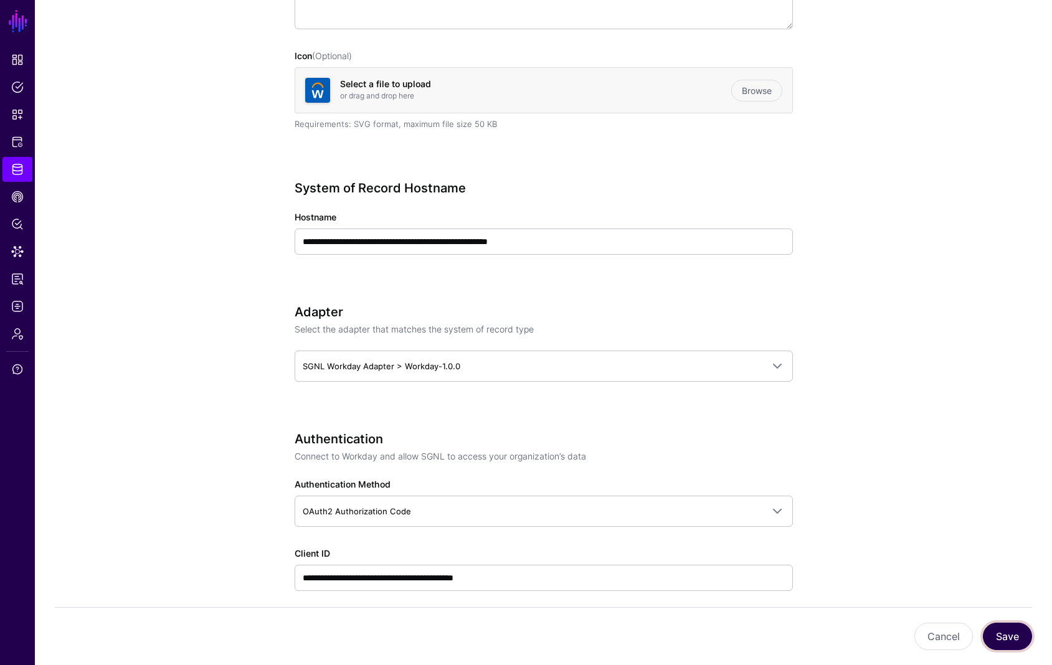
click at [990, 625] on button "Save" at bounding box center [1007, 636] width 49 height 27
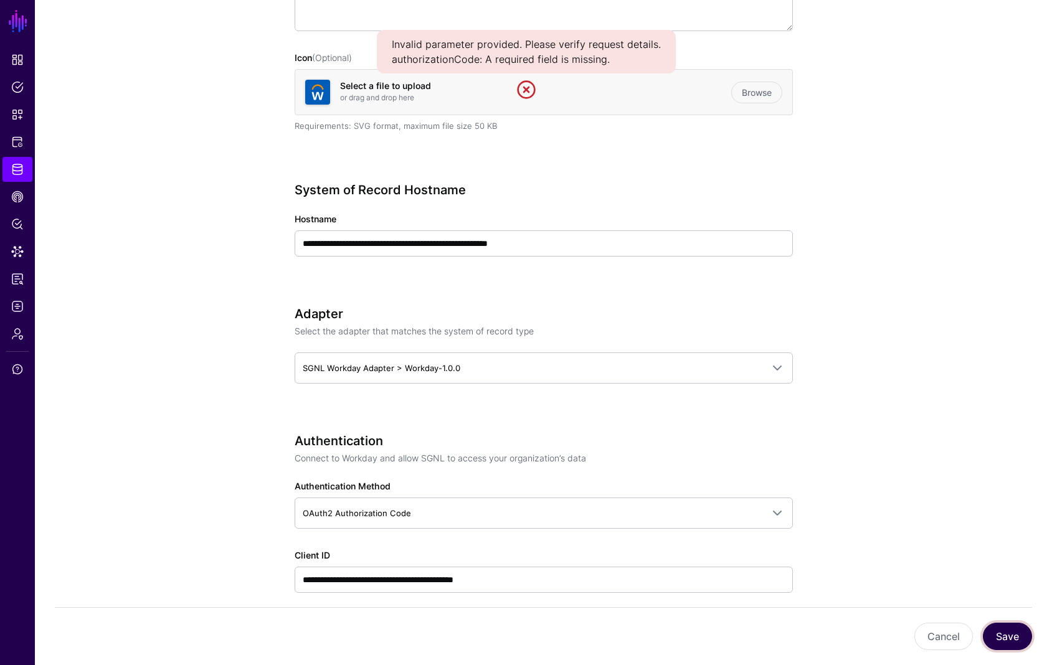
scroll to position [338, 0]
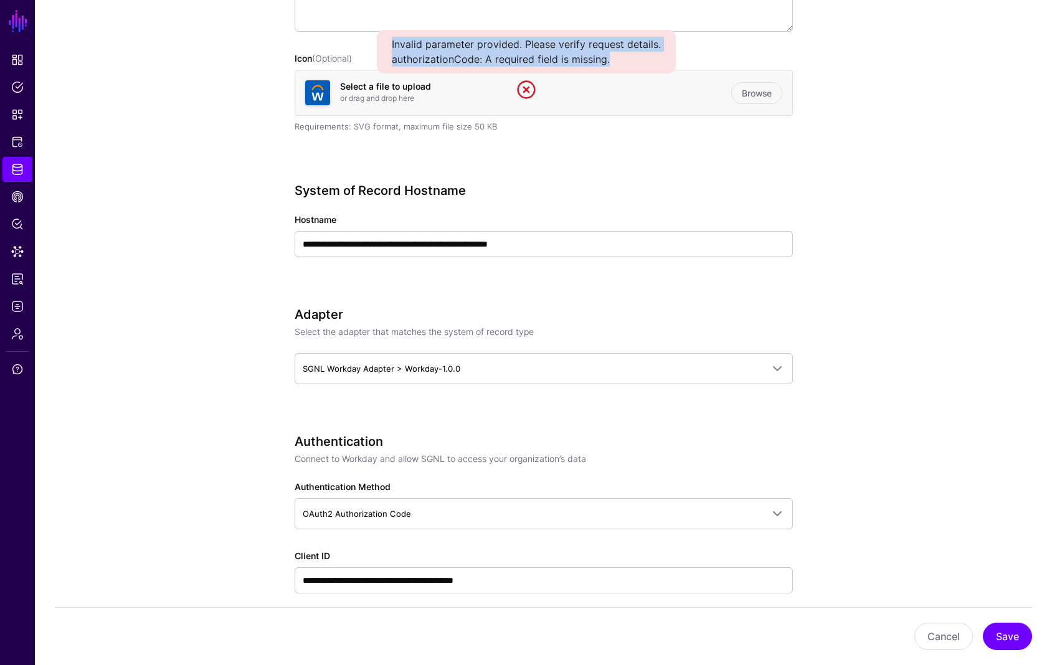
drag, startPoint x: 392, startPoint y: 42, endPoint x: 622, endPoint y: 58, distance: 230.3
click at [622, 58] on div "Invalid parameter provided. Please verify request details. authorizationCode: A…" at bounding box center [526, 52] width 299 height 44
copy div "Invalid parameter provided. Please verify request details. authorizationCode: A…"
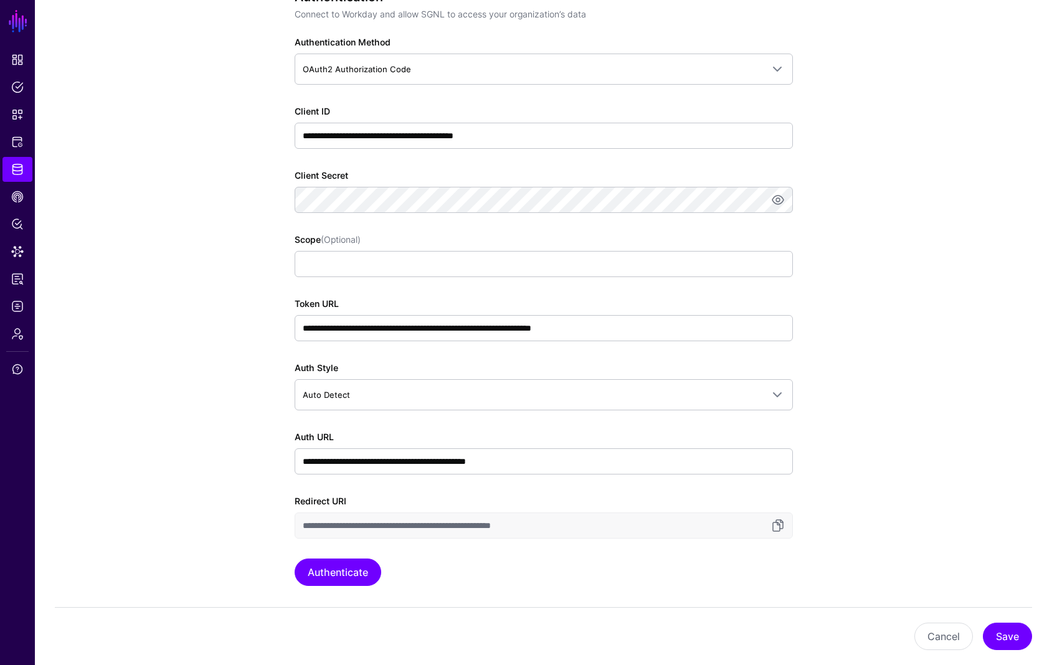
scroll to position [783, 0]
click at [341, 573] on button "Authenticate" at bounding box center [338, 571] width 87 height 27
click at [437, 570] on link "Cancel" at bounding box center [449, 572] width 28 height 11
click at [347, 569] on button "Authenticate" at bounding box center [338, 571] width 87 height 27
click at [446, 573] on link "Cancel" at bounding box center [449, 572] width 28 height 11
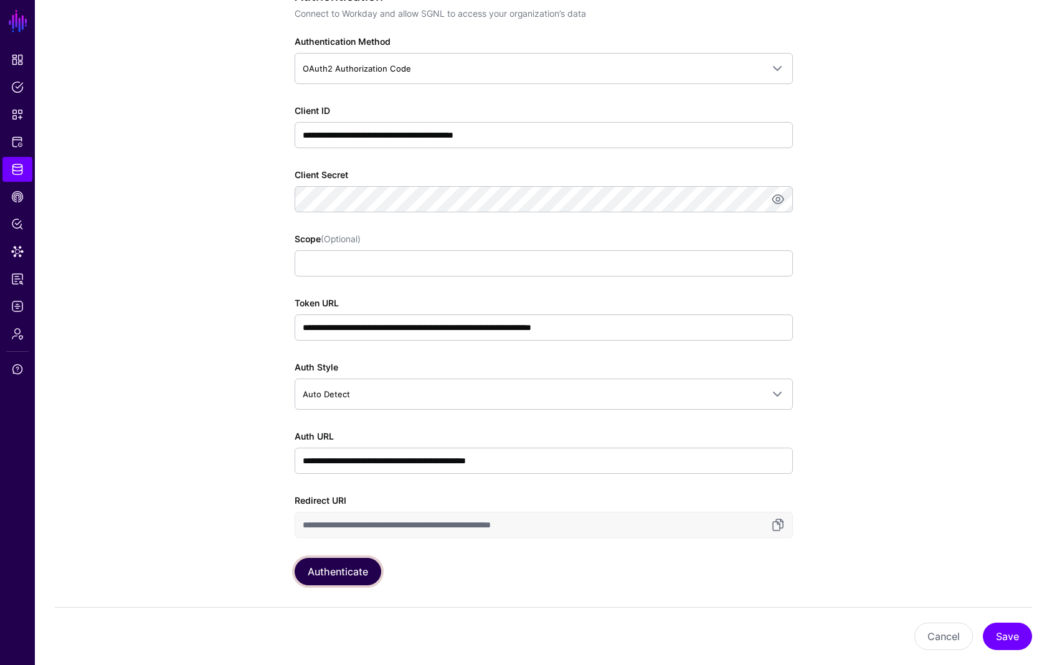
click at [339, 576] on button "Authenticate" at bounding box center [338, 571] width 87 height 27
drag, startPoint x: 437, startPoint y: 579, endPoint x: 443, endPoint y: 577, distance: 6.5
click at [438, 578] on div "Authenticate Cancel" at bounding box center [544, 571] width 498 height 27
click at [449, 574] on link "Cancel" at bounding box center [449, 572] width 28 height 11
click at [947, 638] on button "Cancel" at bounding box center [943, 636] width 59 height 27
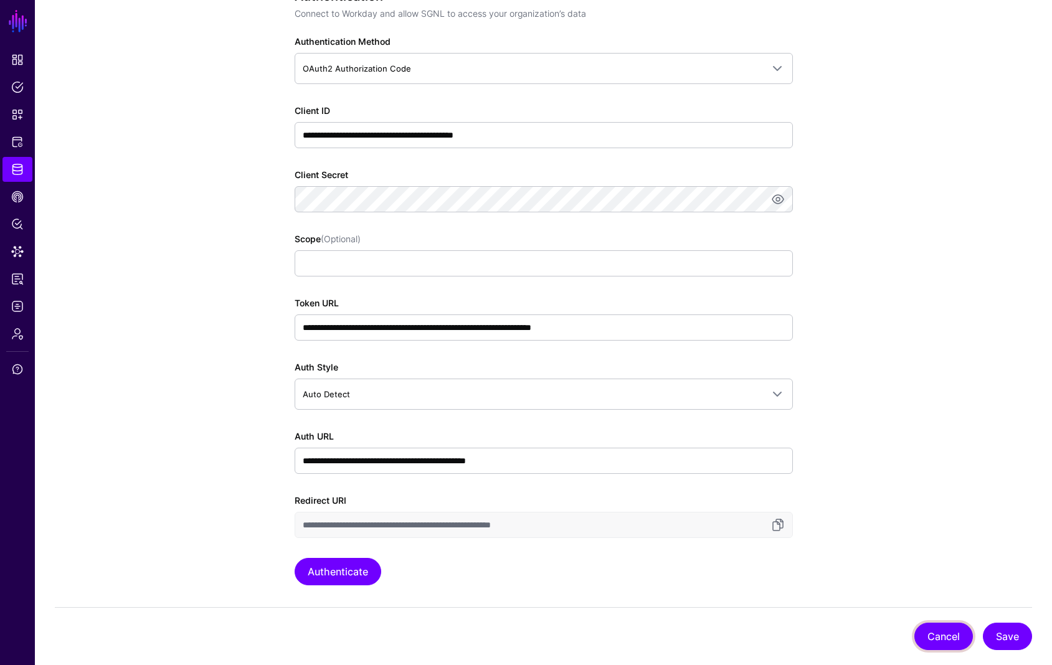
click at [949, 635] on button "Cancel" at bounding box center [943, 636] width 59 height 27
